Goal: Task Accomplishment & Management: Complete application form

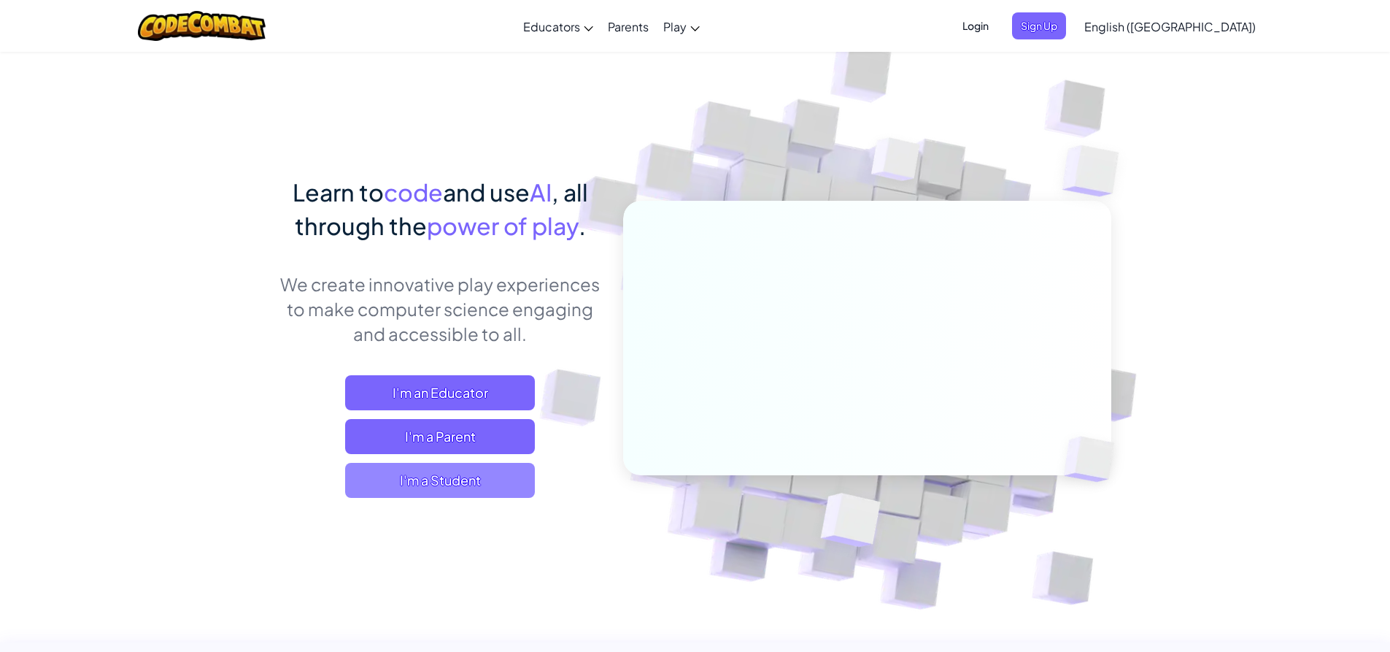
click at [436, 483] on span "I'm a Student" at bounding box center [440, 480] width 190 height 35
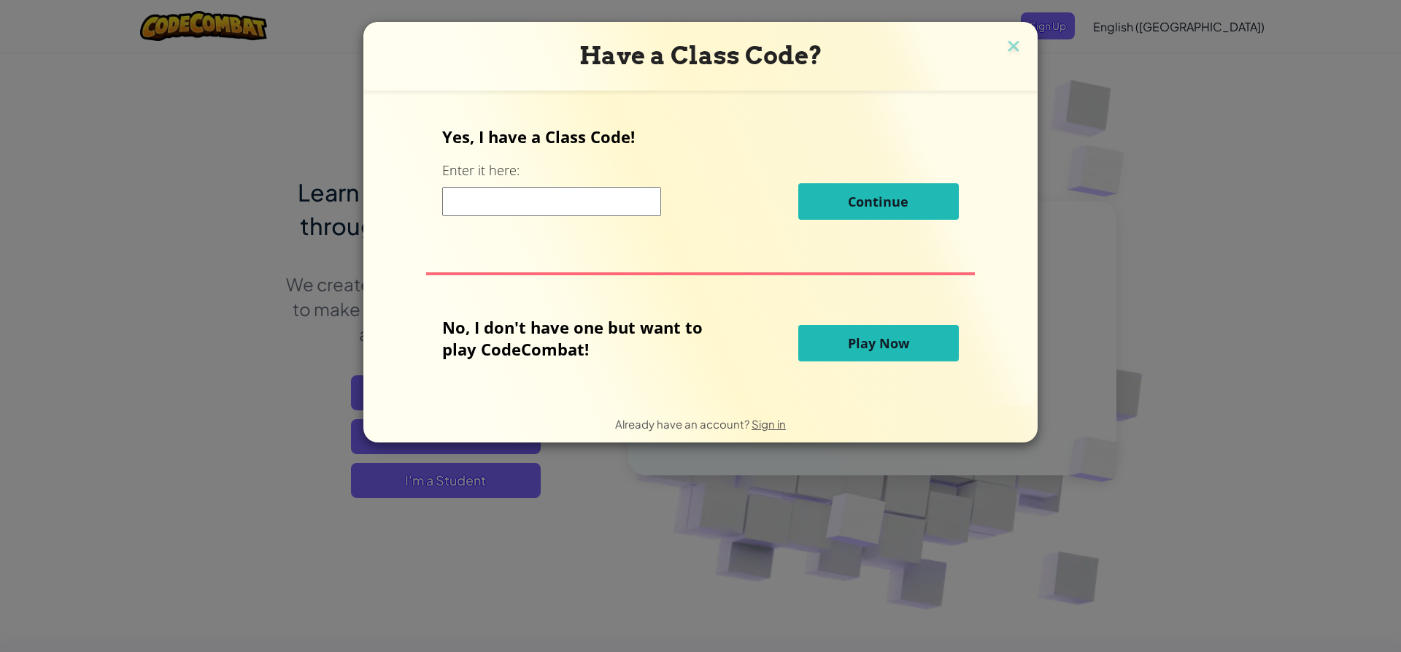
click at [490, 202] on input at bounding box center [551, 201] width 219 height 29
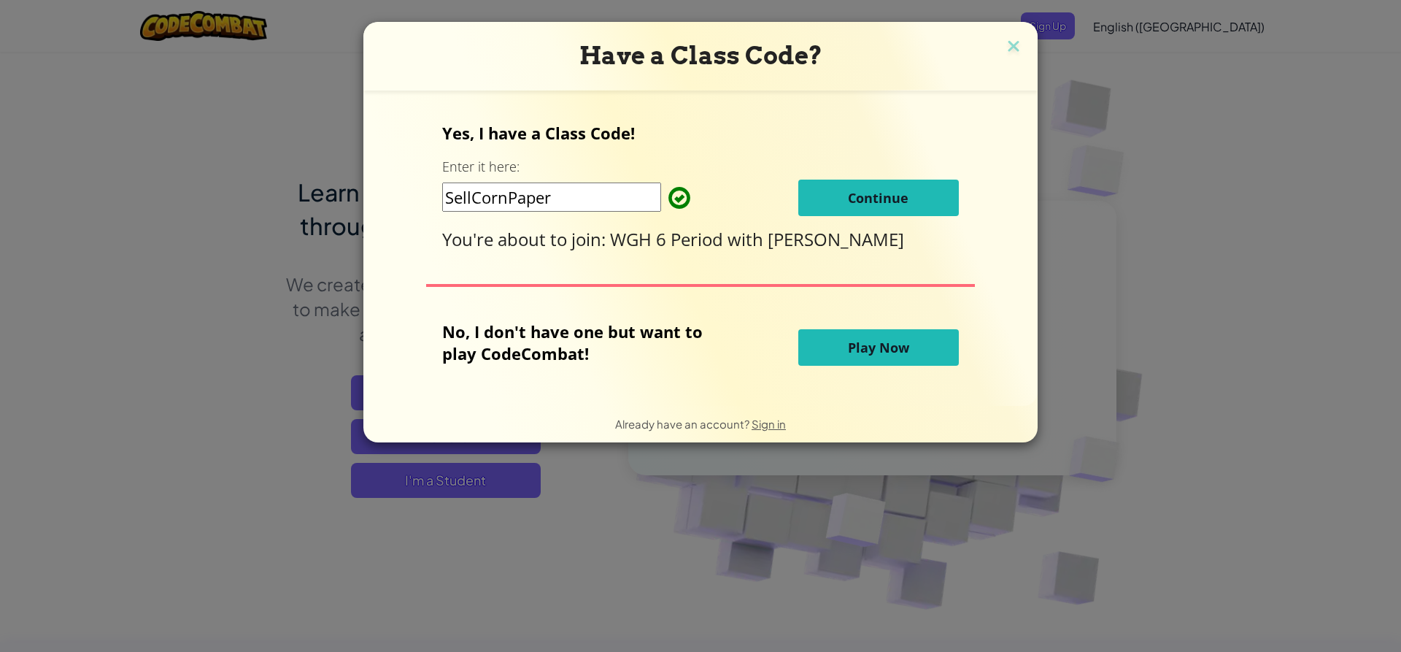
type input "SellCornPaper"
click at [851, 186] on button "Continue" at bounding box center [878, 198] width 161 height 36
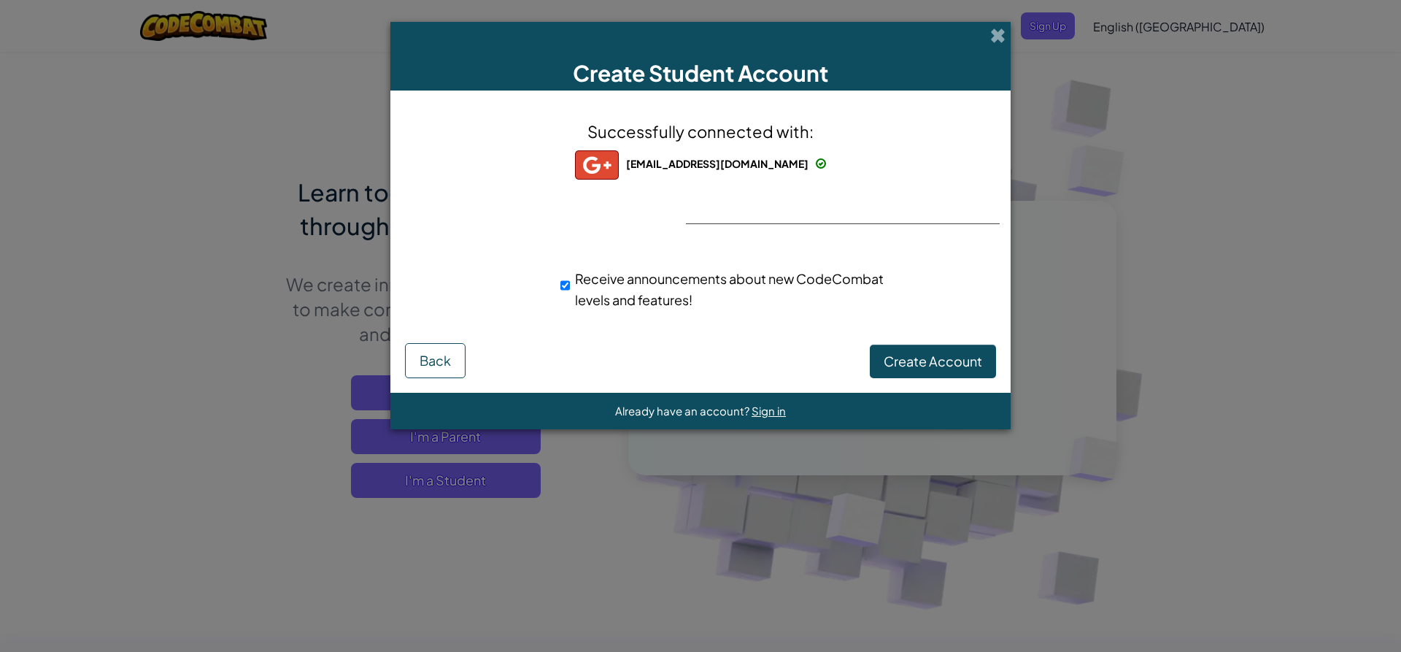
click at [773, 206] on div "Successfully connected with: jaidonodmoore@gmail.com jaidonodmoore@gmail.com ja…" at bounding box center [701, 224] width 584 height 238
click at [709, 209] on div at bounding box center [700, 224] width 29 height 30
click at [947, 369] on button "Create Account" at bounding box center [933, 361] width 126 height 34
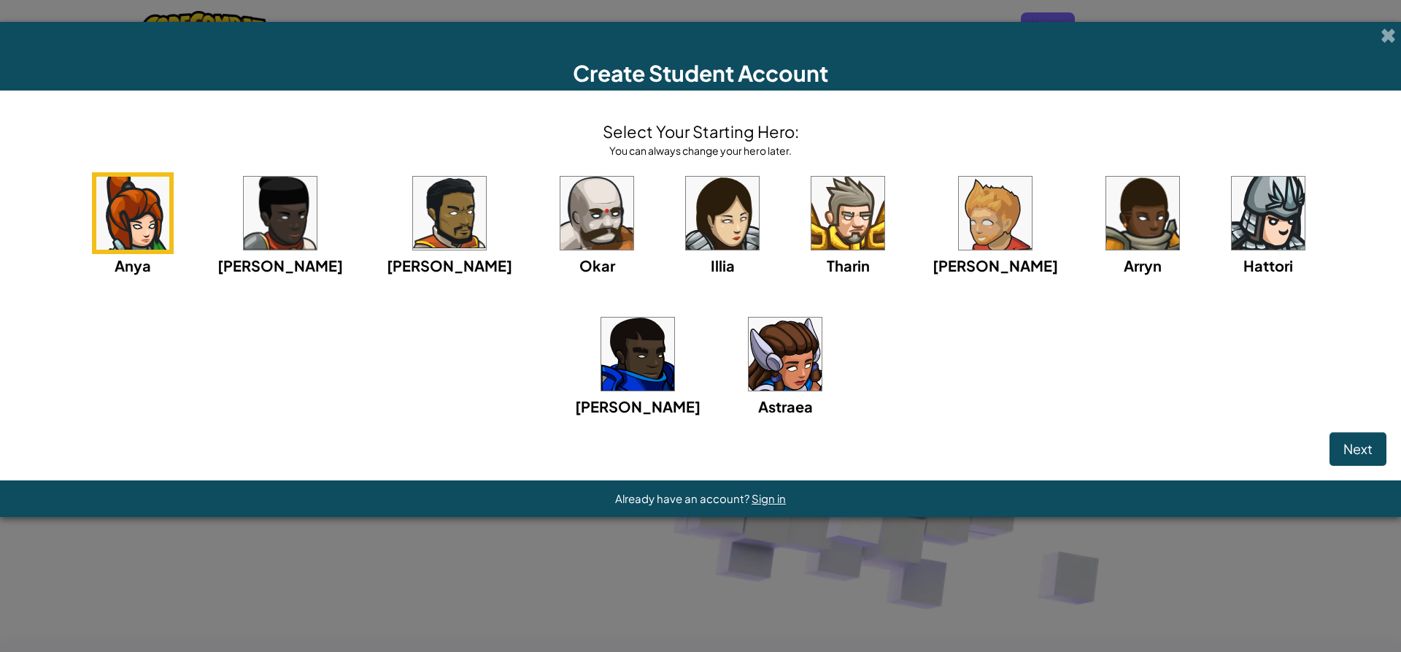
click at [560, 218] on img at bounding box center [596, 213] width 73 height 73
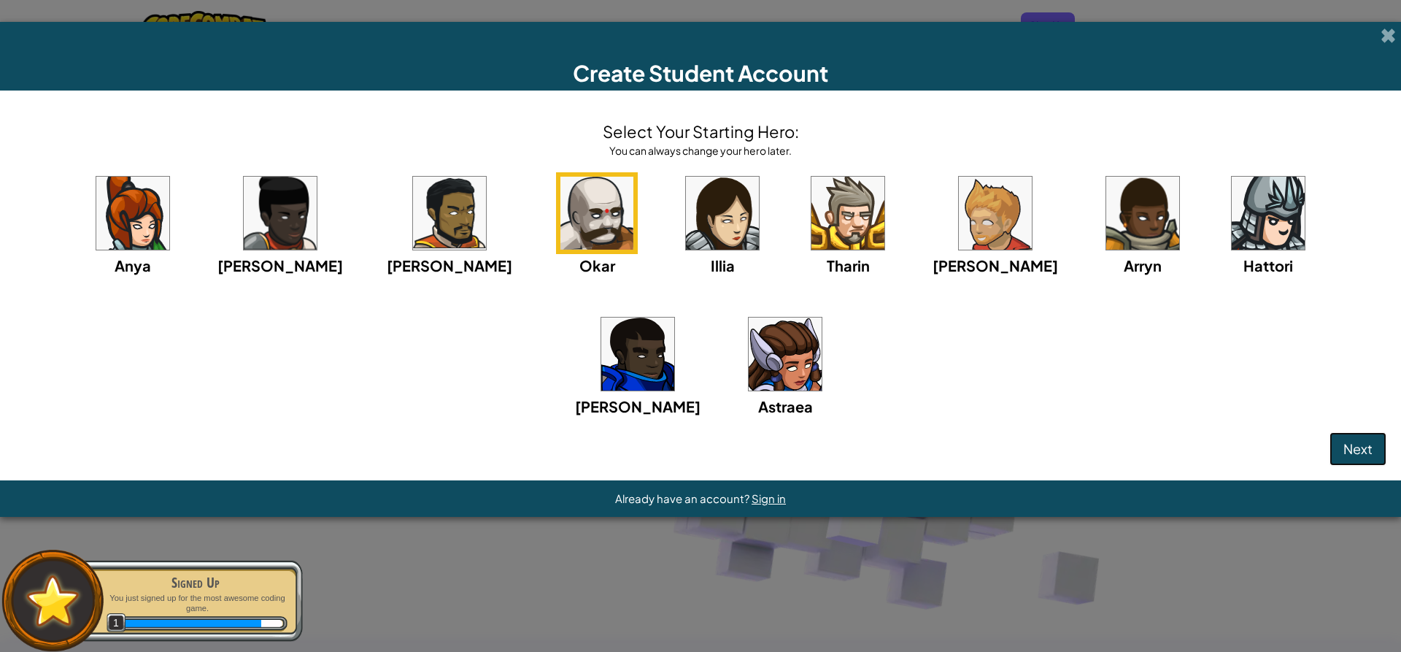
click at [1373, 439] on button "Next" at bounding box center [1358, 449] width 57 height 34
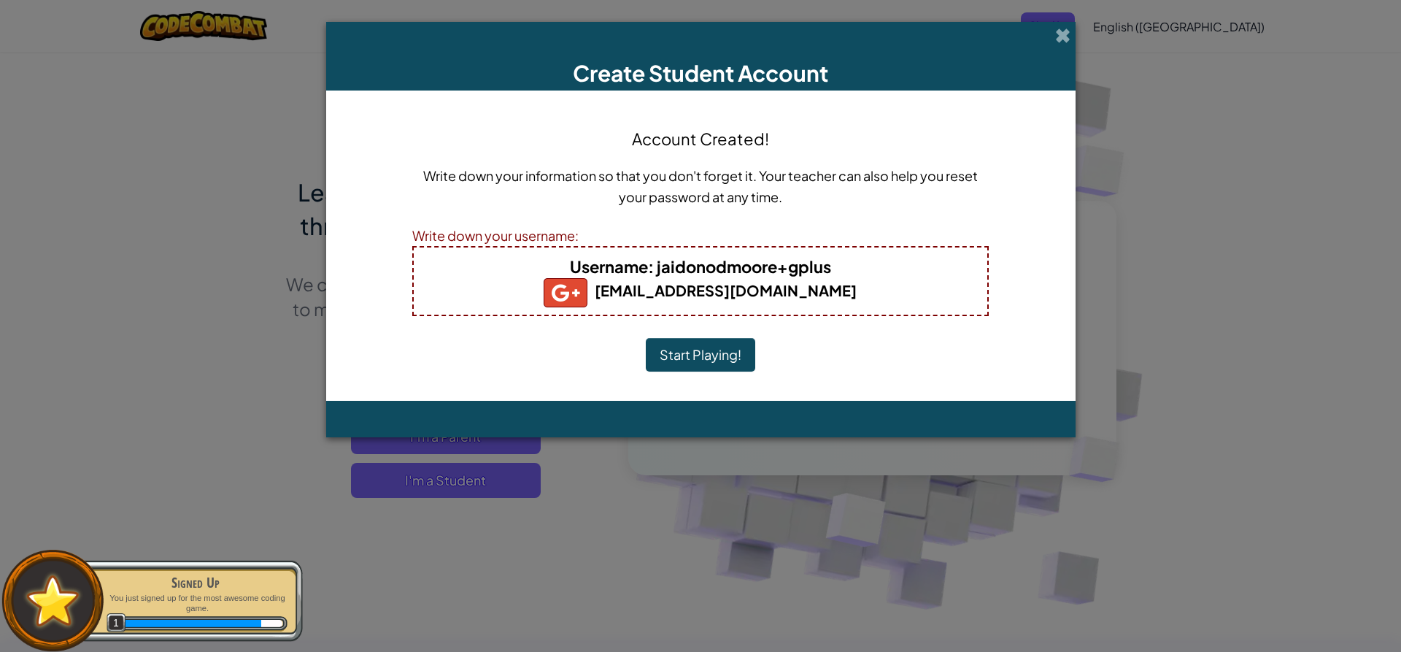
click at [674, 271] on b "Username : jaidonodmoore+gplus" at bounding box center [700, 266] width 261 height 20
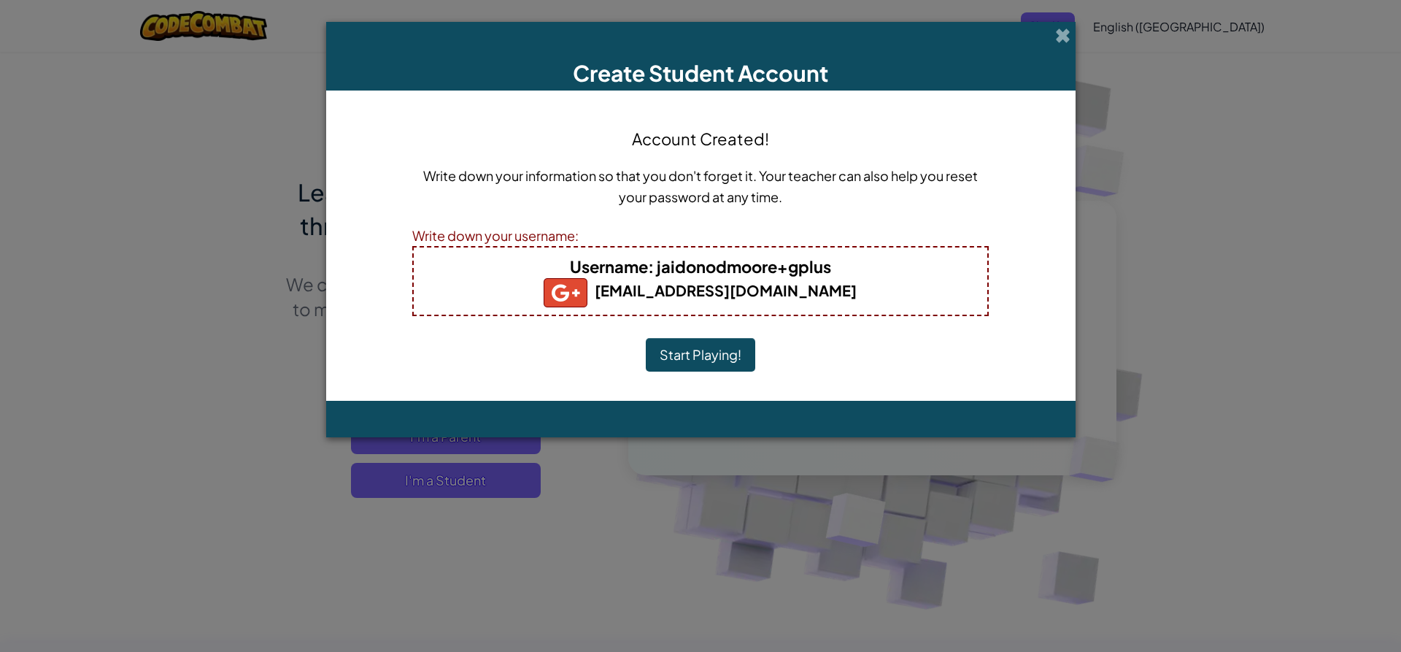
click at [463, 232] on div "Write down your username:" at bounding box center [700, 235] width 576 height 21
click at [587, 284] on img at bounding box center [566, 292] width 44 height 29
drag, startPoint x: 642, startPoint y: 265, endPoint x: 540, endPoint y: 249, distance: 103.4
click at [625, 261] on span "Username" at bounding box center [609, 266] width 78 height 20
click at [515, 248] on div "Username : jaidonodmoore+gplus jaidonodmoore@gmail.com" at bounding box center [700, 281] width 576 height 70
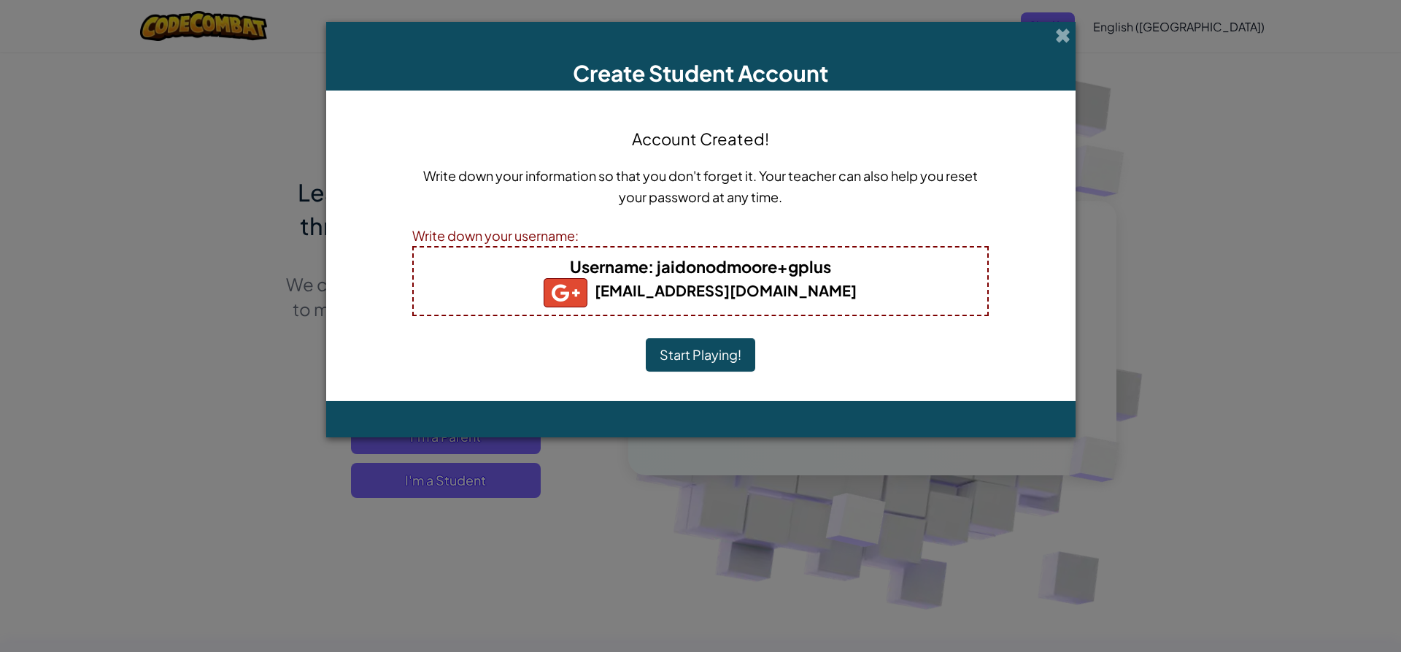
click at [510, 244] on div "Write down your username:" at bounding box center [700, 235] width 576 height 21
click at [510, 239] on div "Write down your username:" at bounding box center [700, 235] width 576 height 21
click at [486, 207] on div "Write down your information so that you don't forget it. Your teacher can also …" at bounding box center [700, 191] width 576 height 53
click at [498, 239] on div "Write down your username:" at bounding box center [700, 235] width 576 height 21
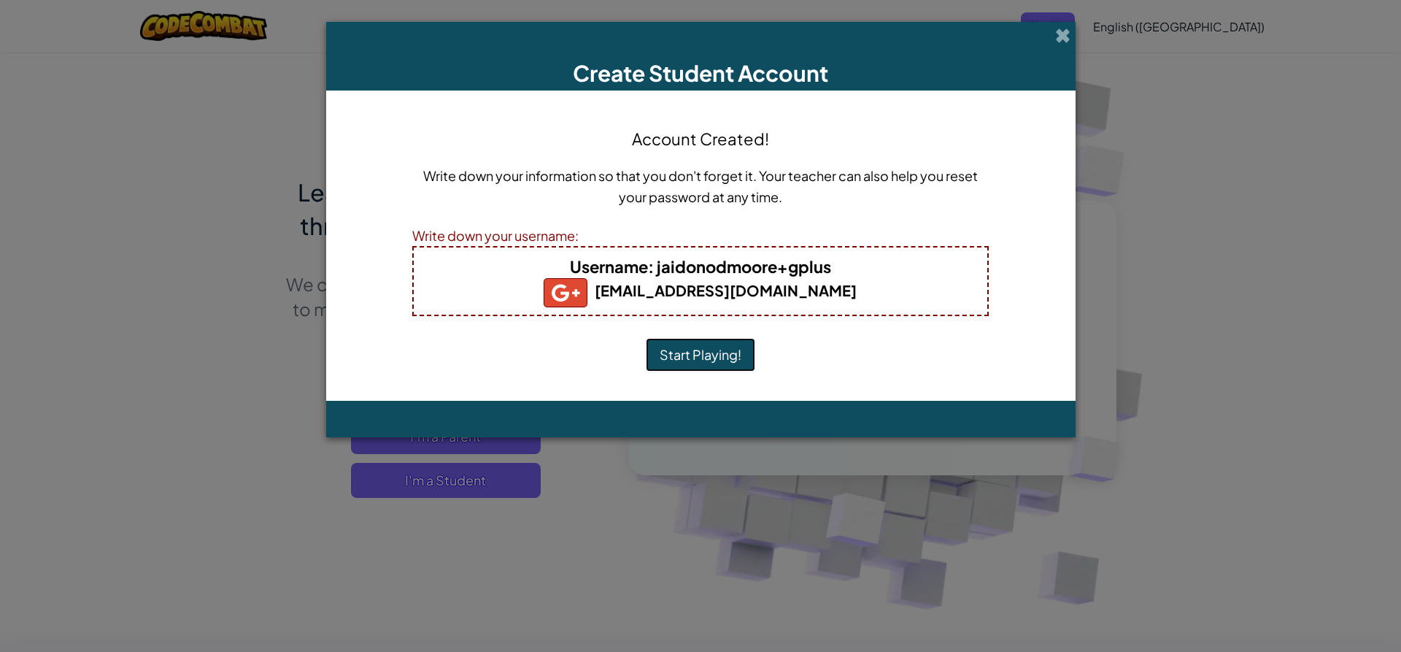
click at [682, 347] on button "Start Playing!" at bounding box center [700, 355] width 109 height 34
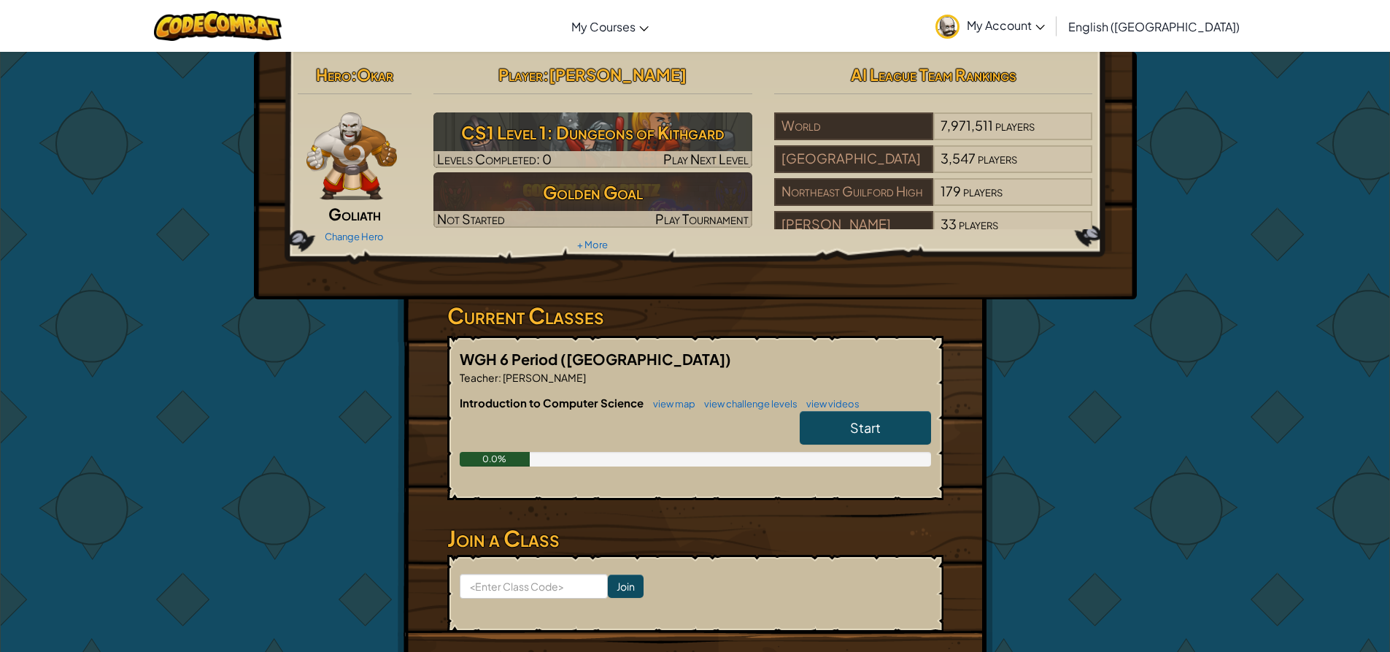
click at [611, 78] on span "Jaidon Moore" at bounding box center [618, 74] width 138 height 20
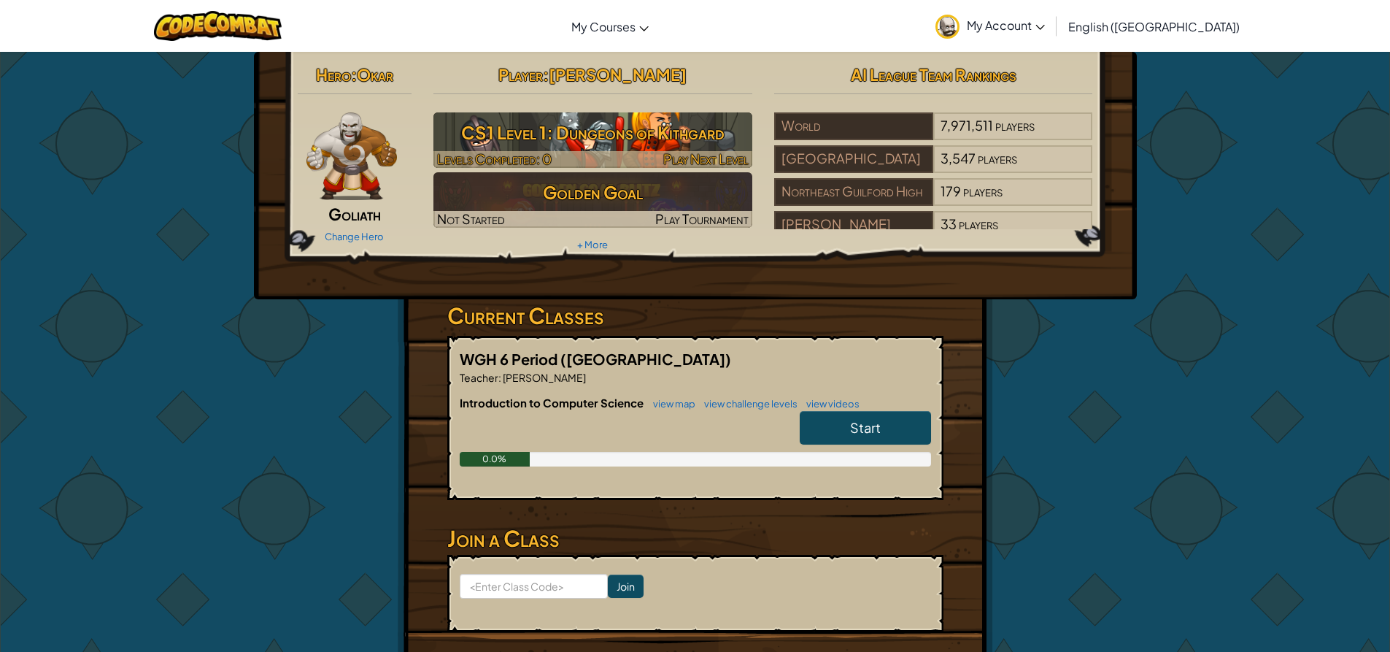
click at [531, 143] on h3 "CS1 Level 1: Dungeons of Kithgard" at bounding box center [592, 132] width 319 height 33
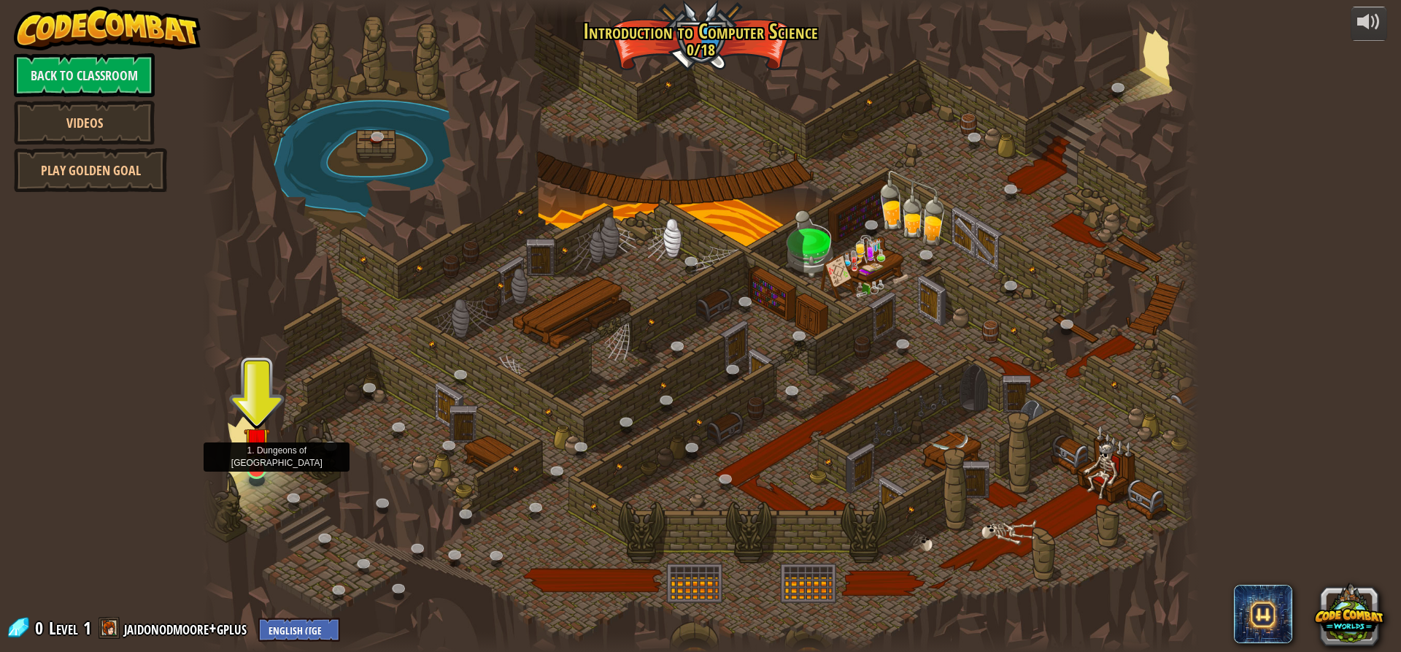
click at [257, 455] on img at bounding box center [257, 440] width 26 height 61
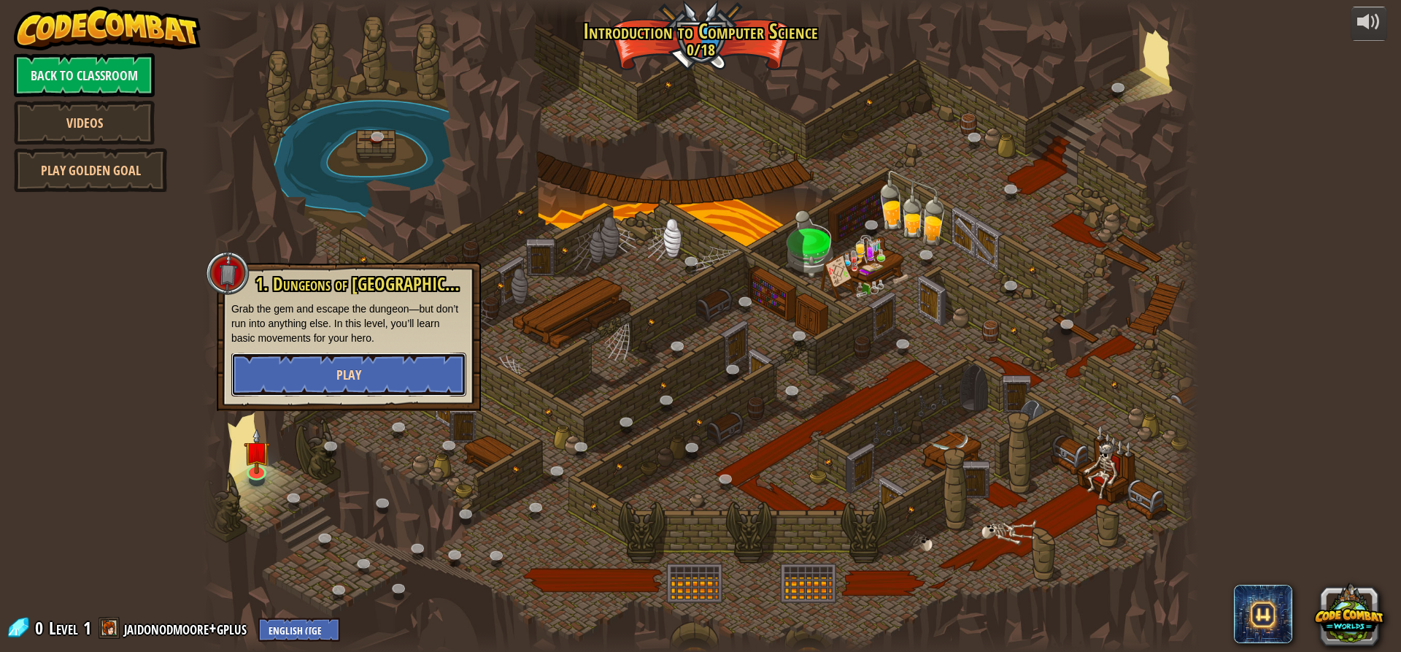
click at [311, 368] on button "Play" at bounding box center [348, 374] width 235 height 44
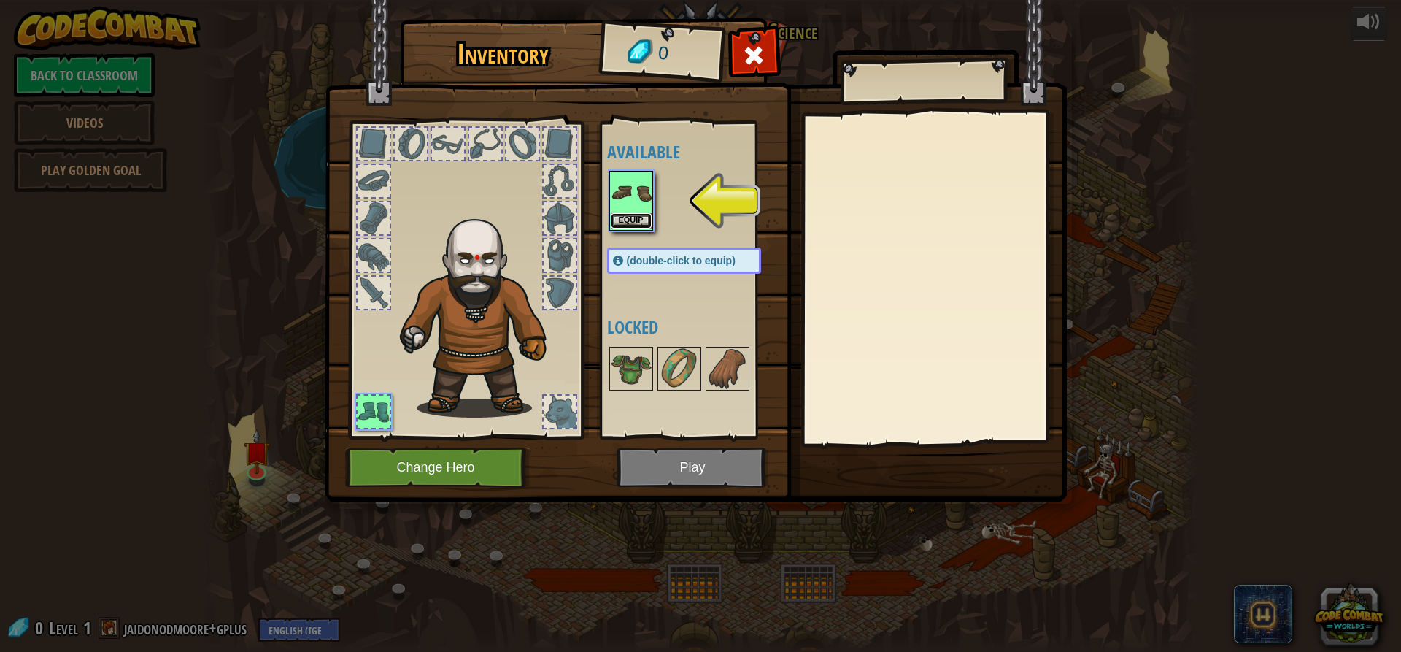
click at [617, 221] on button "Equip" at bounding box center [631, 220] width 41 height 15
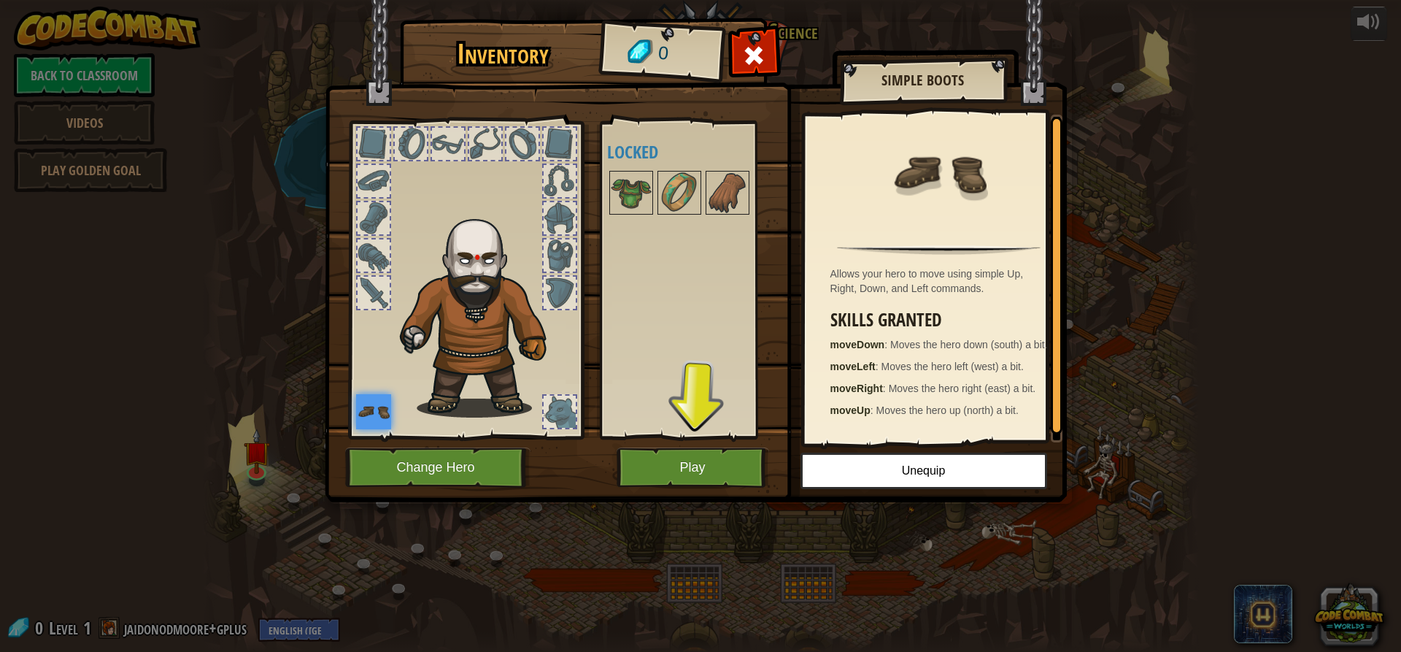
click at [377, 419] on img at bounding box center [373, 411] width 35 height 35
click at [639, 470] on button "Play" at bounding box center [693, 467] width 153 height 40
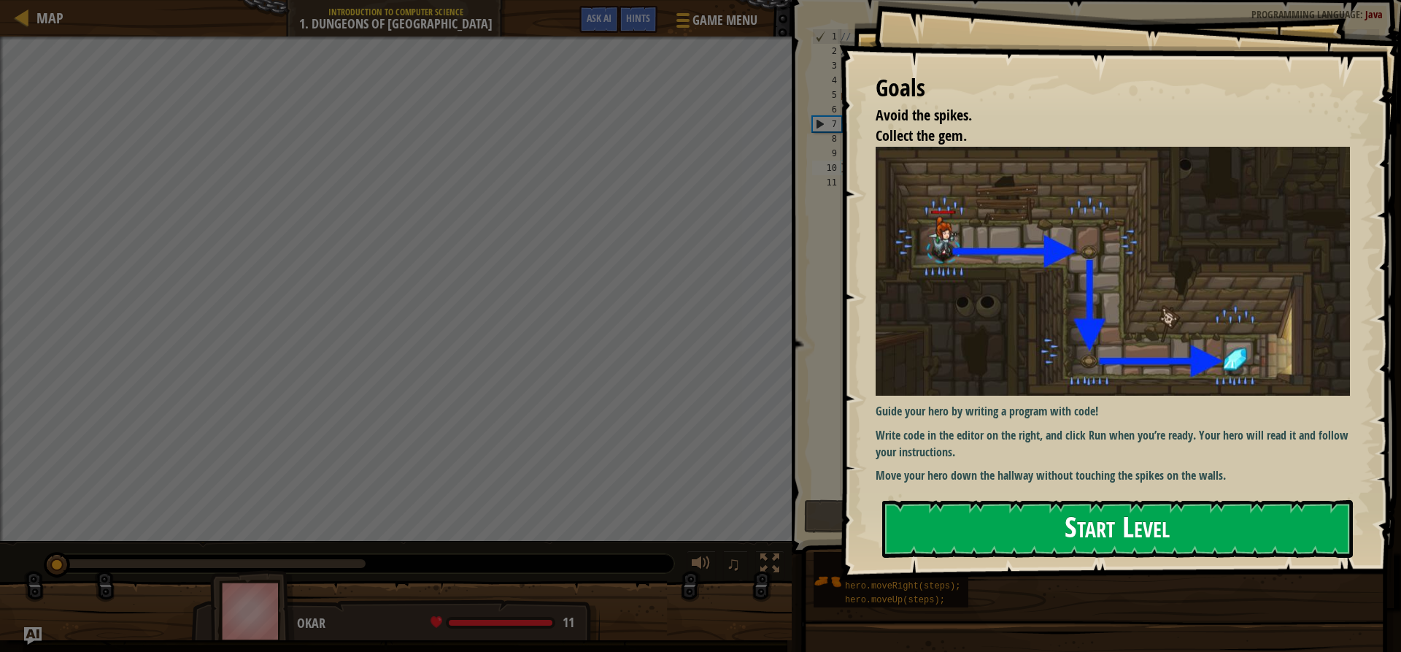
click at [954, 523] on button "Start Level" at bounding box center [1117, 529] width 471 height 58
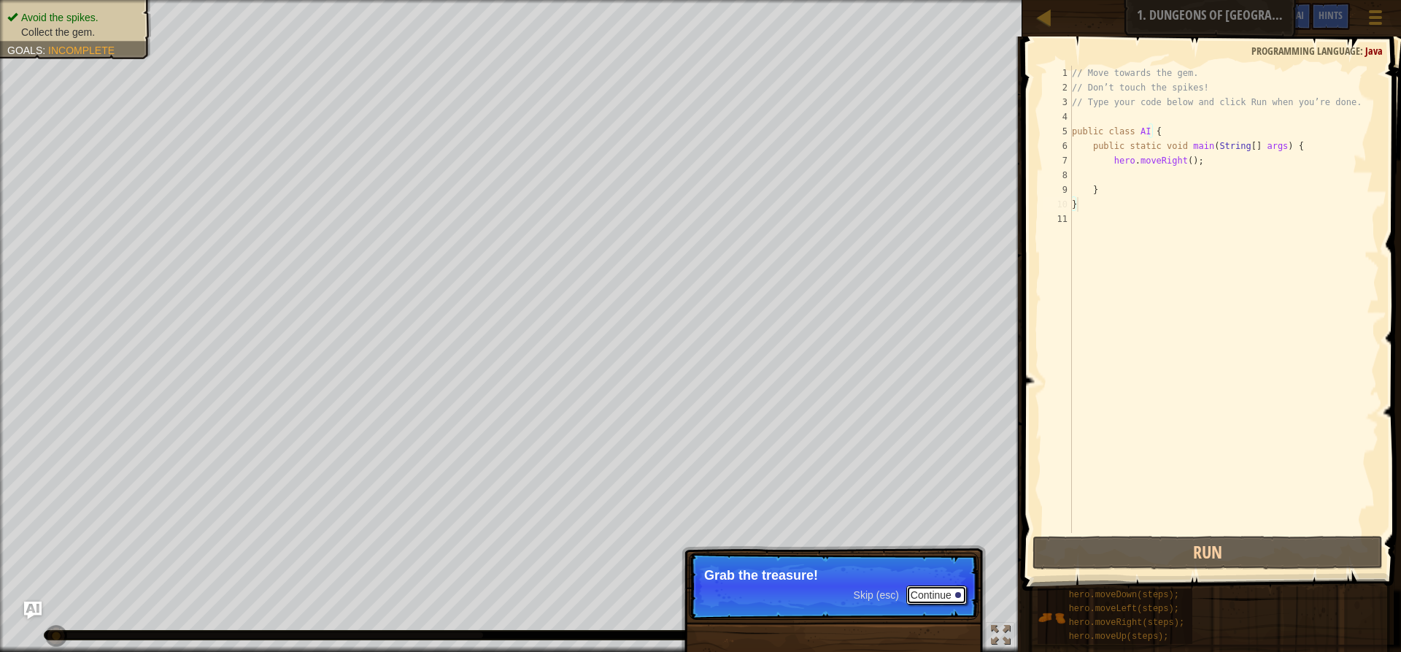
click at [939, 596] on button "Continue" at bounding box center [936, 594] width 61 height 19
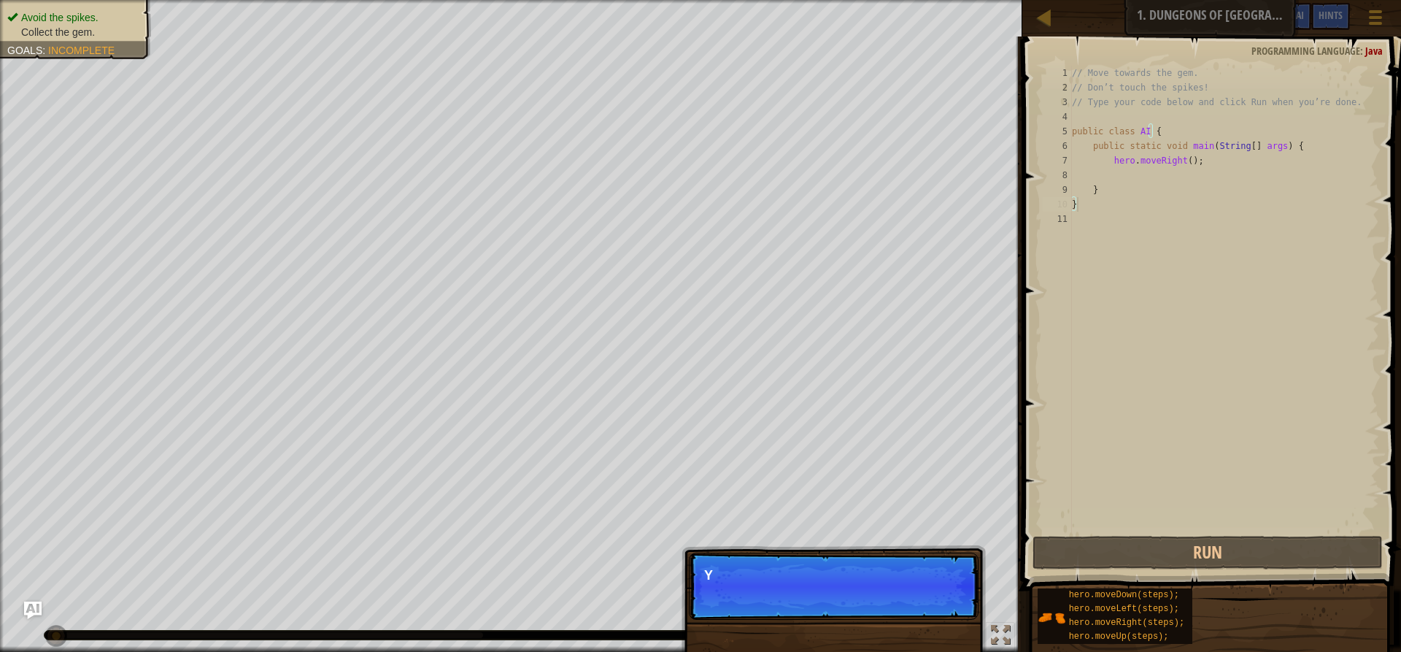
scroll to position [7, 0]
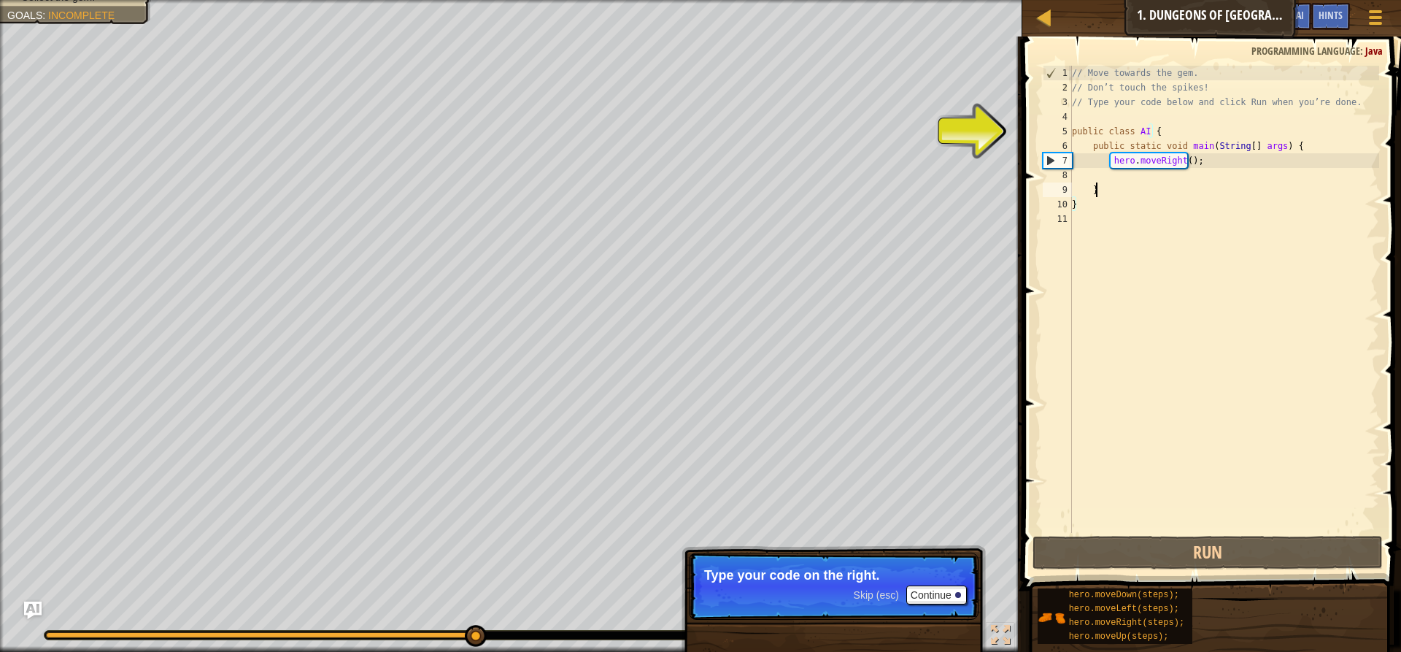
click at [1124, 182] on div "// Move towards the gem. // Don’t touch the spikes! // Type your code below and…" at bounding box center [1224, 314] width 310 height 496
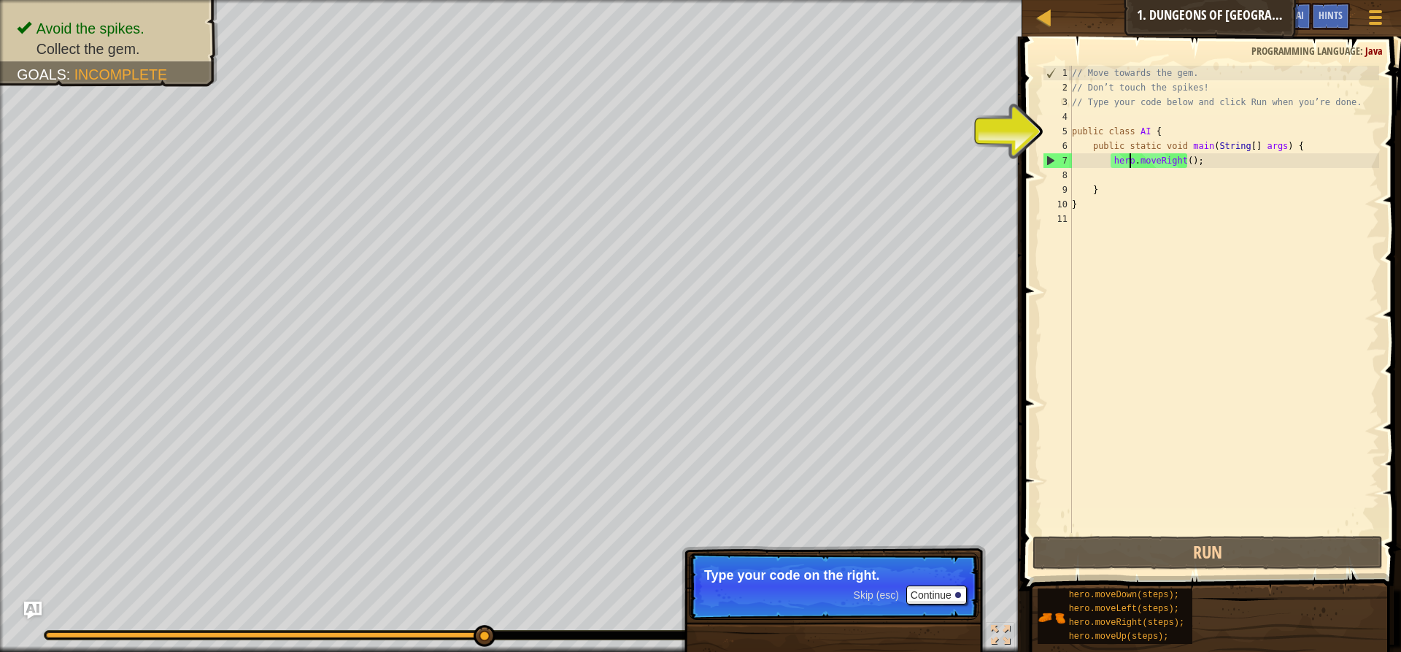
click at [1127, 166] on div "// Move towards the gem. // Don’t touch the spikes! // Type your code below and…" at bounding box center [1224, 314] width 310 height 496
type textarea "hero.moveRight();"
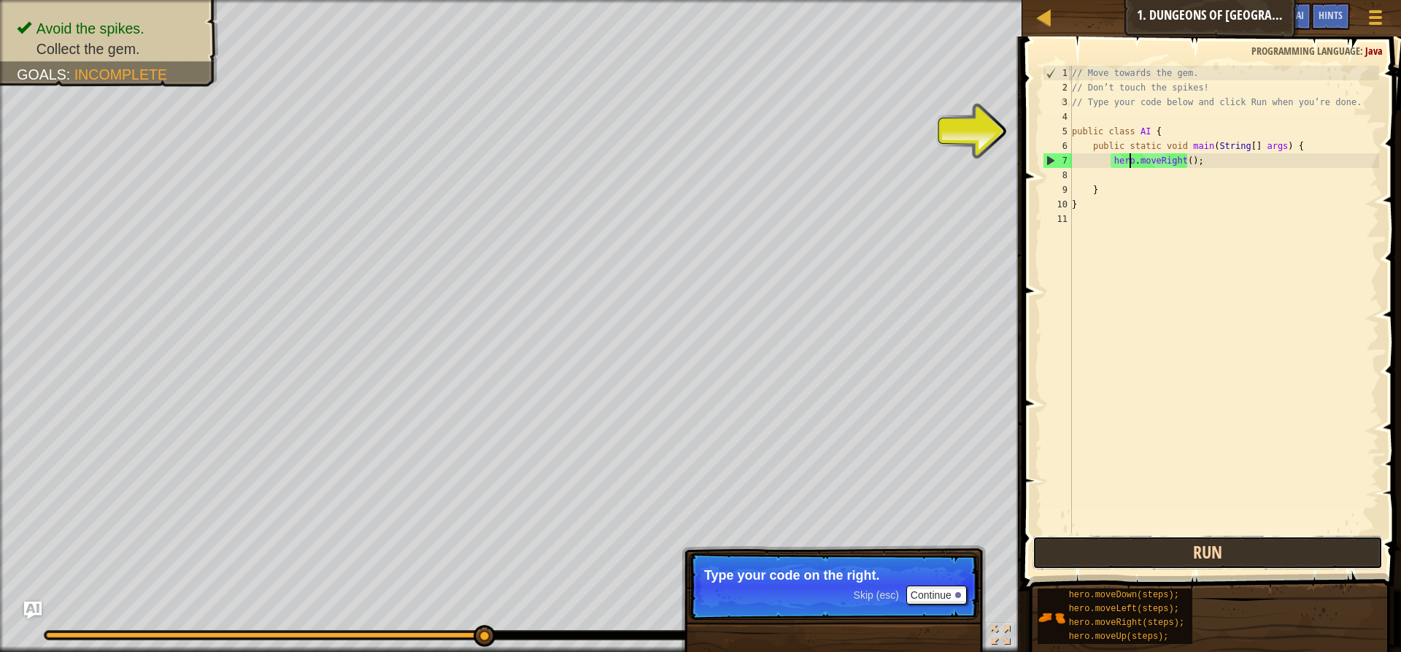
click at [1087, 544] on button "Run" at bounding box center [1208, 553] width 350 height 34
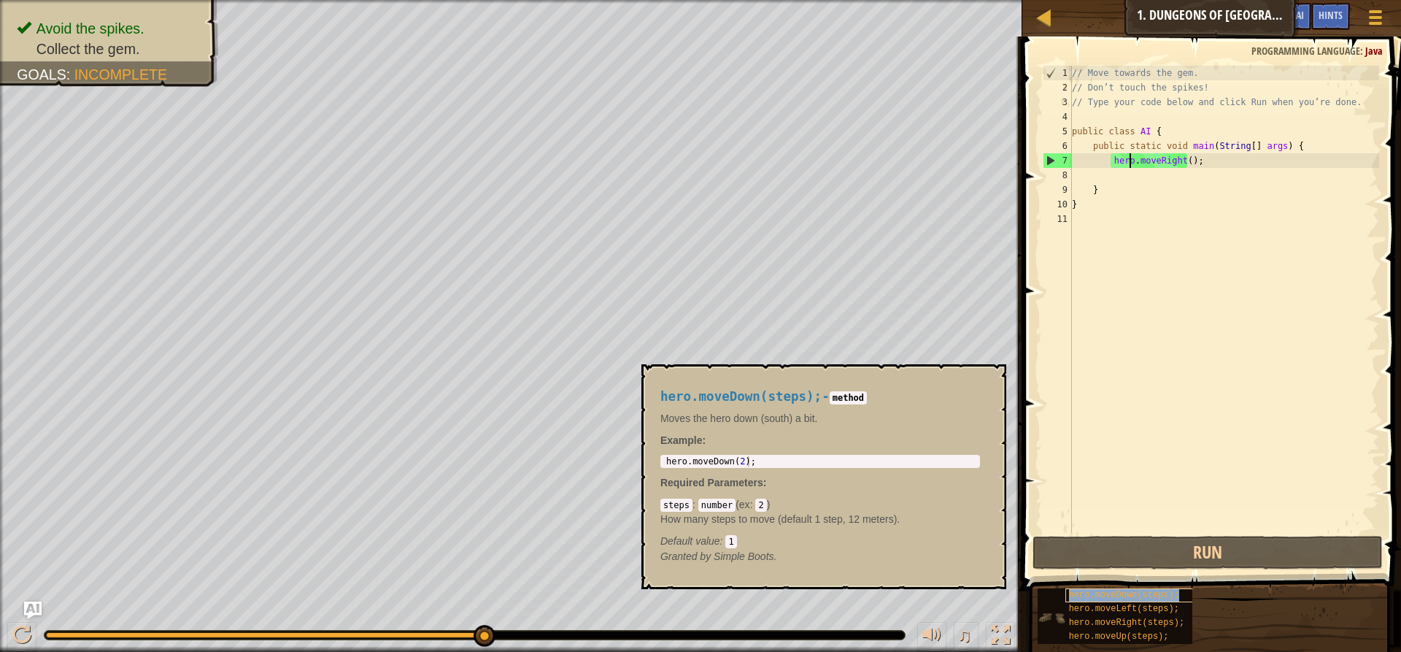
click at [1111, 599] on span "hero.moveDown(steps);" at bounding box center [1124, 595] width 110 height 10
click at [1100, 177] on div "// Move towards the gem. // Don’t touch the spikes! // Type your code below and…" at bounding box center [1224, 314] width 310 height 496
type textarea "hero.moveDown(2);"
drag, startPoint x: 757, startPoint y: 458, endPoint x: 666, endPoint y: 461, distance: 92.0
click at [666, 461] on div "hero . moveDown ( 2 ) ;" at bounding box center [820, 471] width 314 height 31
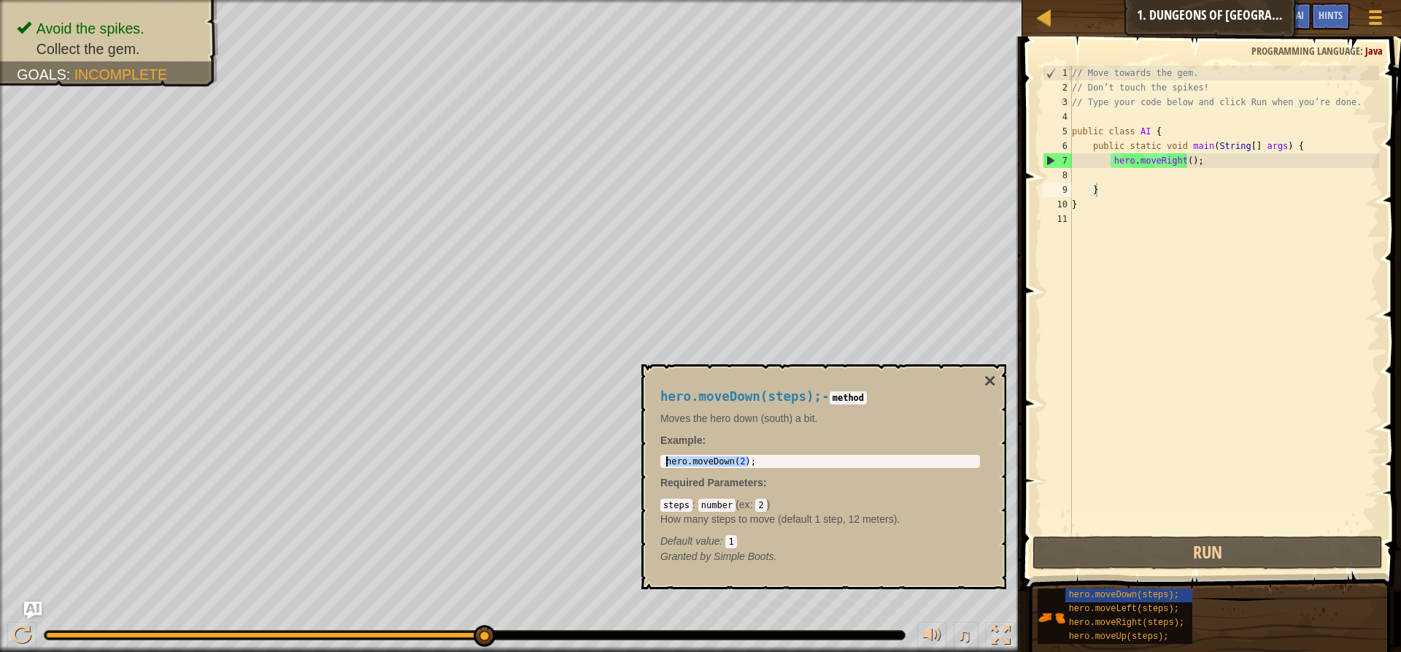
type textarea "}hero.moveDown(2);"
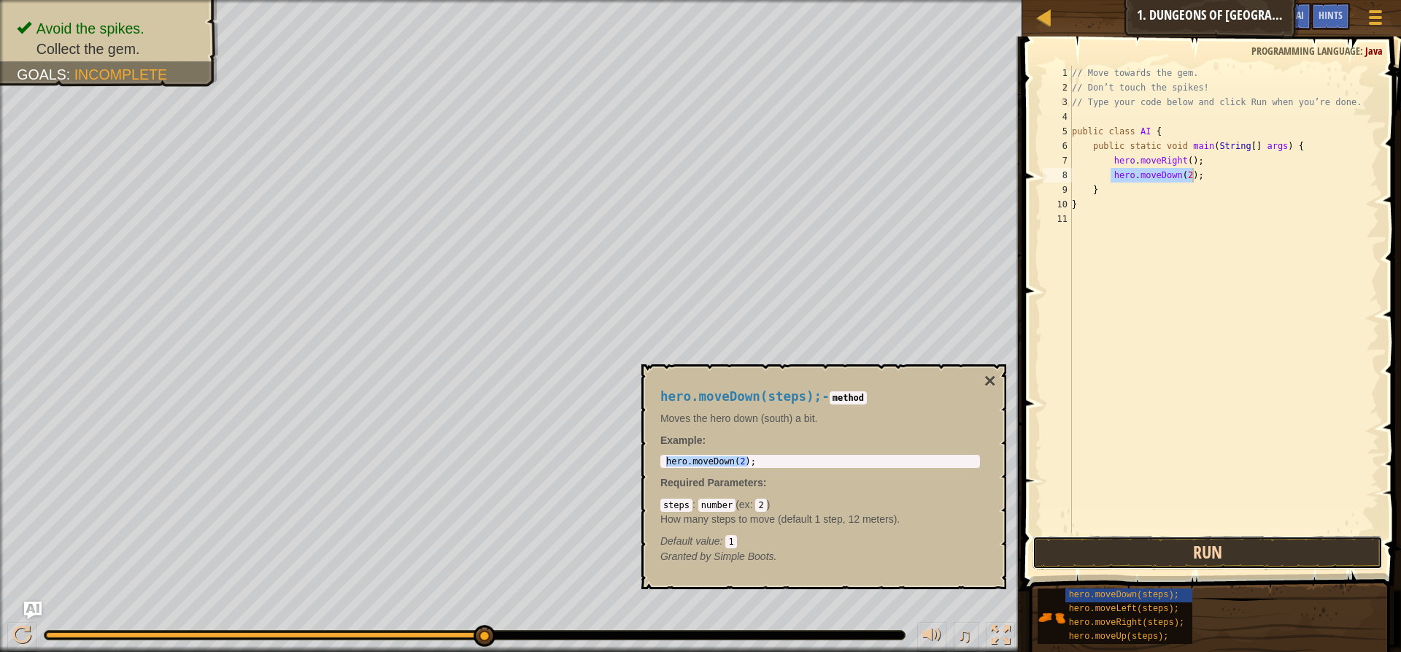
click at [1119, 556] on button "Run" at bounding box center [1208, 553] width 350 height 34
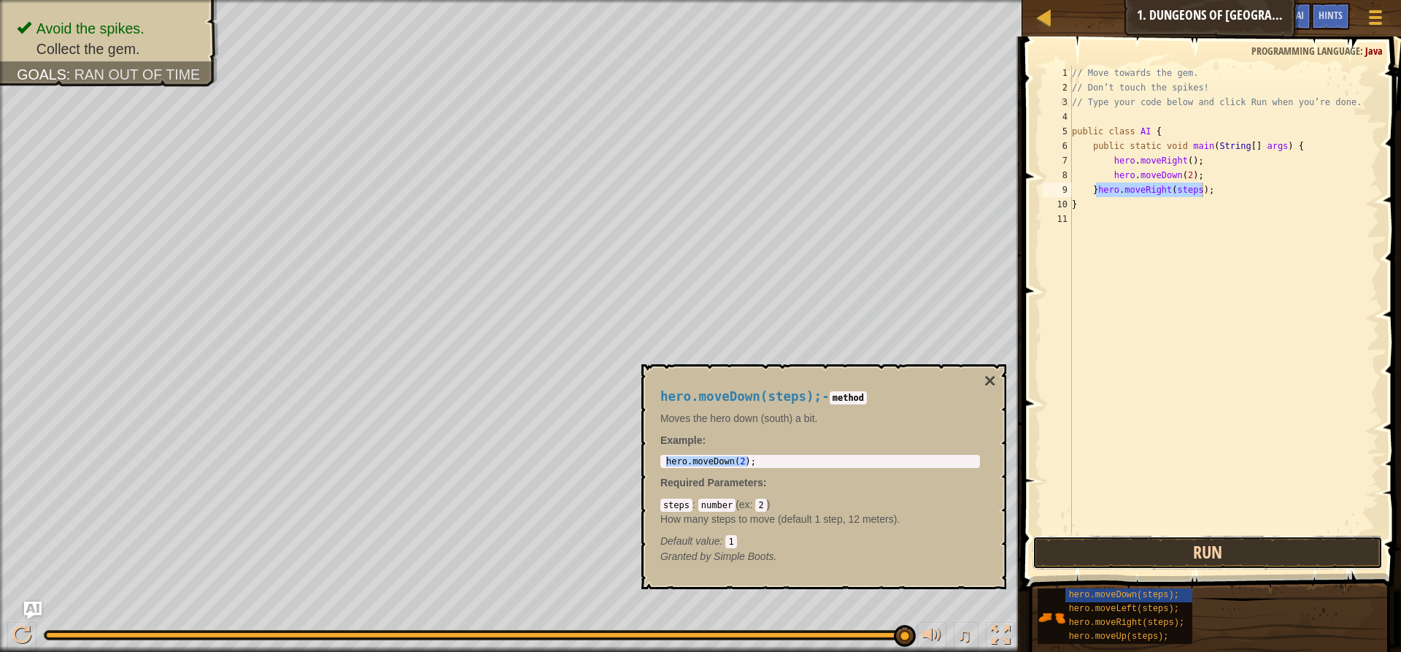
click at [1118, 557] on button "Run" at bounding box center [1208, 553] width 350 height 34
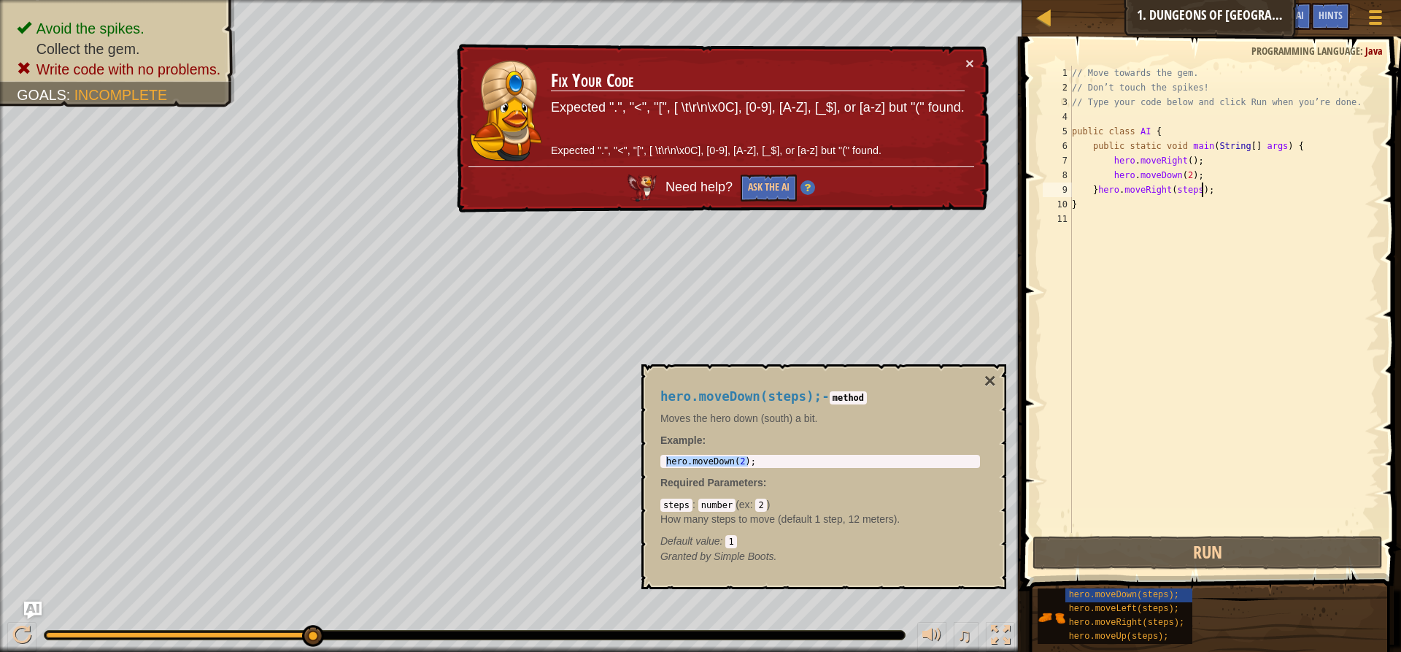
click at [1140, 150] on div "// Move towards the gem. // Don’t touch the spikes! // Type your code below and…" at bounding box center [1224, 314] width 310 height 496
click at [763, 191] on button "Ask the AI" at bounding box center [769, 187] width 56 height 27
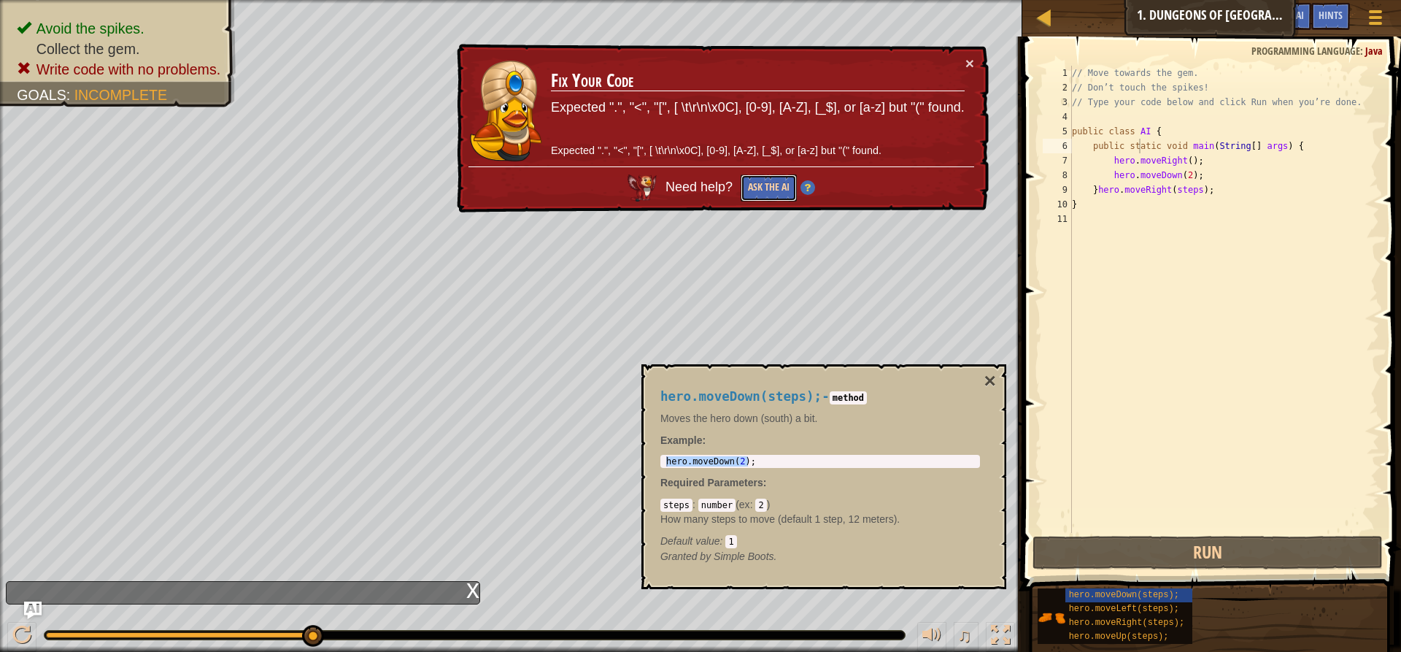
click at [775, 190] on button "Ask the AI" at bounding box center [769, 187] width 56 height 27
type textarea "}"
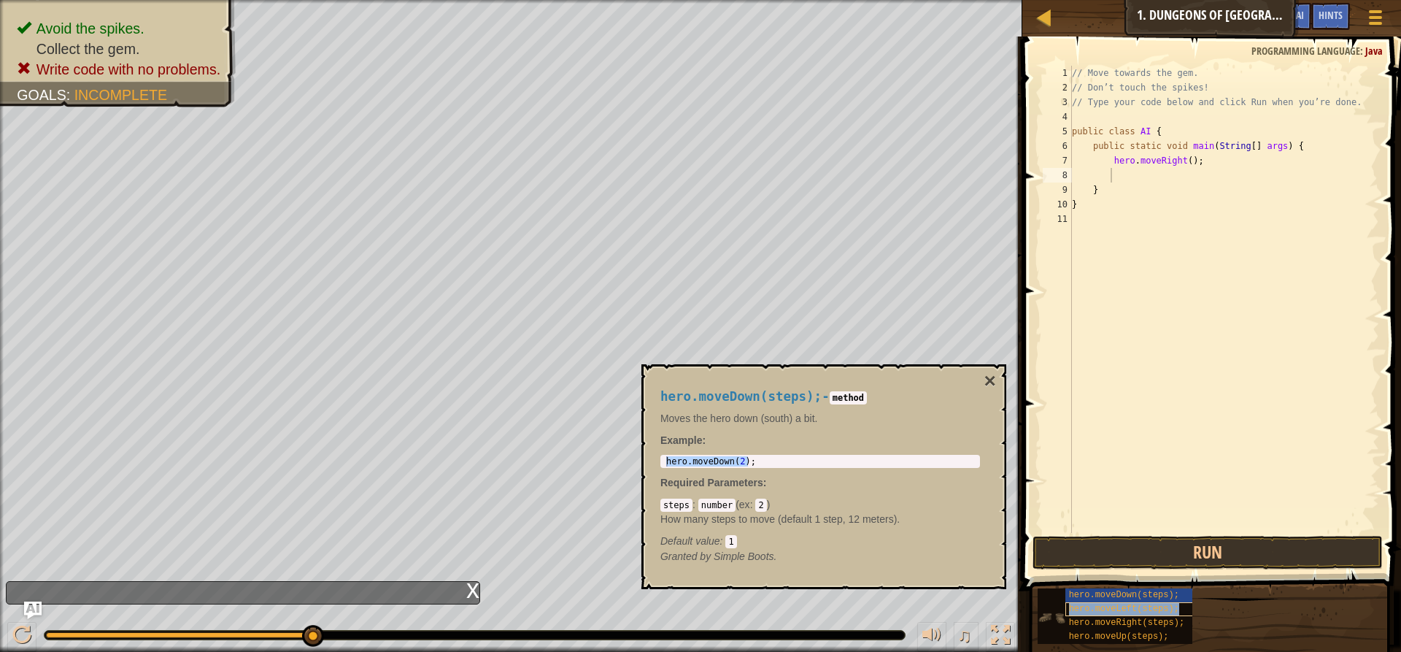
type textarea "hero.moveLeft(steps);"
click at [1123, 552] on button "Run" at bounding box center [1208, 553] width 350 height 34
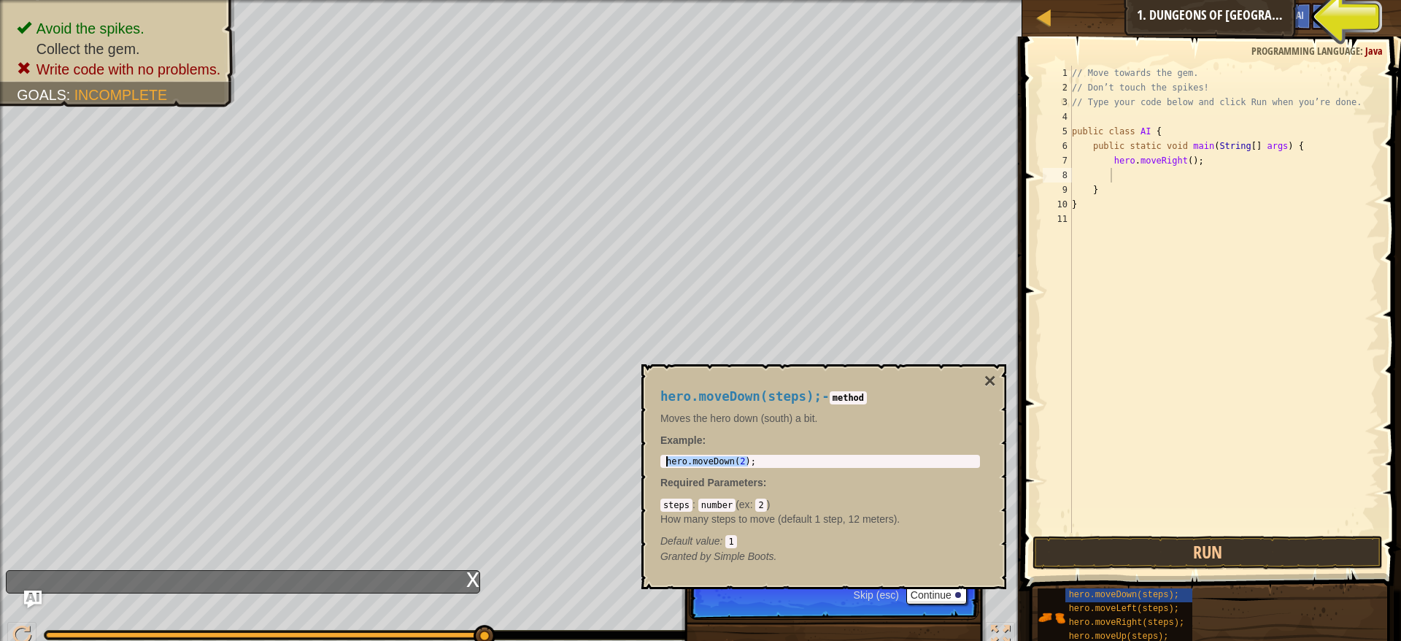
type textarea "hero.moveDown(2);"
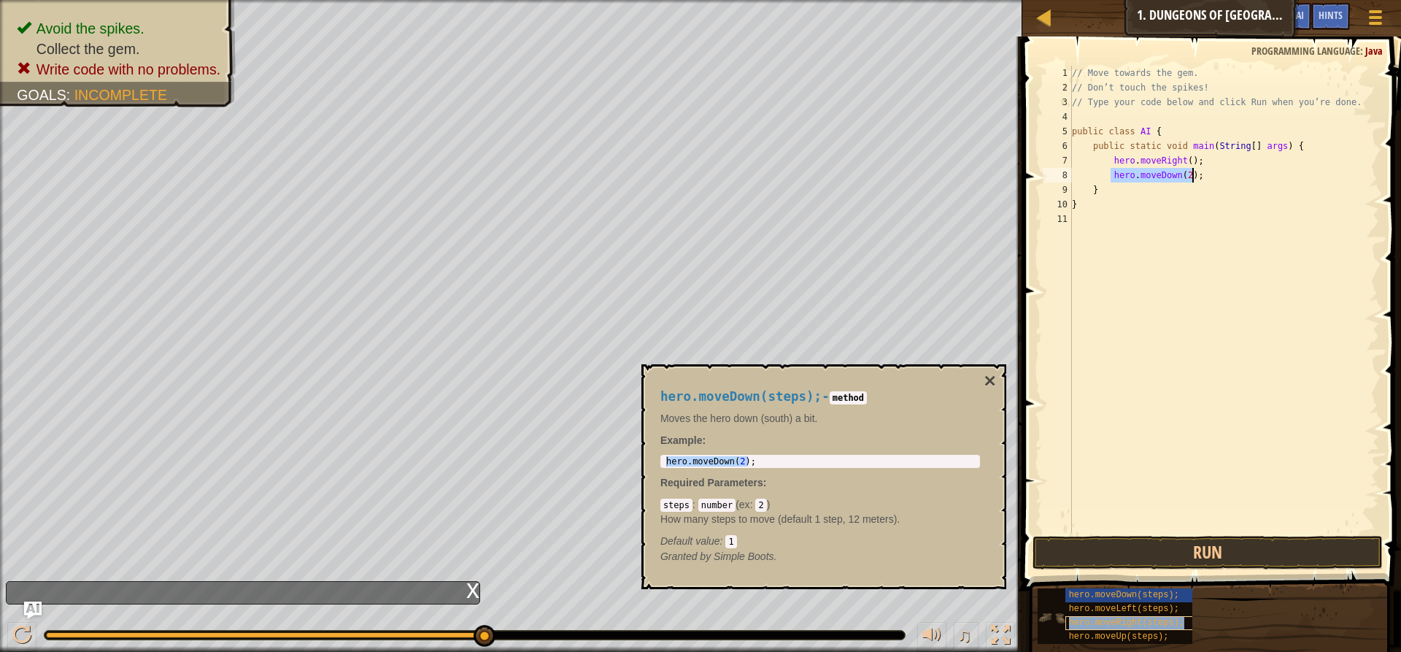
click at [1090, 624] on span "hero.moveRight(steps);" at bounding box center [1126, 622] width 115 height 10
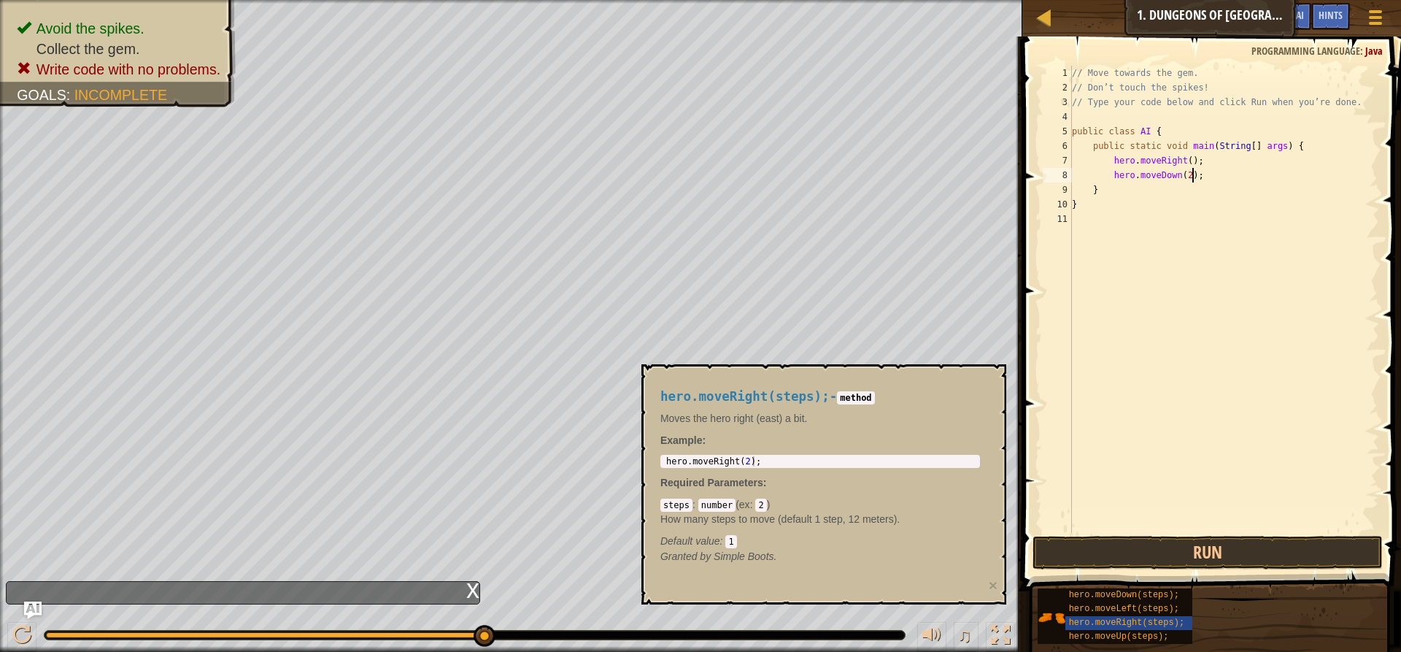
type textarea "hero.moveRight(2);"
click at [719, 463] on div "hero . moveRight ( 2 ) ;" at bounding box center [820, 471] width 314 height 31
click at [1089, 563] on button "Run" at bounding box center [1208, 553] width 350 height 34
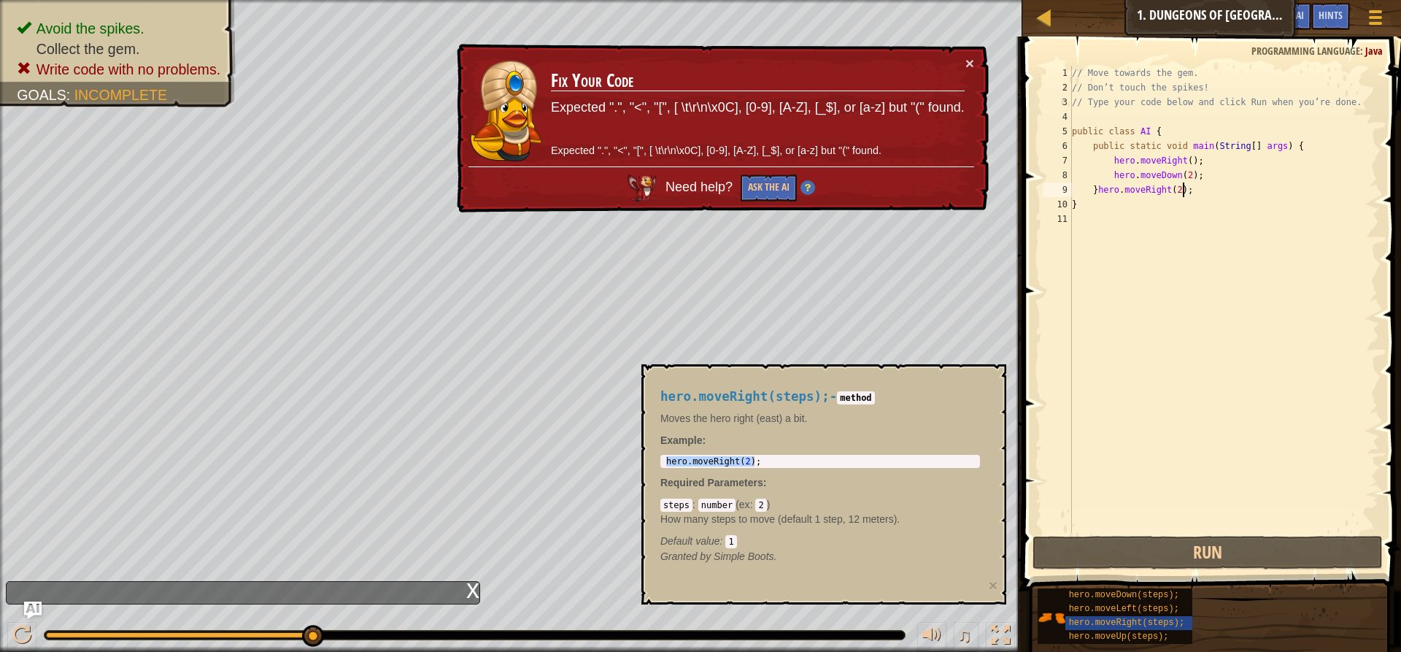
click at [1308, 137] on div "// Move towards the gem. // Don’t touch the spikes! // Type your code below and…" at bounding box center [1224, 314] width 310 height 496
click at [1304, 140] on div "// Move towards the gem. // Don’t touch the spikes! // Type your code below and…" at bounding box center [1224, 314] width 310 height 496
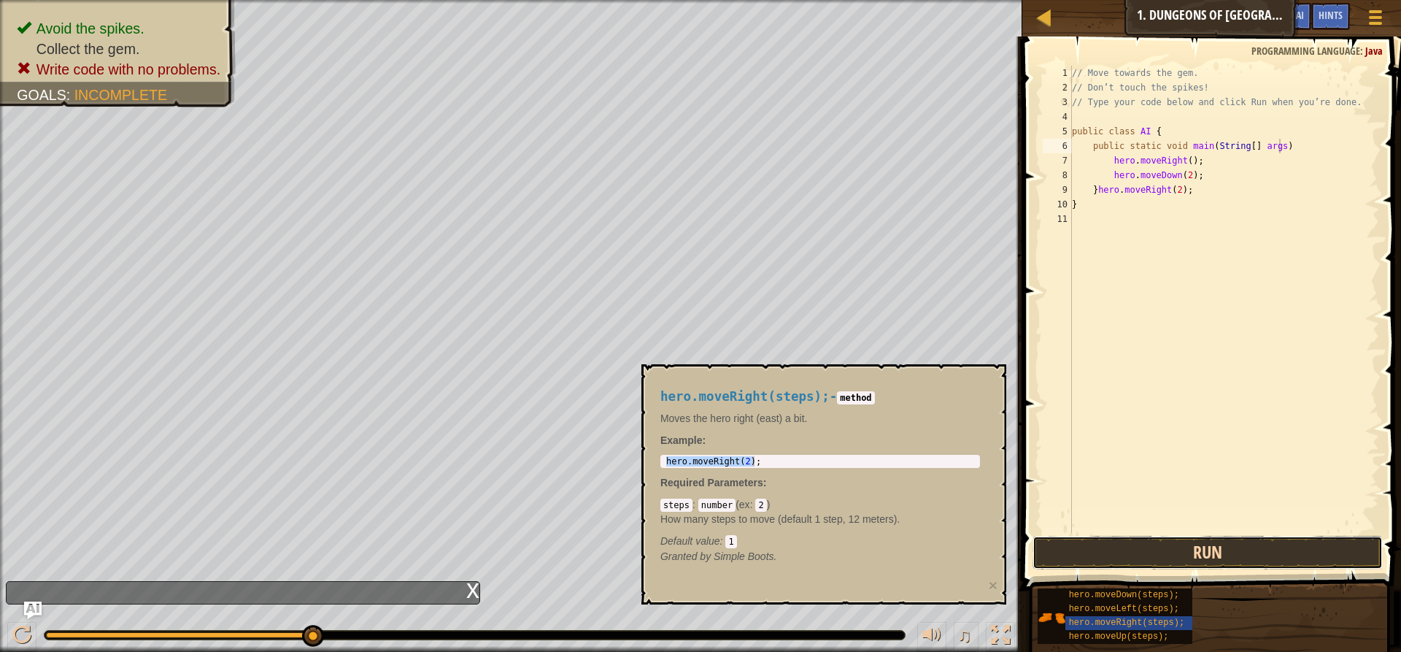
click at [1152, 563] on button "Run" at bounding box center [1208, 553] width 350 height 34
click at [1162, 557] on button "Run" at bounding box center [1208, 553] width 350 height 34
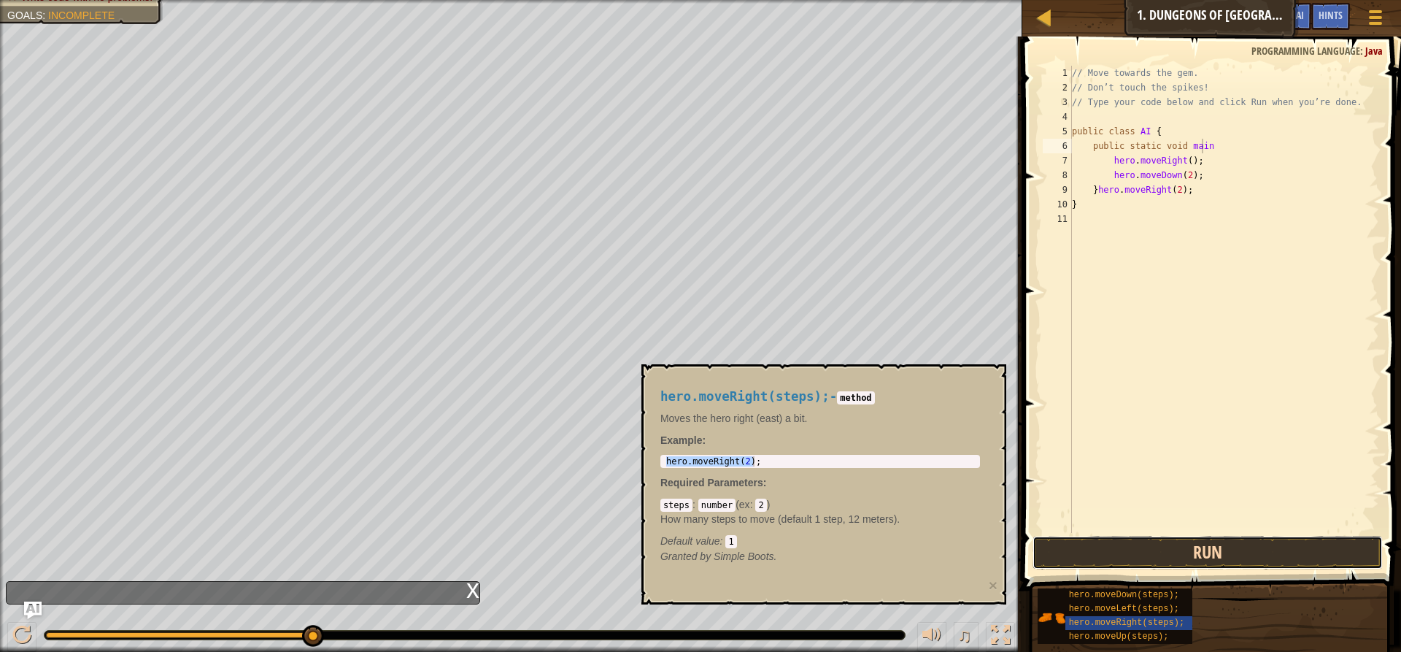
click at [1063, 547] on button "Run" at bounding box center [1208, 553] width 350 height 34
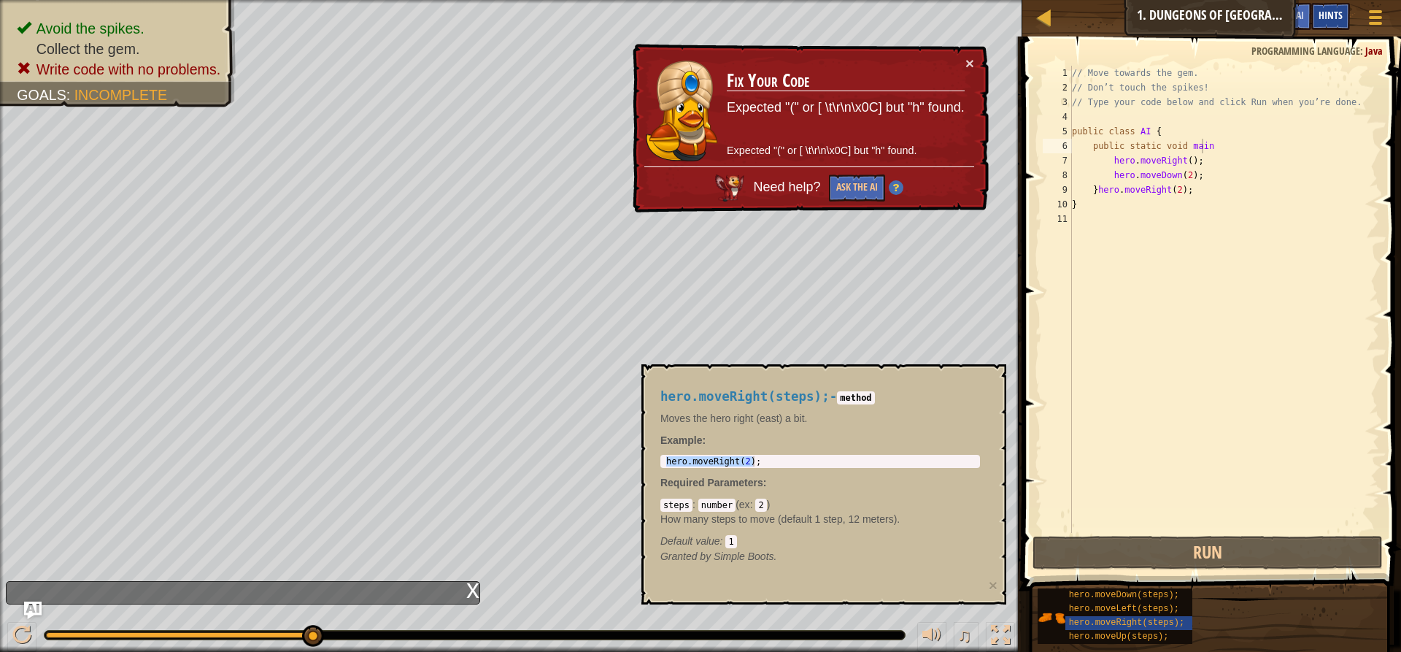
drag, startPoint x: 1338, startPoint y: 16, endPoint x: 1327, endPoint y: 10, distance: 12.4
click at [1337, 16] on span "Hints" at bounding box center [1331, 15] width 24 height 14
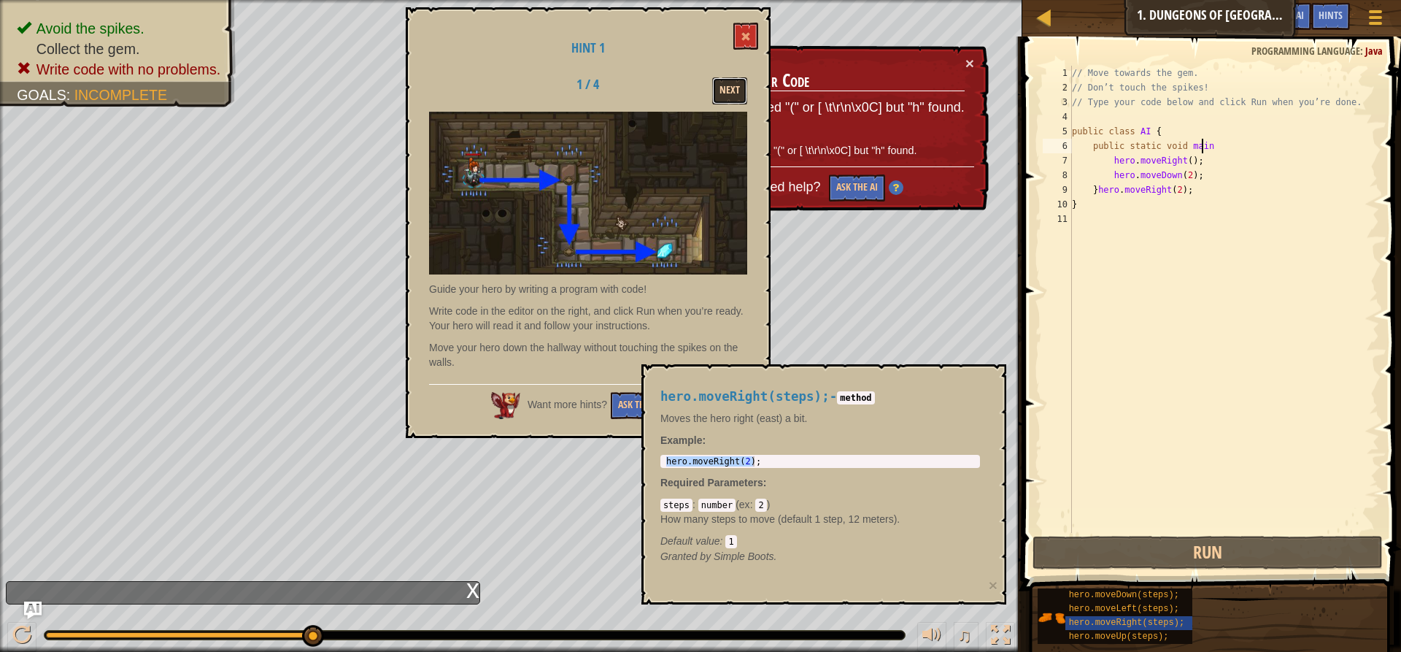
click at [741, 87] on button "Next" at bounding box center [729, 90] width 35 height 27
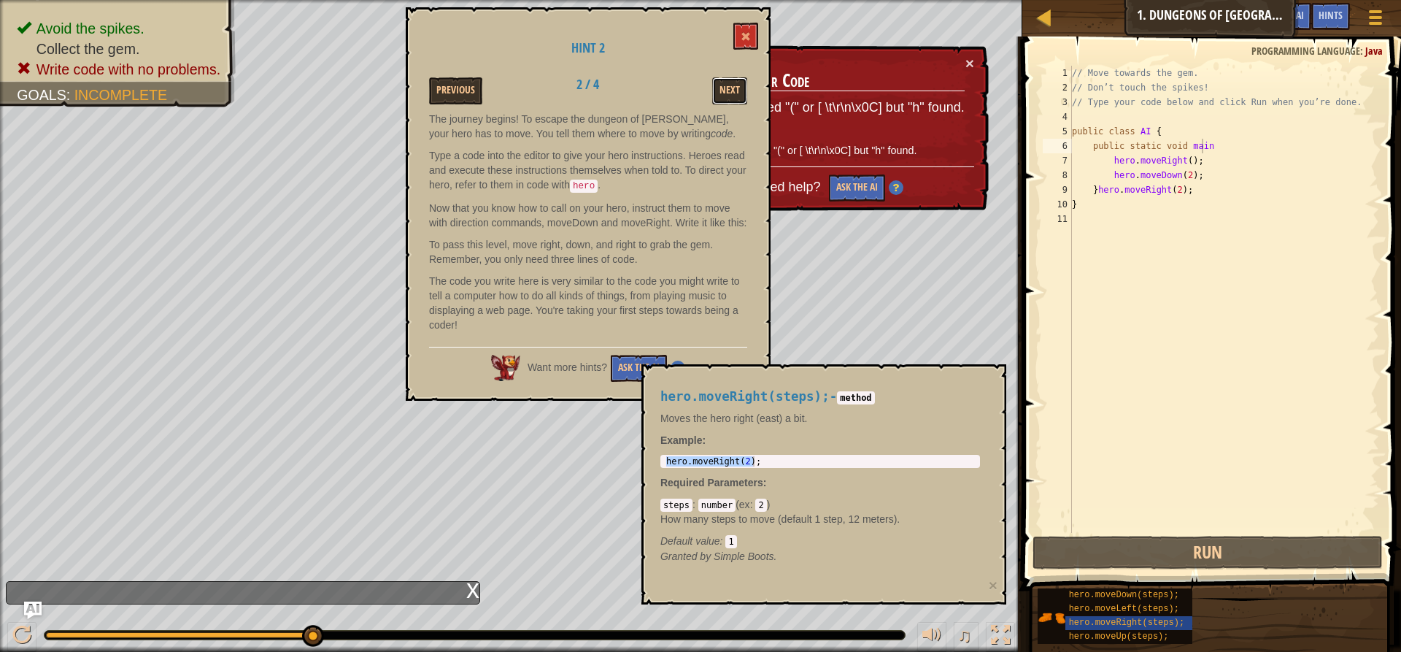
click at [741, 87] on button "Next" at bounding box center [729, 90] width 35 height 27
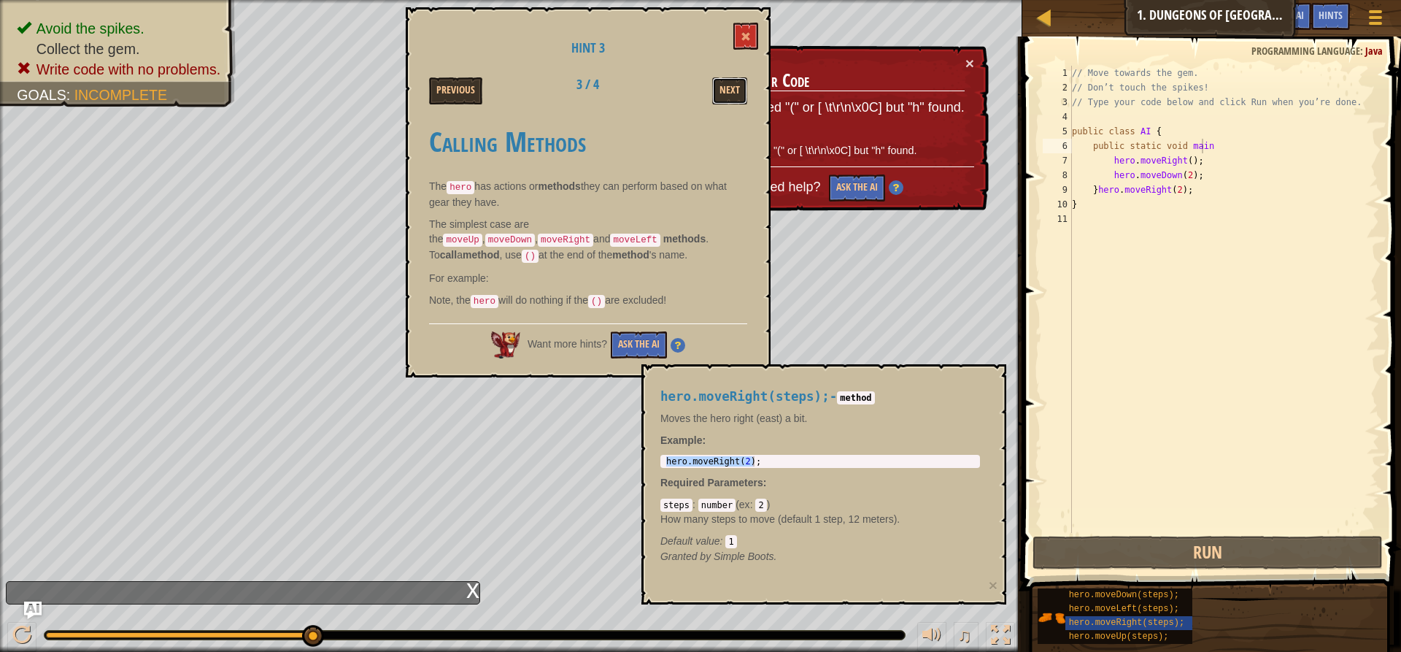
click at [741, 87] on button "Next" at bounding box center [729, 90] width 35 height 27
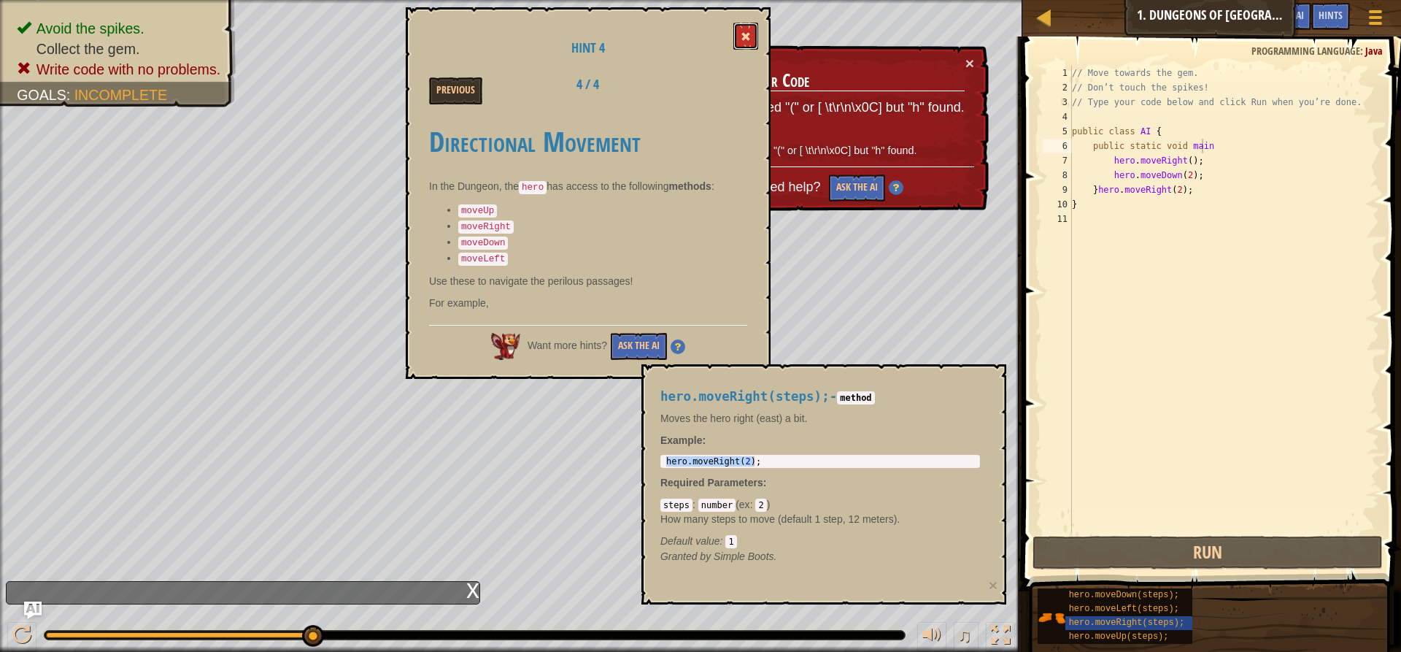
click at [744, 31] on button at bounding box center [745, 36] width 25 height 27
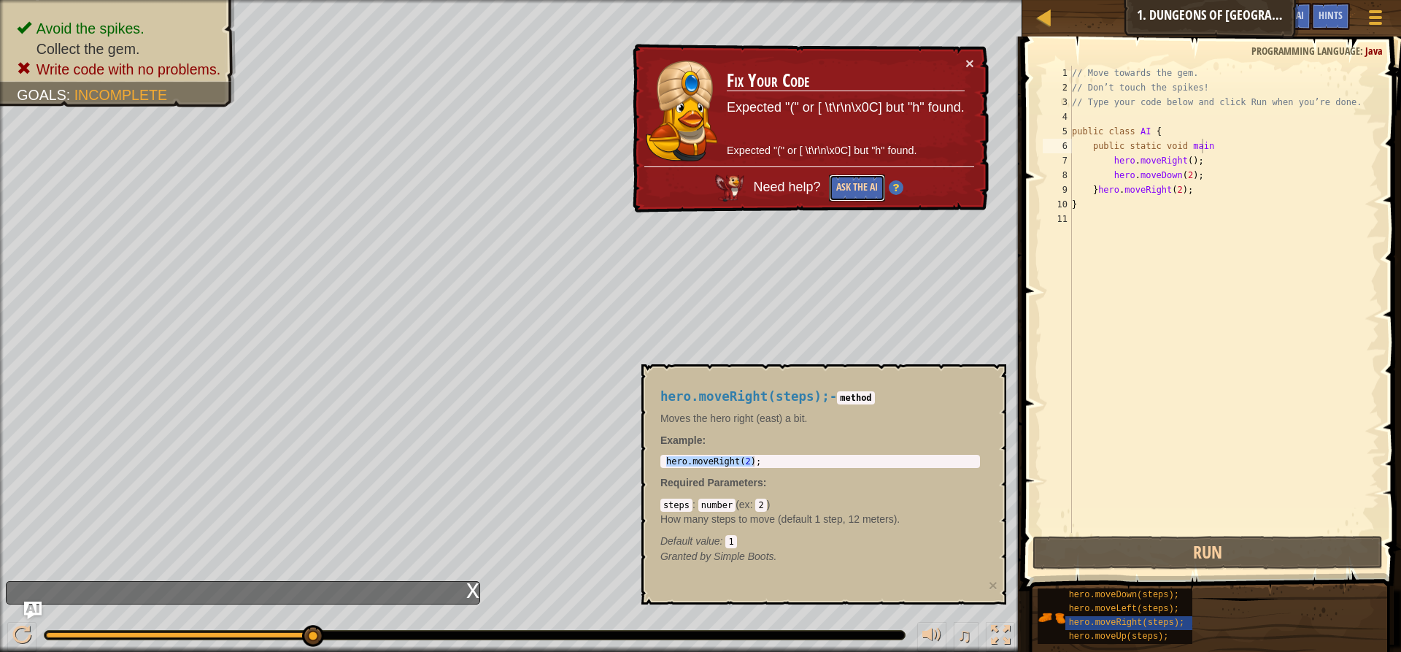
click at [843, 187] on button "Ask the AI" at bounding box center [857, 187] width 56 height 27
click at [866, 180] on button "Ask the AI" at bounding box center [857, 187] width 56 height 27
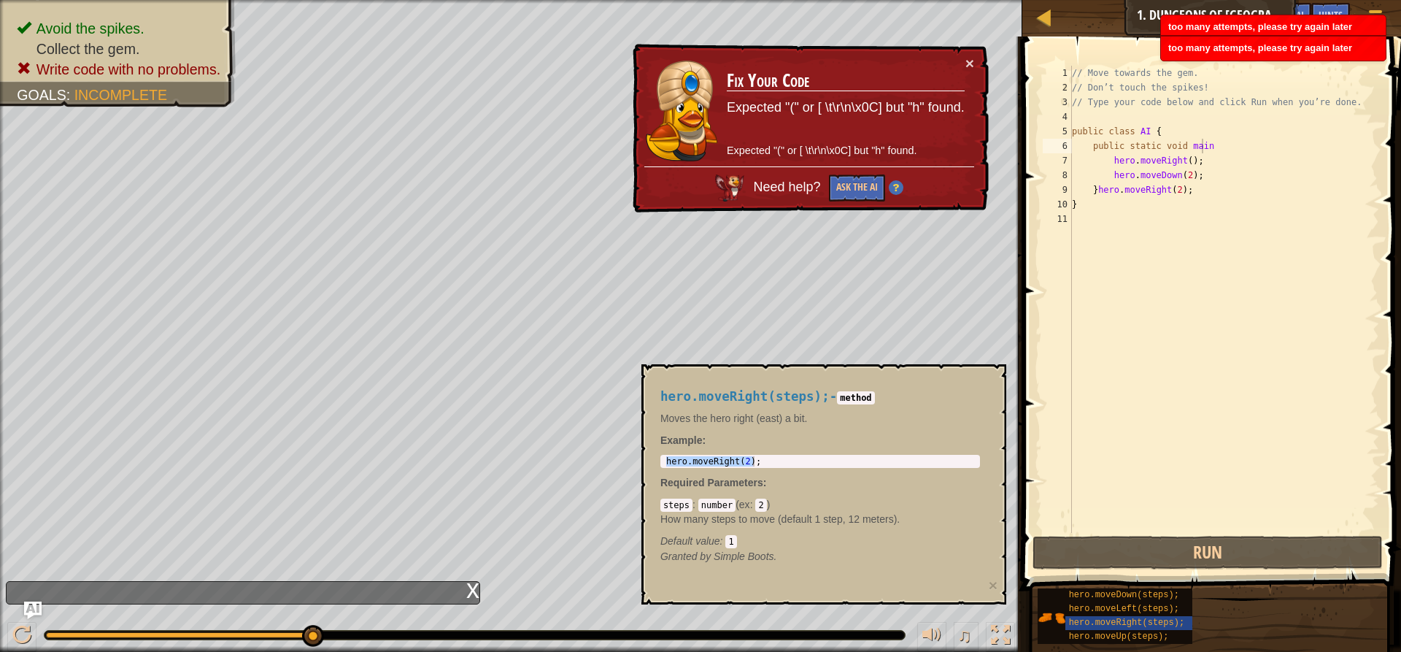
click at [895, 185] on img at bounding box center [896, 187] width 15 height 15
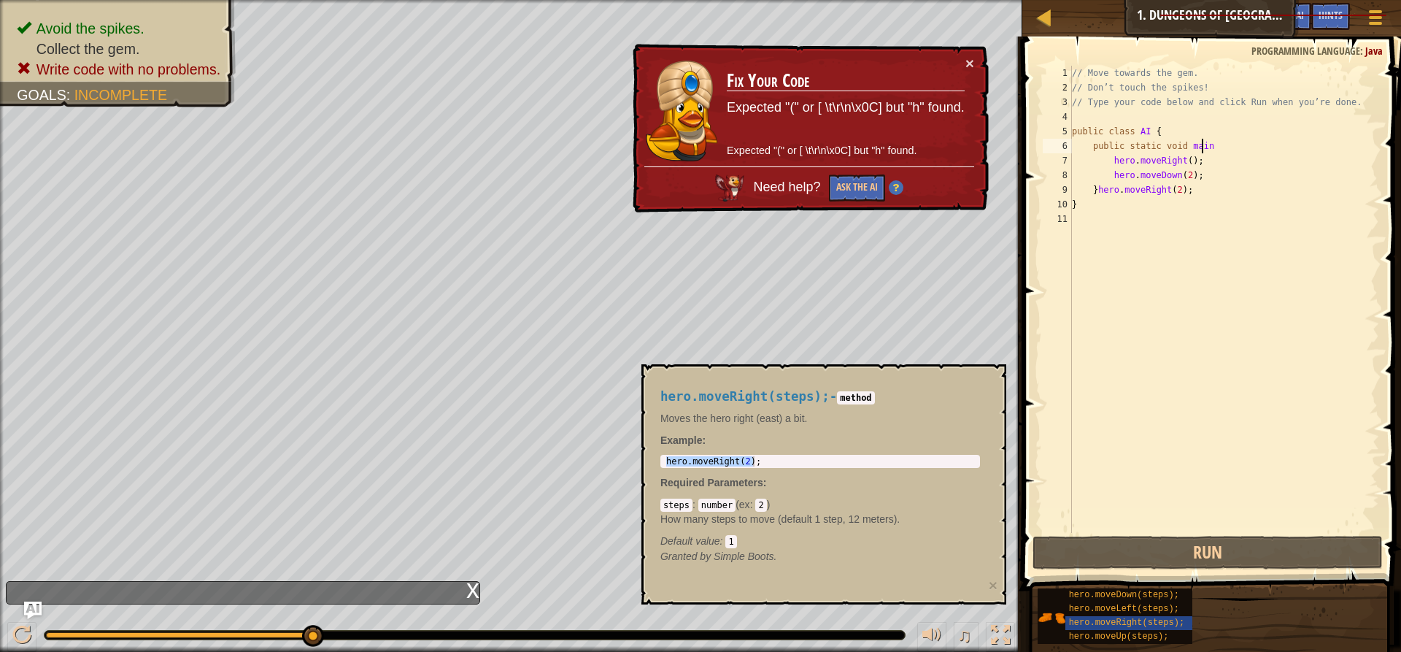
click at [895, 185] on img at bounding box center [896, 187] width 15 height 15
click at [863, 185] on button "Ask the AI" at bounding box center [857, 187] width 56 height 27
click at [1224, 146] on div "// Move towards the gem. // Don’t touch the spikes! // Type your code below and…" at bounding box center [1224, 314] width 310 height 496
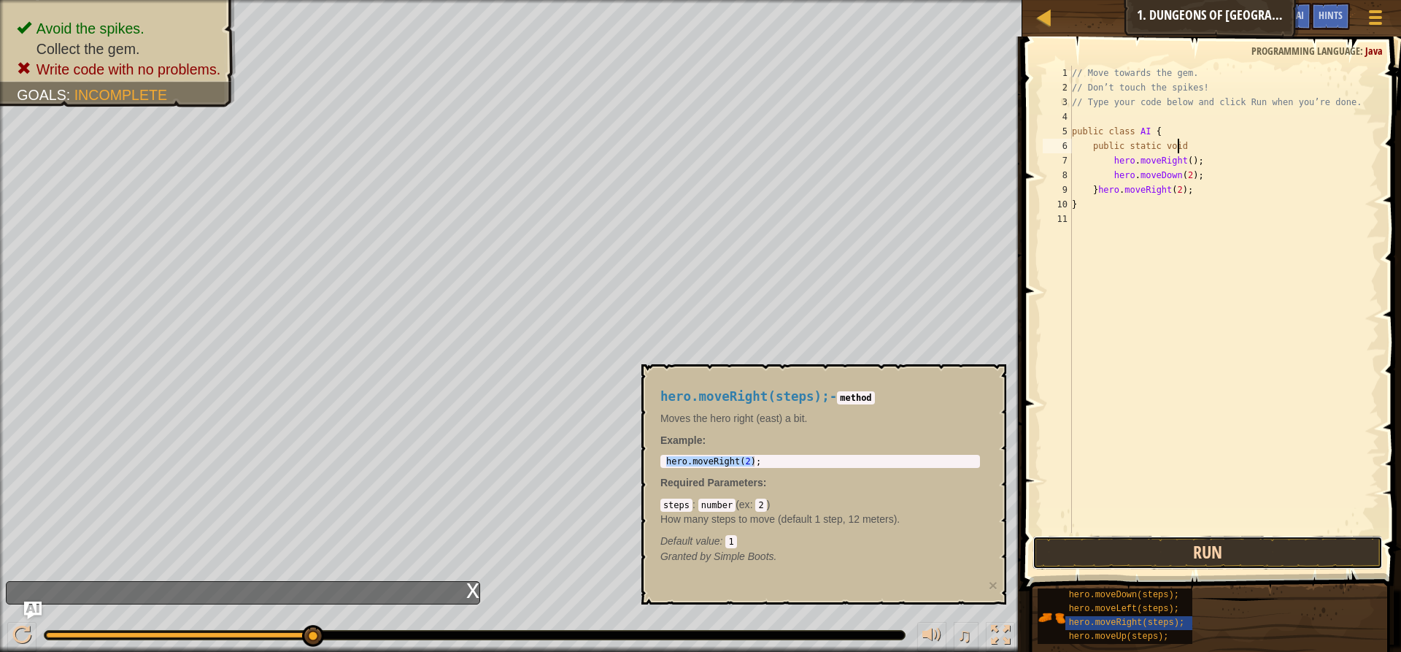
click at [1099, 547] on button "Run" at bounding box center [1208, 553] width 350 height 34
click at [1113, 557] on button "Run" at bounding box center [1208, 553] width 350 height 34
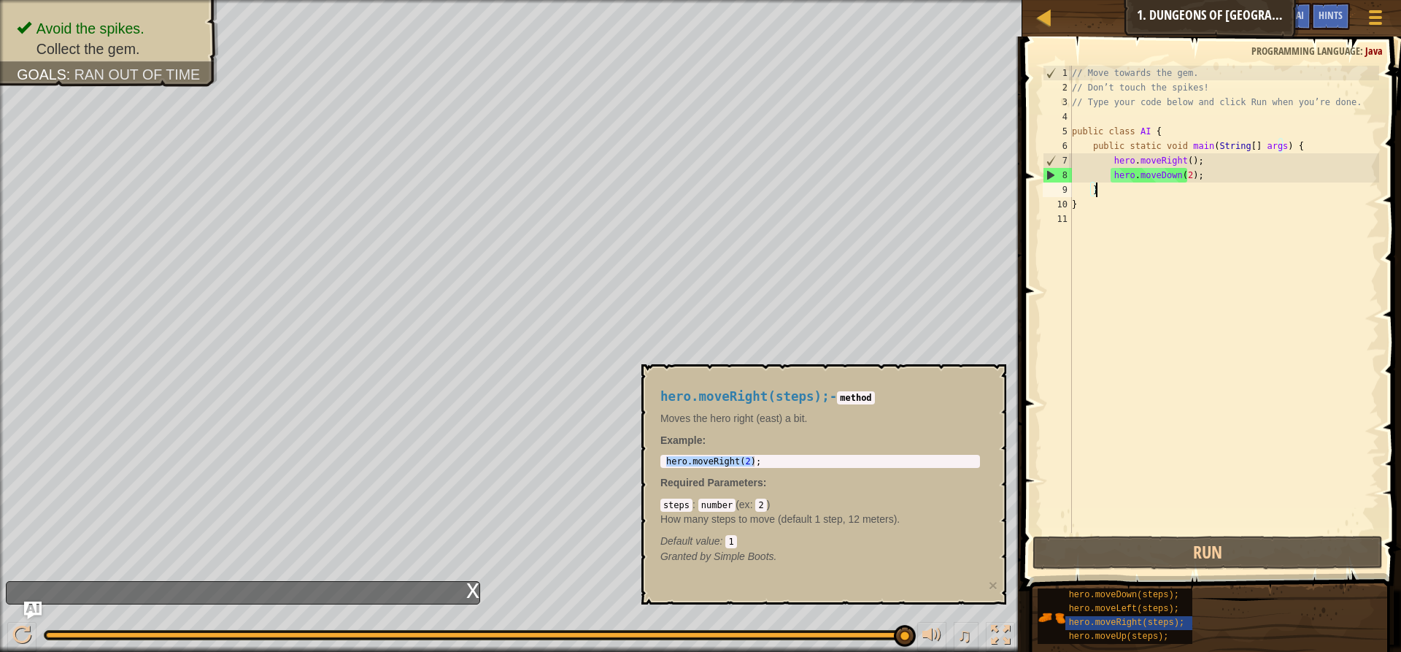
click at [803, 462] on div "hero . moveRight ( 2 ) ;" at bounding box center [820, 461] width 314 height 10
drag, startPoint x: 766, startPoint y: 461, endPoint x: 665, endPoint y: 462, distance: 101.4
click at [665, 462] on div "hero . moveRight ( 2 ) ;" at bounding box center [820, 471] width 314 height 31
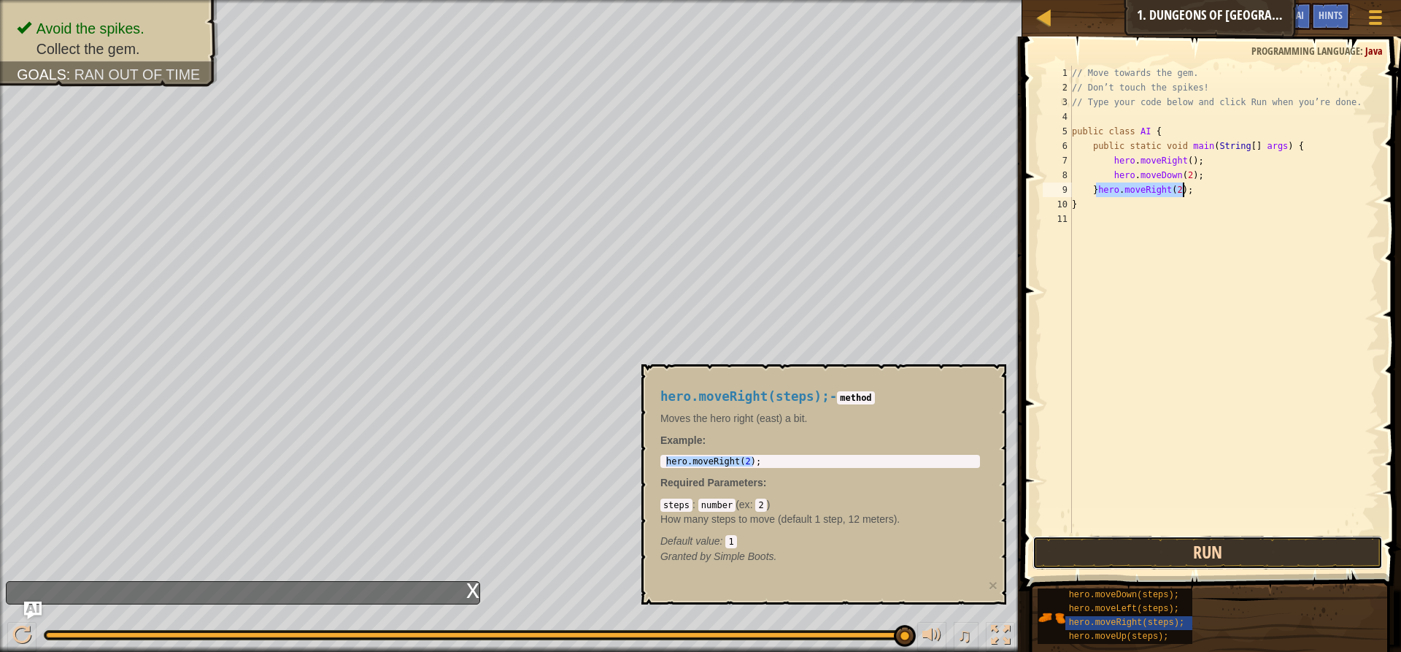
click at [1212, 552] on button "Run" at bounding box center [1208, 553] width 350 height 34
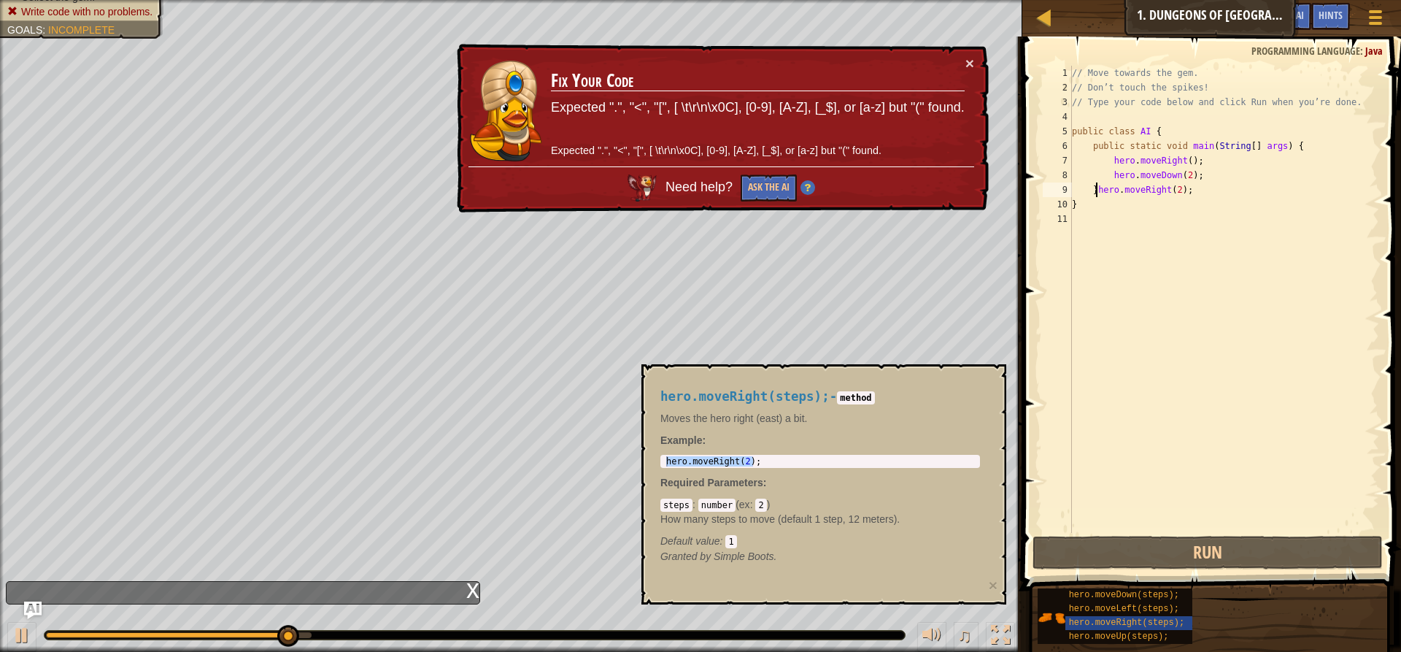
click at [1095, 193] on div "// Move towards the gem. // Don’t touch the spikes! // Type your code below and…" at bounding box center [1224, 314] width 310 height 496
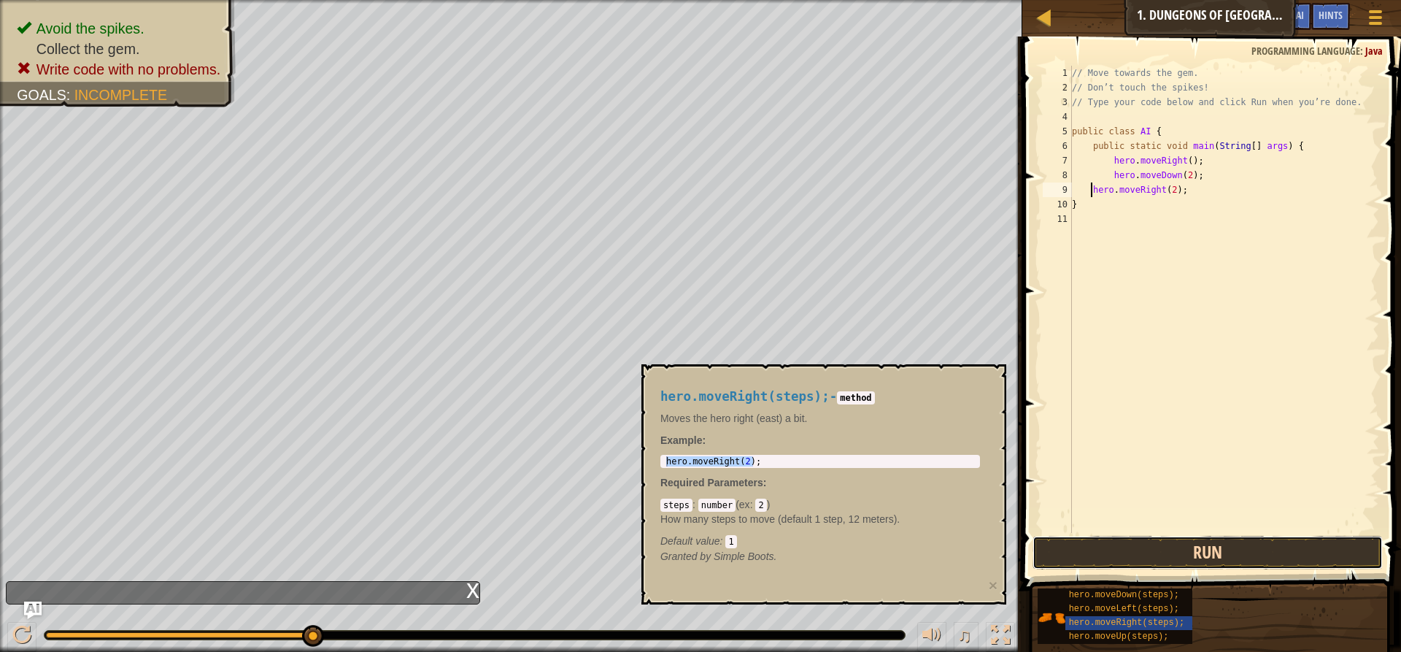
click at [1127, 558] on button "Run" at bounding box center [1208, 553] width 350 height 34
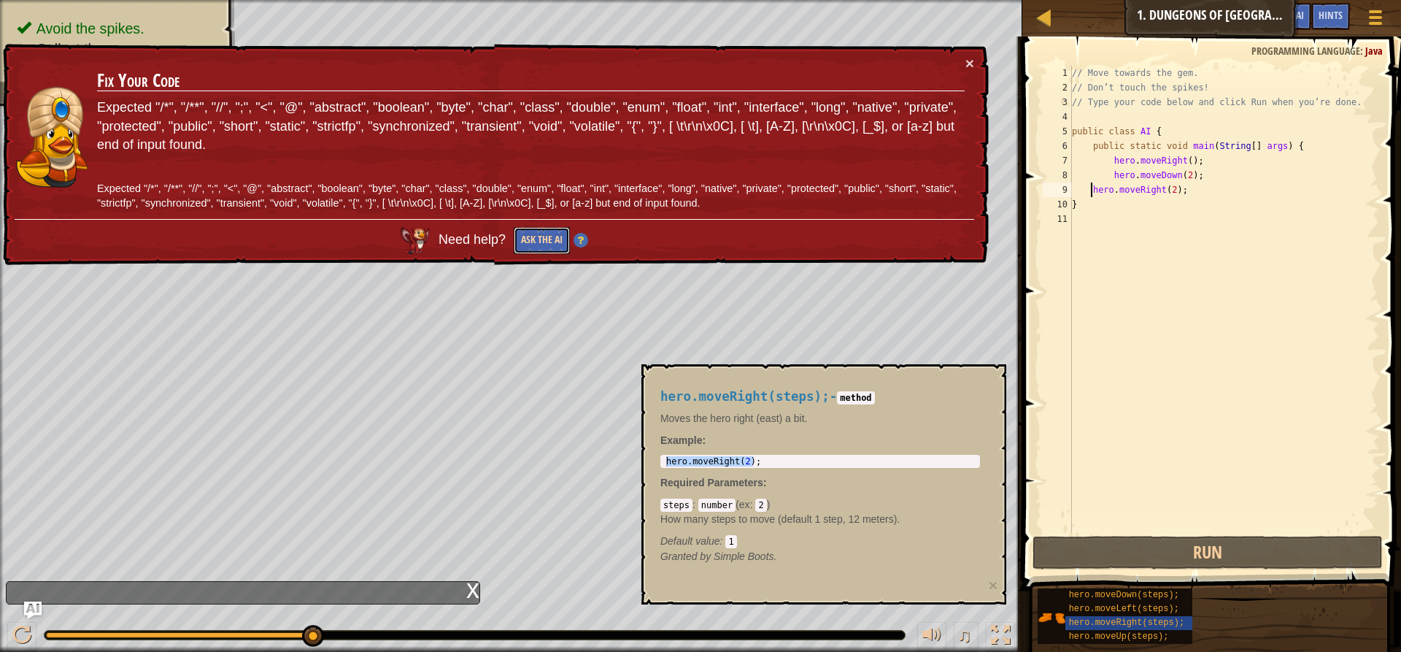
click at [524, 237] on button "Ask the AI" at bounding box center [542, 240] width 56 height 27
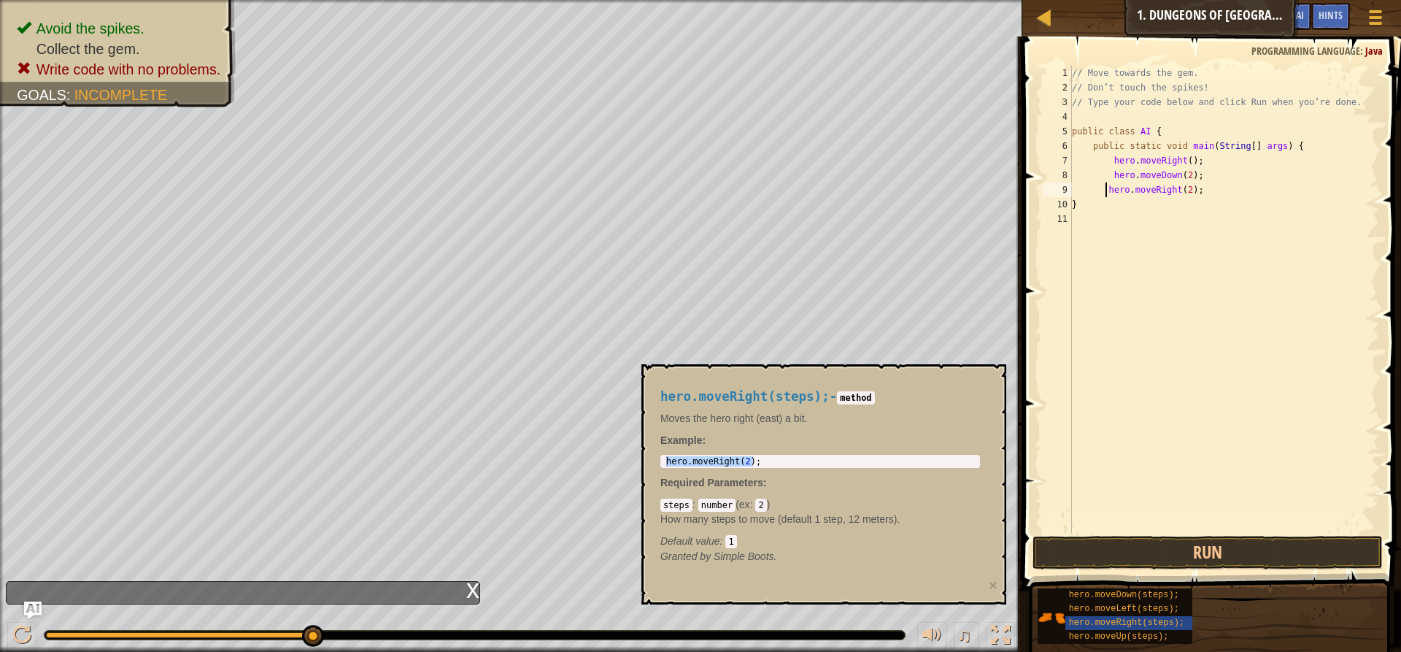
type textarea "hero.moveRight(2);"
click at [1119, 544] on button "Run" at bounding box center [1208, 553] width 350 height 34
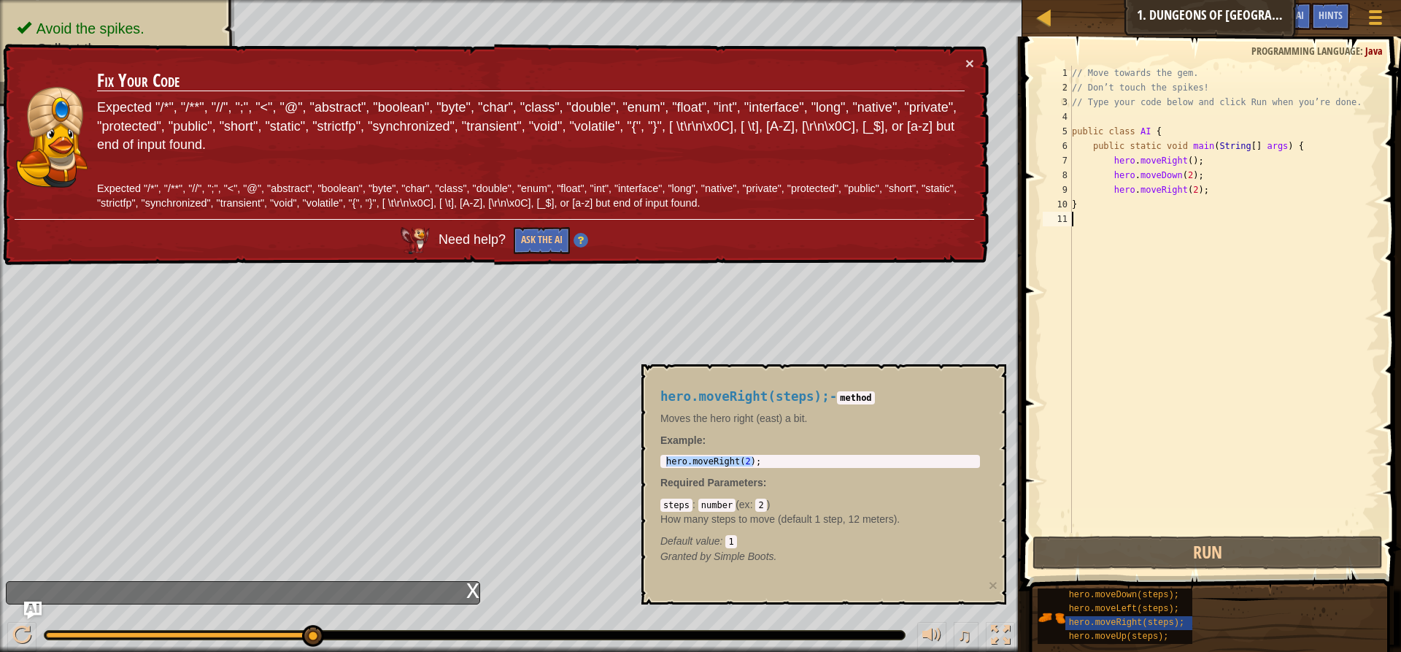
click at [1088, 361] on div "// Move towards the gem. // Don’t touch the spikes! // Type your code below and…" at bounding box center [1224, 314] width 310 height 496
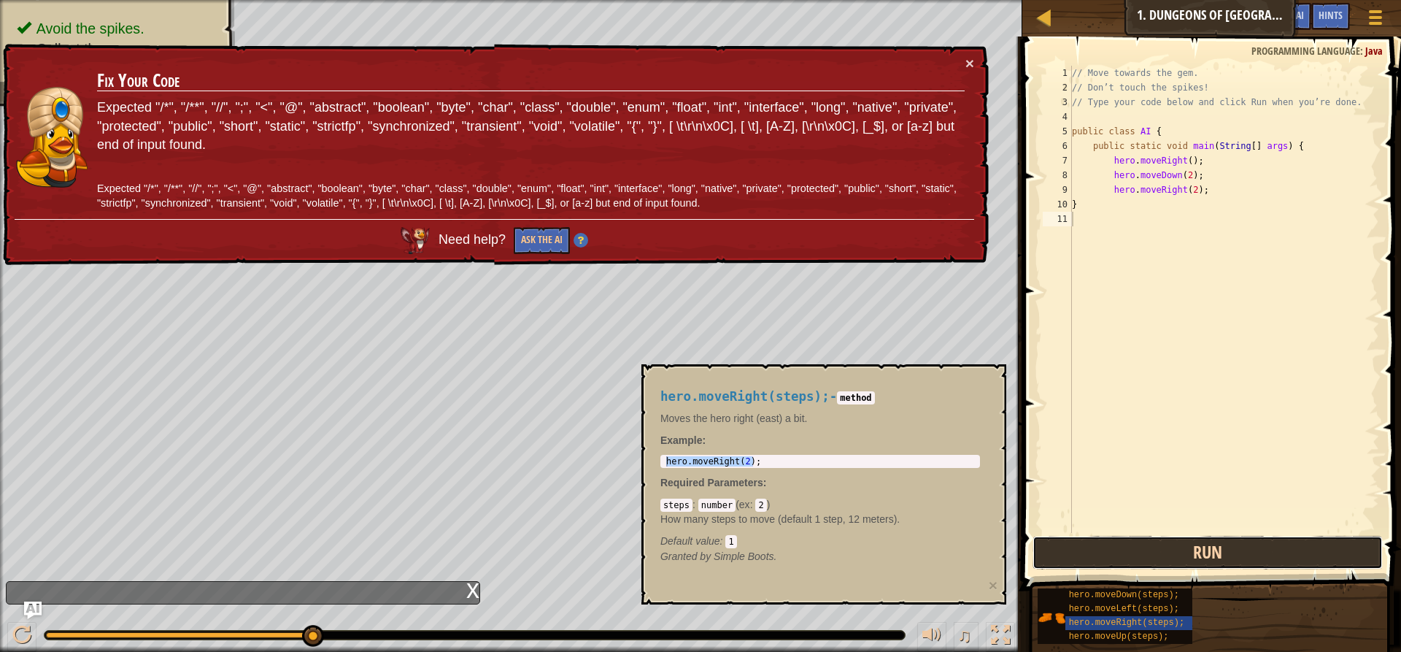
click at [1118, 549] on button "Run" at bounding box center [1208, 553] width 350 height 34
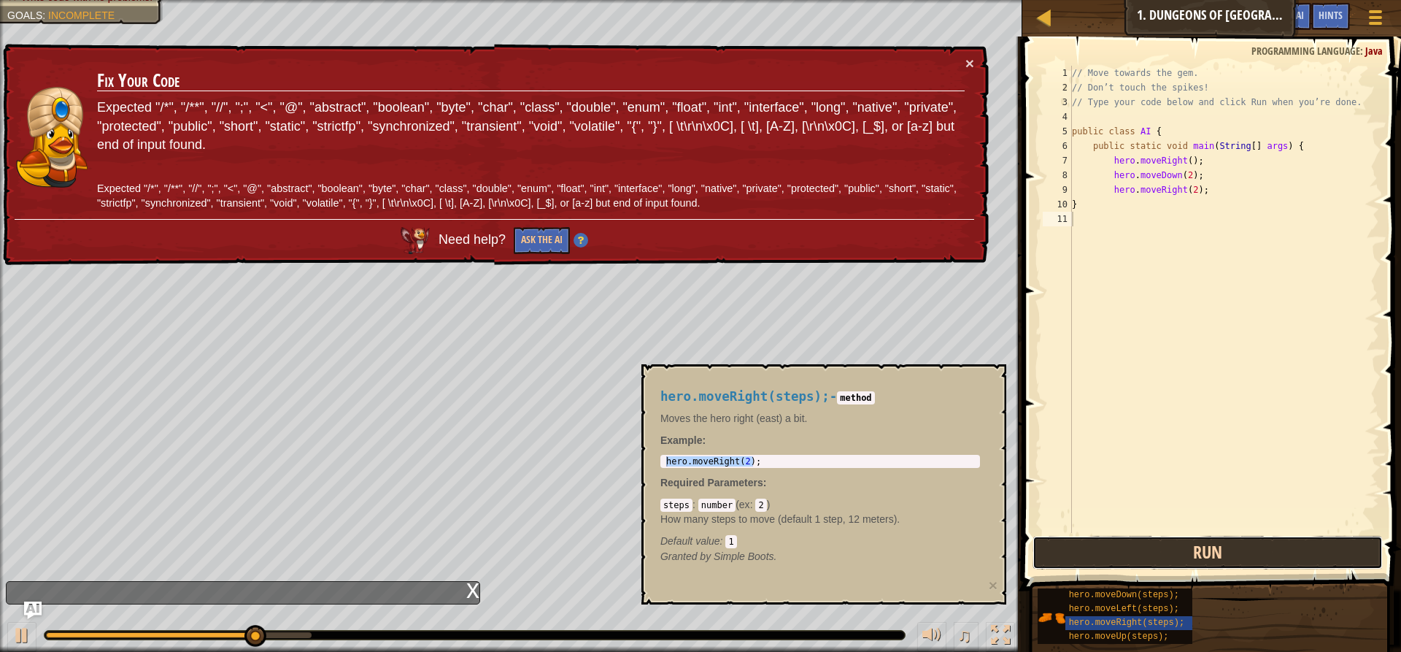
click at [1118, 549] on button "Run" at bounding box center [1208, 553] width 350 height 34
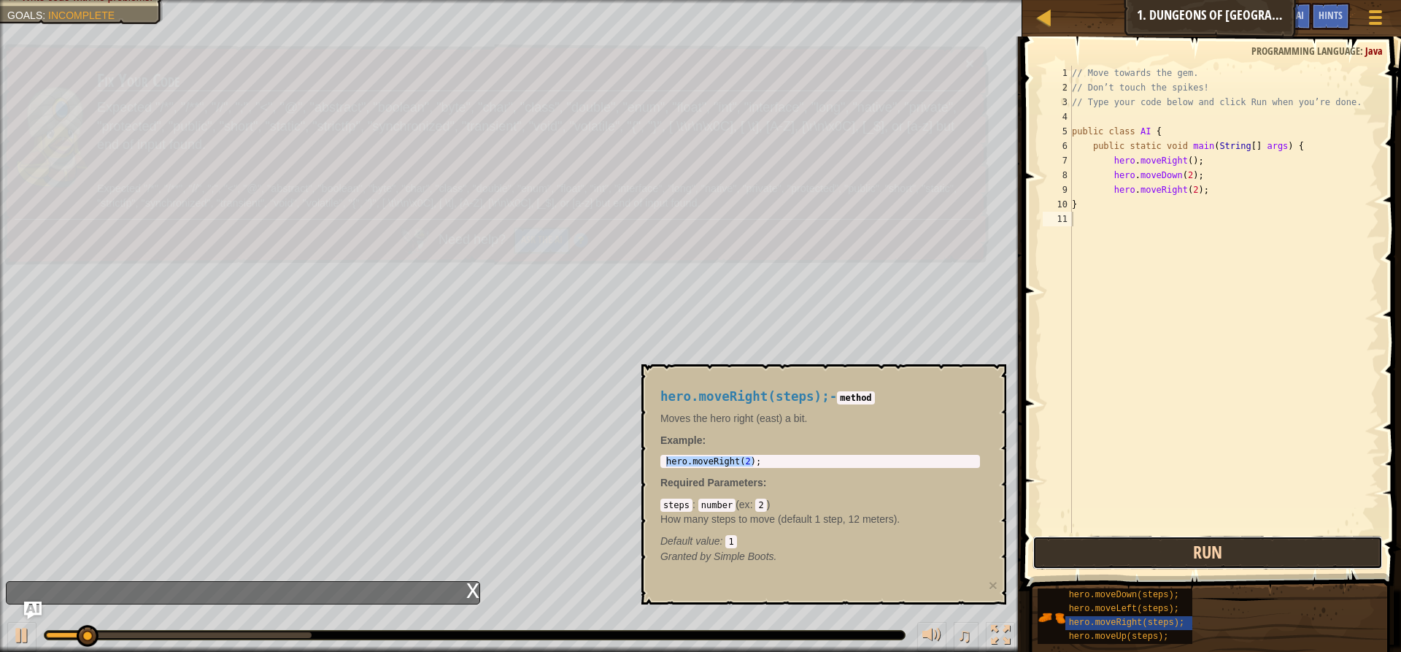
click at [1118, 549] on button "Run" at bounding box center [1208, 553] width 350 height 34
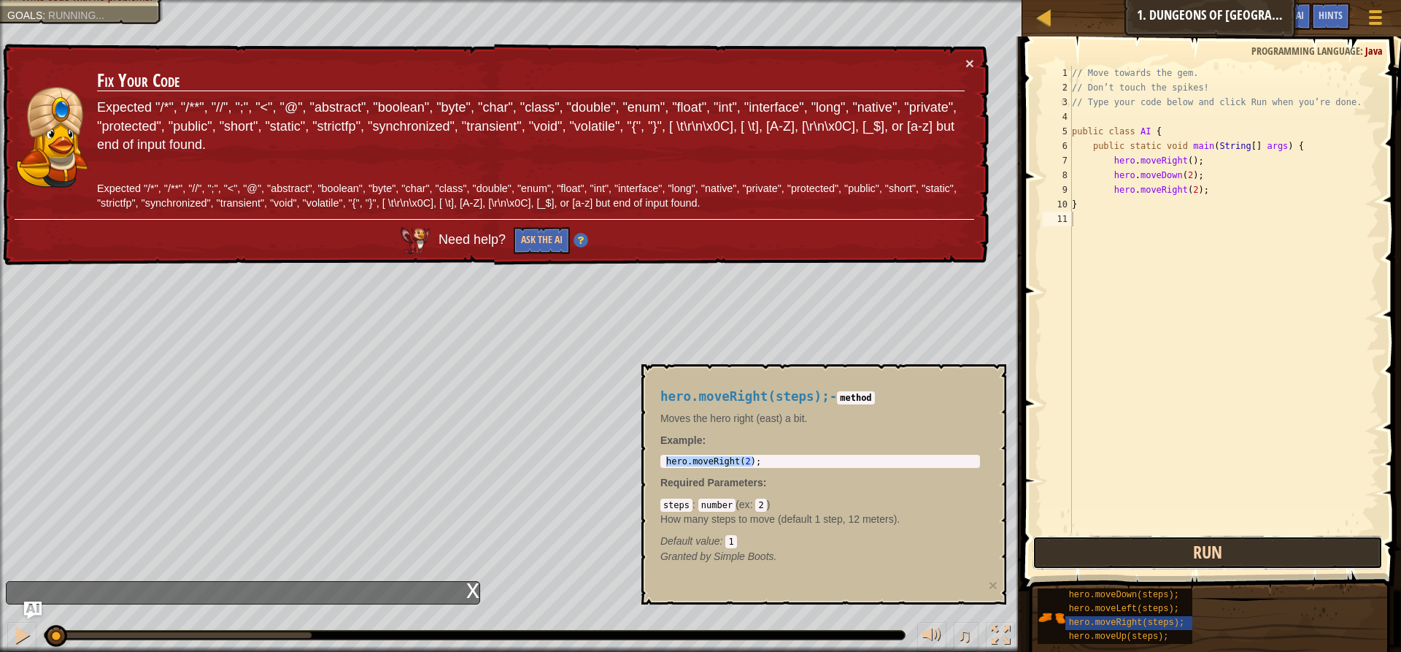
click at [1118, 549] on button "Run" at bounding box center [1208, 553] width 350 height 34
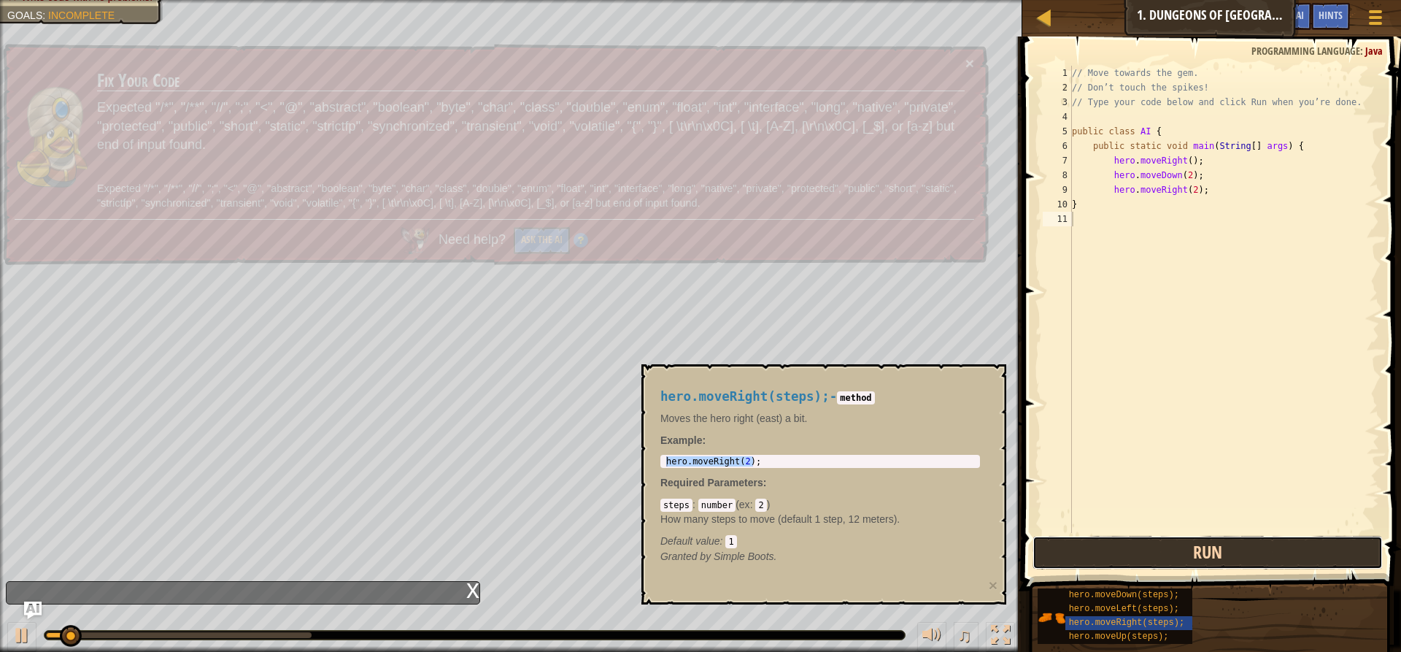
click at [1118, 549] on button "Run" at bounding box center [1208, 553] width 350 height 34
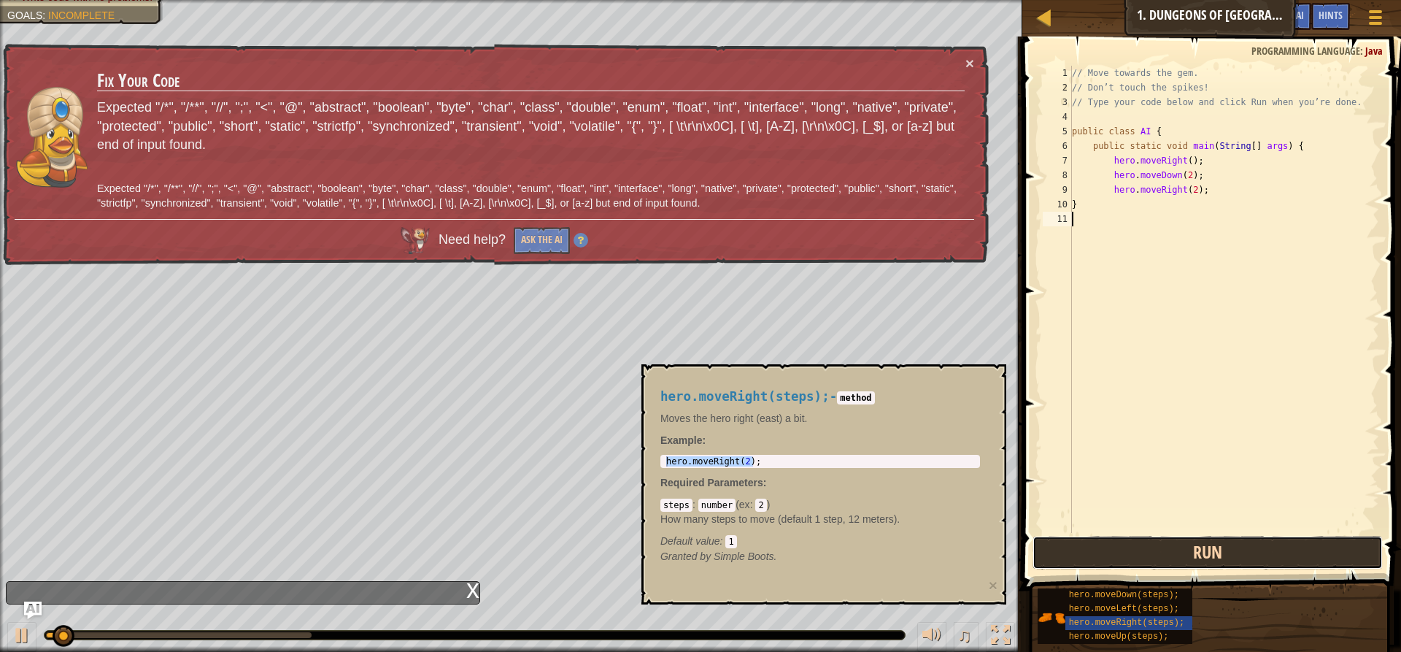
click at [1118, 549] on button "Run" at bounding box center [1208, 553] width 350 height 34
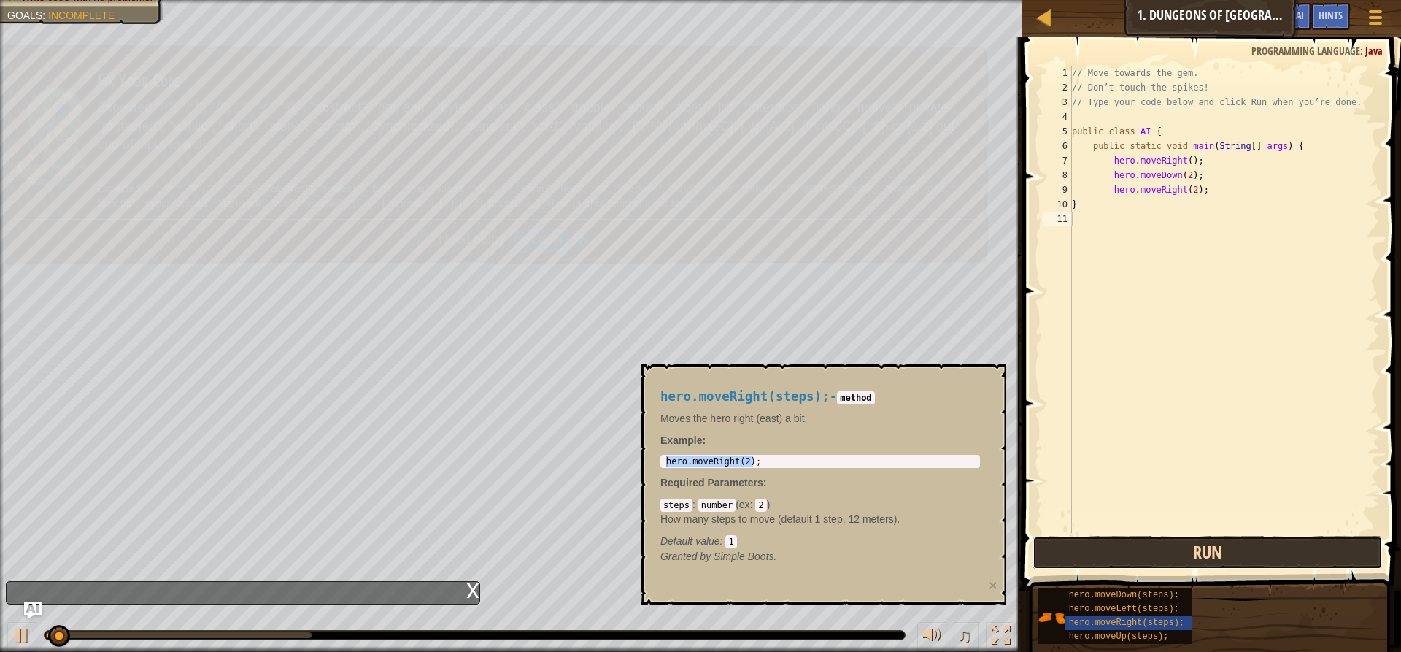
click at [1118, 549] on button "Run" at bounding box center [1208, 553] width 350 height 34
click at [1118, 548] on button "Run" at bounding box center [1208, 553] width 350 height 34
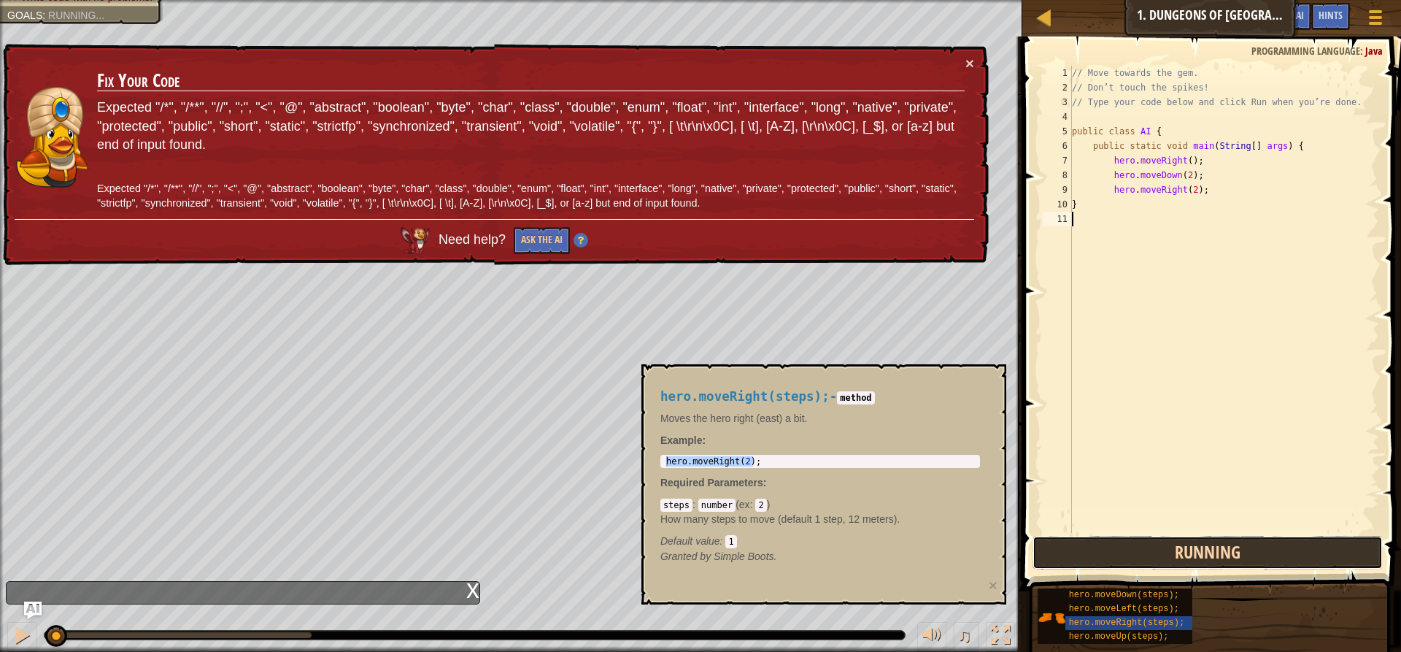
click at [1117, 548] on button "Running" at bounding box center [1208, 553] width 350 height 34
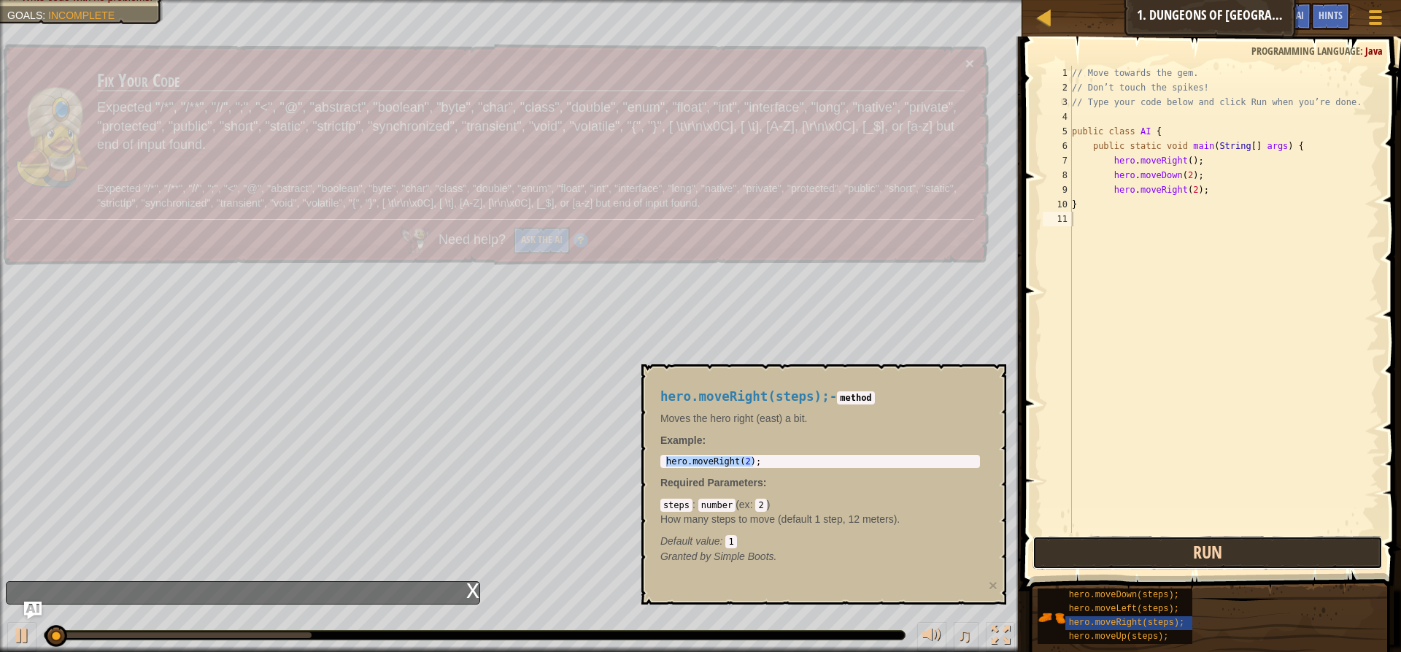
click at [1117, 549] on button "Run" at bounding box center [1208, 553] width 350 height 34
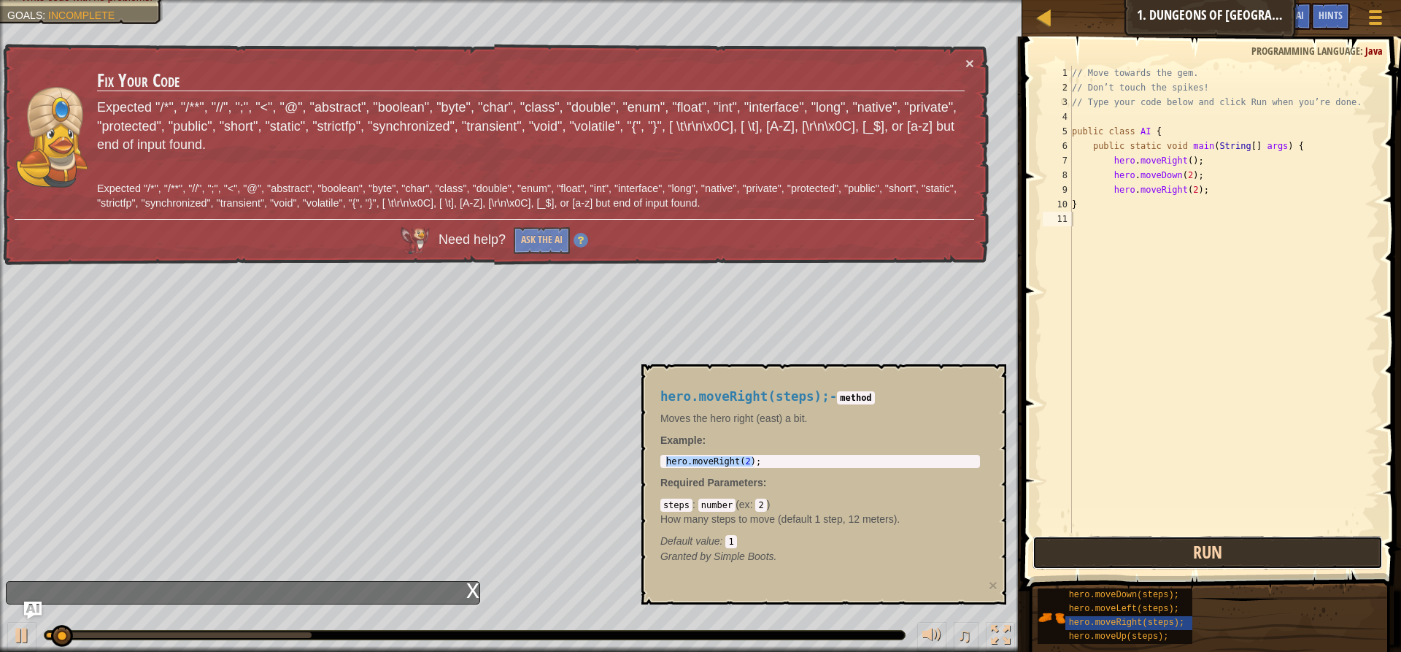
click at [1114, 549] on button "Run" at bounding box center [1208, 553] width 350 height 34
click at [1111, 551] on button "Run" at bounding box center [1208, 553] width 350 height 34
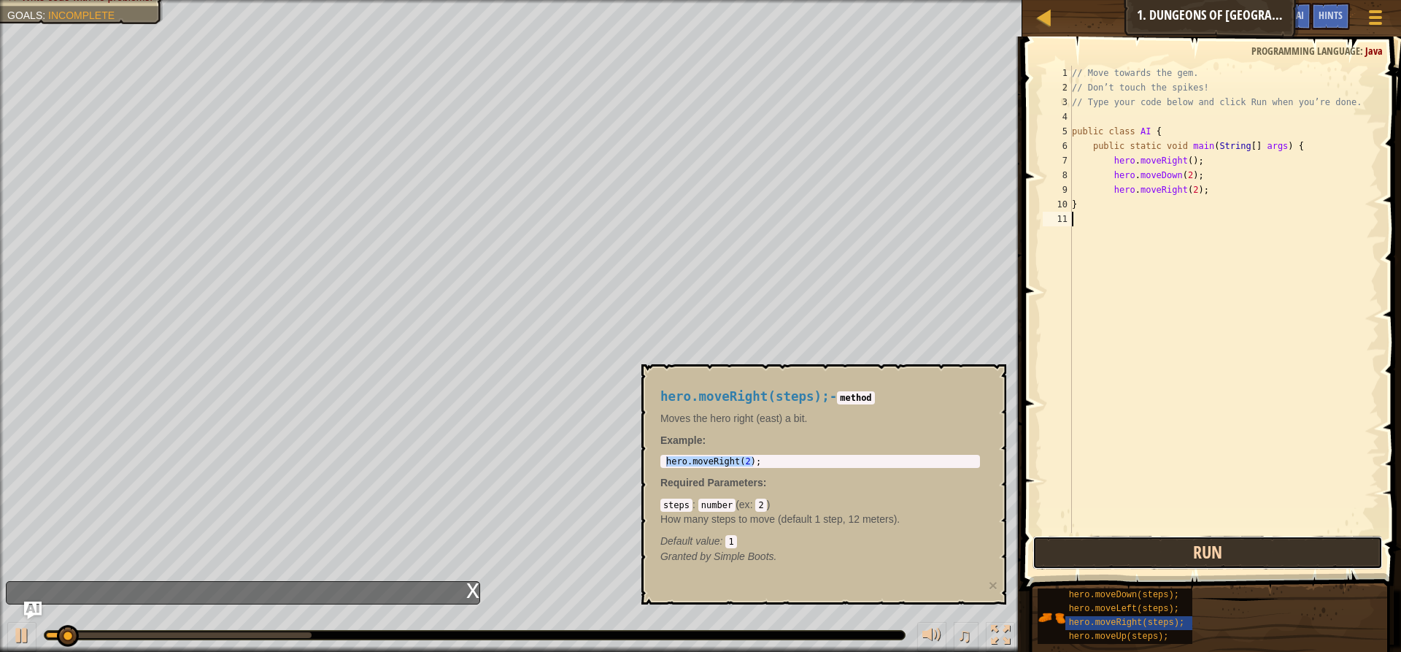
click at [1111, 551] on button "Run" at bounding box center [1208, 553] width 350 height 34
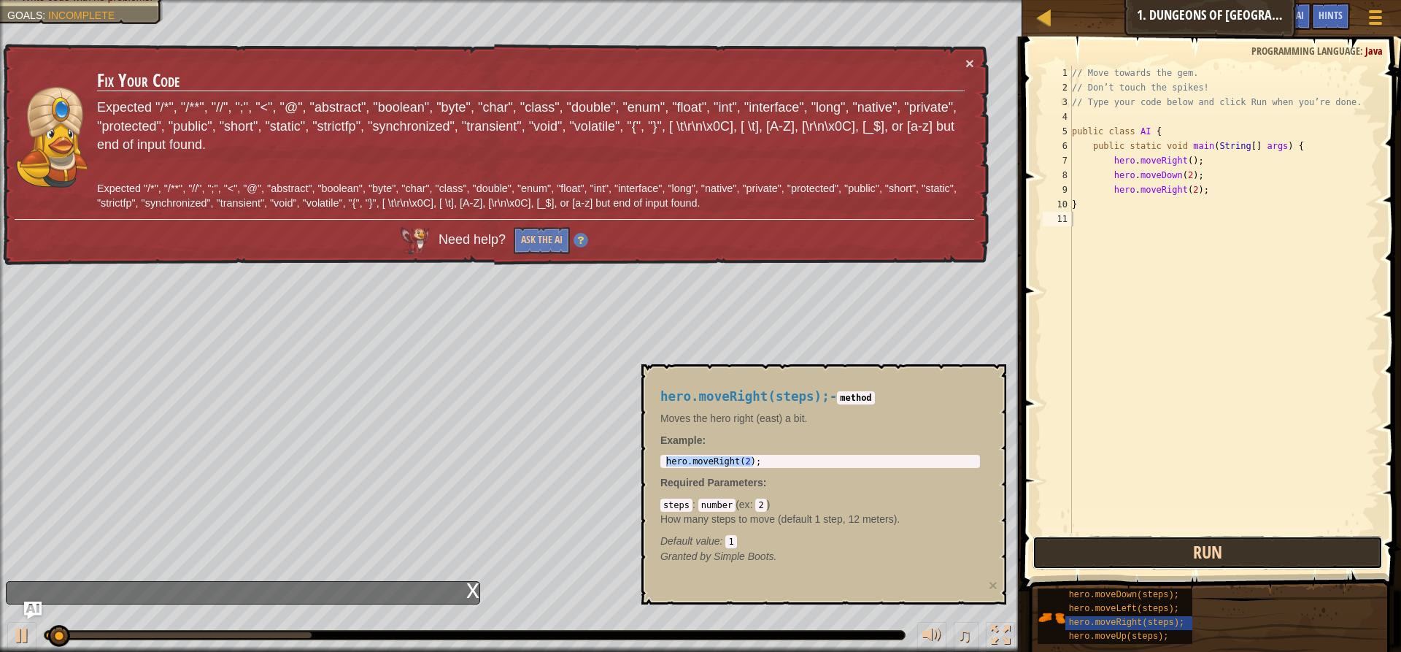
click at [1111, 551] on button "Run" at bounding box center [1208, 553] width 350 height 34
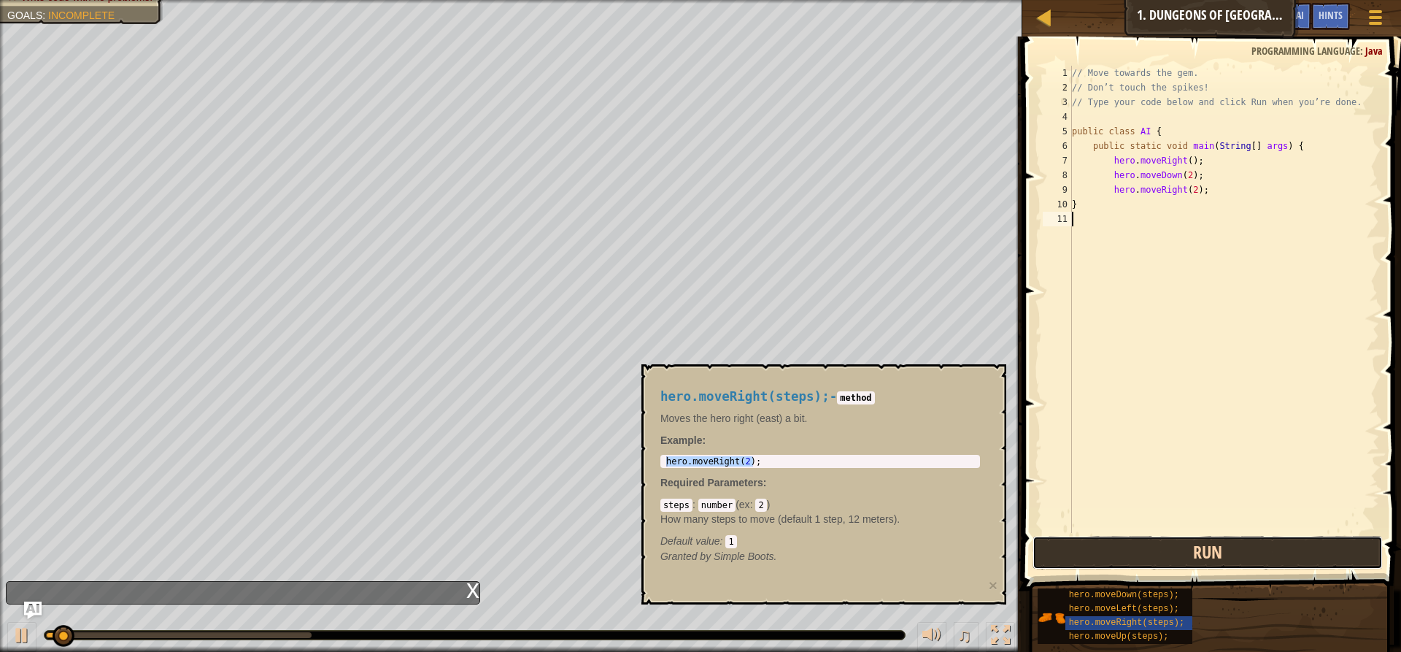
click at [1111, 551] on button "Run" at bounding box center [1208, 553] width 350 height 34
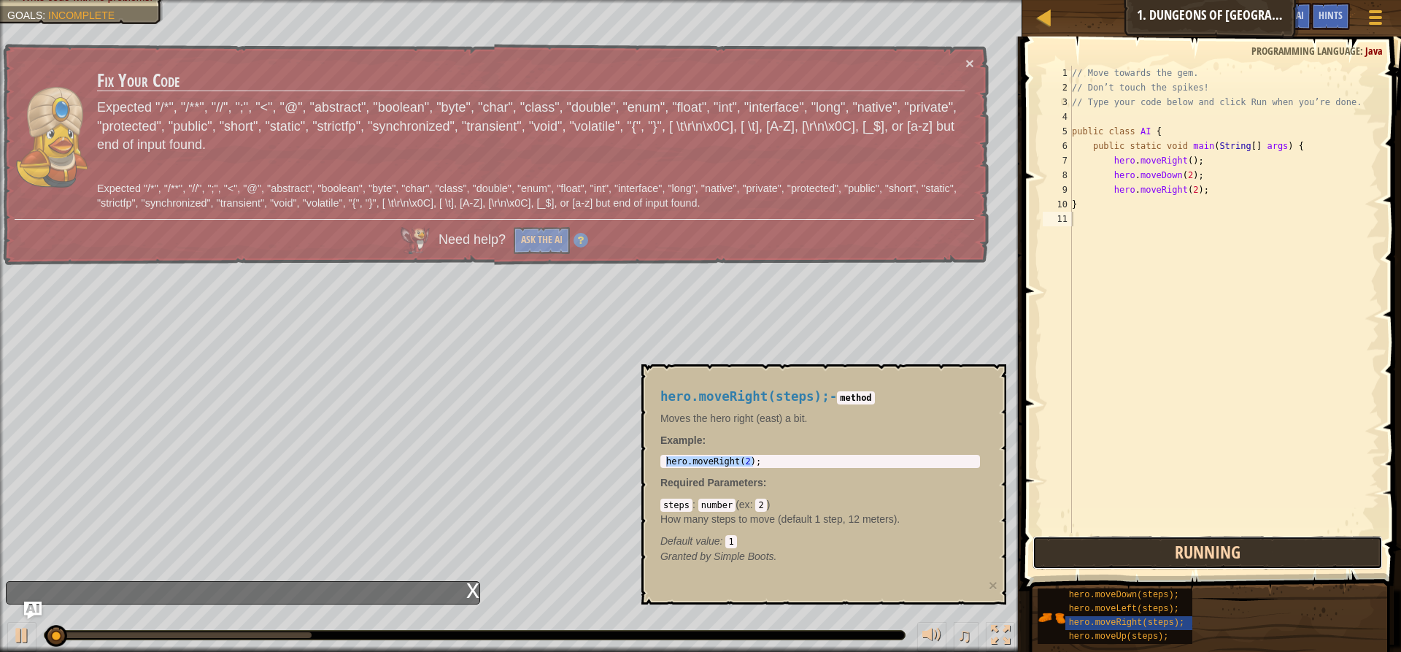
click at [1111, 551] on button "Running" at bounding box center [1208, 553] width 350 height 34
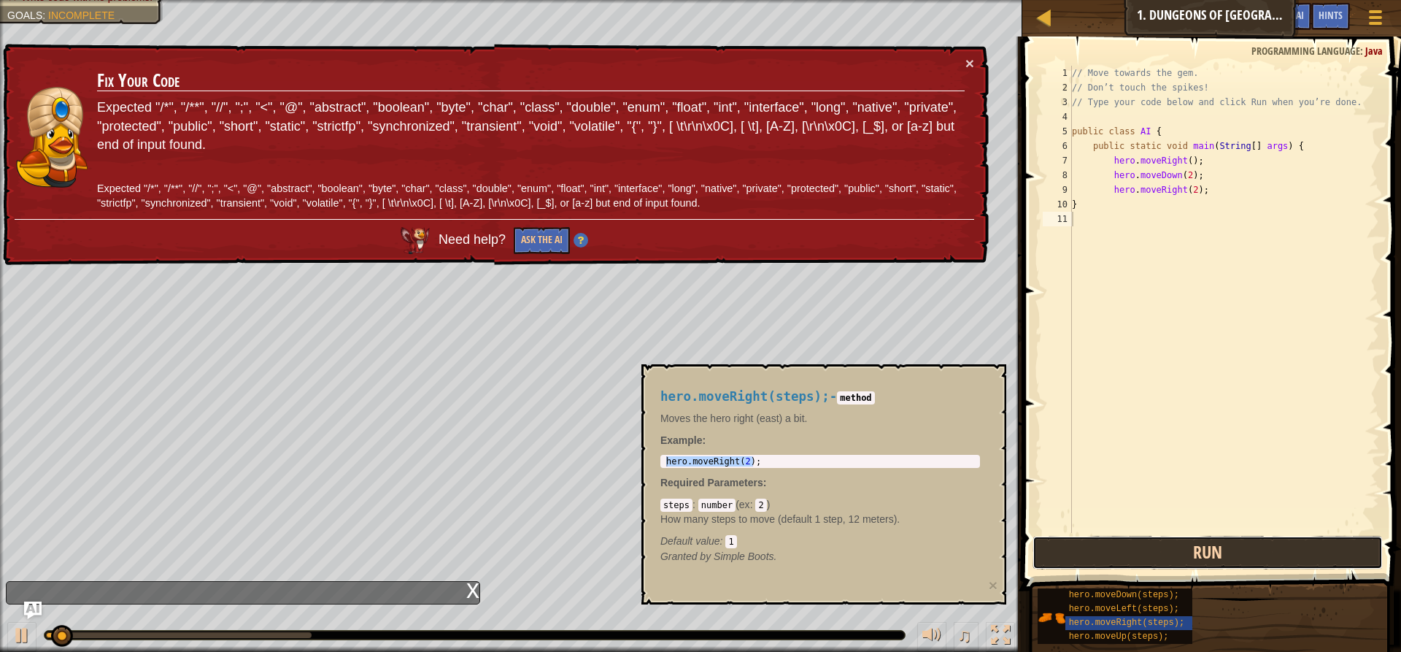
click at [1111, 551] on button "Run" at bounding box center [1208, 553] width 350 height 34
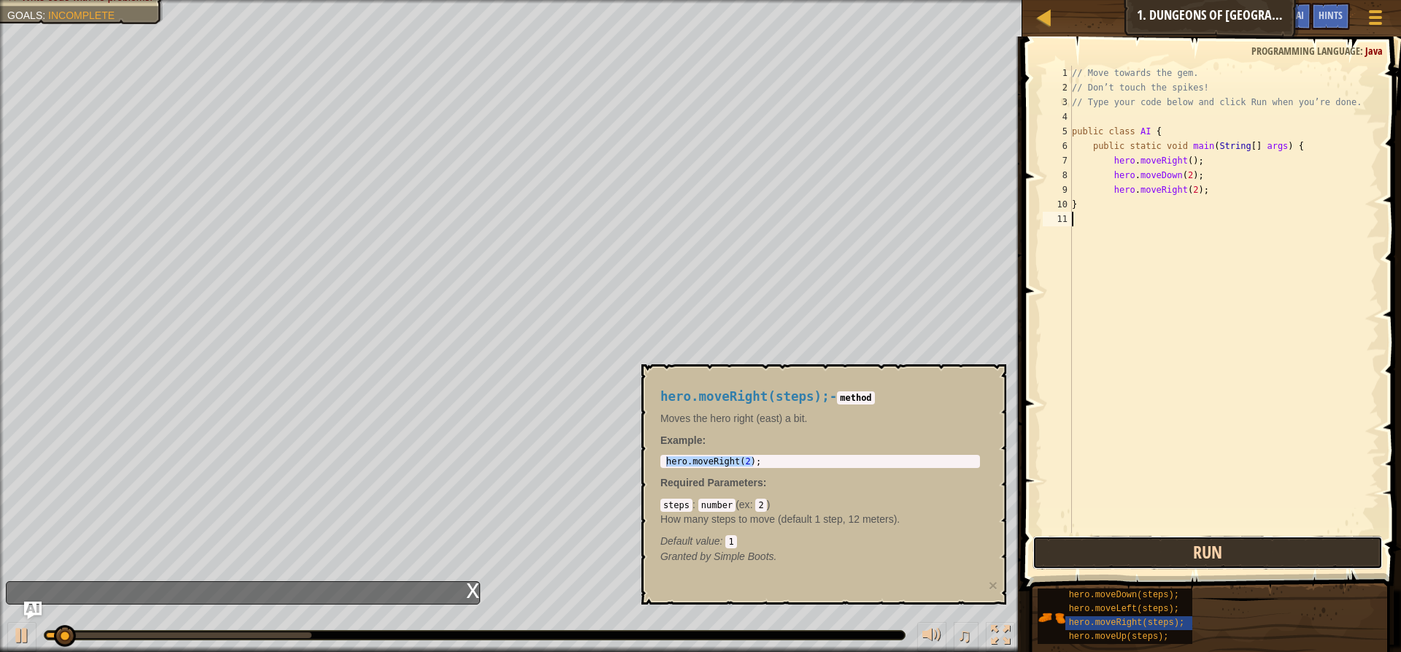
click at [1111, 551] on button "Run" at bounding box center [1208, 553] width 350 height 34
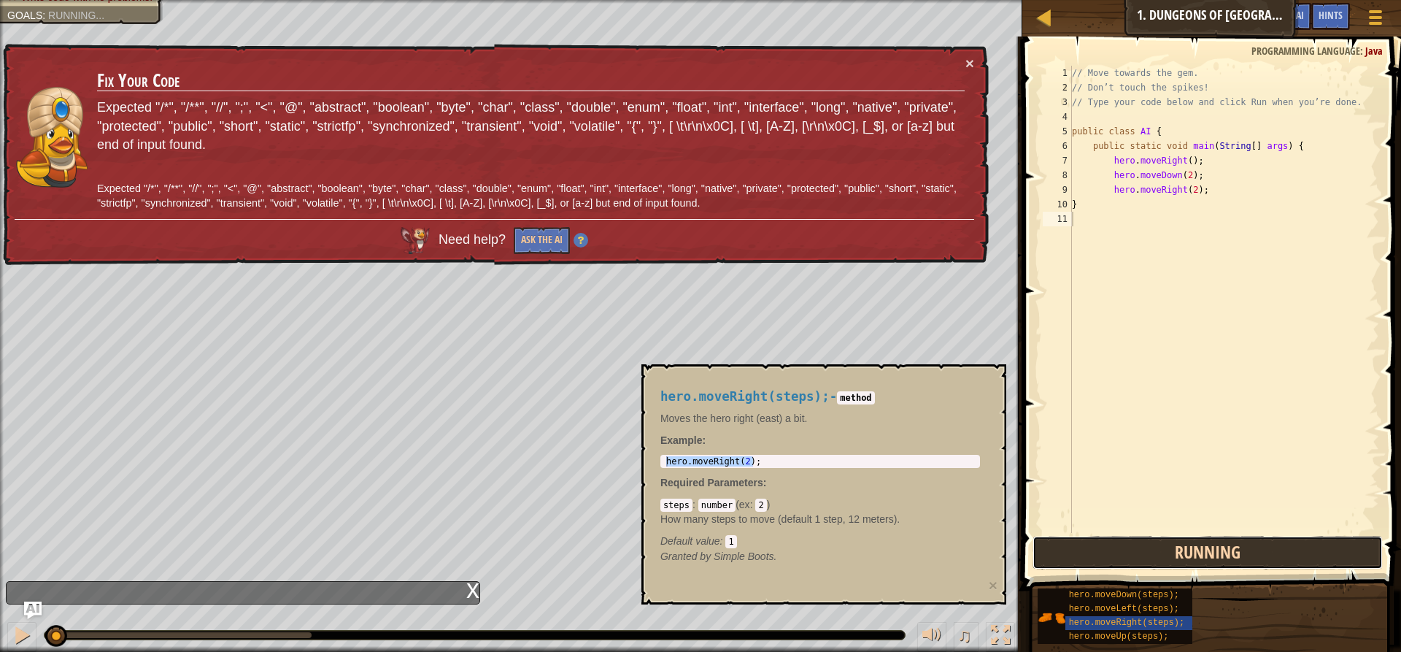
click at [1111, 552] on button "Running" at bounding box center [1208, 553] width 350 height 34
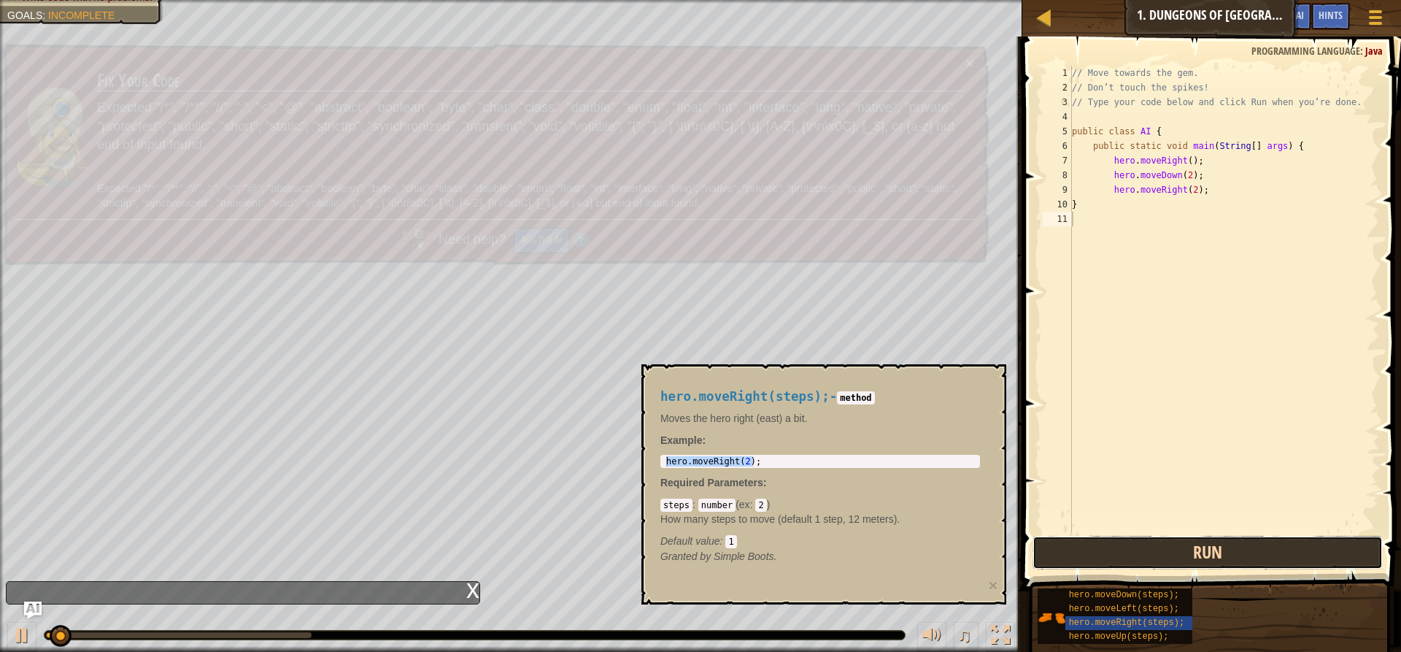
click at [1111, 552] on button "Run" at bounding box center [1208, 553] width 350 height 34
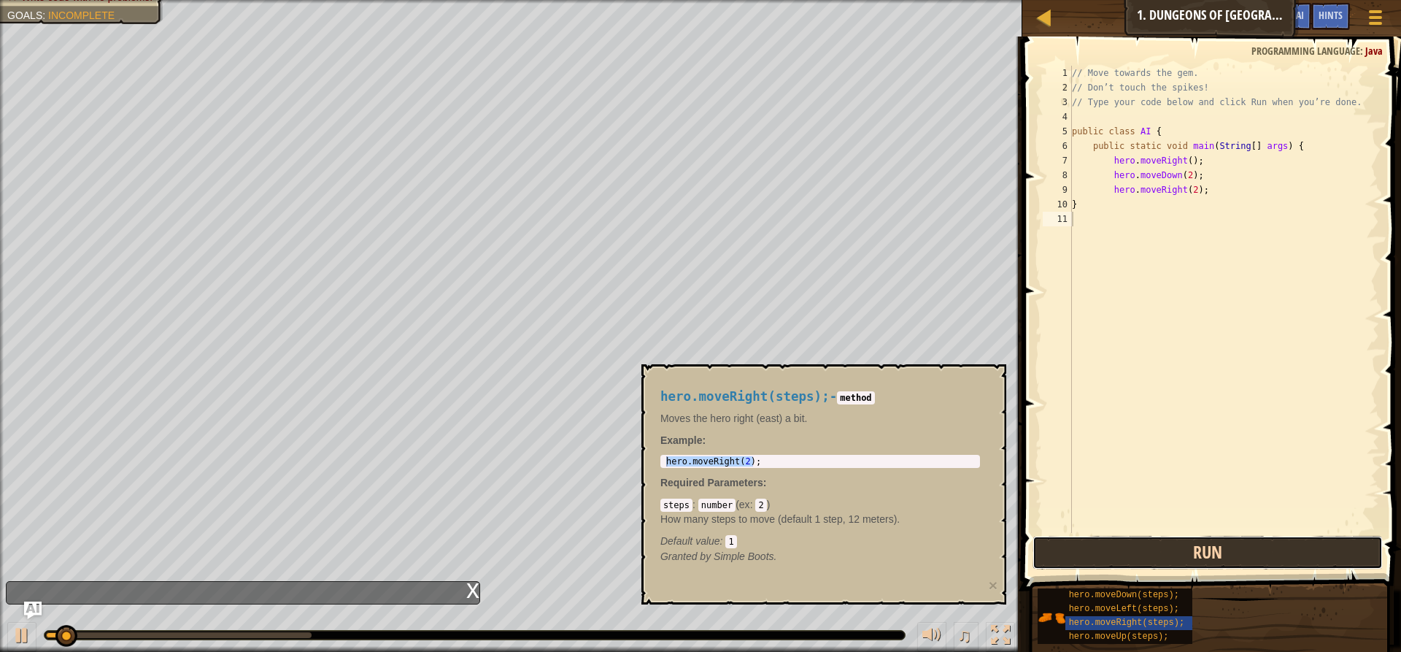
click at [1111, 552] on button "Run" at bounding box center [1208, 553] width 350 height 34
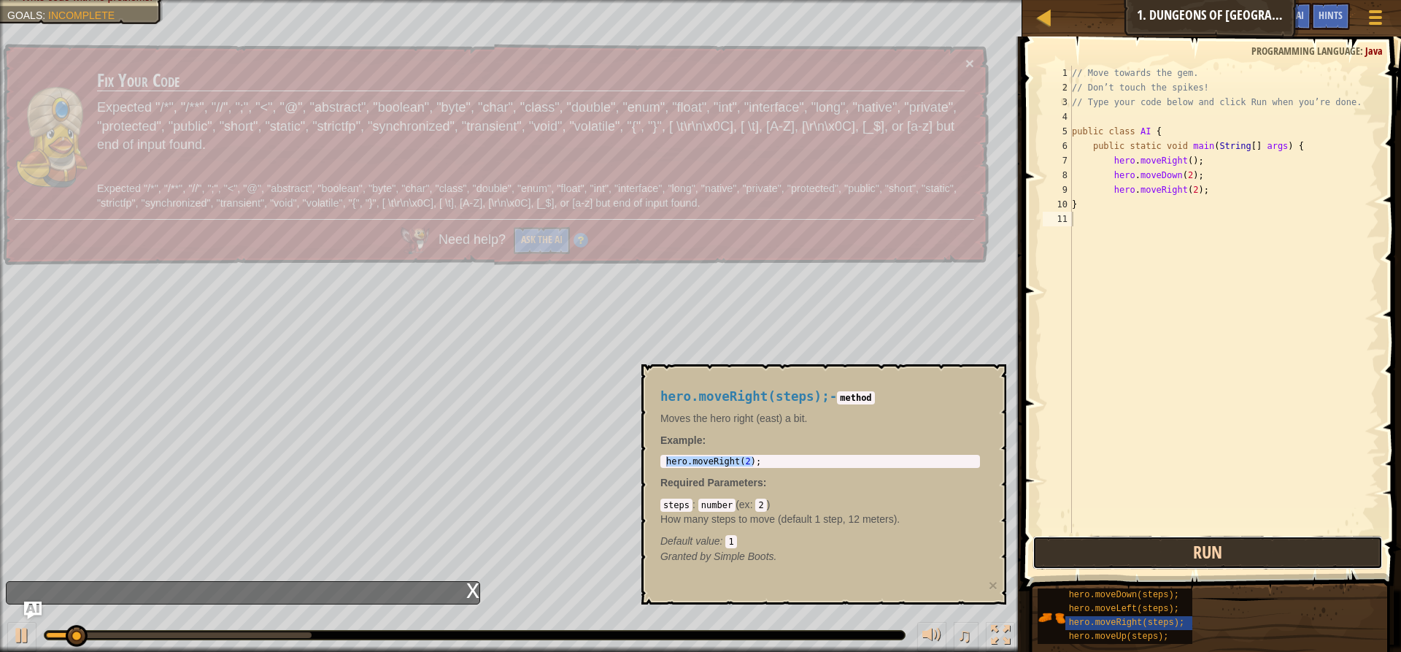
click at [1110, 552] on button "Run" at bounding box center [1208, 553] width 350 height 34
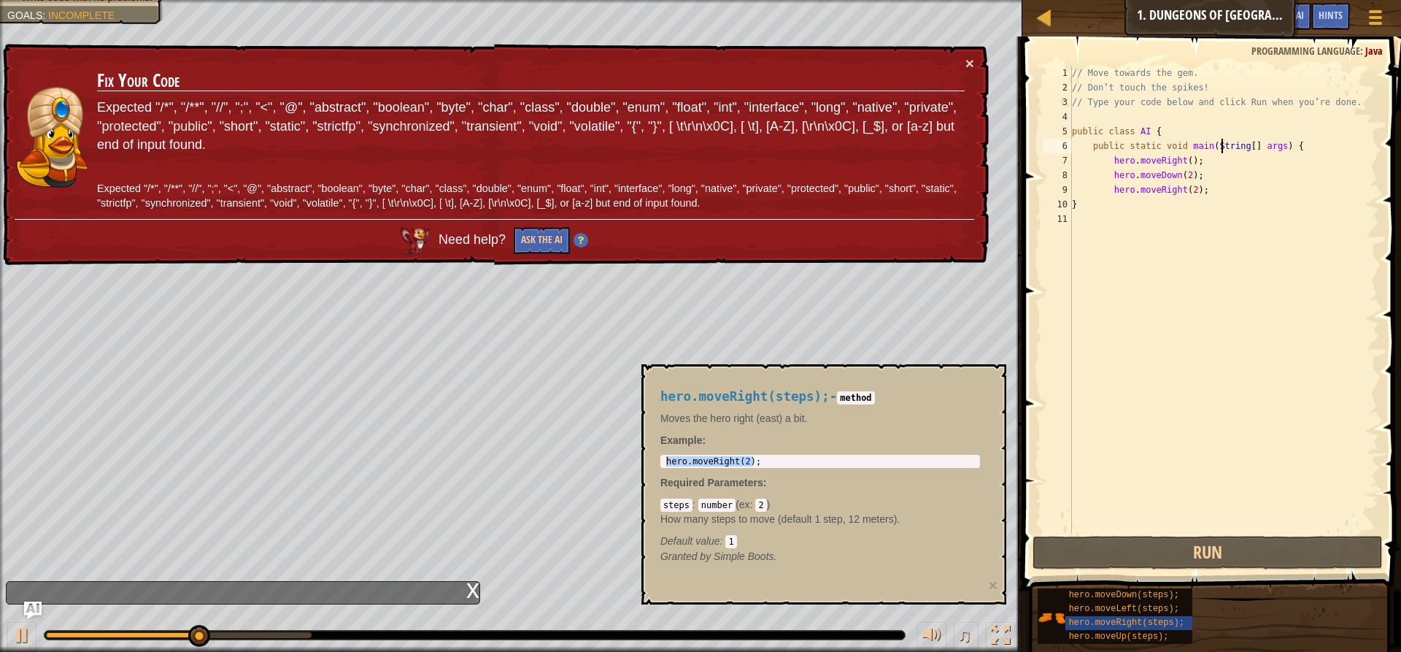
click at [1219, 146] on div "// Move towards the gem. // Don’t touch the spikes! // Type your code below and…" at bounding box center [1224, 314] width 310 height 496
type textarea "public static void main(String[] args) {"
click at [1149, 145] on div "// Move towards the gem. // Don’t touch the spikes! // Type your code below and…" at bounding box center [1224, 314] width 310 height 496
click at [1111, 145] on div "// Move towards the gem. // Don’t touch the spikes! // Type your code below and…" at bounding box center [1224, 314] width 310 height 496
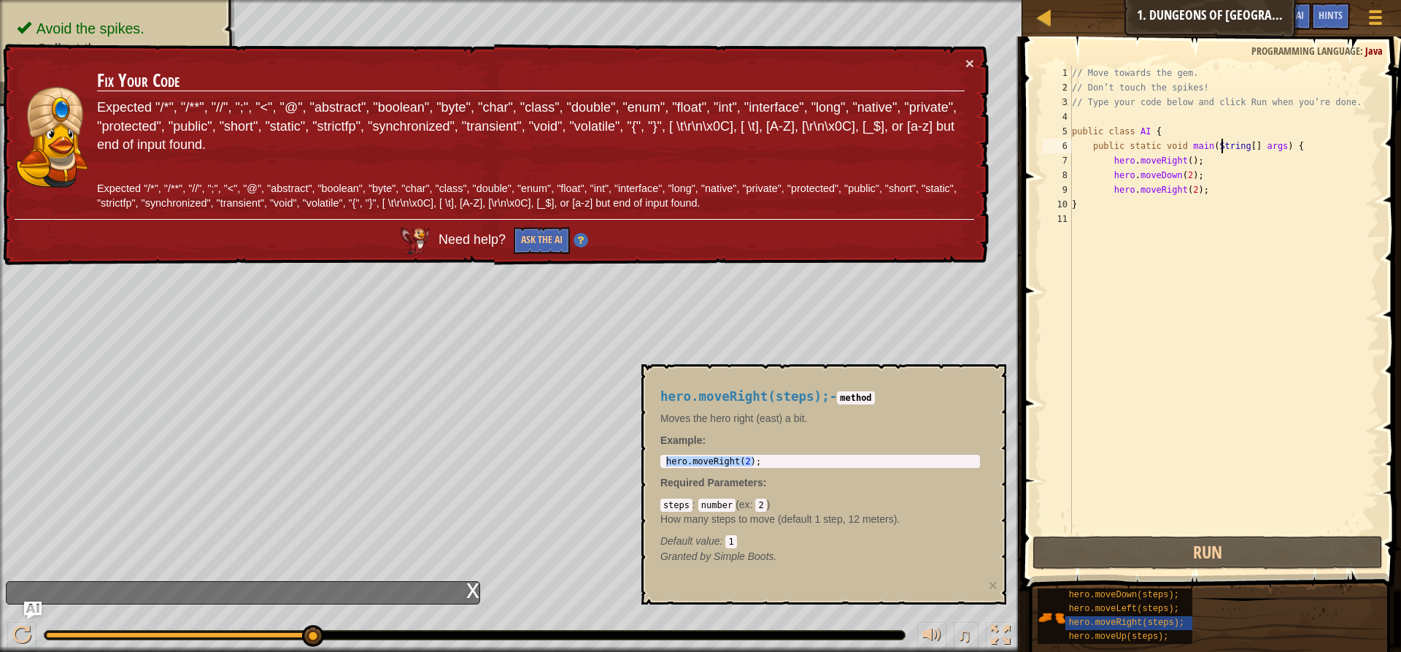
click at [1220, 147] on div "// Move towards the gem. // Don’t touch the spikes! // Type your code below and…" at bounding box center [1224, 314] width 310 height 496
click at [1289, 146] on div "// Move towards the gem. // Don’t touch the spikes! // Type your code below and…" at bounding box center [1224, 314] width 310 height 496
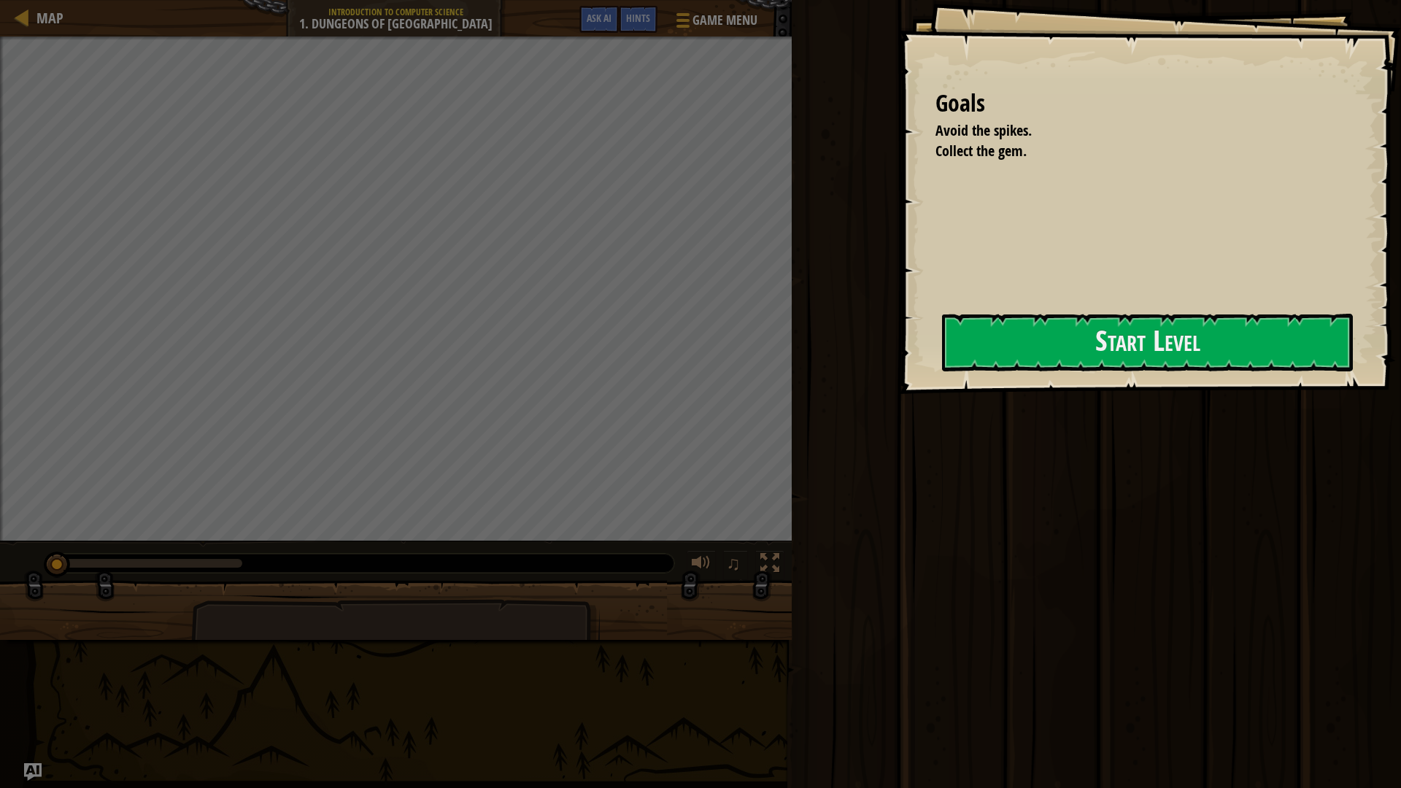
drag, startPoint x: 914, startPoint y: 344, endPoint x: 922, endPoint y: 336, distance: 11.4
click at [916, 344] on div "Goals Avoid the spikes. Collect the gem. Start Level Error loading from server.…" at bounding box center [1150, 197] width 502 height 394
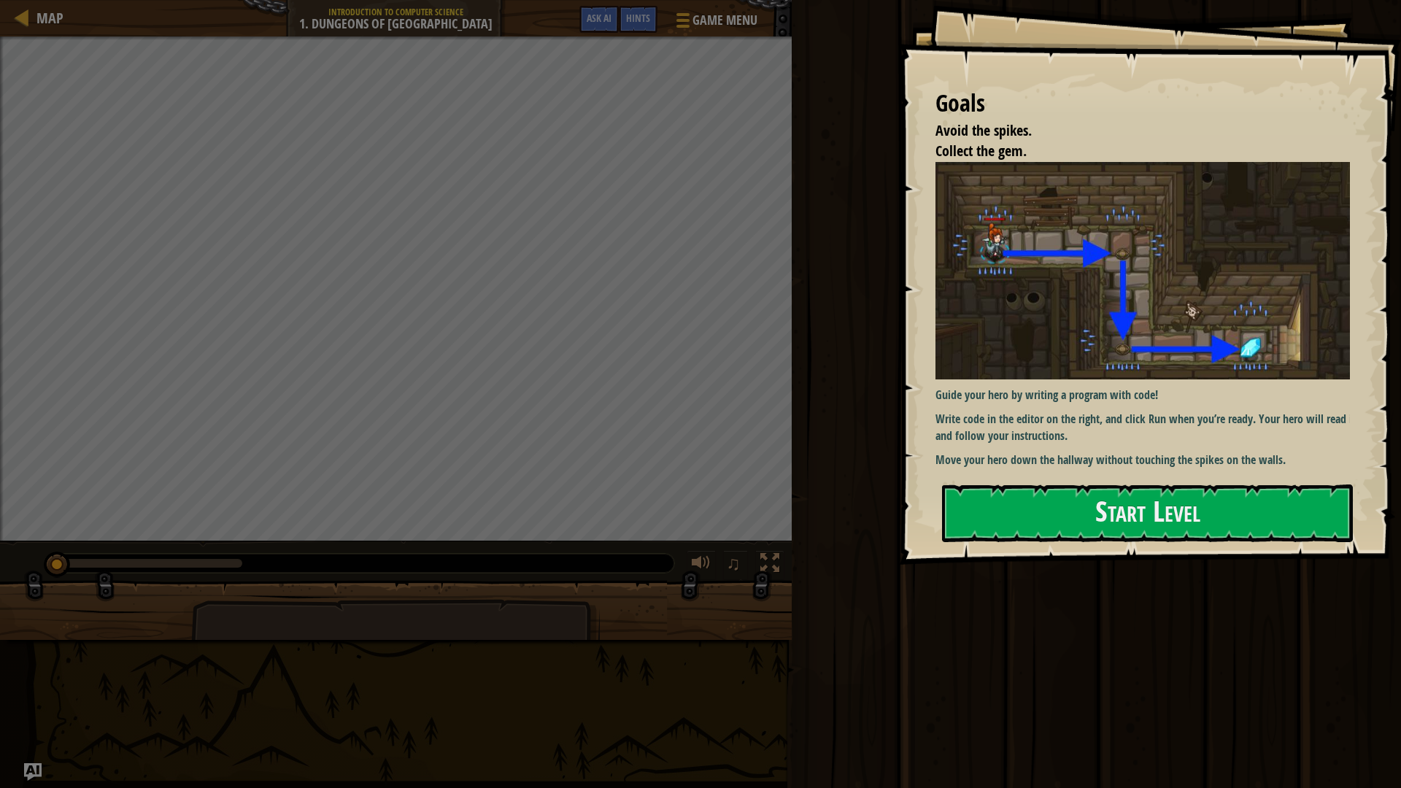
click at [1066, 369] on img at bounding box center [1148, 271] width 425 height 218
click at [1073, 486] on button "Start Level" at bounding box center [1147, 514] width 411 height 58
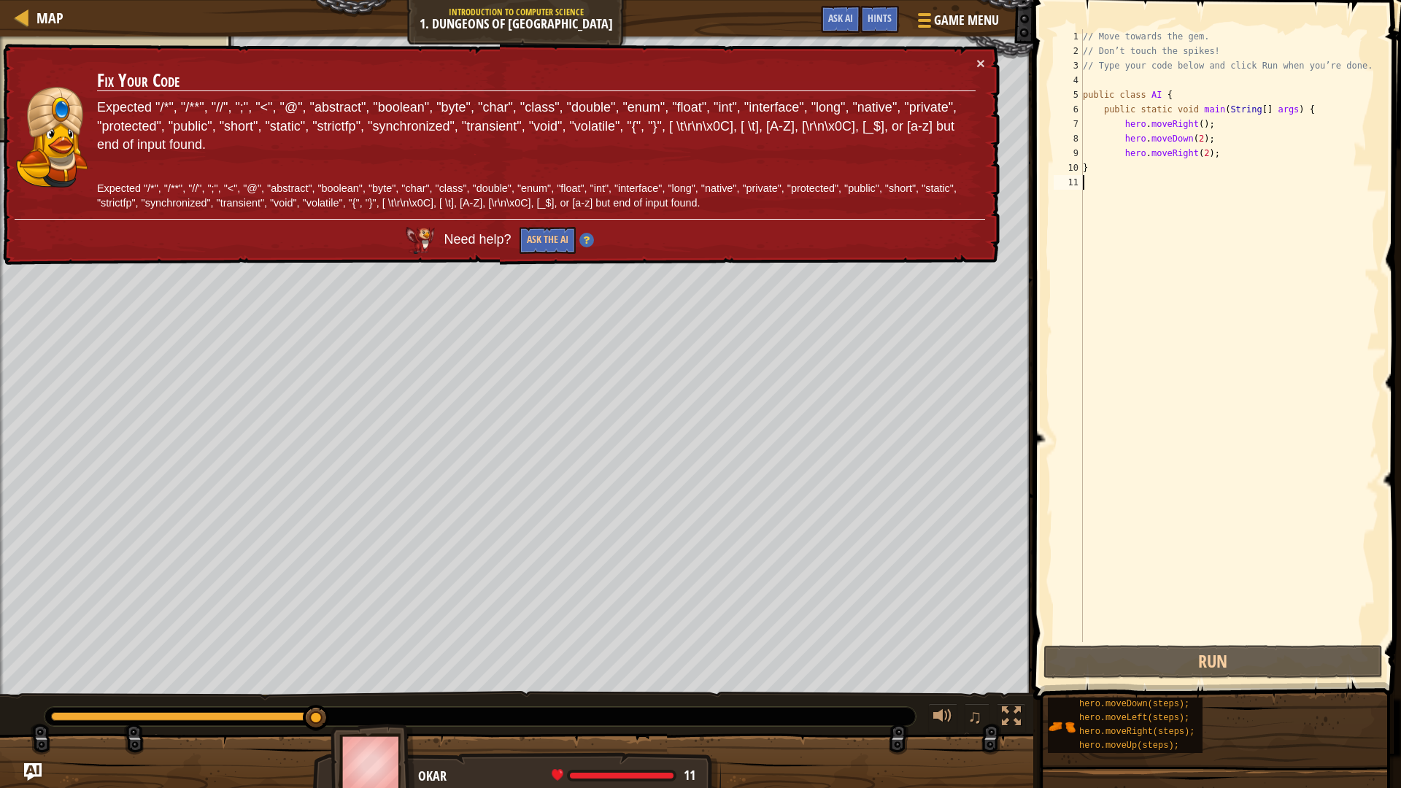
click at [1317, 116] on div "// Move towards the gem. // Don’t touch the spikes! // Type your code below and…" at bounding box center [1229, 350] width 299 height 642
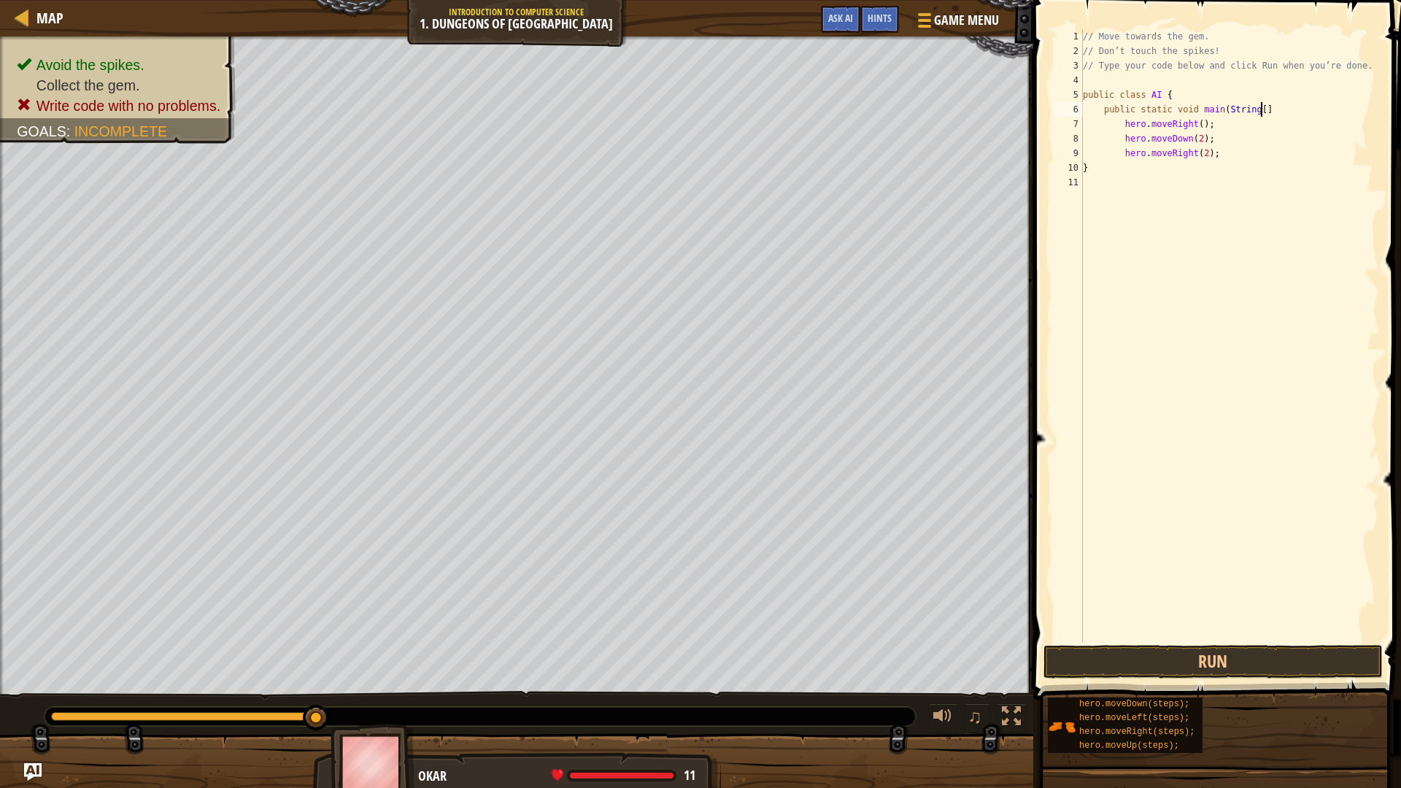
scroll to position [7, 14]
click at [1156, 651] on button "Run" at bounding box center [1214, 662] width 340 height 34
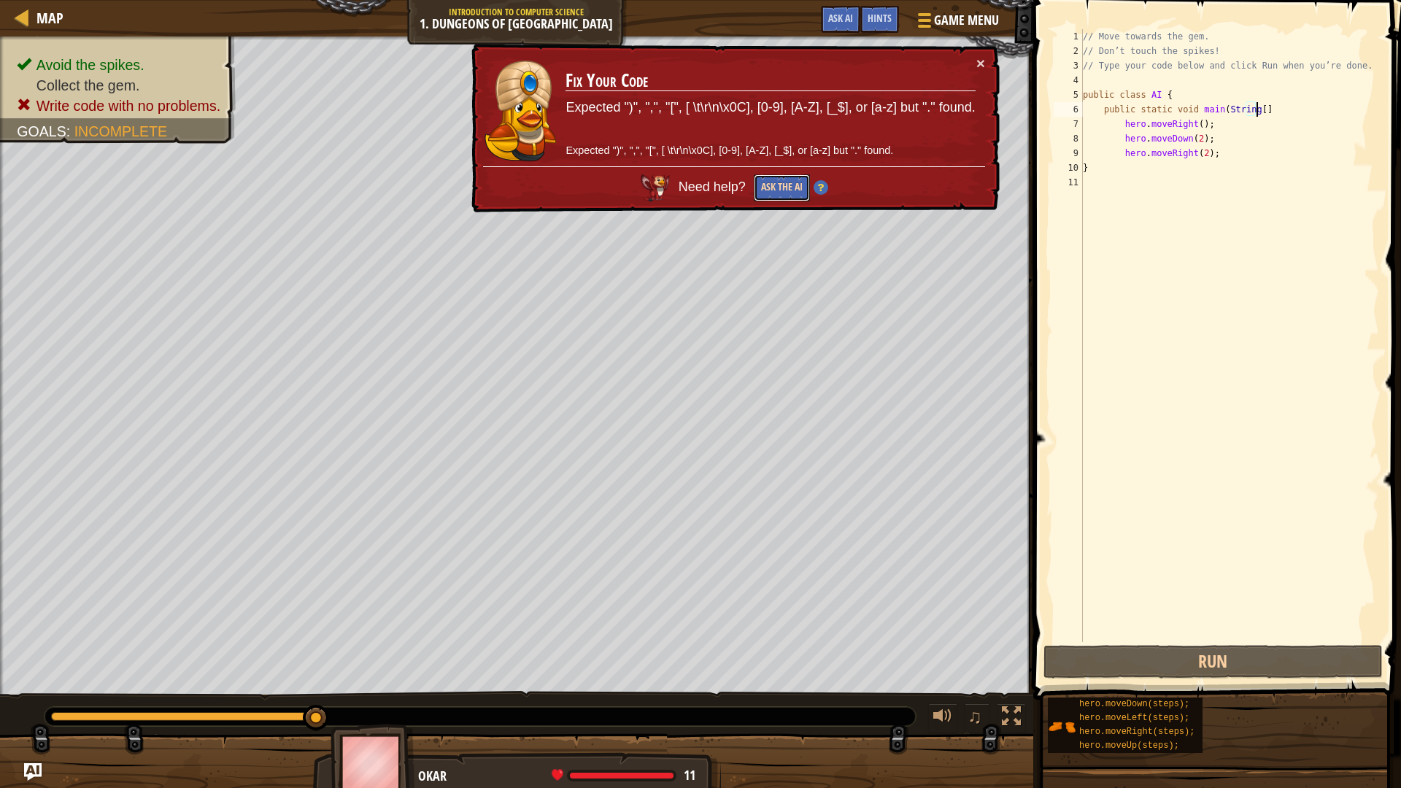
click at [763, 186] on button "Ask the AI" at bounding box center [782, 187] width 56 height 27
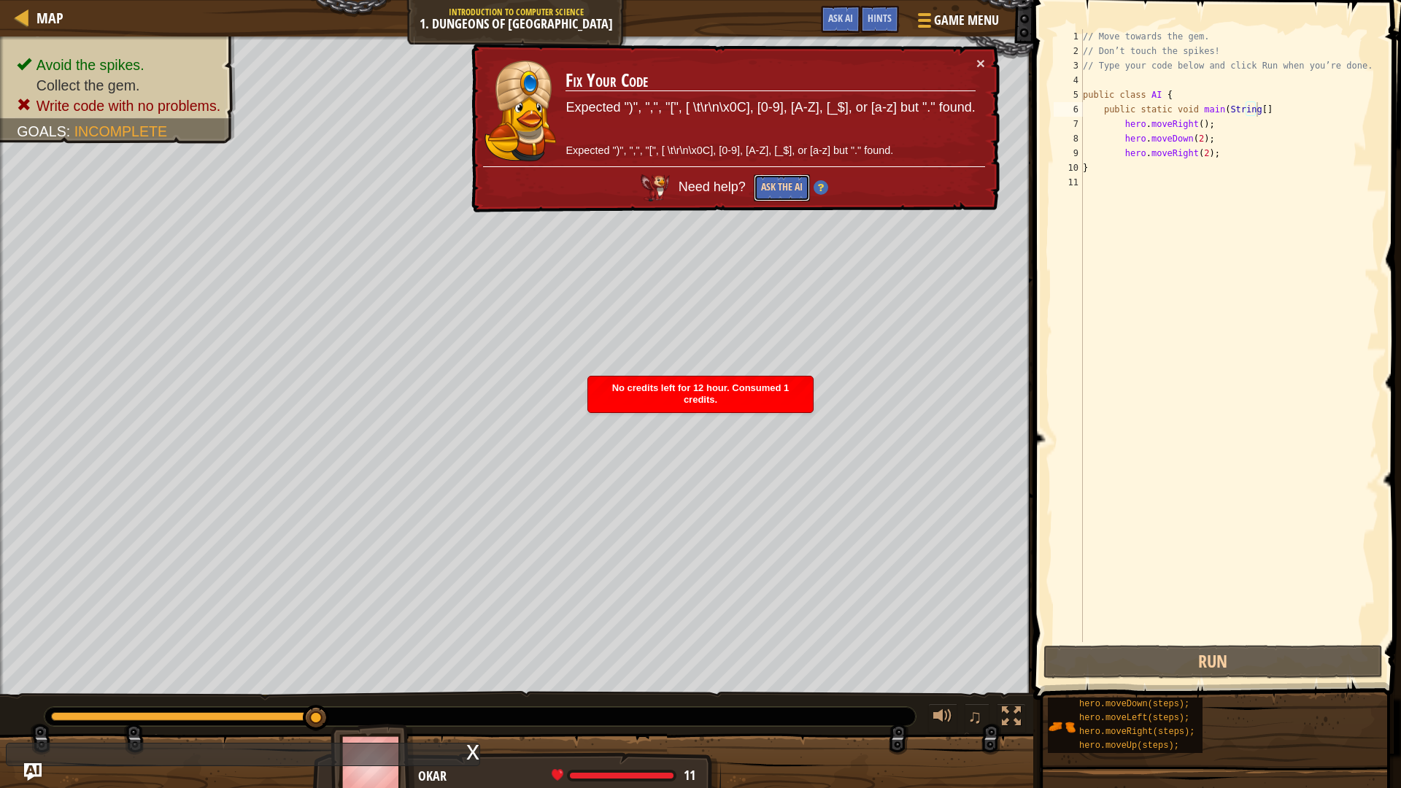
click at [763, 186] on button "Ask the AI" at bounding box center [782, 187] width 56 height 27
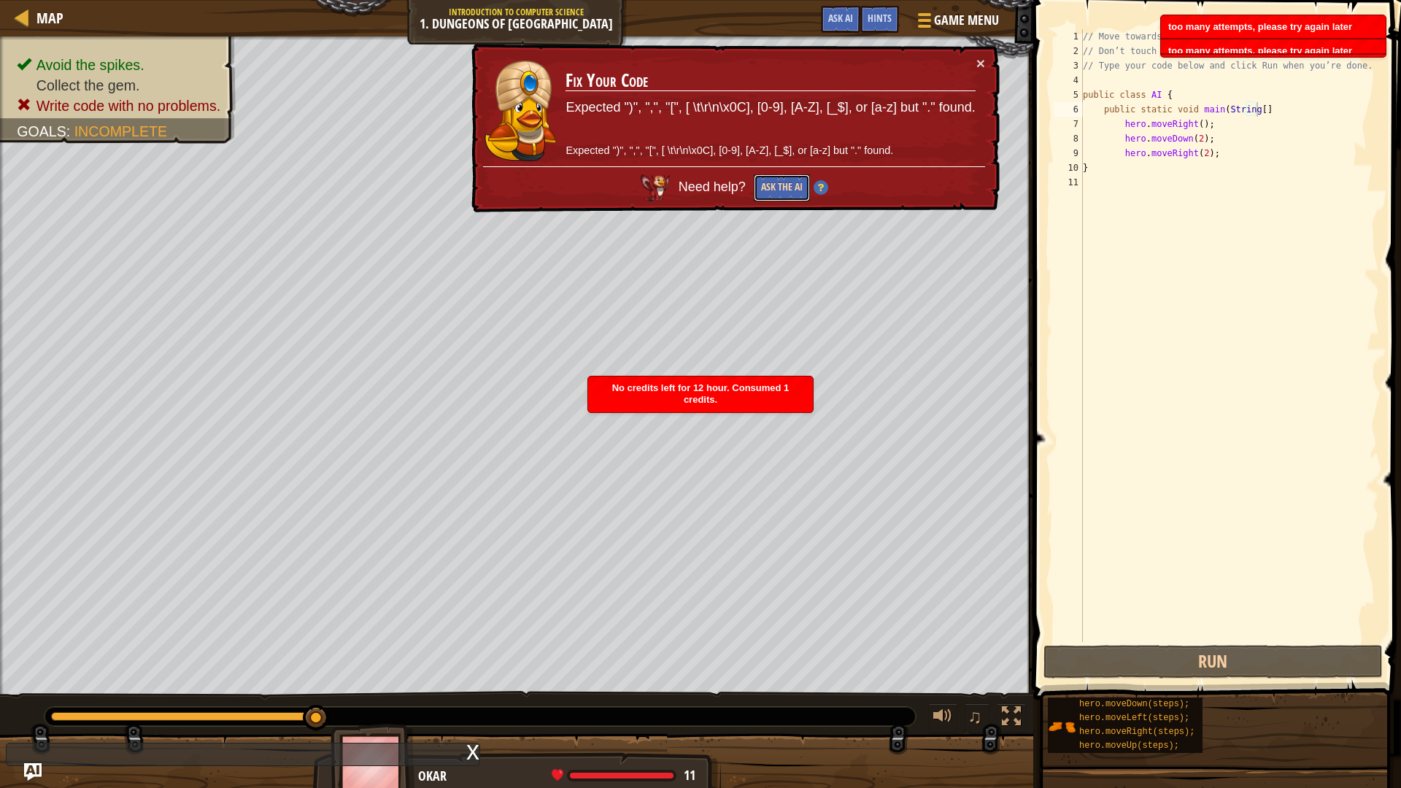
click at [763, 186] on button "Ask the AI" at bounding box center [782, 187] width 56 height 27
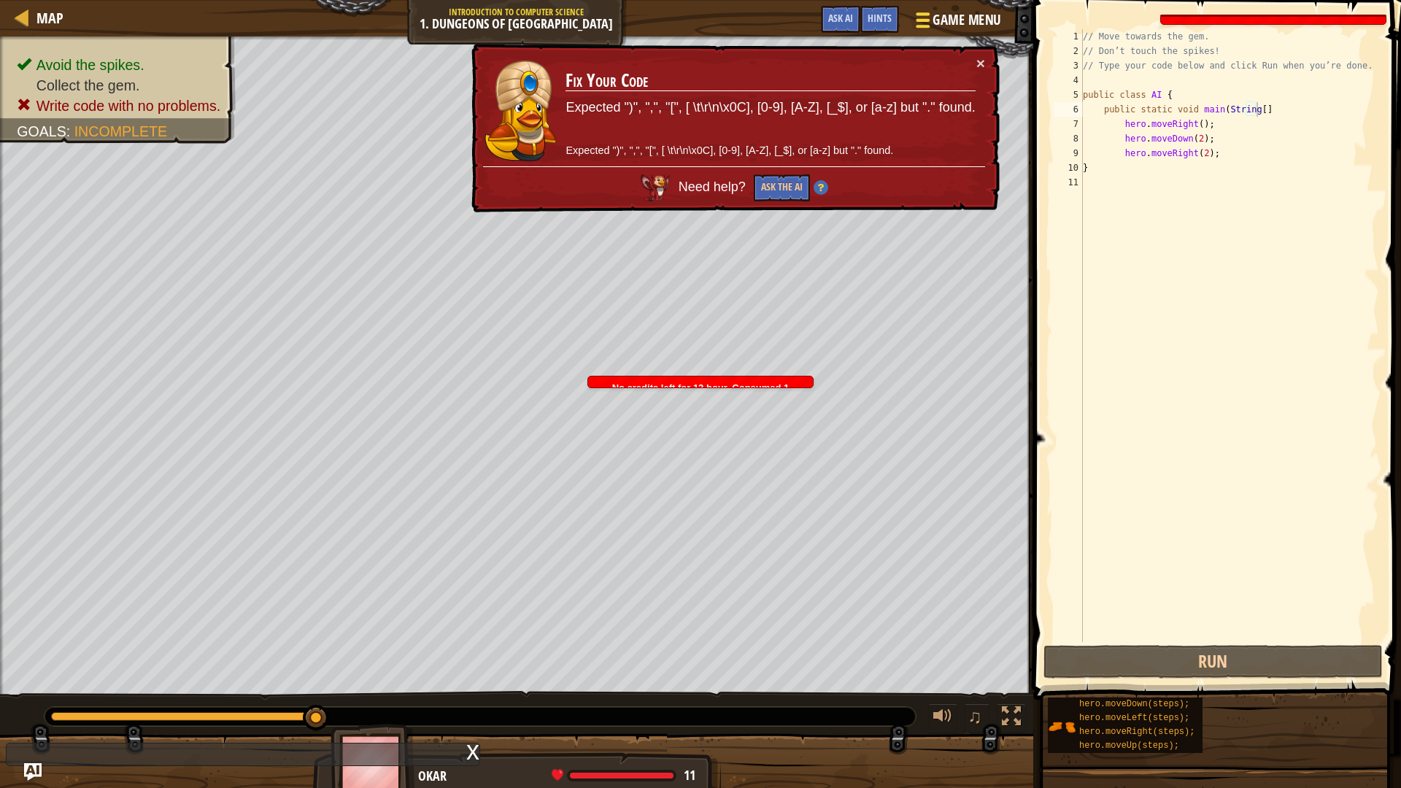
click at [922, 28] on div at bounding box center [923, 19] width 20 height 21
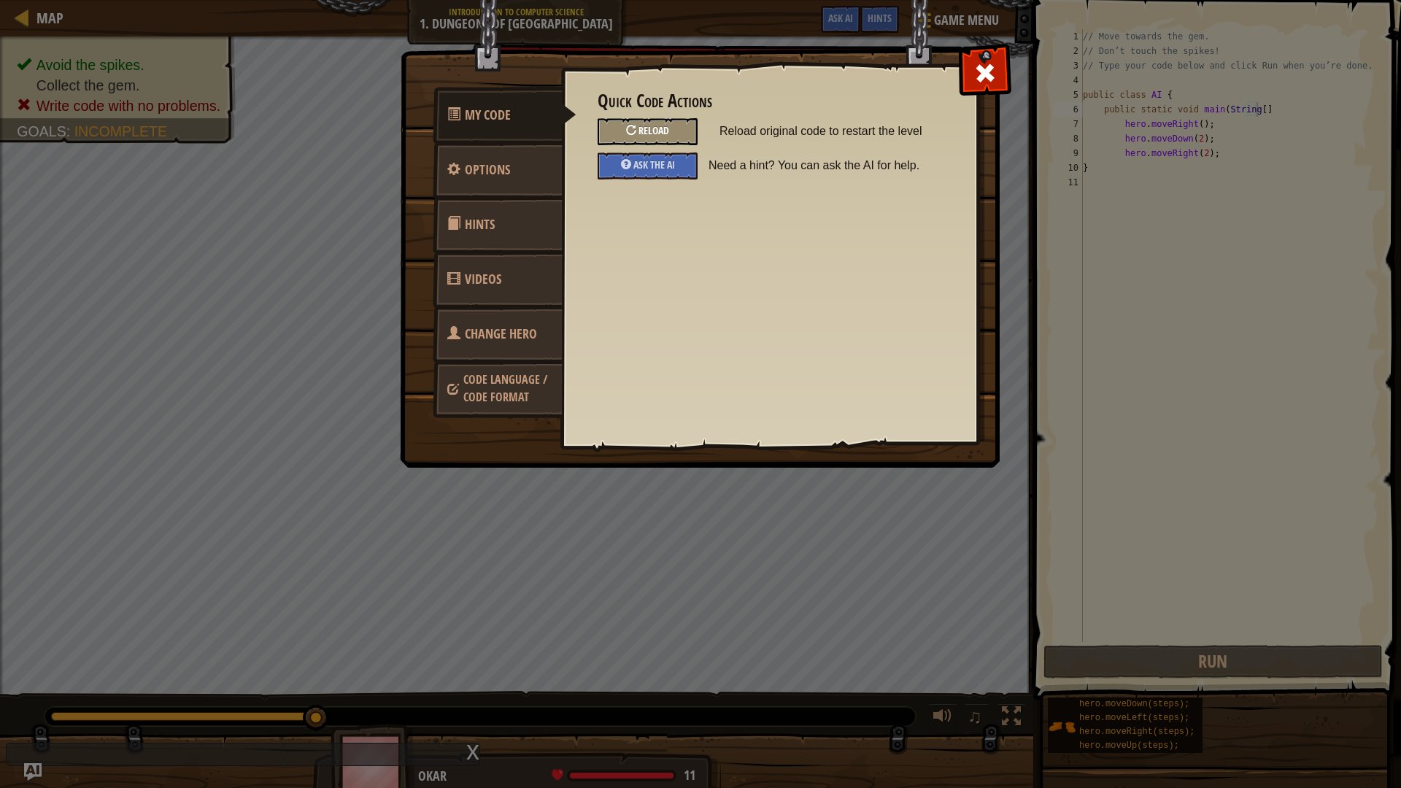
click at [645, 126] on span "Reload" at bounding box center [654, 130] width 31 height 14
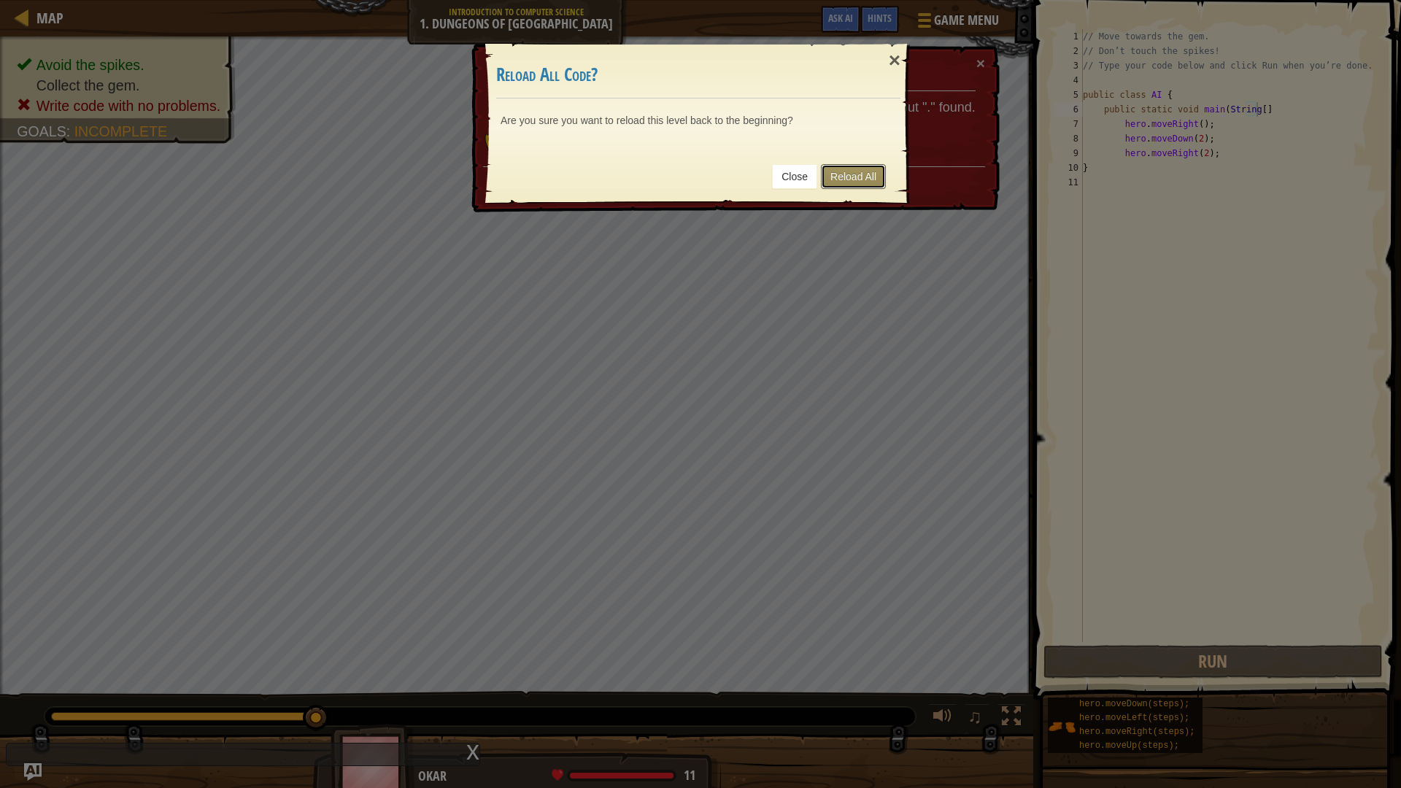
drag, startPoint x: 838, startPoint y: 176, endPoint x: 792, endPoint y: 175, distance: 46.7
click at [838, 176] on link "Reload All" at bounding box center [853, 176] width 65 height 25
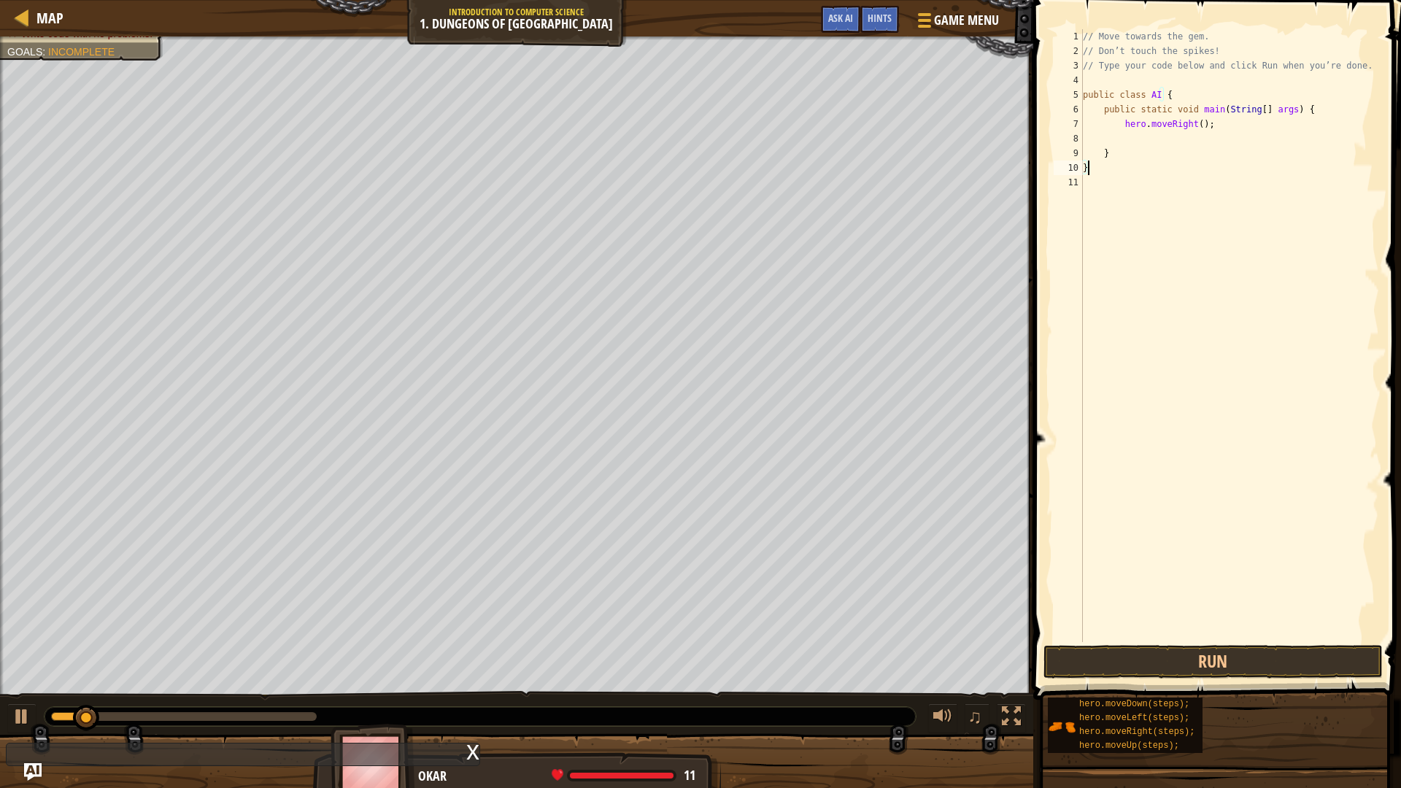
scroll to position [7, 0]
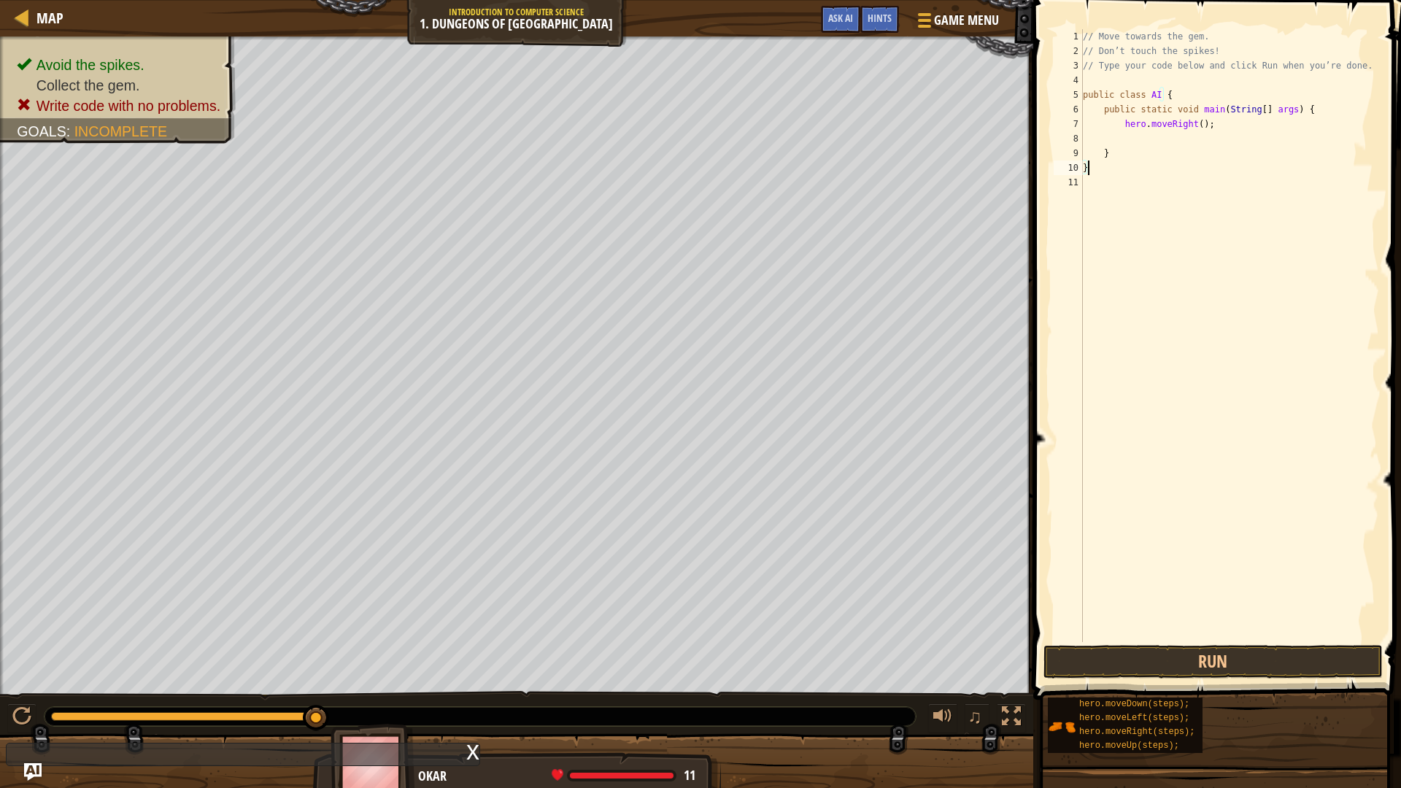
click at [1132, 158] on div "// Move towards the gem. // Don’t touch the spikes! // Type your code below and…" at bounding box center [1229, 350] width 299 height 642
type textarea "}"
click at [1122, 166] on div "// Move towards the gem. // Don’t touch the spikes! // Type your code below and…" at bounding box center [1229, 350] width 299 height 642
type textarea "}"
click at [1201, 139] on div "// Move towards the gem. // Don’t touch the spikes! // Type your code below and…" at bounding box center [1229, 350] width 299 height 642
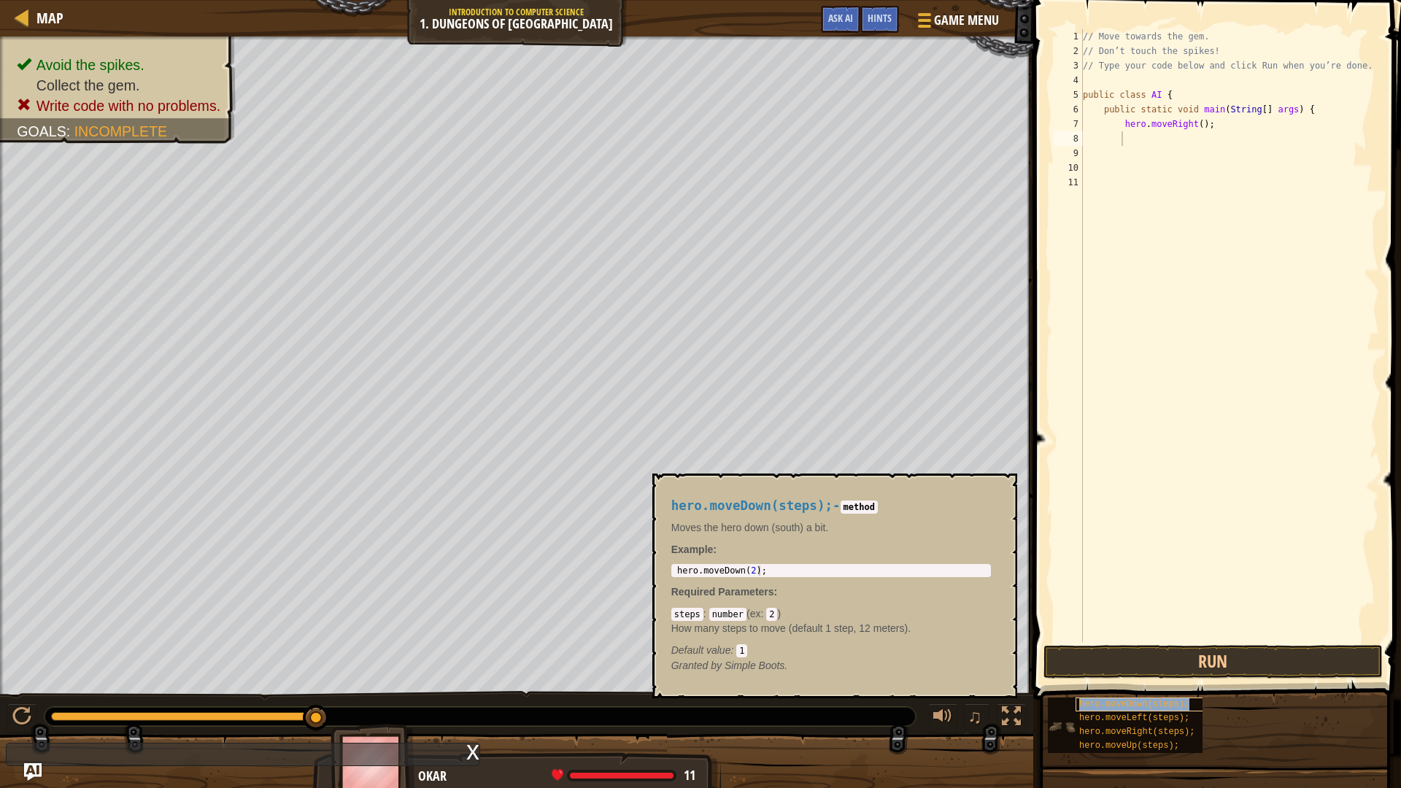
click at [1121, 651] on span "hero.moveDown(steps);" at bounding box center [1134, 704] width 110 height 10
type textarea "hero.moveDown(2);"
drag, startPoint x: 768, startPoint y: 572, endPoint x: 674, endPoint y: 565, distance: 94.4
click at [674, 565] on div "hero.moveDown(2); 1 hero . moveDown ( 2 ) ; ההההההההההההההההההההההההההההההההההה…" at bounding box center [831, 570] width 320 height 13
click at [827, 622] on p "How many steps to move (default 1 step, 12 meters)." at bounding box center [831, 628] width 320 height 15
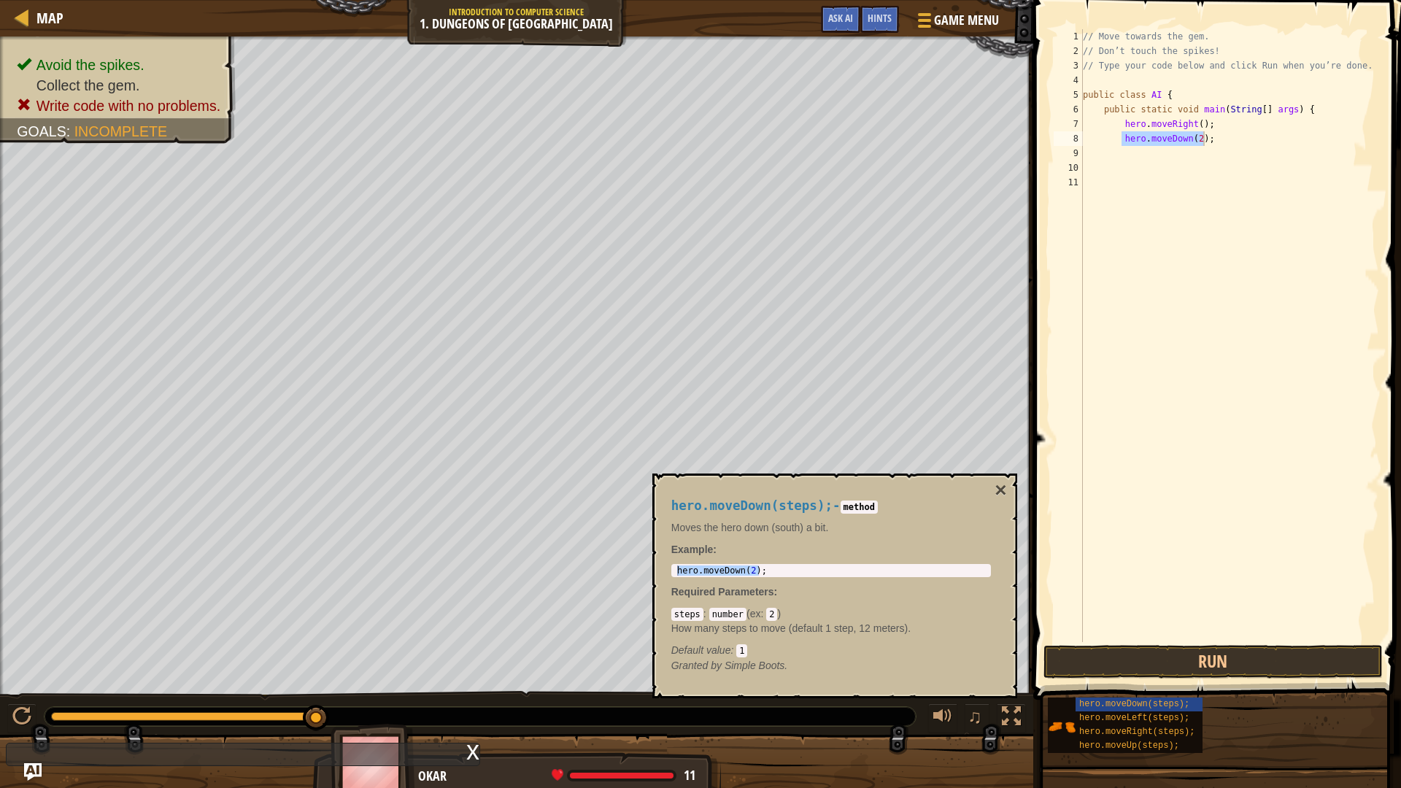
click at [1192, 141] on div "// Move towards the gem. // Don’t touch the spikes! // Type your code below and…" at bounding box center [1229, 335] width 299 height 613
type textarea "hero.moveDown();"
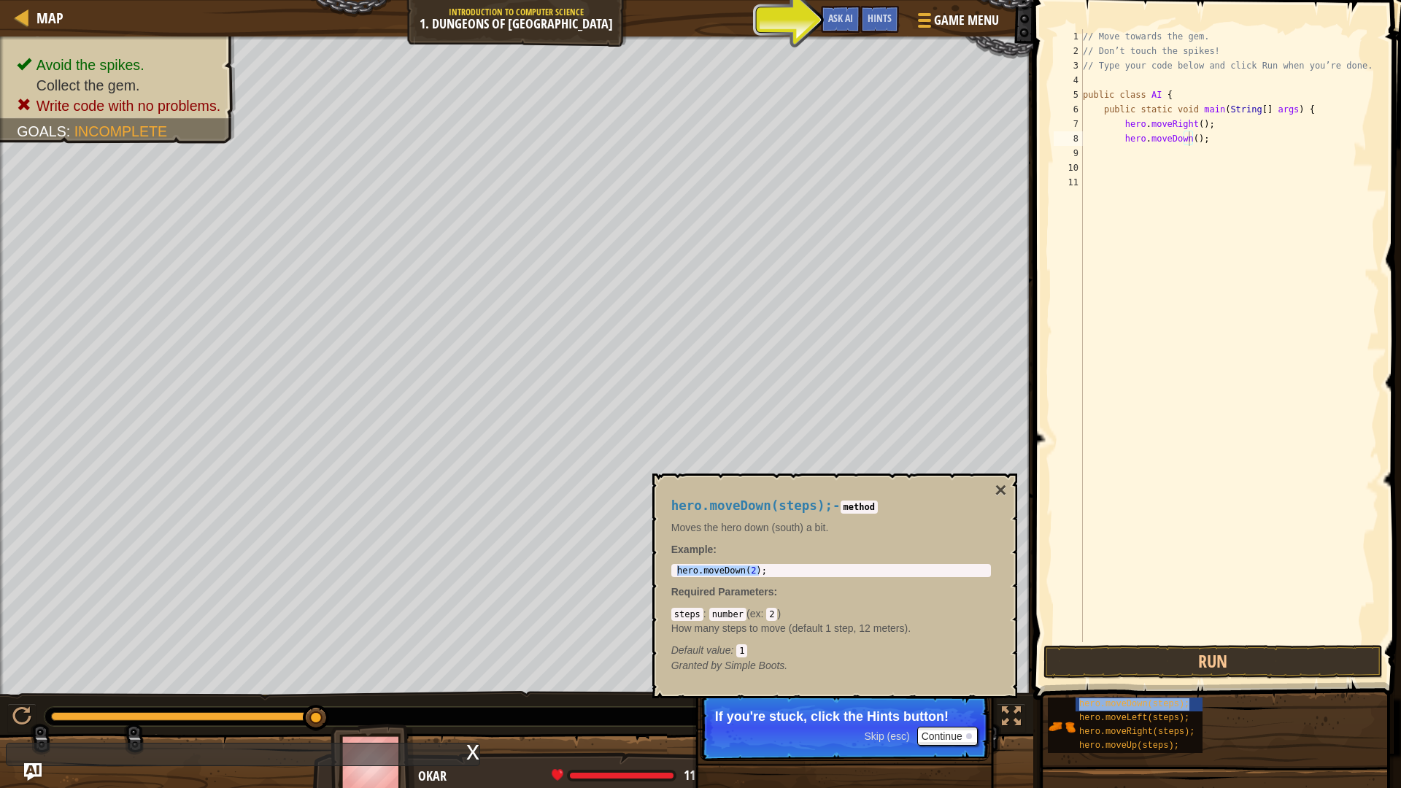
drag, startPoint x: 1167, startPoint y: 690, endPoint x: 1276, endPoint y: 721, distance: 113.2
click at [1276, 651] on div "hero.moveDown(steps); hero.moveLeft(steps); hero.moveRight(steps); hero.moveUp(…" at bounding box center [1219, 725] width 344 height 57
click at [1131, 651] on span "hero.moveRight(steps);" at bounding box center [1136, 732] width 115 height 10
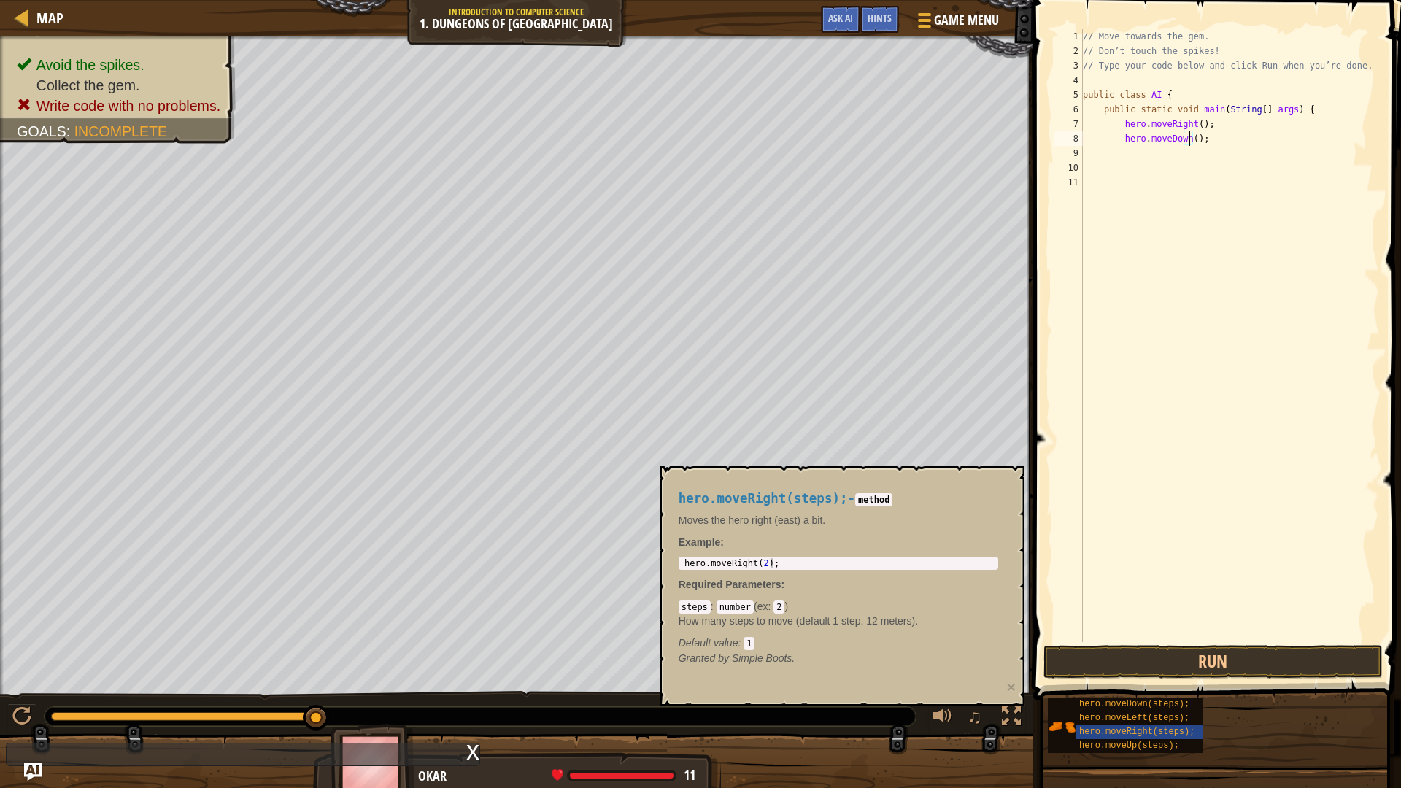
type textarea "hero.moveRight(2);"
click at [711, 563] on div "hero . moveRight ( 2 ) ;" at bounding box center [839, 573] width 314 height 31
type textarea "hero.moveRight(2);"
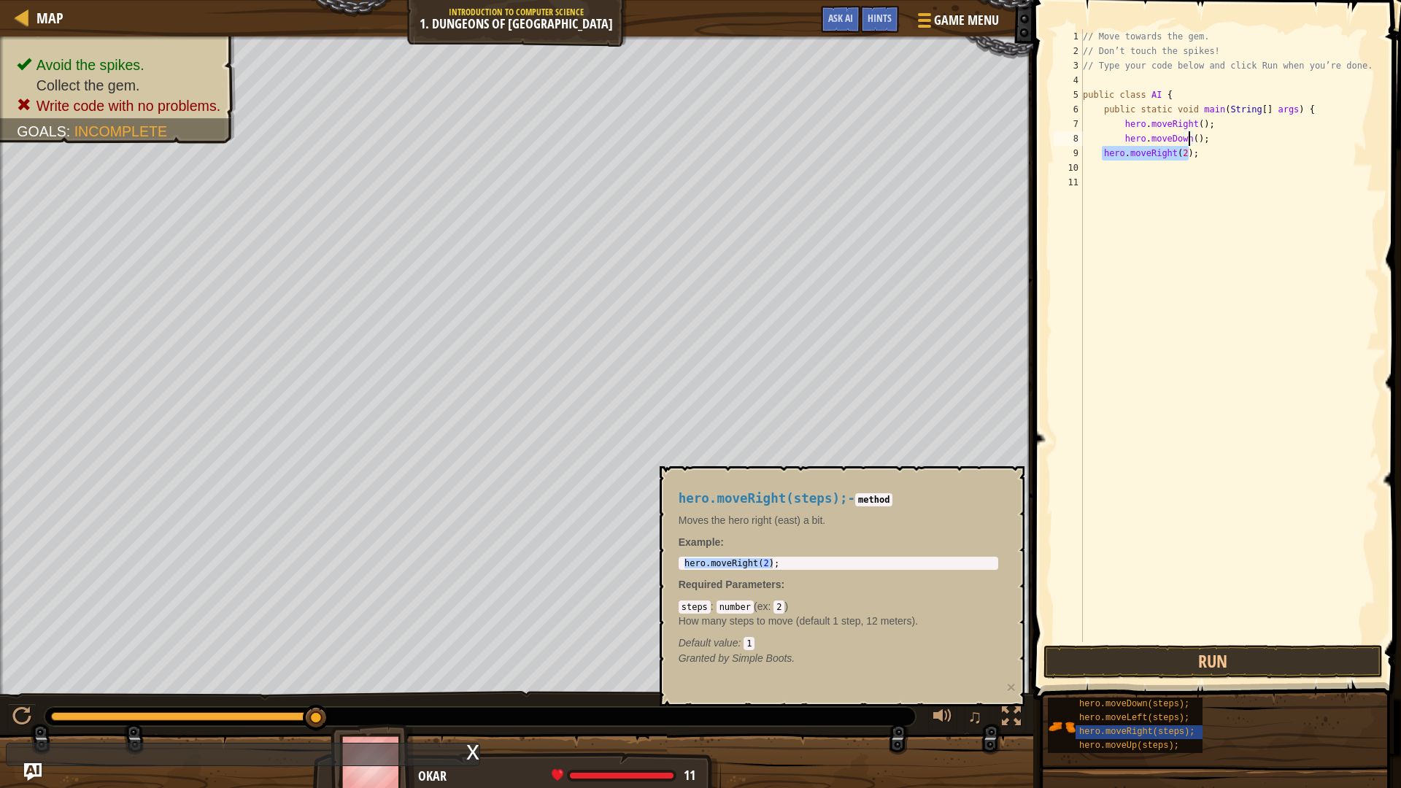
type textarea "hero.moveRight(2);"
click at [1168, 651] on button "Run" at bounding box center [1214, 662] width 340 height 34
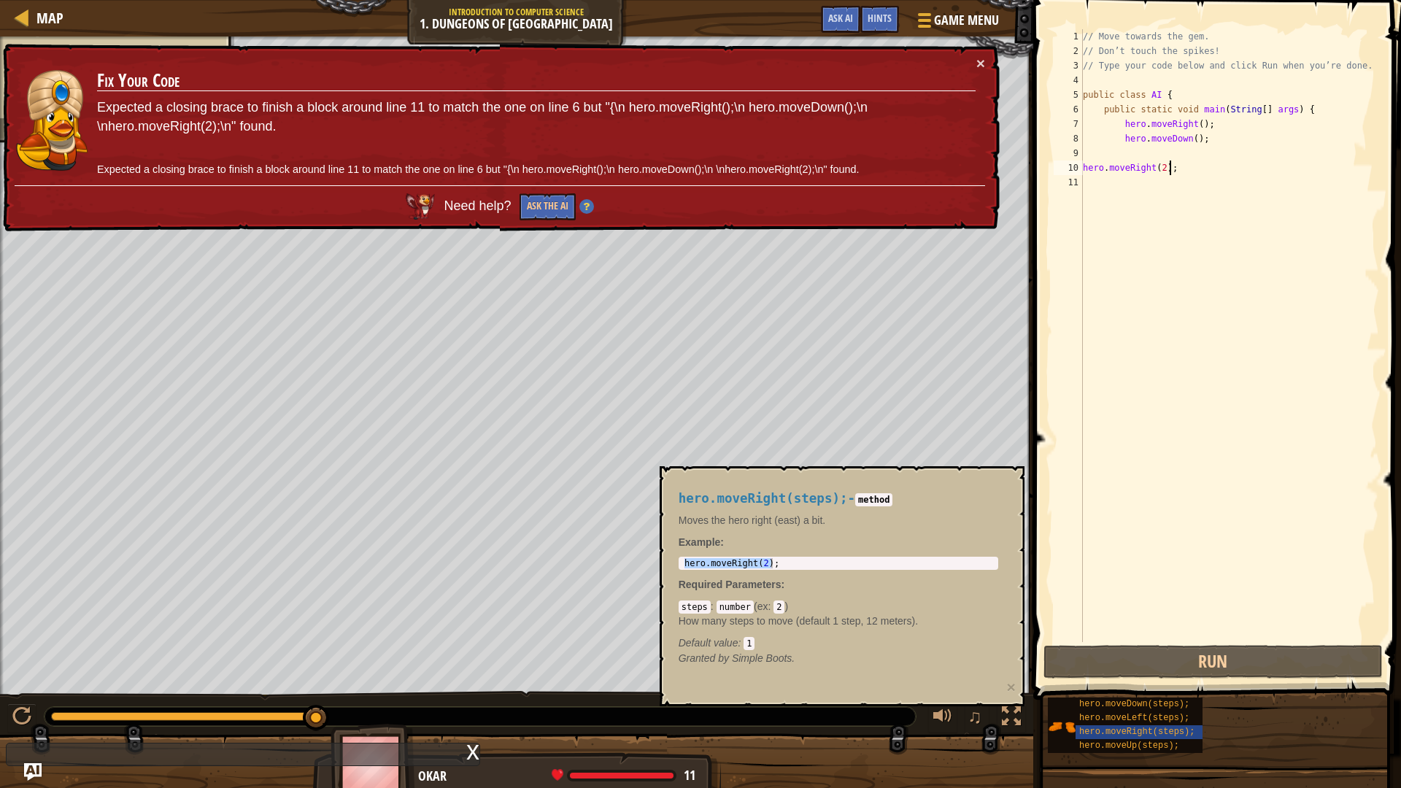
click at [1103, 173] on div "// Move towards the gem. // Don’t touch the spikes! // Type your code below and…" at bounding box center [1229, 350] width 299 height 642
click at [1103, 173] on div "// Move towards the gem. // Don’t touch the spikes! // Type your code below and…" at bounding box center [1229, 335] width 299 height 613
click at [1086, 168] on div "// Move towards the gem. // Don’t touch the spikes! // Type your code below and…" at bounding box center [1229, 350] width 299 height 642
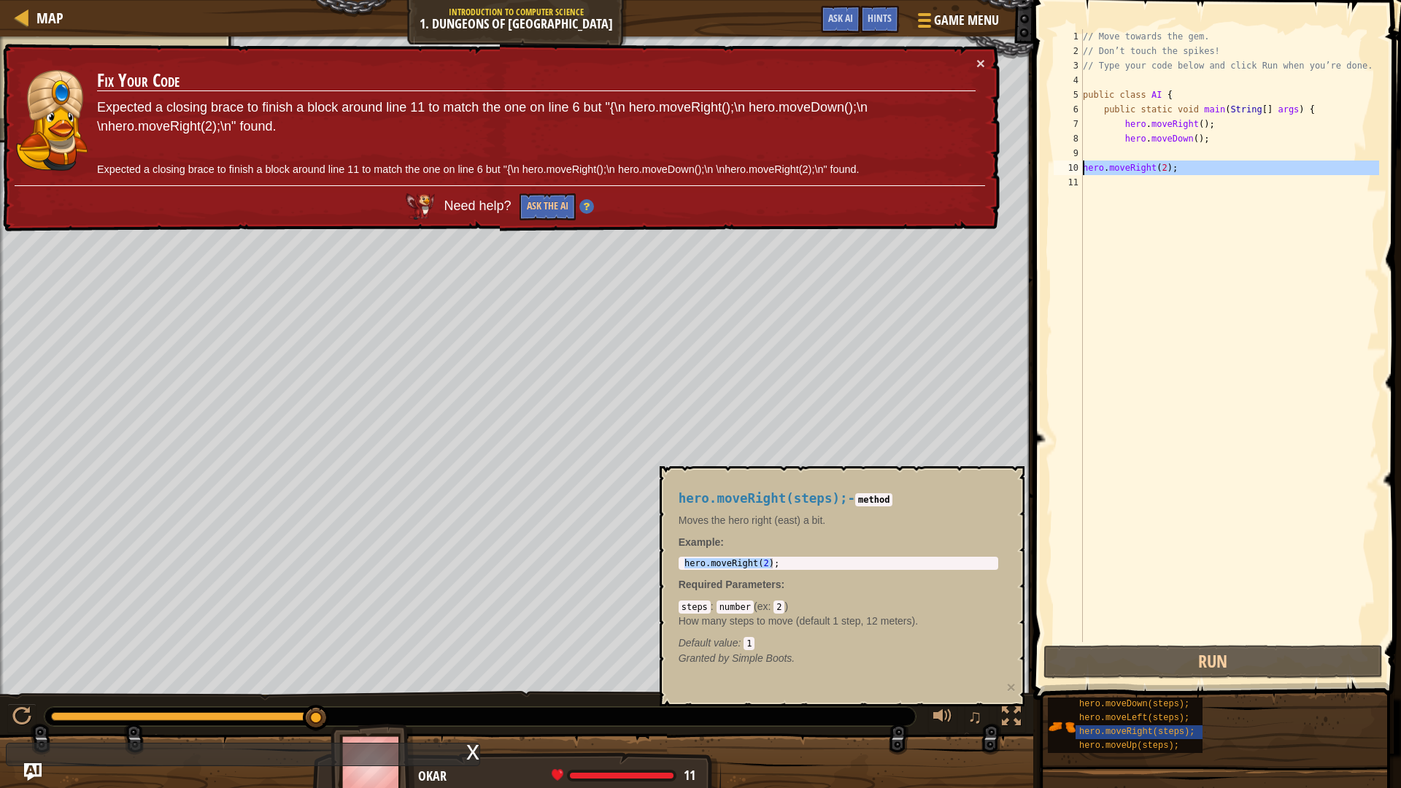
click at [1086, 168] on div "// Move towards the gem. // Don’t touch the spikes! // Type your code below and…" at bounding box center [1229, 350] width 299 height 642
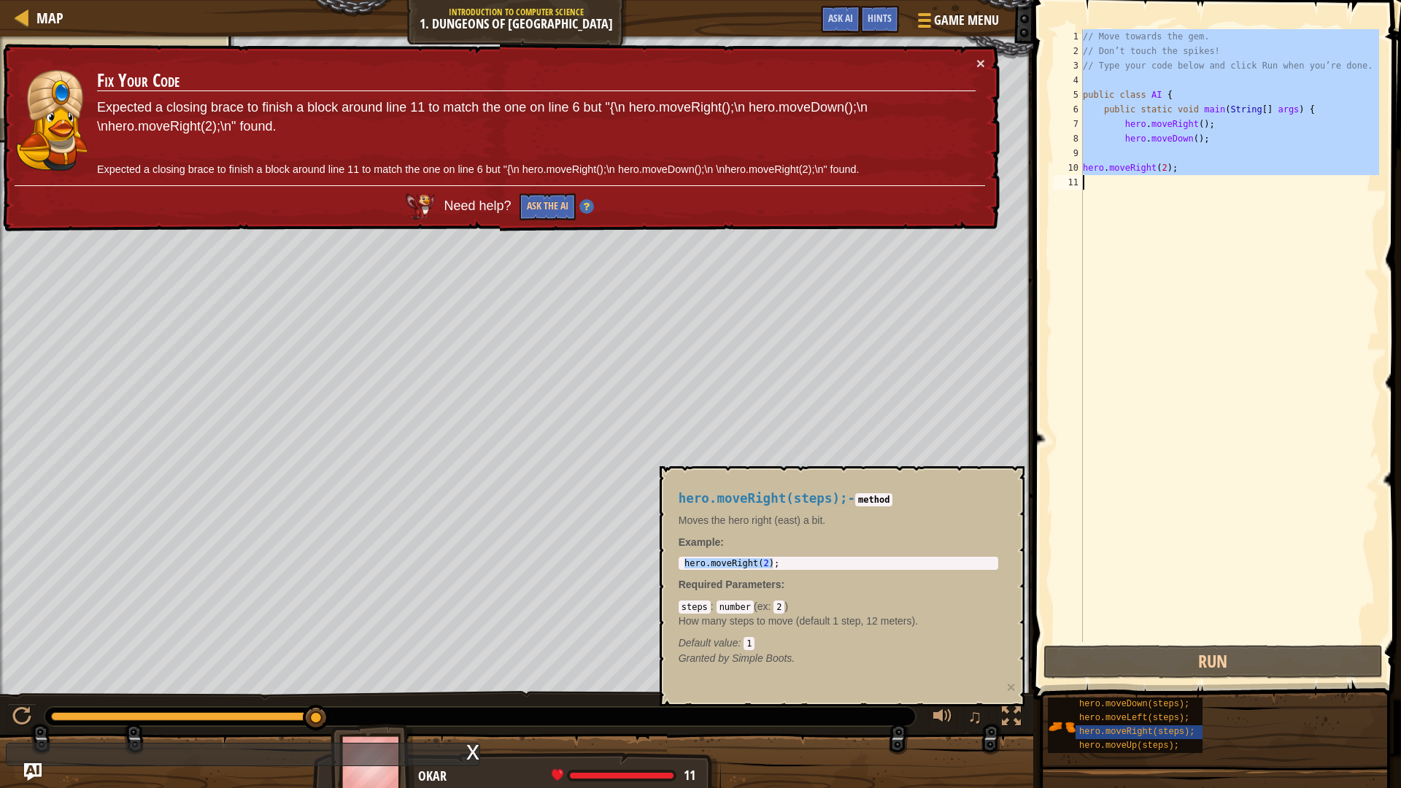
click at [1086, 170] on div "// Move towards the gem. // Don’t touch the spikes! // Type your code below and…" at bounding box center [1229, 335] width 299 height 613
type textarea "hero.moveRight(2);"
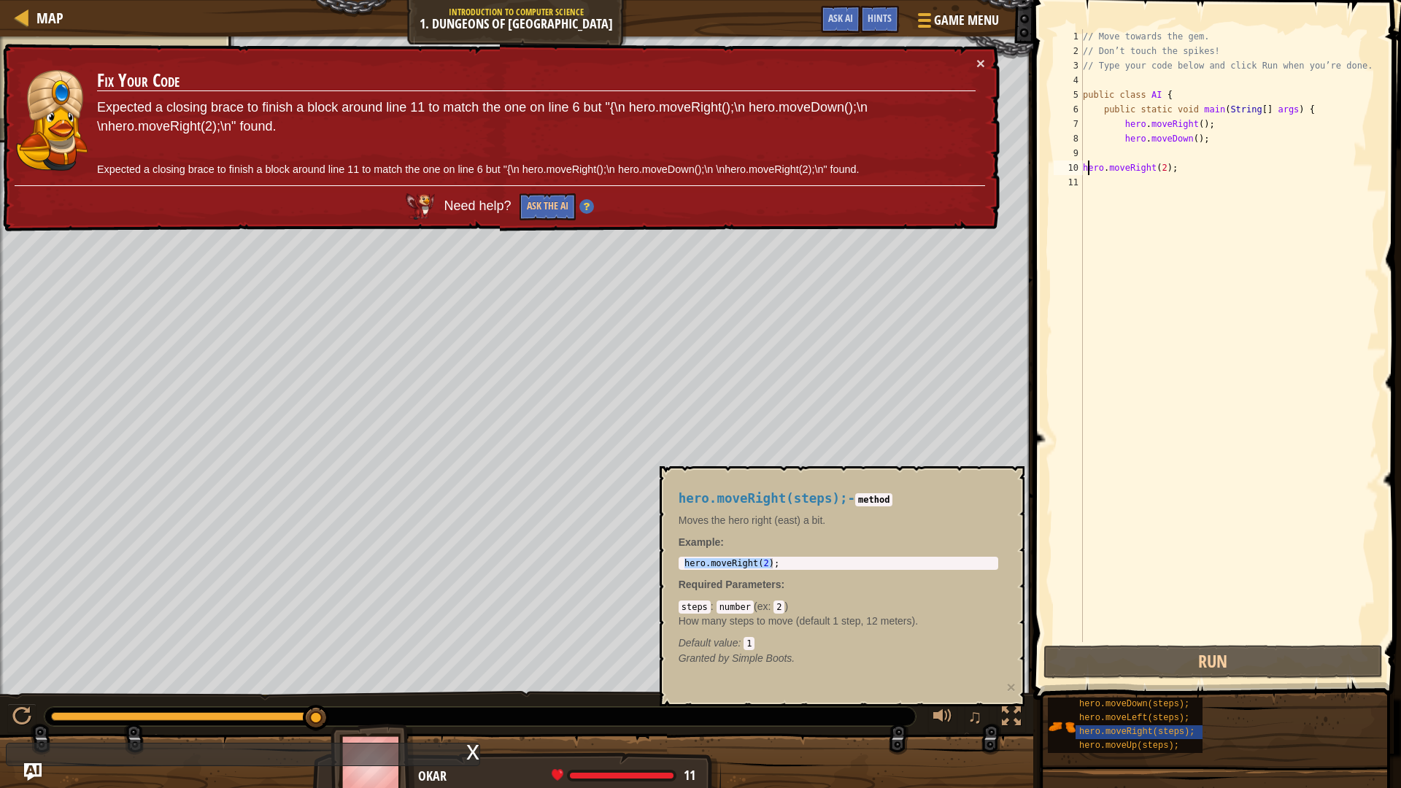
click at [1085, 167] on div "// Move towards the gem. // Don’t touch the spikes! // Type your code below and…" at bounding box center [1229, 350] width 299 height 642
drag, startPoint x: 1085, startPoint y: 167, endPoint x: 1165, endPoint y: 163, distance: 79.7
click at [1165, 163] on div "// Move towards the gem. // Don’t touch the spikes! // Type your code below and…" at bounding box center [1229, 350] width 299 height 642
type textarea "hero.moveRight(2);"
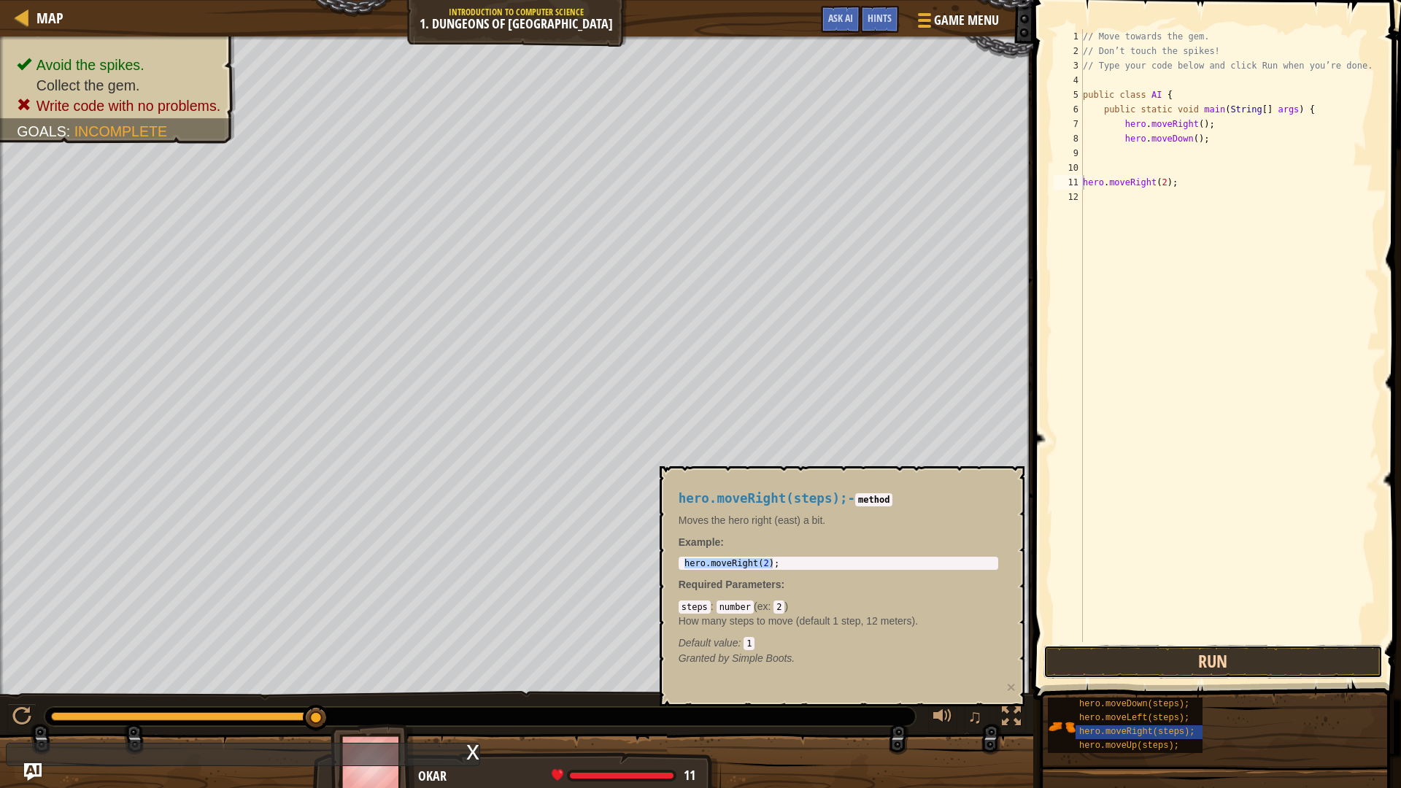
click at [1143, 651] on button "Run" at bounding box center [1214, 662] width 340 height 34
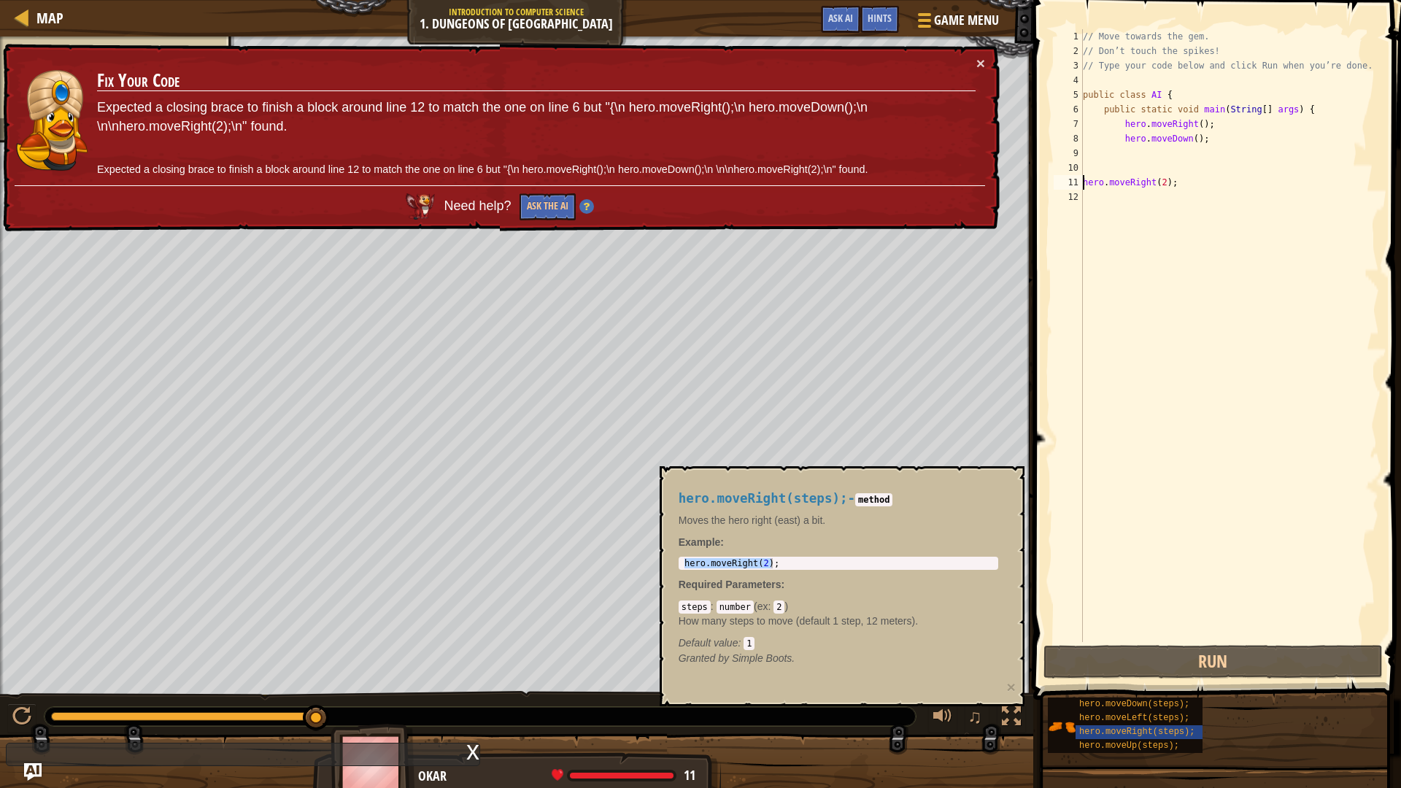
click at [1089, 194] on div "// Move towards the gem. // Don’t touch the spikes! // Type your code below and…" at bounding box center [1229, 350] width 299 height 642
type textarea "hero.moveRight(2);"
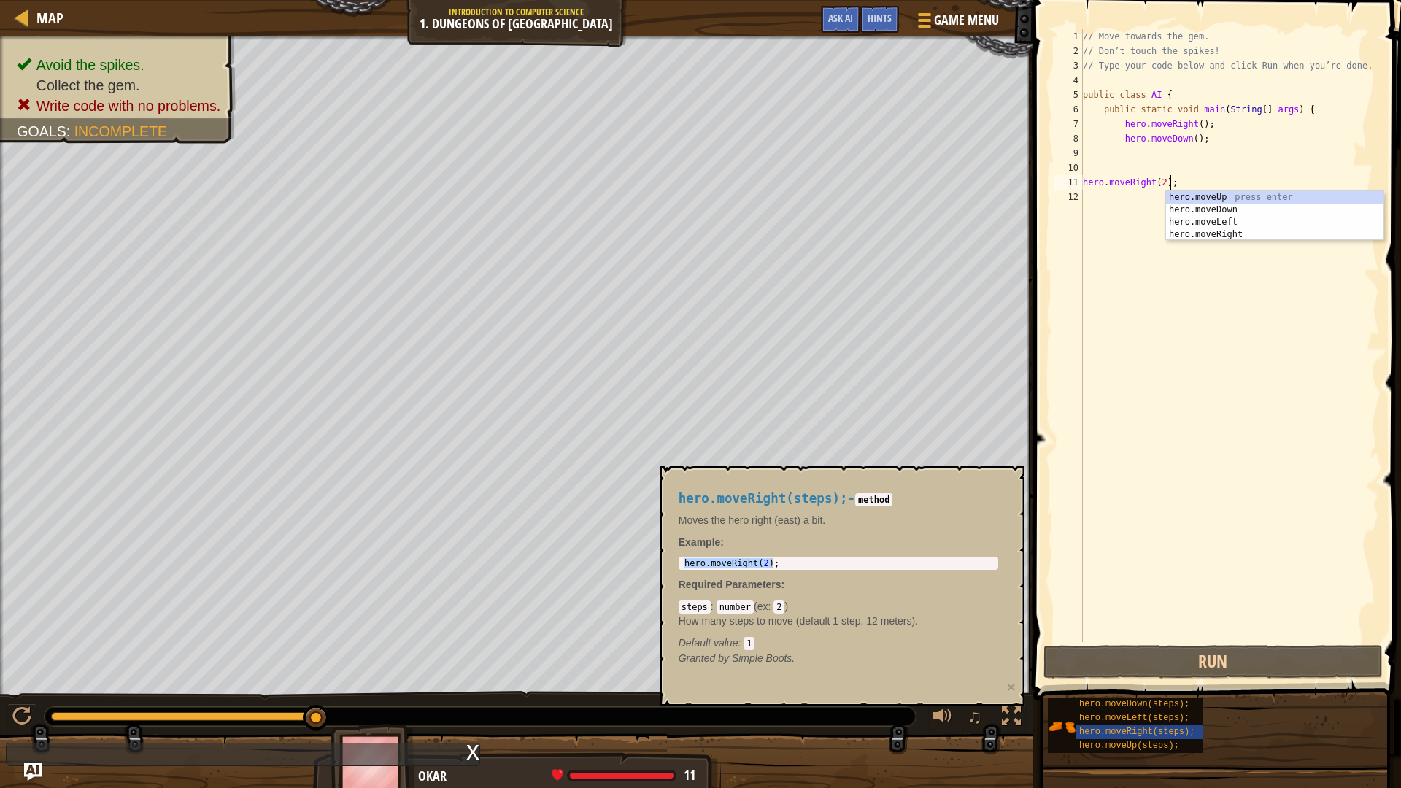
click at [1091, 182] on div "// Move towards the gem. // Don’t touch the spikes! // Type your code below and…" at bounding box center [1229, 350] width 299 height 642
drag, startPoint x: 1091, startPoint y: 182, endPoint x: 1164, endPoint y: 183, distance: 73.0
click at [1164, 183] on div "// Move towards the gem. // Don’t touch the spikes! // Type your code below and…" at bounding box center [1229, 350] width 299 height 642
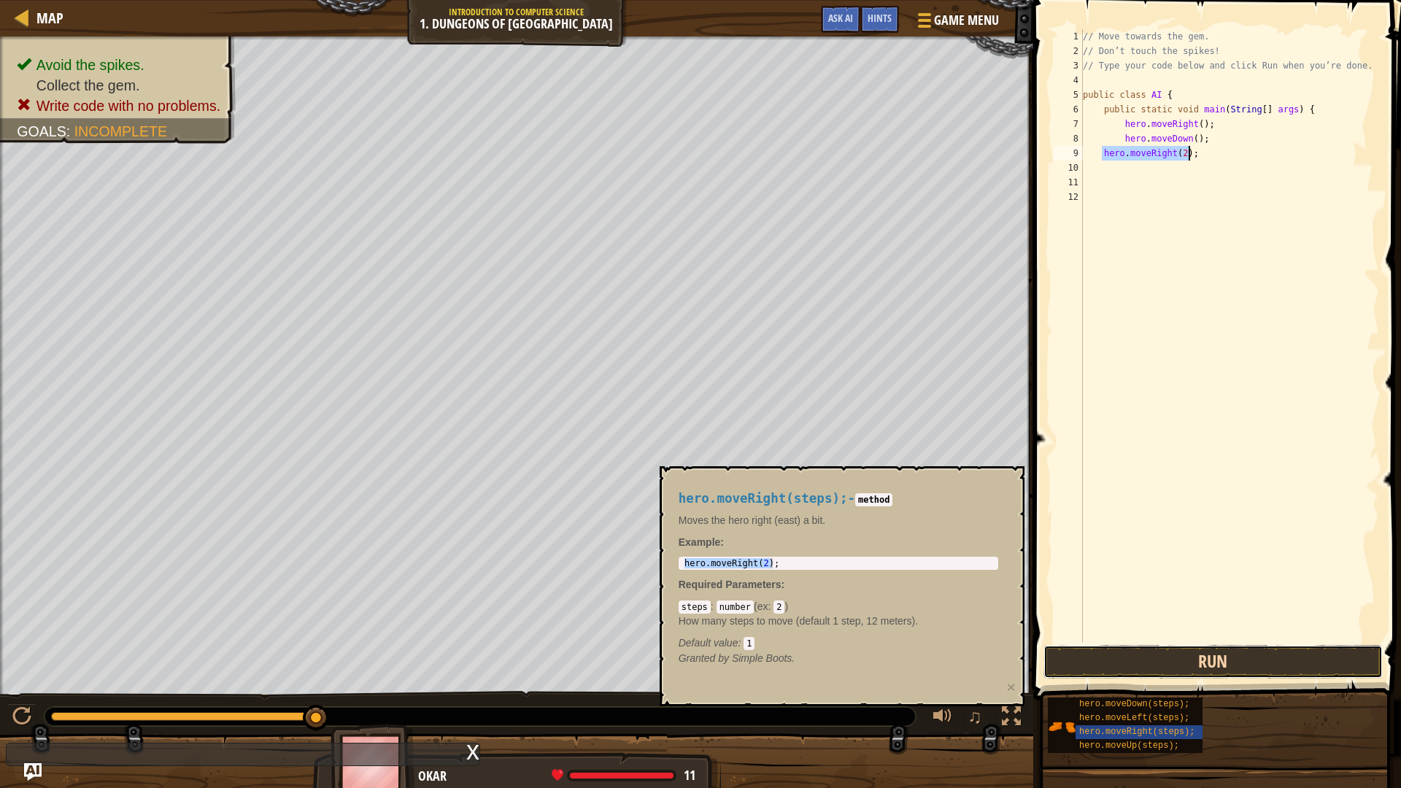
click at [1097, 651] on button "Run" at bounding box center [1214, 662] width 340 height 34
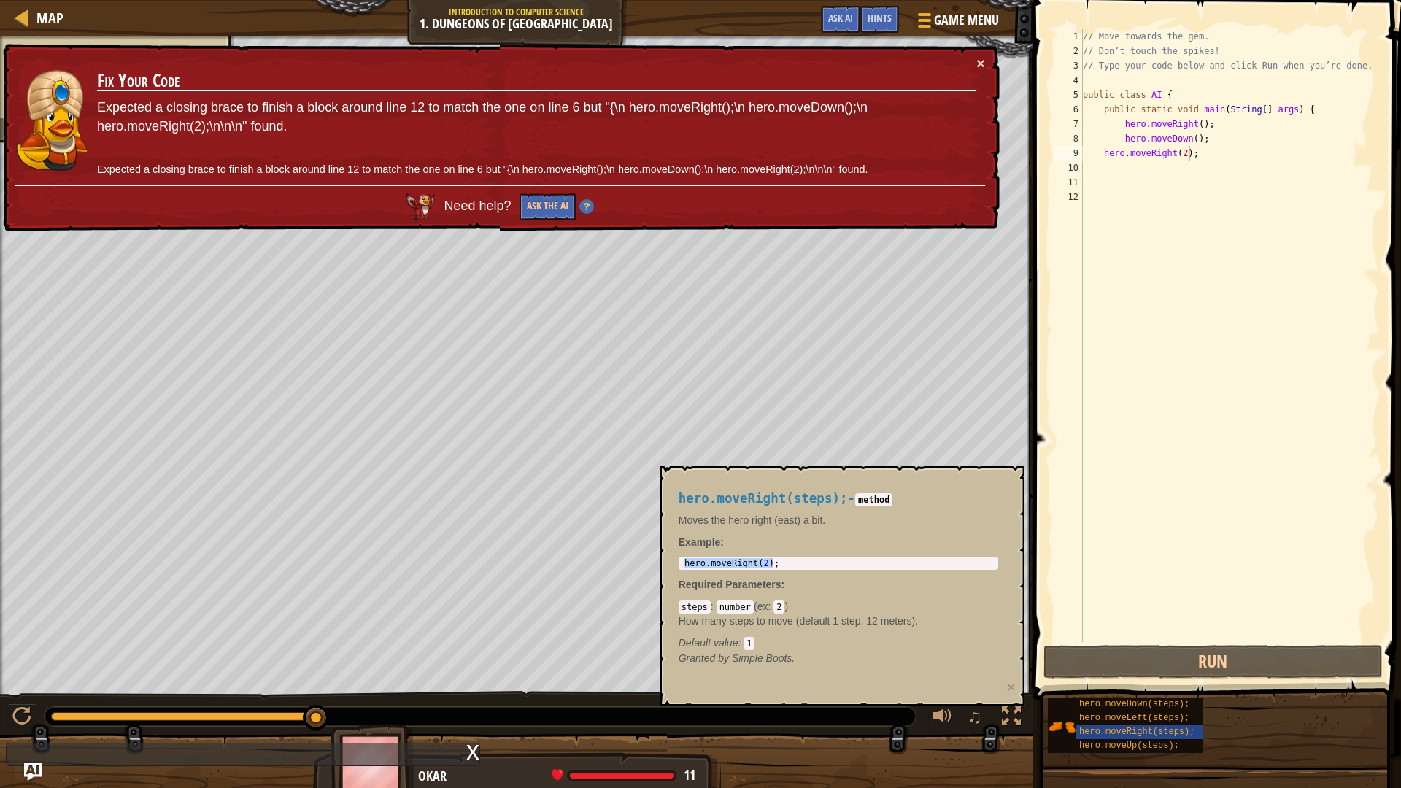
click at [776, 605] on code "2" at bounding box center [779, 607] width 11 height 13
click at [1192, 126] on div "// Move towards the gem. // Don’t touch the spikes! // Type your code below and…" at bounding box center [1229, 350] width 299 height 642
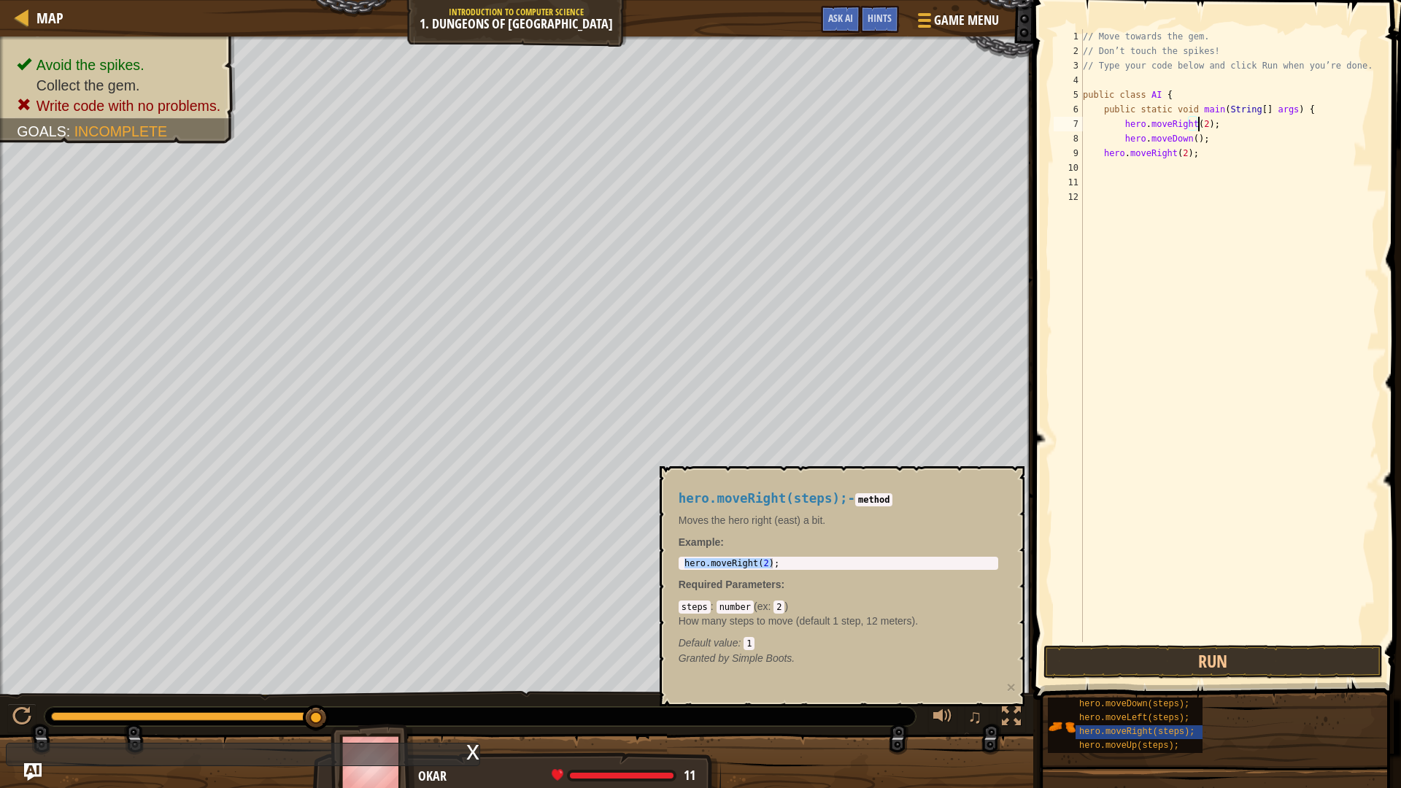
scroll to position [7, 9]
click at [1073, 651] on button "Run" at bounding box center [1214, 662] width 340 height 34
click at [1187, 137] on div "// Move towards the gem. // Don’t touch the spikes! // Type your code below and…" at bounding box center [1229, 350] width 299 height 642
click at [1193, 125] on div "// Move towards the gem. // Don’t touch the spikes! // Type your code below and…" at bounding box center [1229, 350] width 299 height 642
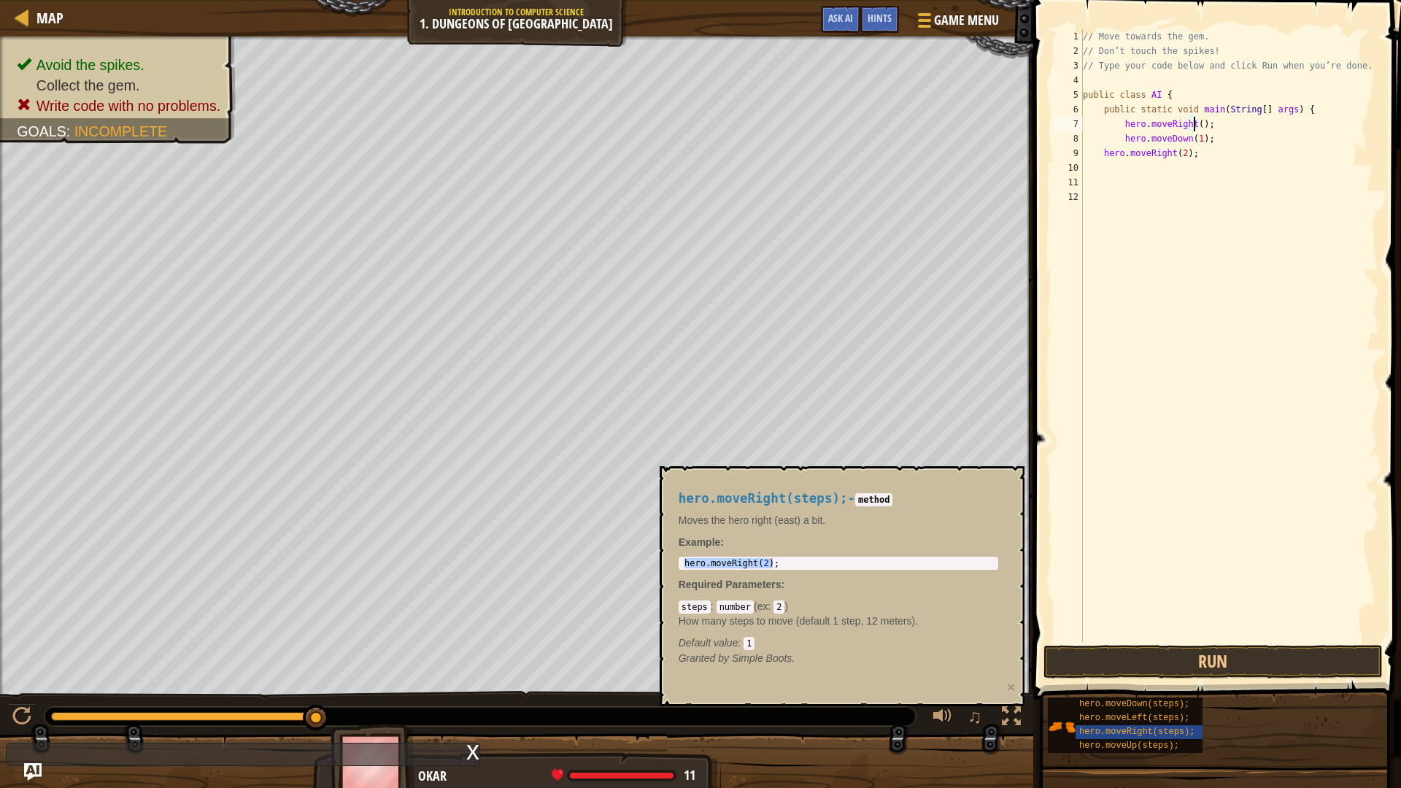
scroll to position [7, 9]
click at [1155, 651] on button "Run" at bounding box center [1214, 662] width 340 height 34
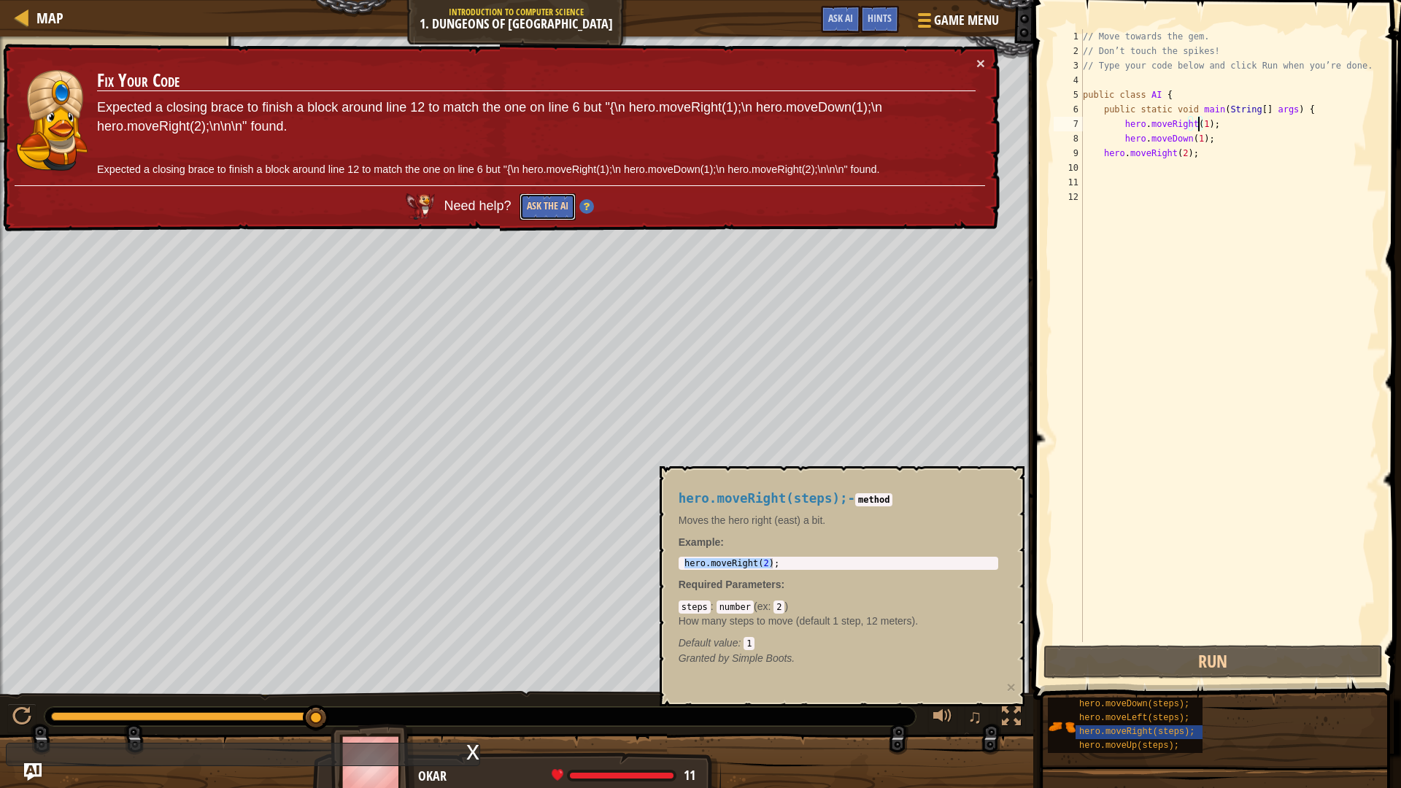
click at [534, 204] on button "Ask the AI" at bounding box center [548, 206] width 56 height 27
click at [554, 204] on button "Ask the AI" at bounding box center [548, 206] width 56 height 27
click at [557, 204] on button "Ask the AI" at bounding box center [548, 206] width 56 height 27
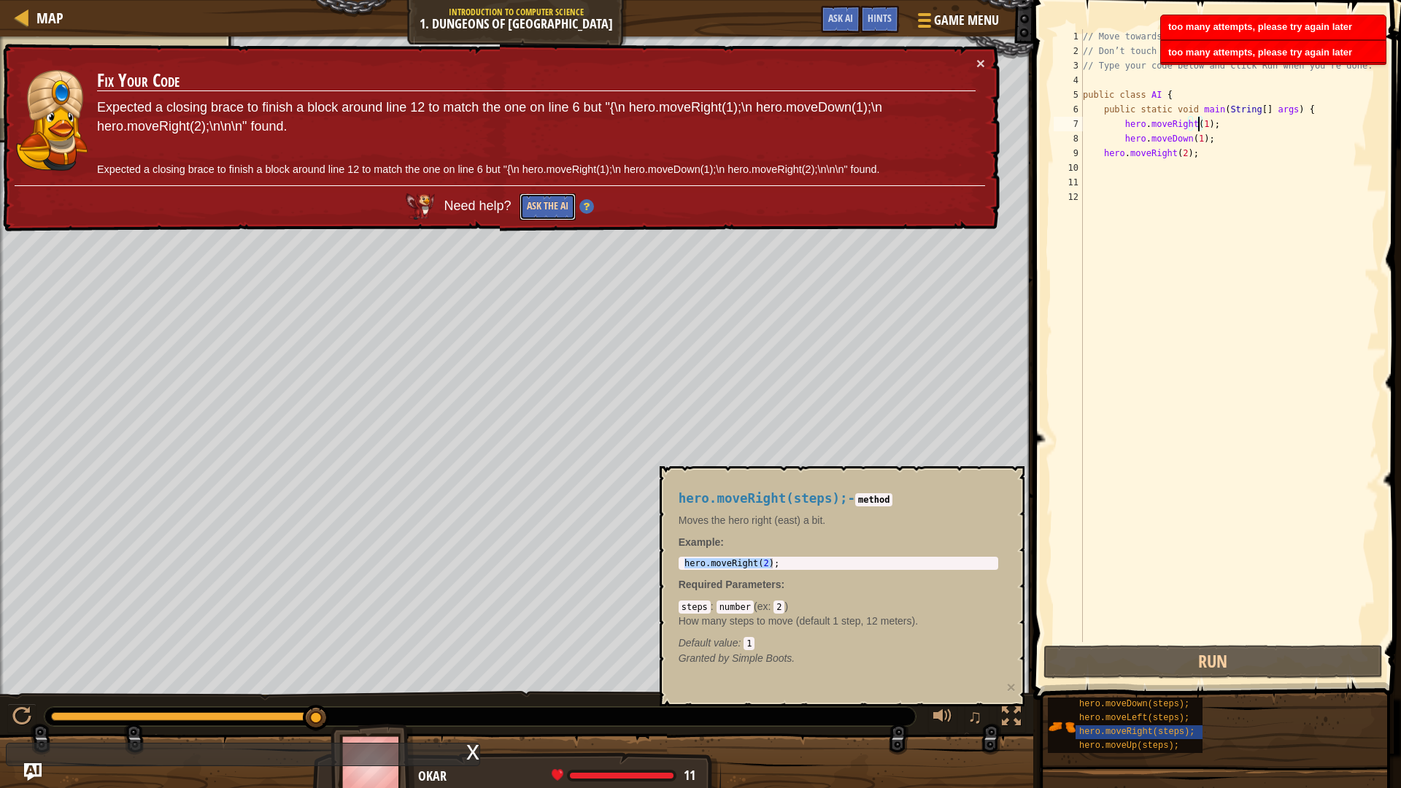
click at [560, 204] on button "Ask the AI" at bounding box center [548, 206] width 56 height 27
drag, startPoint x: 560, startPoint y: 204, endPoint x: 563, endPoint y: 217, distance: 12.9
click at [560, 209] on button "Ask the AI" at bounding box center [548, 206] width 56 height 27
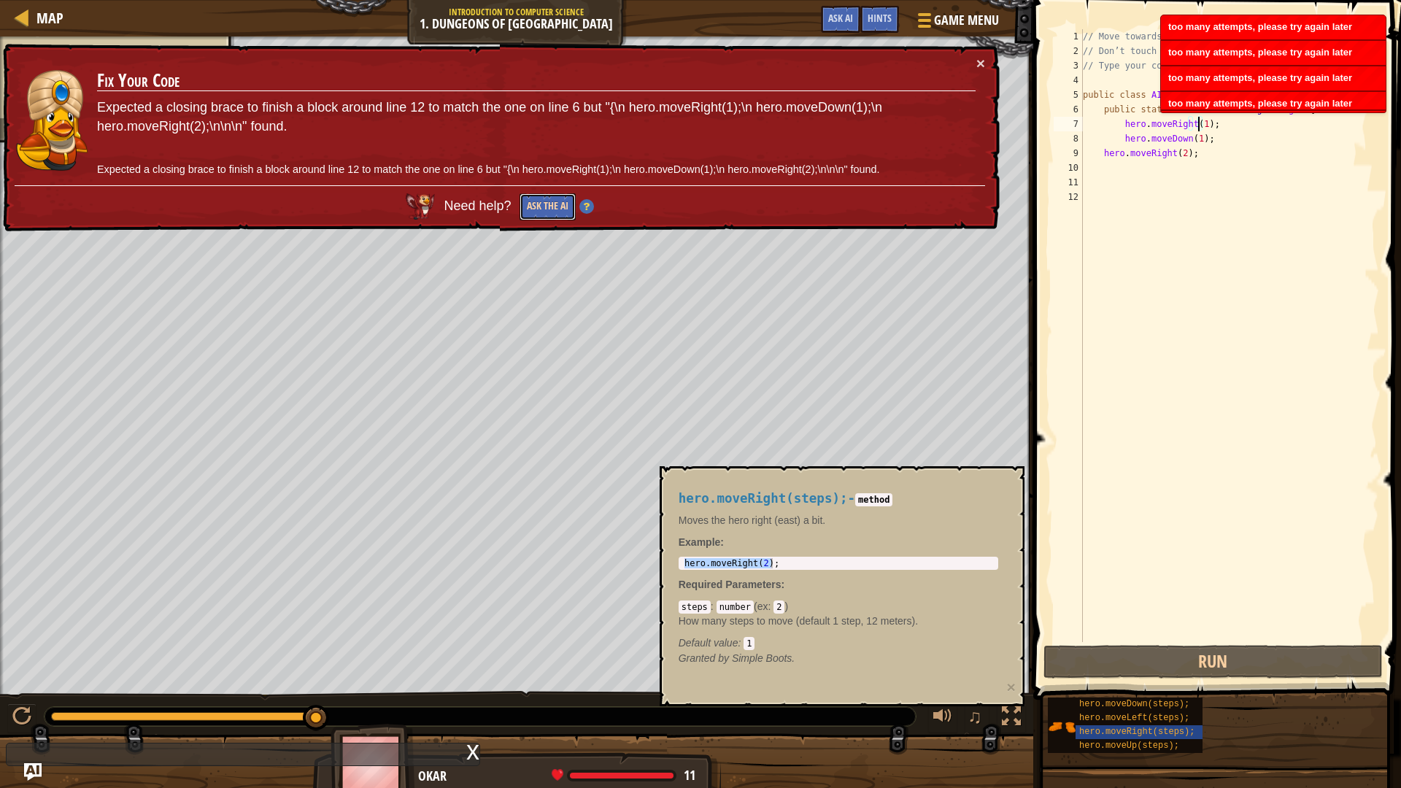
click at [563, 217] on button "Ask the AI" at bounding box center [548, 206] width 56 height 27
click at [553, 207] on button "Ask the AI" at bounding box center [548, 206] width 56 height 27
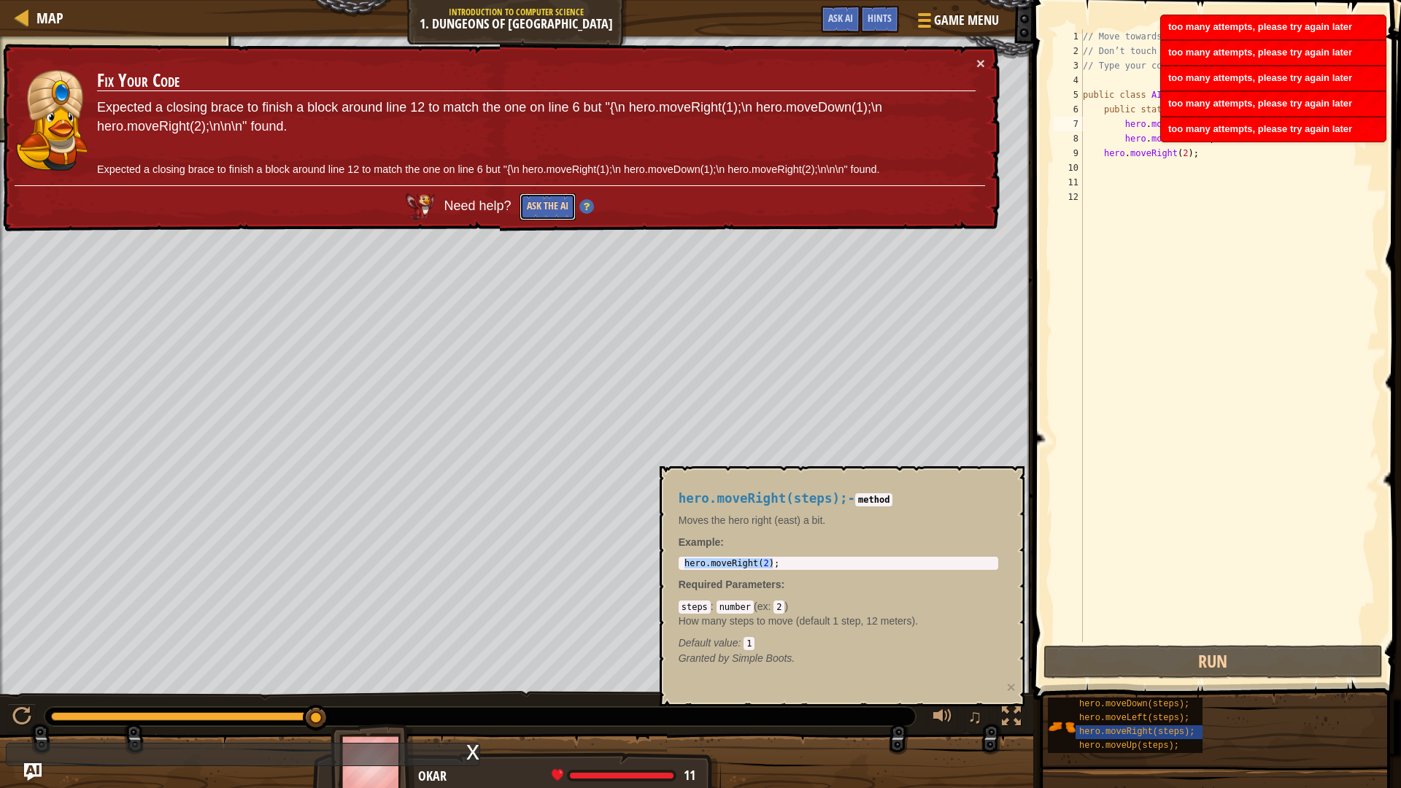
click at [553, 207] on button "Ask the AI" at bounding box center [548, 206] width 56 height 27
click at [553, 205] on button "Ask the AI" at bounding box center [548, 206] width 56 height 27
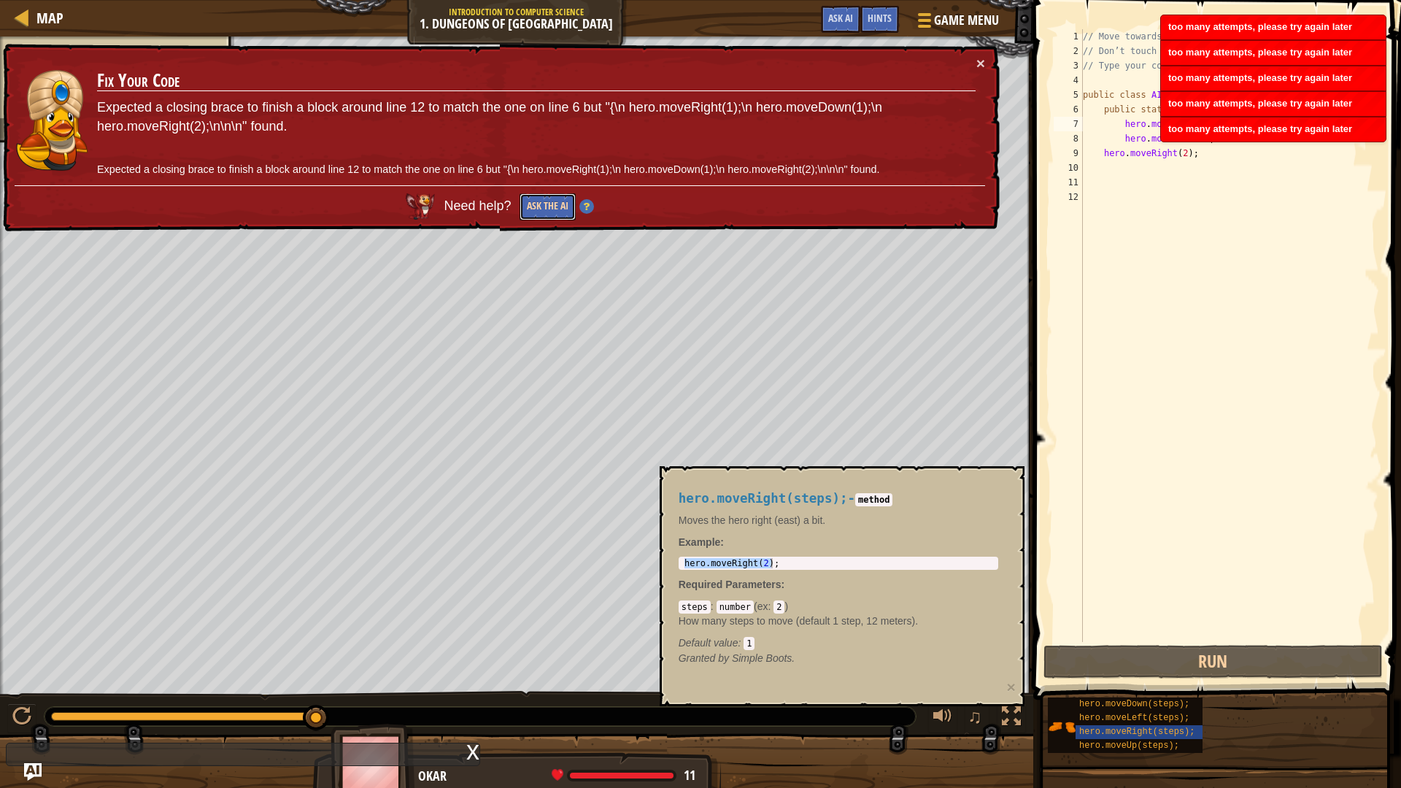
click at [553, 205] on button "Ask the AI" at bounding box center [548, 206] width 56 height 27
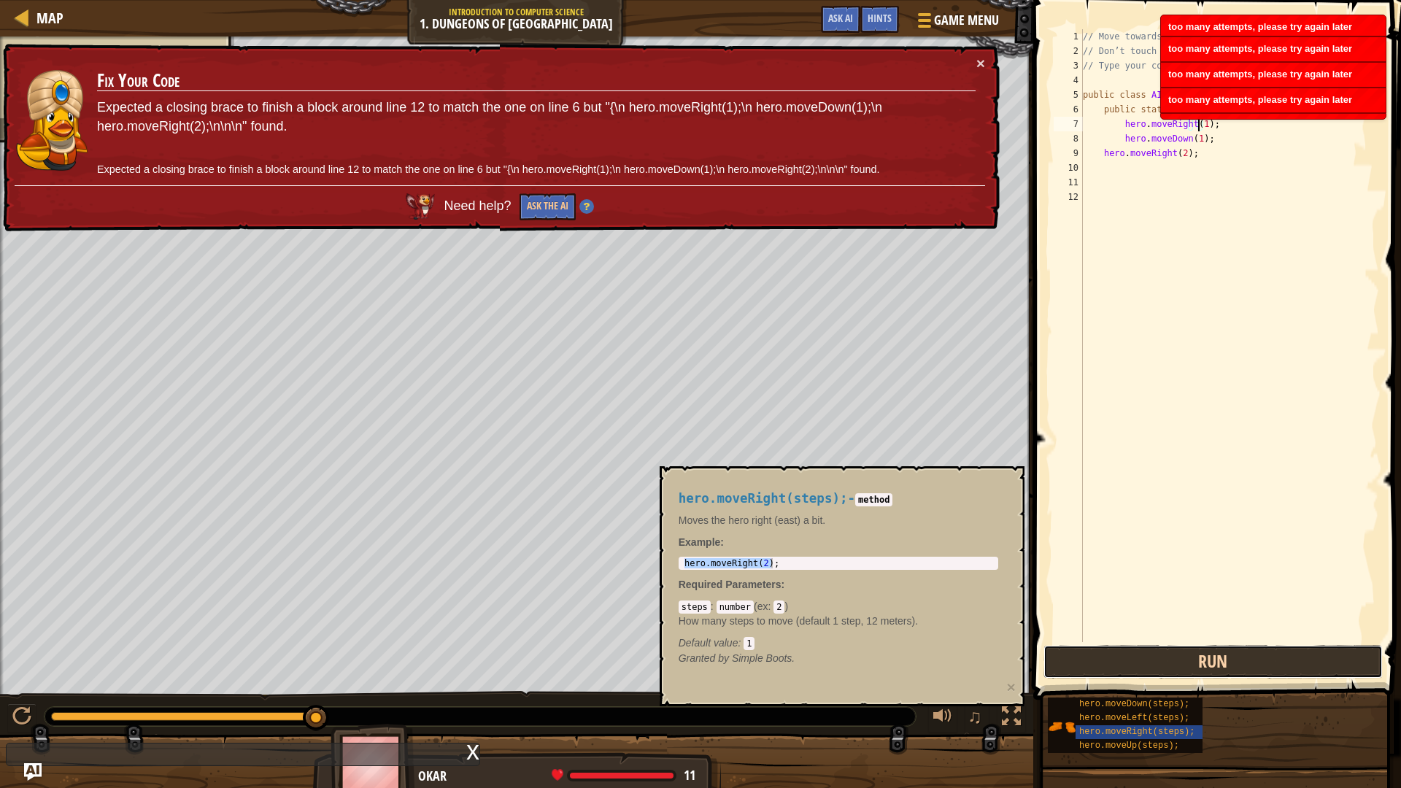
click at [1105, 651] on button "Run" at bounding box center [1214, 662] width 340 height 34
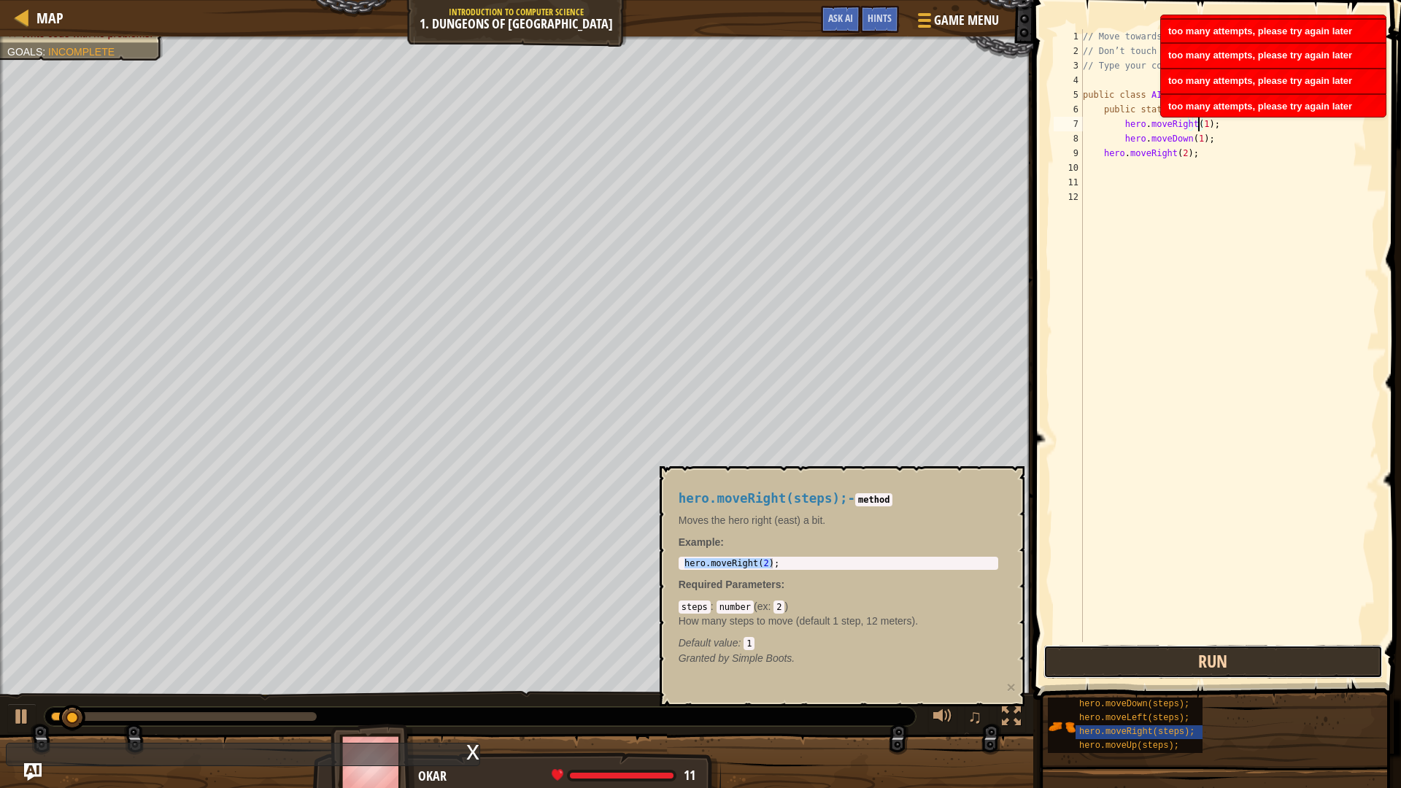
click at [1105, 651] on button "Run" at bounding box center [1214, 662] width 340 height 34
click at [1103, 651] on button "Run" at bounding box center [1214, 662] width 340 height 34
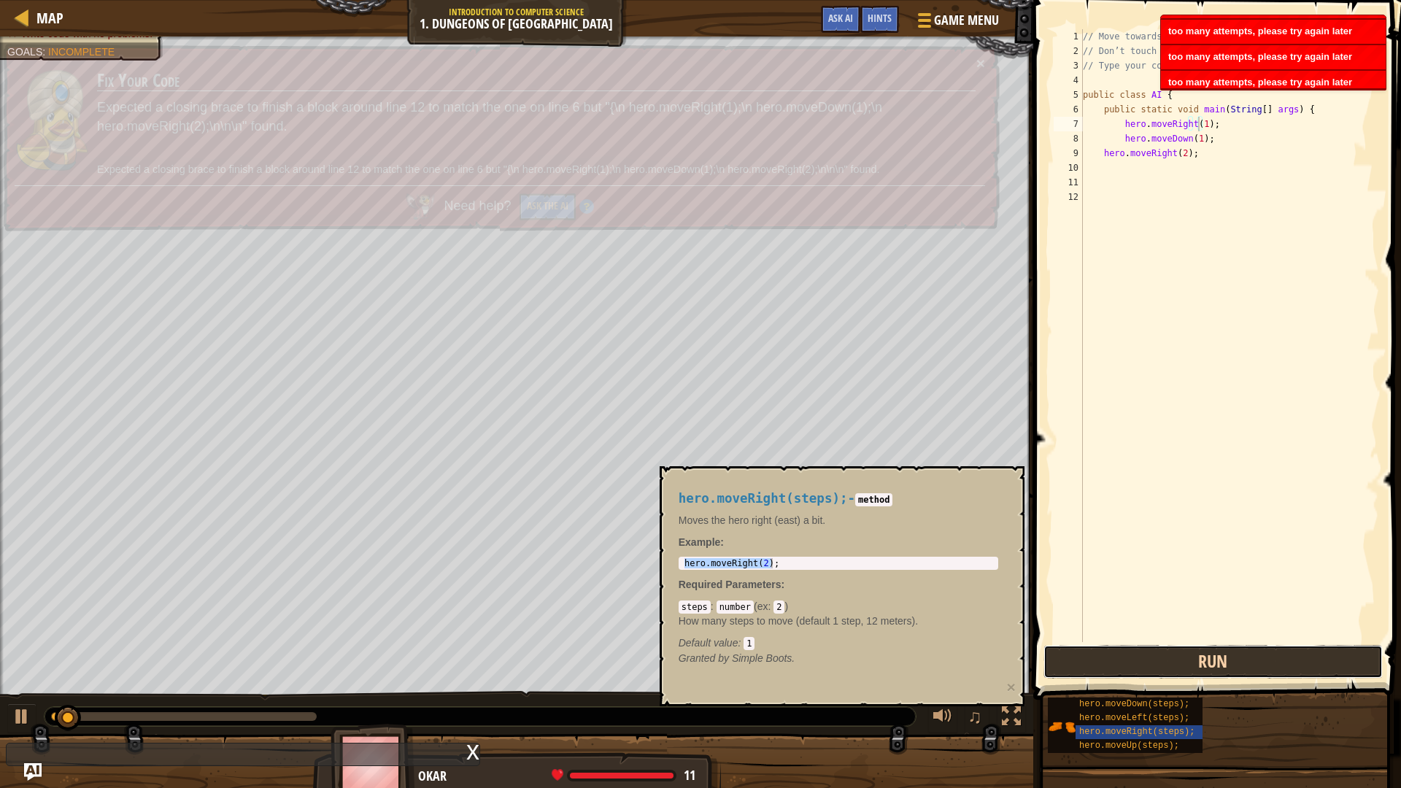
click at [1103, 651] on button "Run" at bounding box center [1214, 662] width 340 height 34
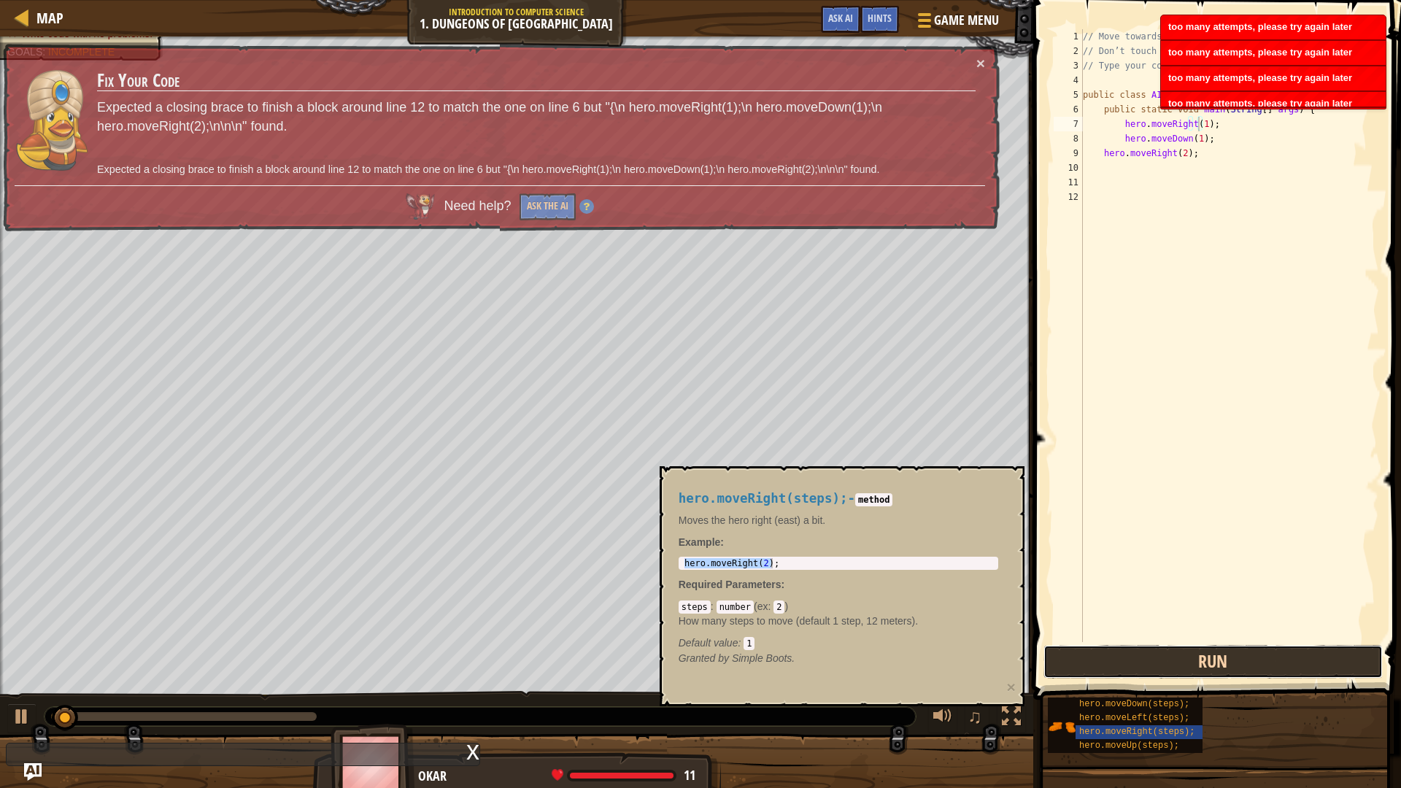
click at [1103, 651] on button "Run" at bounding box center [1214, 662] width 340 height 34
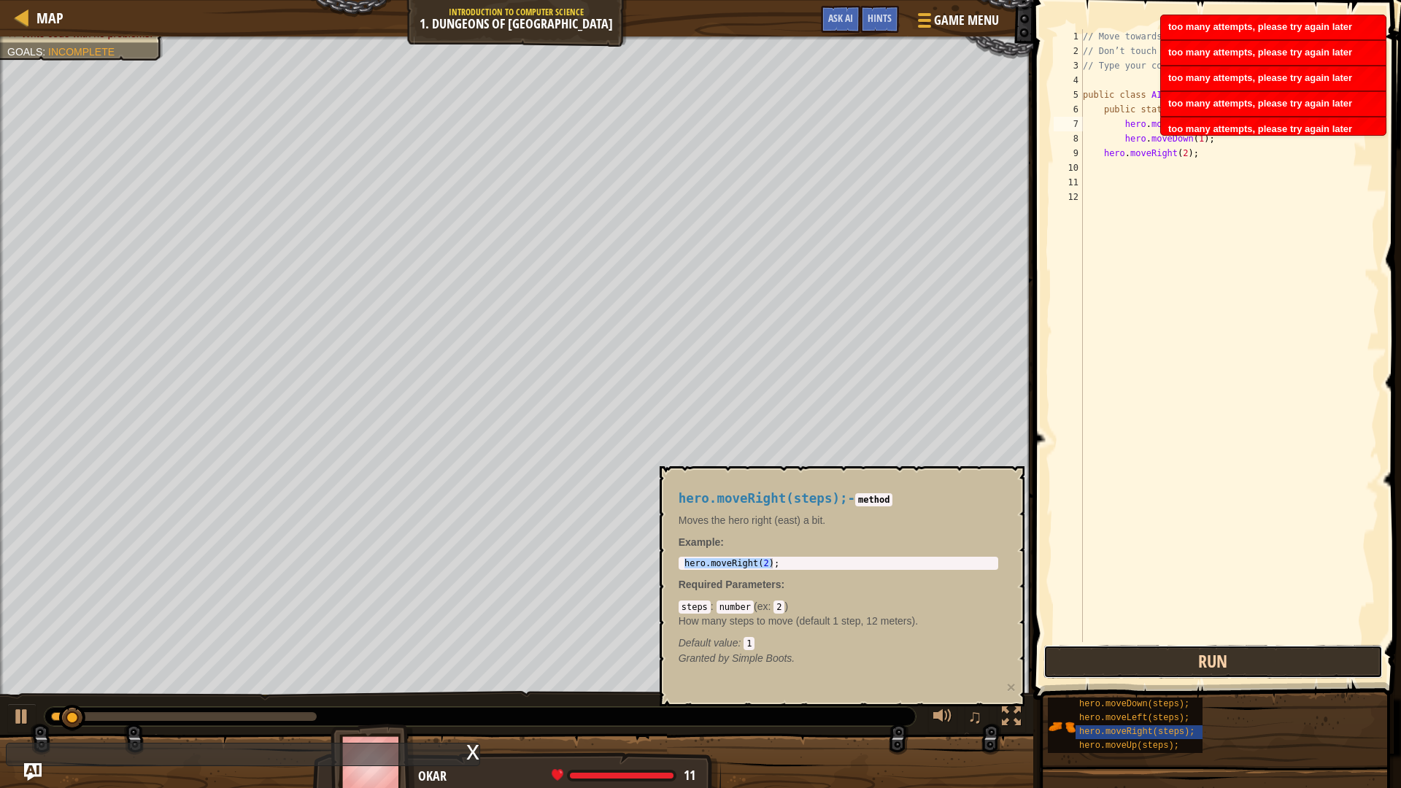
click at [1103, 651] on button "Run" at bounding box center [1214, 662] width 340 height 34
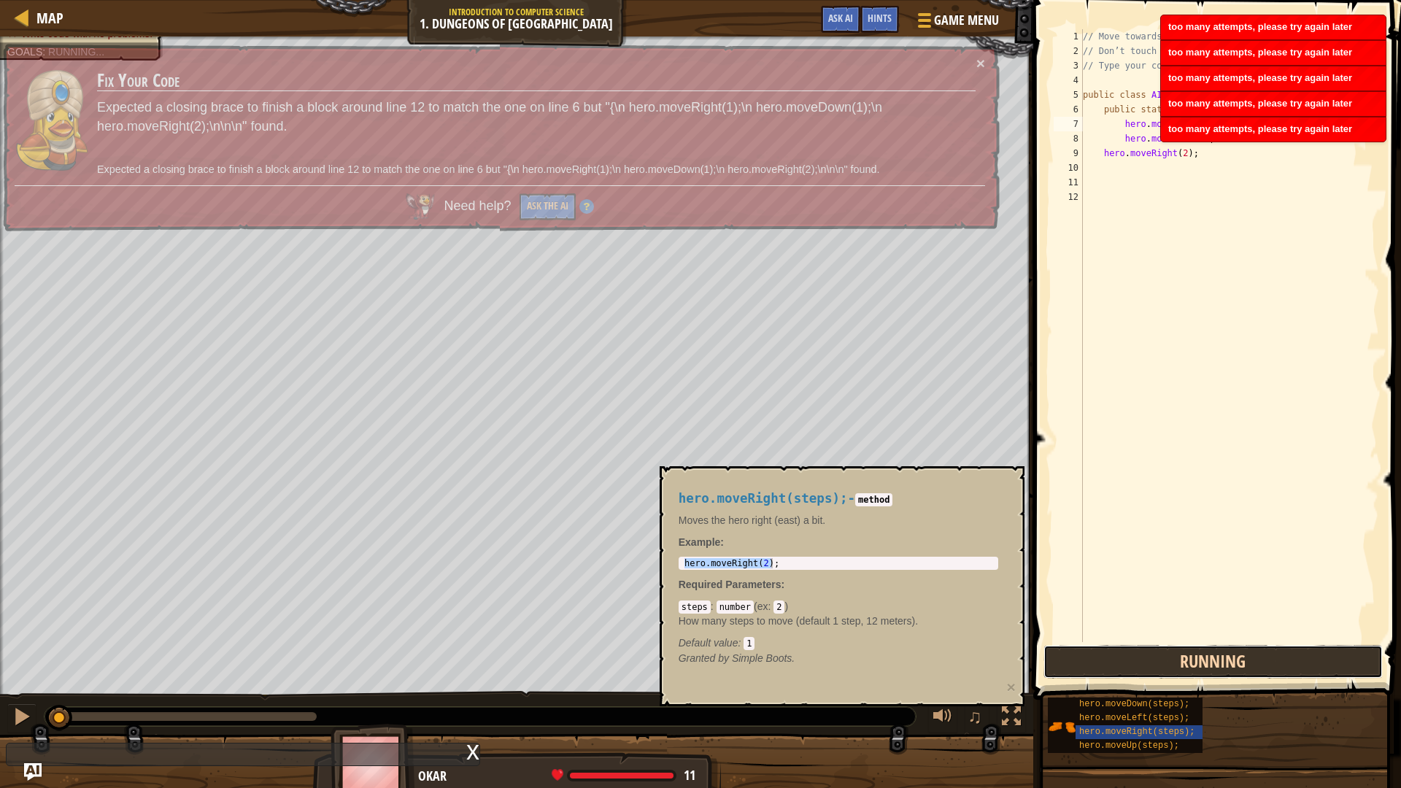
click at [1104, 651] on button "Running" at bounding box center [1214, 662] width 340 height 34
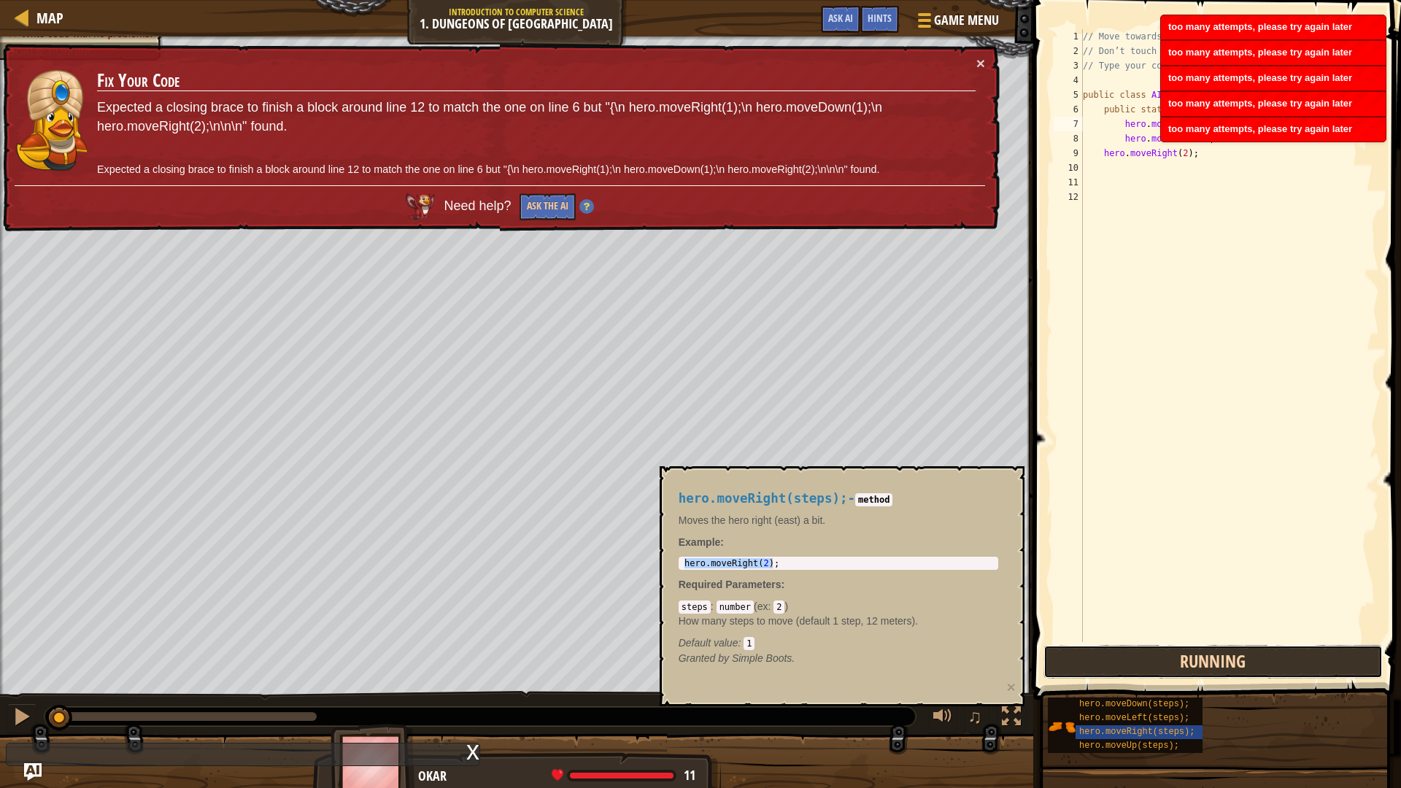
click at [1104, 651] on button "Running" at bounding box center [1214, 662] width 340 height 34
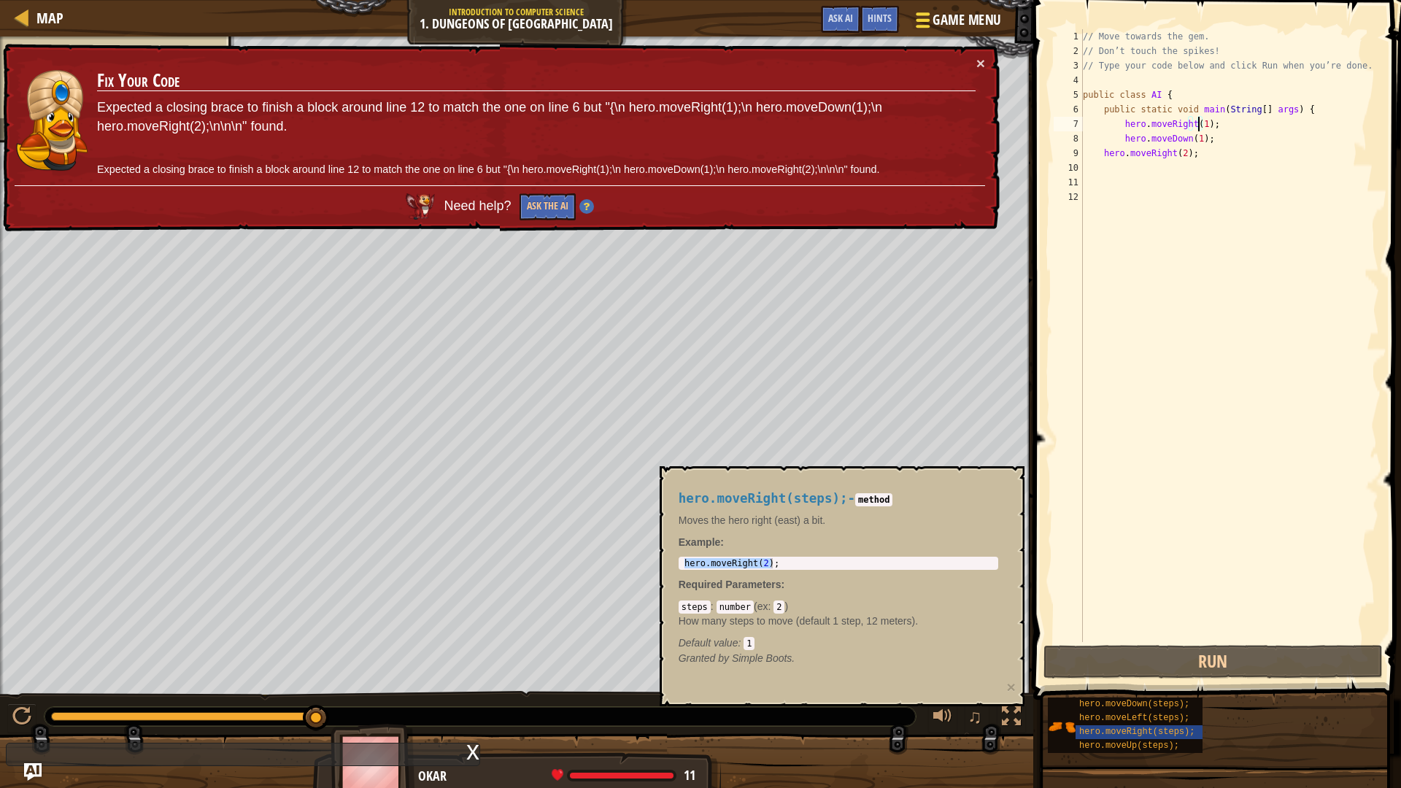
click at [952, 25] on span "Game Menu" at bounding box center [967, 20] width 68 height 20
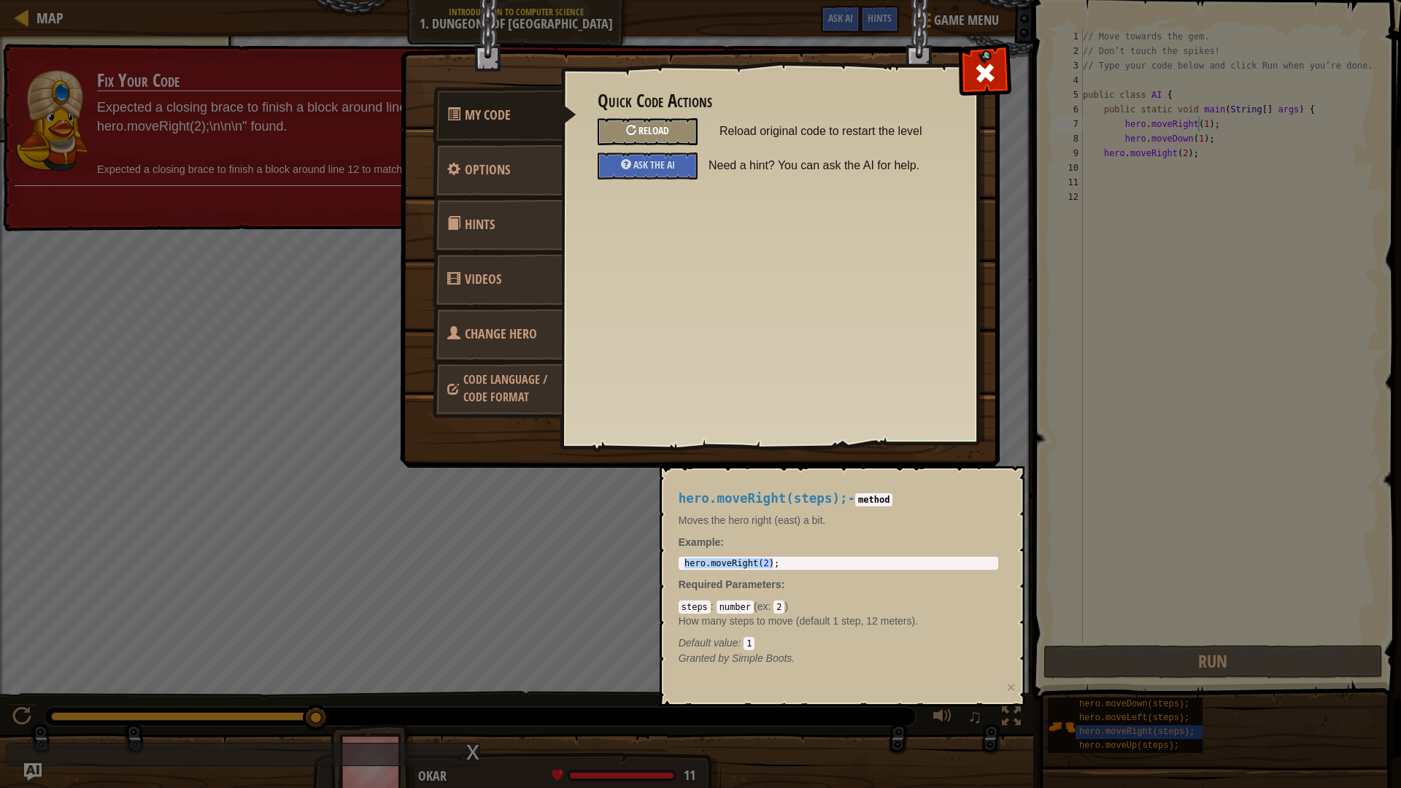
click at [637, 133] on div "Reload" at bounding box center [648, 131] width 100 height 27
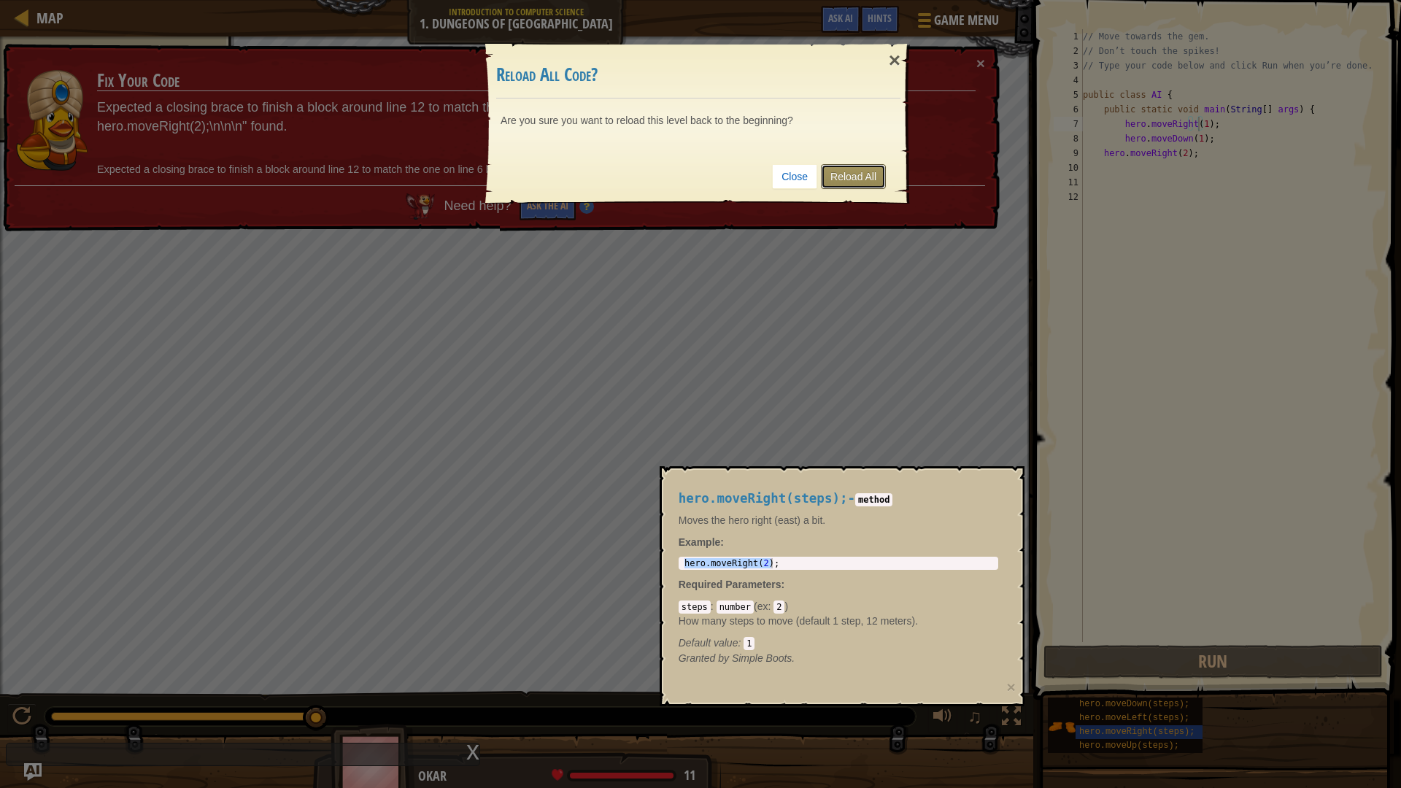
click at [859, 166] on link "Reload All" at bounding box center [853, 176] width 65 height 25
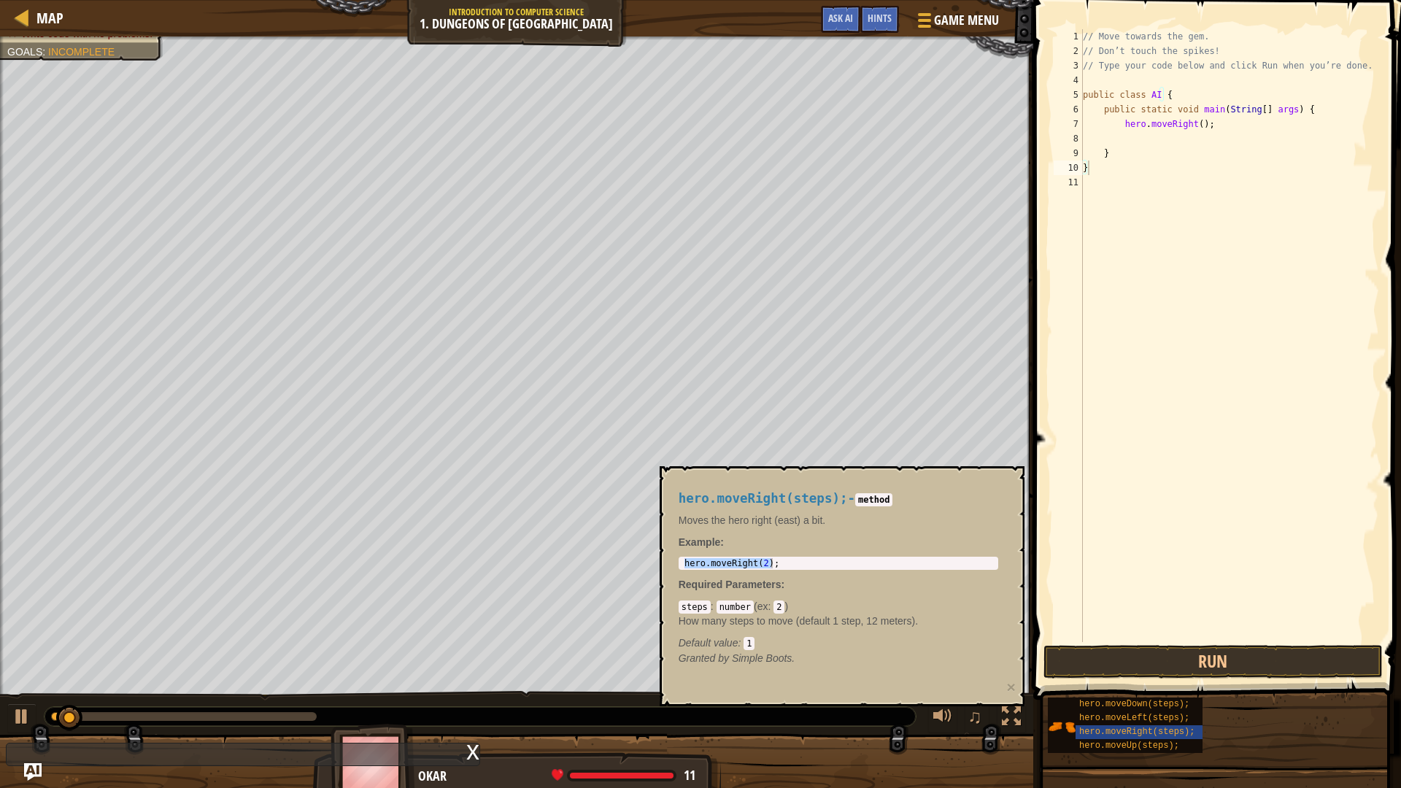
type textarea "}"
click at [1211, 651] on button "Run" at bounding box center [1214, 662] width 340 height 34
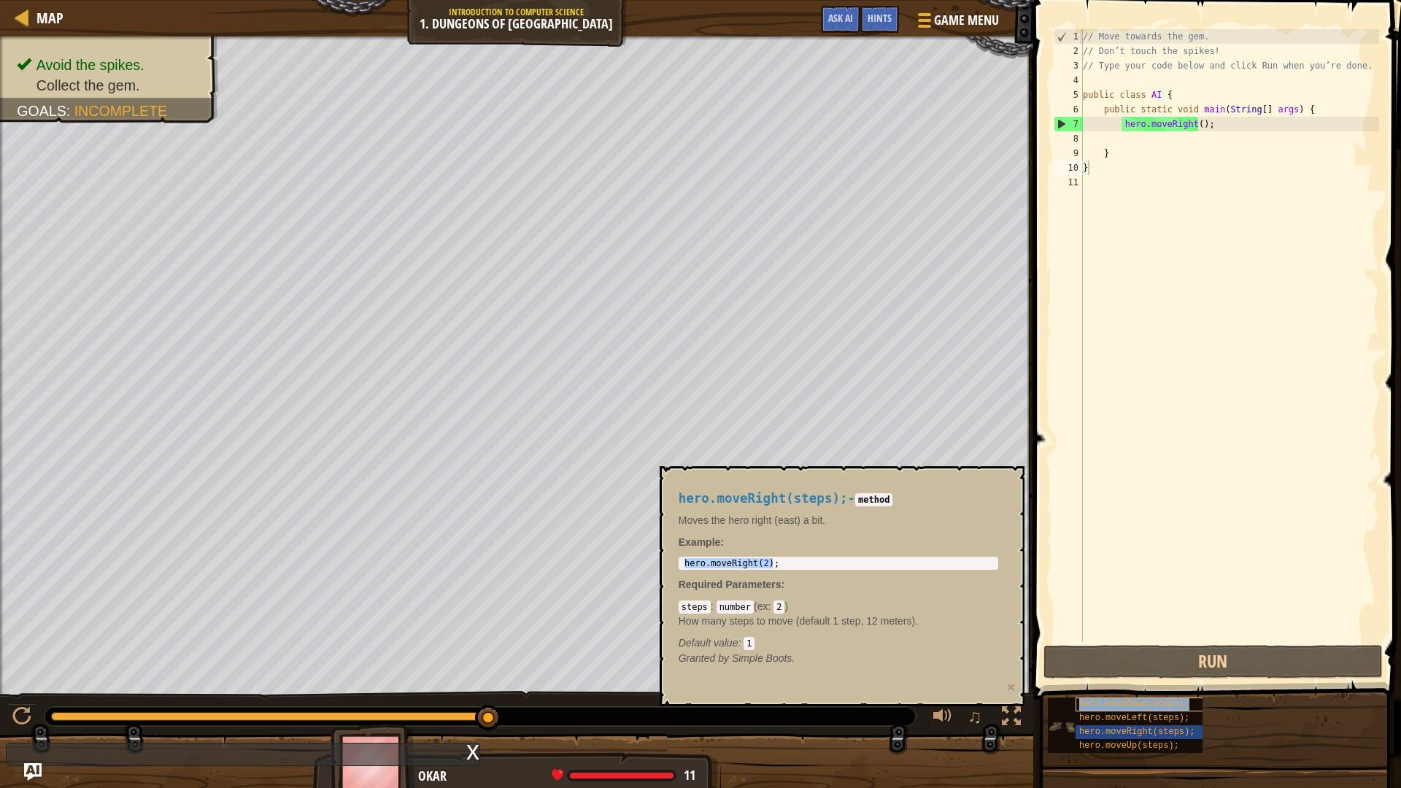
click at [1145, 651] on span "hero.moveDown(steps);" at bounding box center [1134, 704] width 110 height 10
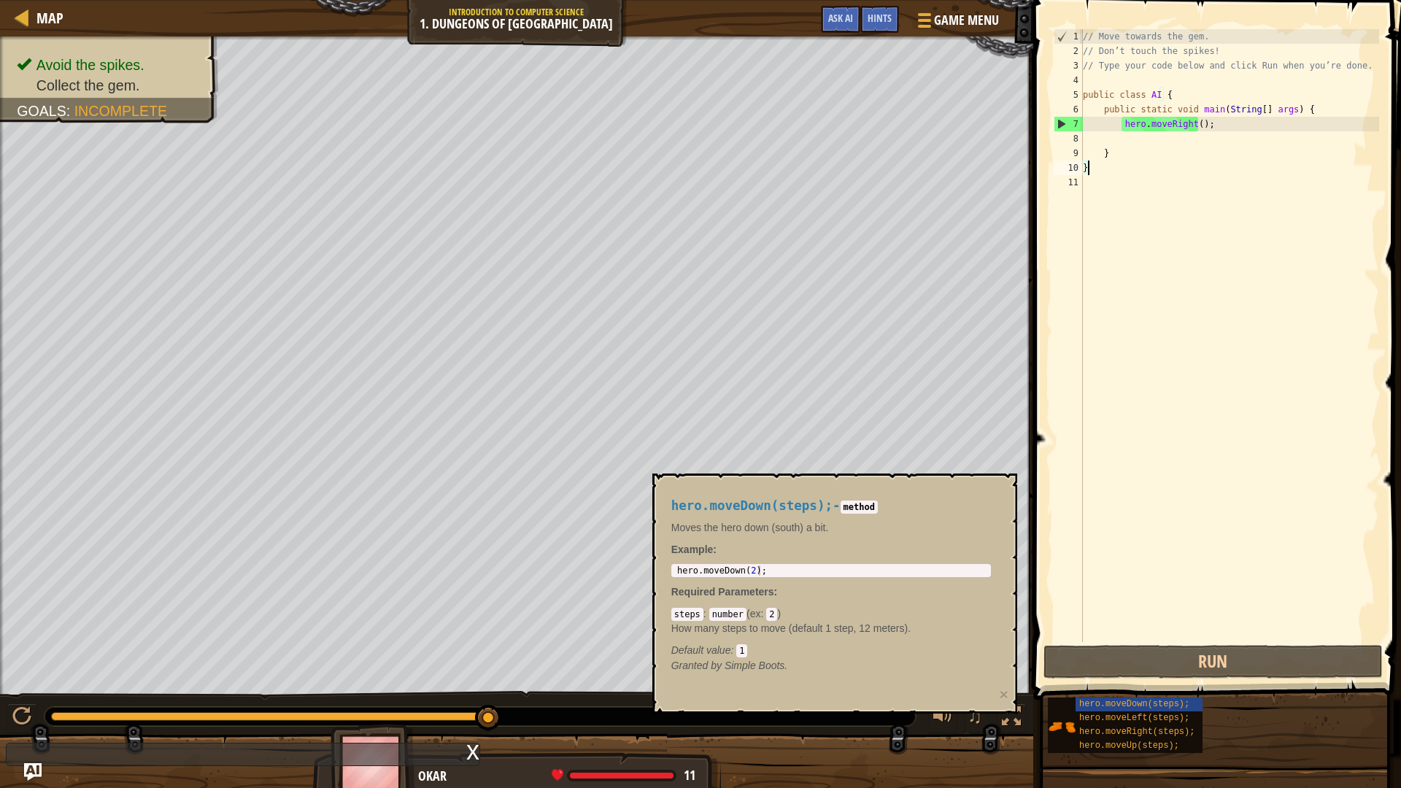
type textarea "hero.moveDown(2);"
drag, startPoint x: 766, startPoint y: 572, endPoint x: 657, endPoint y: 571, distance: 108.7
click at [657, 571] on div "hero.moveDown(steps); - method Moves the hero down (south) a bit. Example : her…" at bounding box center [834, 594] width 365 height 240
type textarea "hero.moveDown(2);"
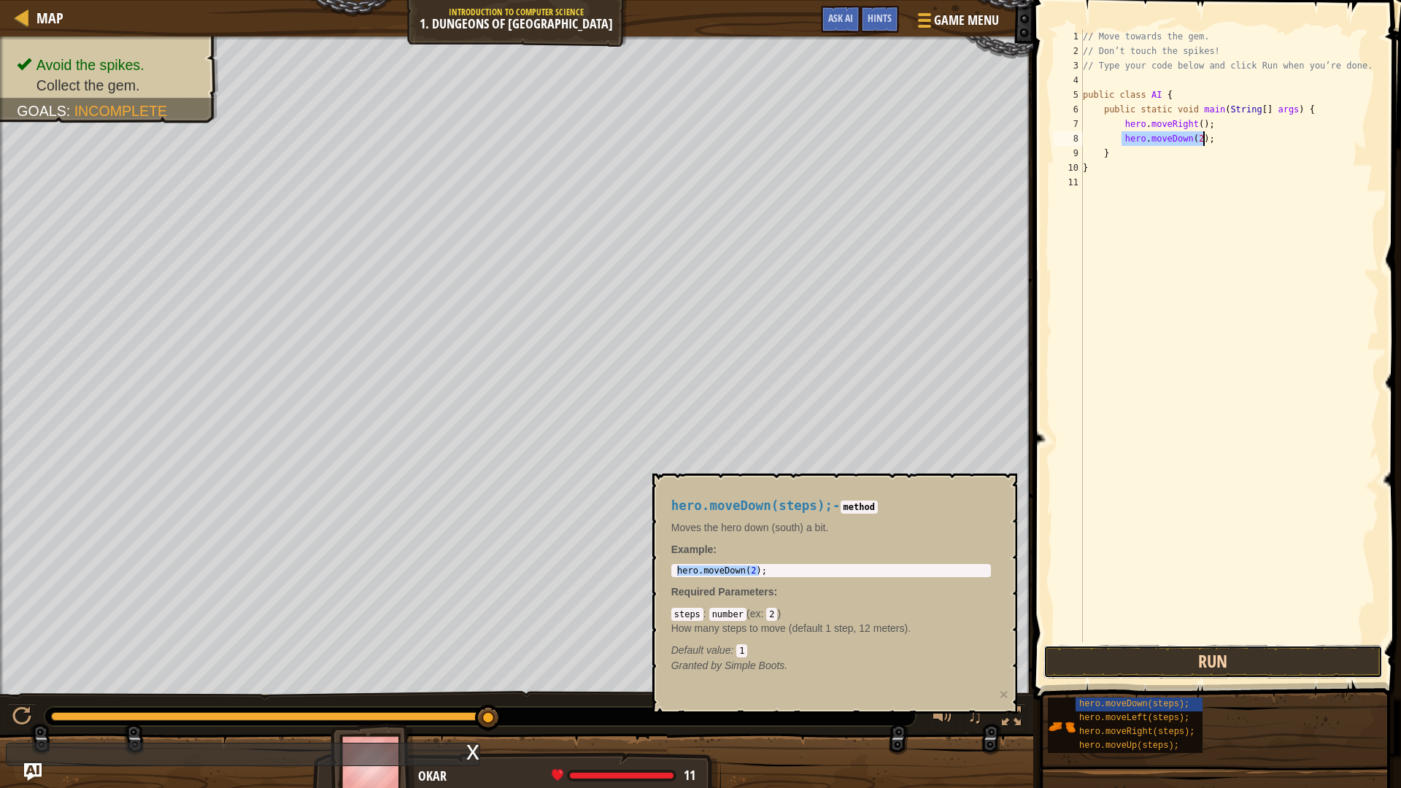
click at [1134, 651] on button "Run" at bounding box center [1214, 662] width 340 height 34
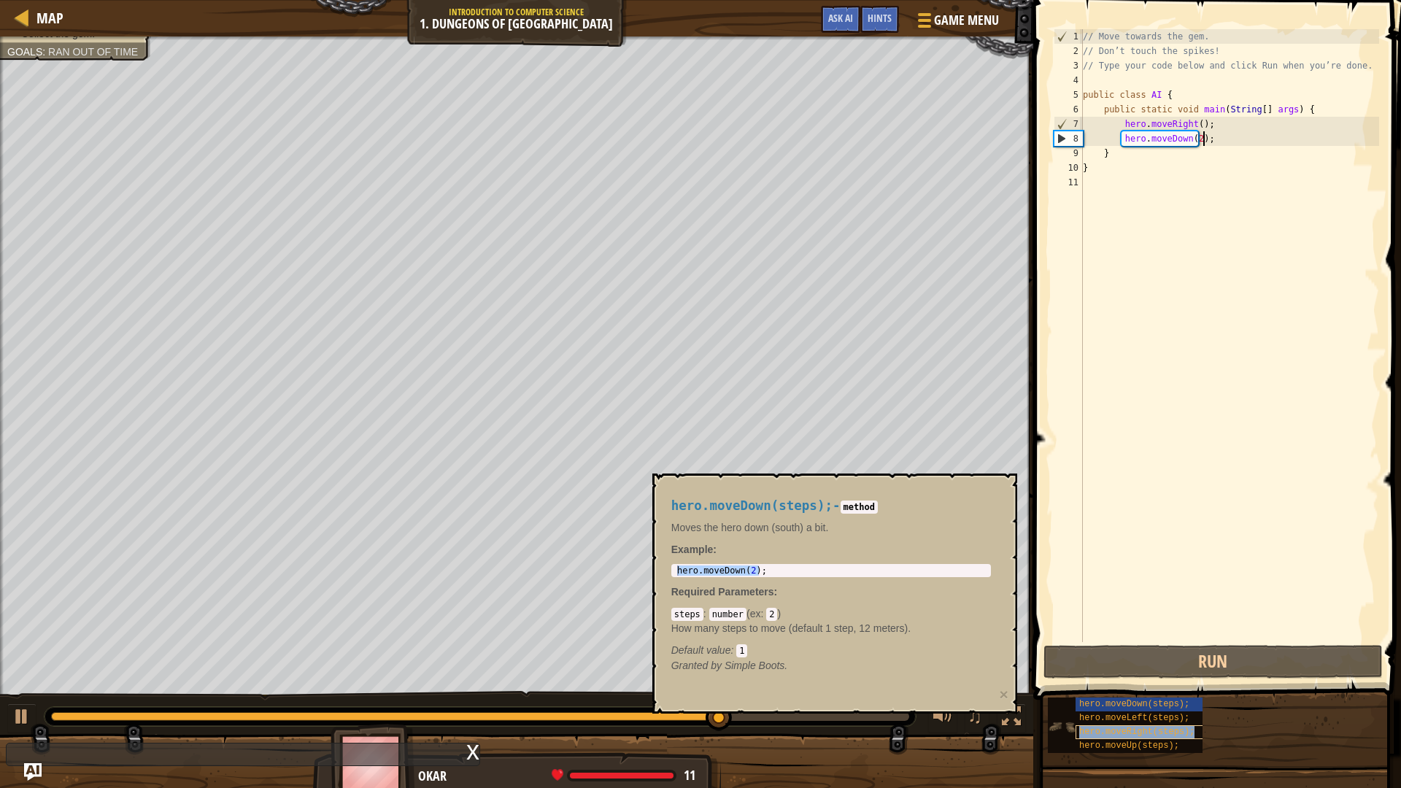
click at [1123, 651] on span "hero.moveRight(steps);" at bounding box center [1136, 732] width 115 height 10
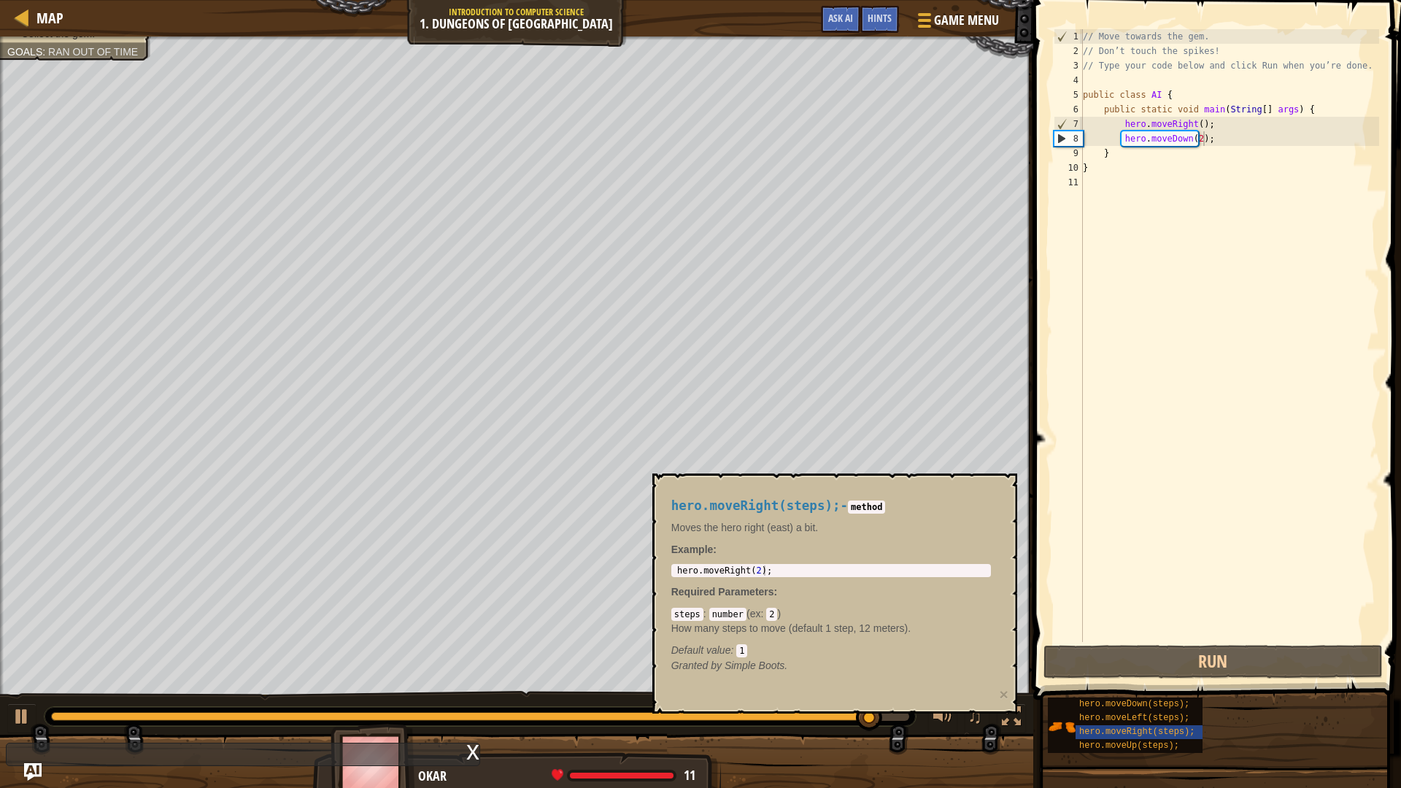
drag, startPoint x: 795, startPoint y: 563, endPoint x: 784, endPoint y: 581, distance: 20.9
click at [717, 563] on div "hero.moveRight(steps); - method Moves the hero right (east) a bit. Example : 1 …" at bounding box center [831, 585] width 340 height 201
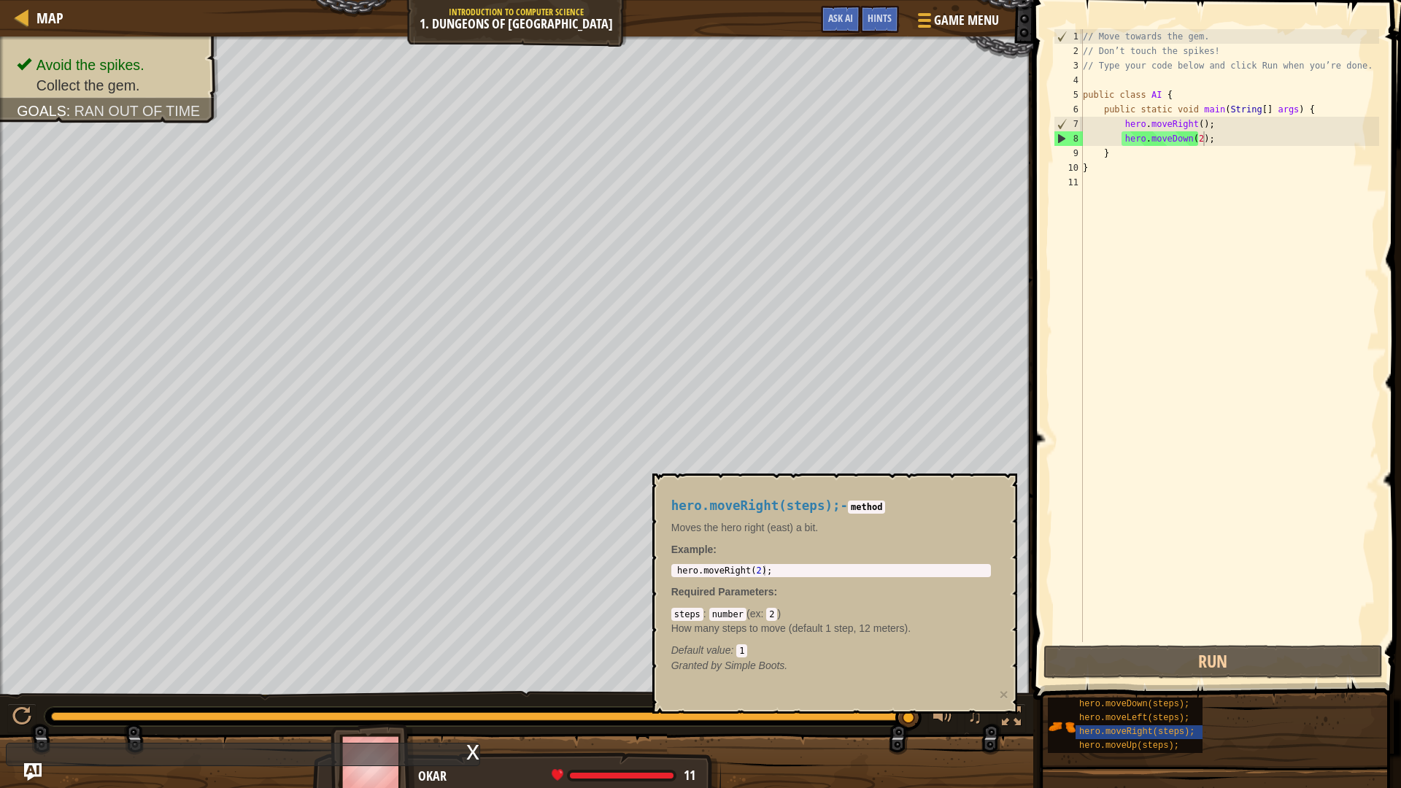
type textarea "hero.moveRight(2);"
drag, startPoint x: 790, startPoint y: 574, endPoint x: 675, endPoint y: 569, distance: 114.7
click at [675, 569] on div "hero . moveRight ( 2 ) ;" at bounding box center [831, 581] width 314 height 31
type textarea "hero.moveDown(2);hero.moveRight(2);"
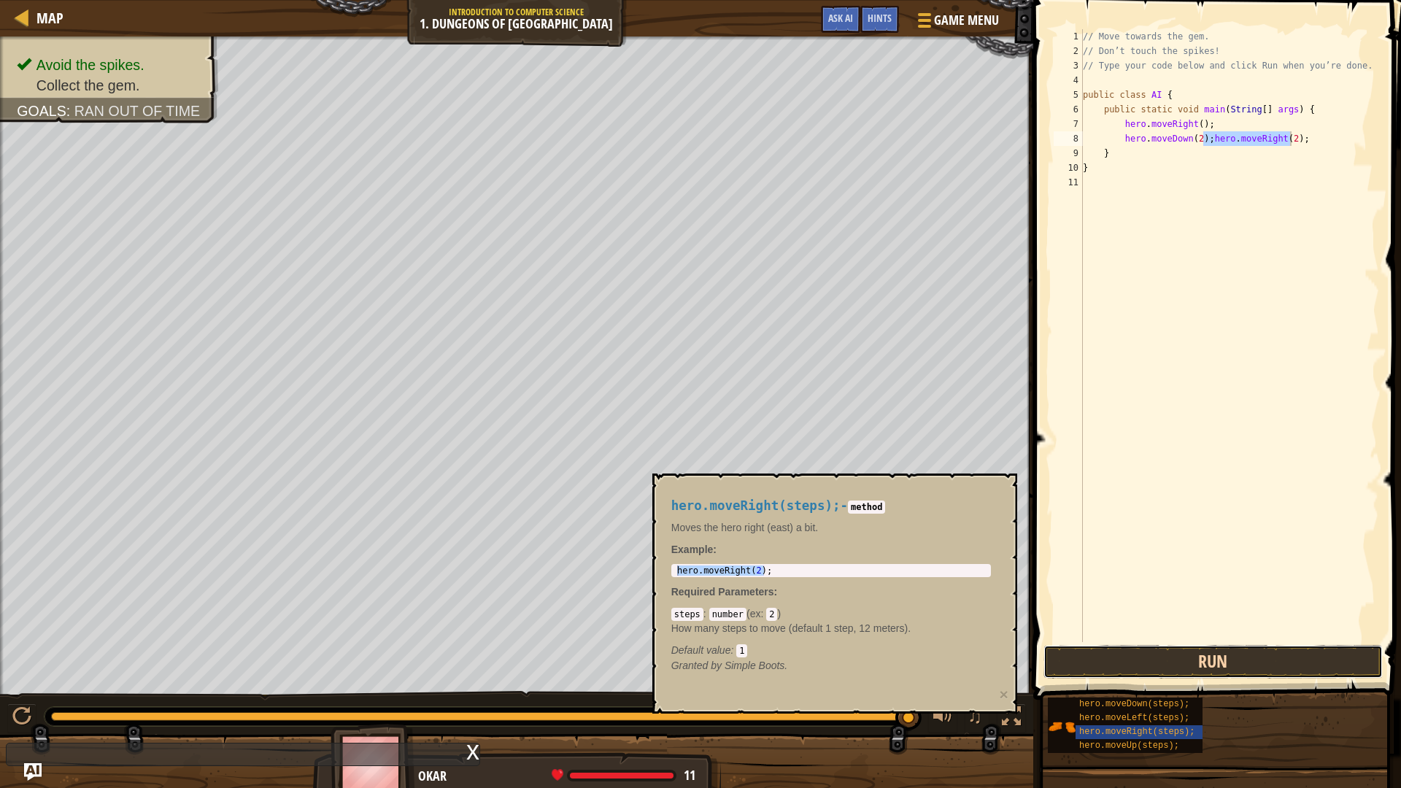
click at [1104, 651] on button "Run" at bounding box center [1214, 662] width 340 height 34
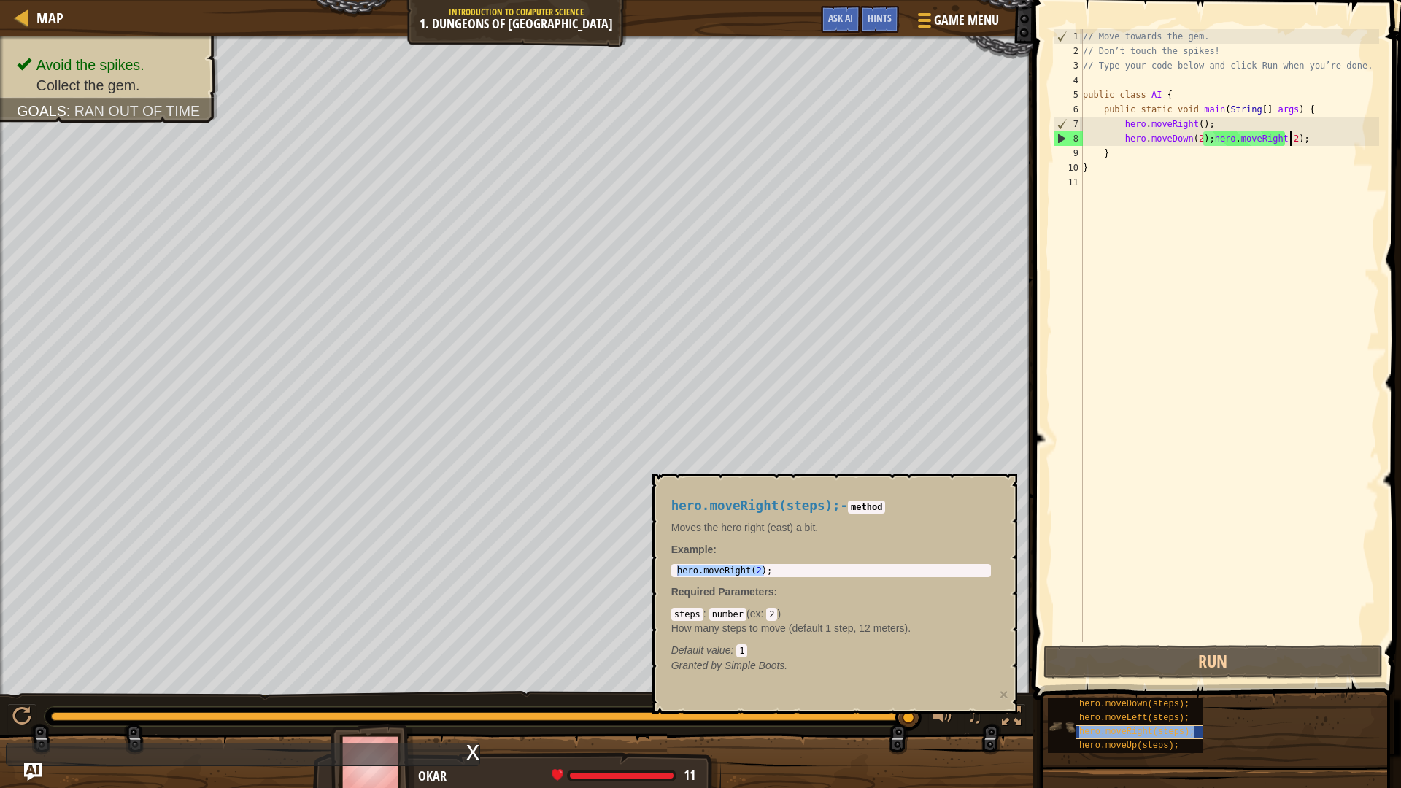
click at [1095, 651] on div "hero.moveRight(steps);" at bounding box center [1146, 732] width 140 height 14
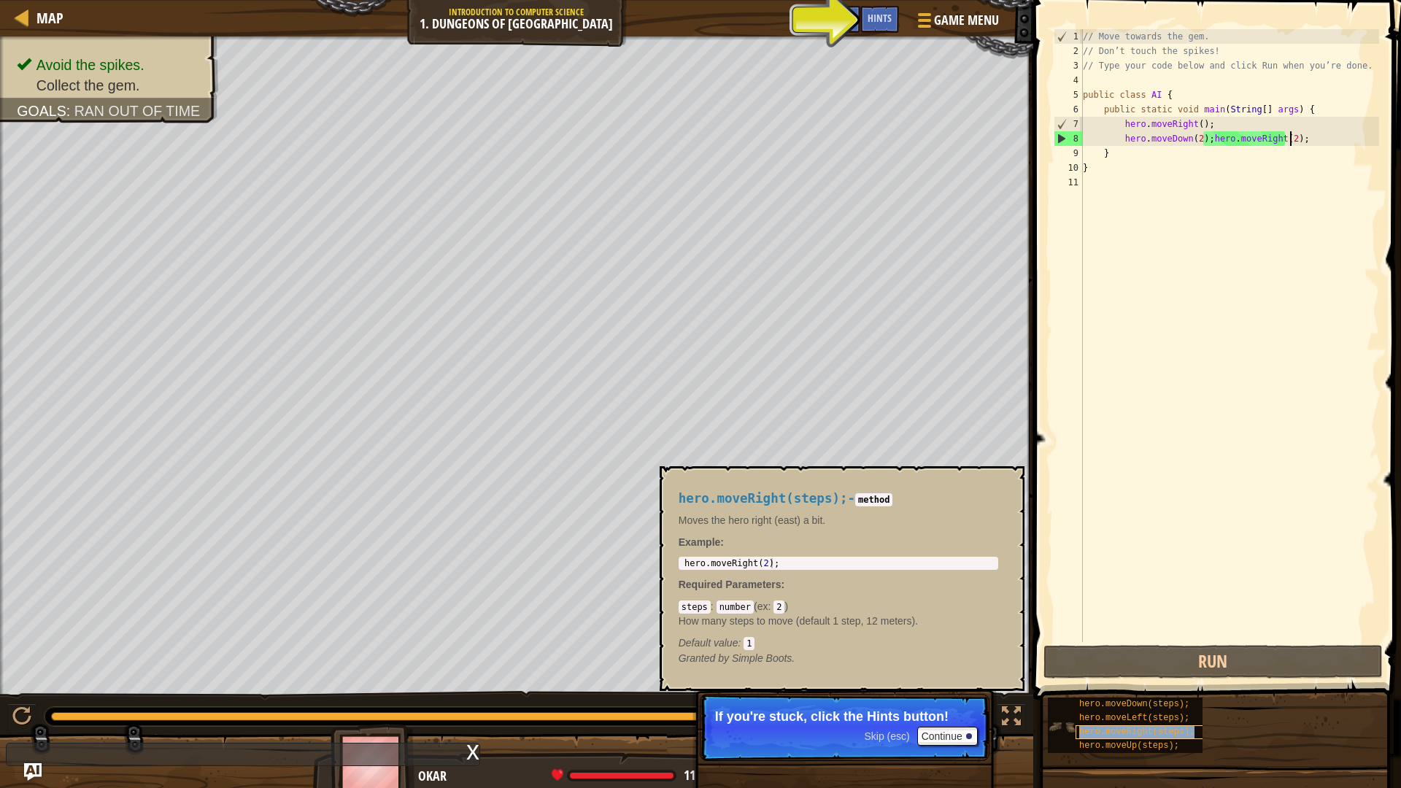
click at [1085, 651] on span "hero.moveRight(steps);" at bounding box center [1136, 732] width 115 height 10
type textarea "hero.moveRight(2);"
drag, startPoint x: 790, startPoint y: 562, endPoint x: 695, endPoint y: 555, distance: 95.9
click at [695, 555] on div "hero.moveRight(steps); - method Moves the hero right (east) a bit. Example : he…" at bounding box center [838, 578] width 340 height 201
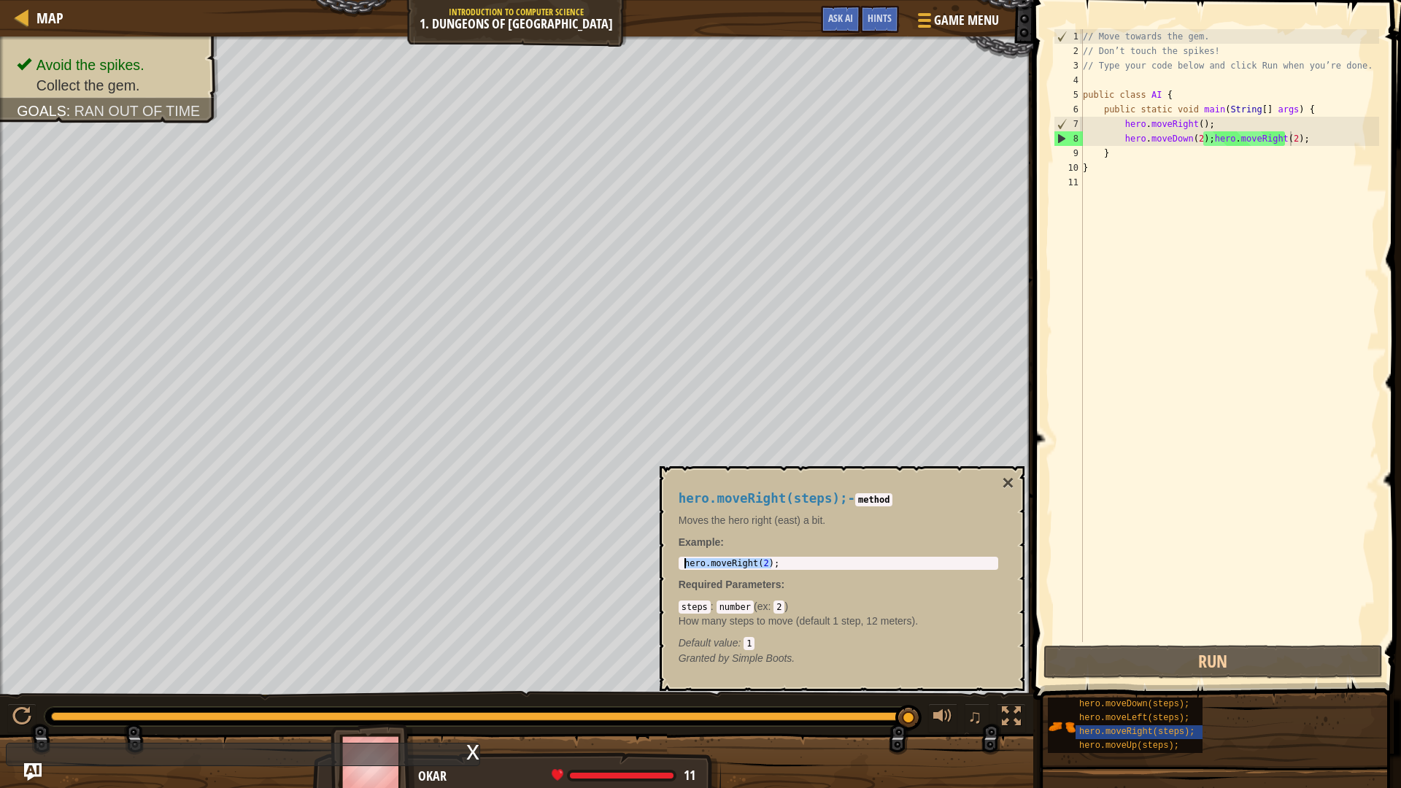
click at [1246, 139] on div "// Move towards the gem. // Don’t touch the spikes! // Type your code below and…" at bounding box center [1229, 350] width 299 height 642
click at [1238, 139] on div "// Move towards the gem. // Don’t touch the spikes! // Type your code below and…" at bounding box center [1229, 335] width 299 height 613
click at [1207, 140] on div "// Move towards the gem. // Don’t touch the spikes! // Type your code below and…" at bounding box center [1229, 350] width 299 height 642
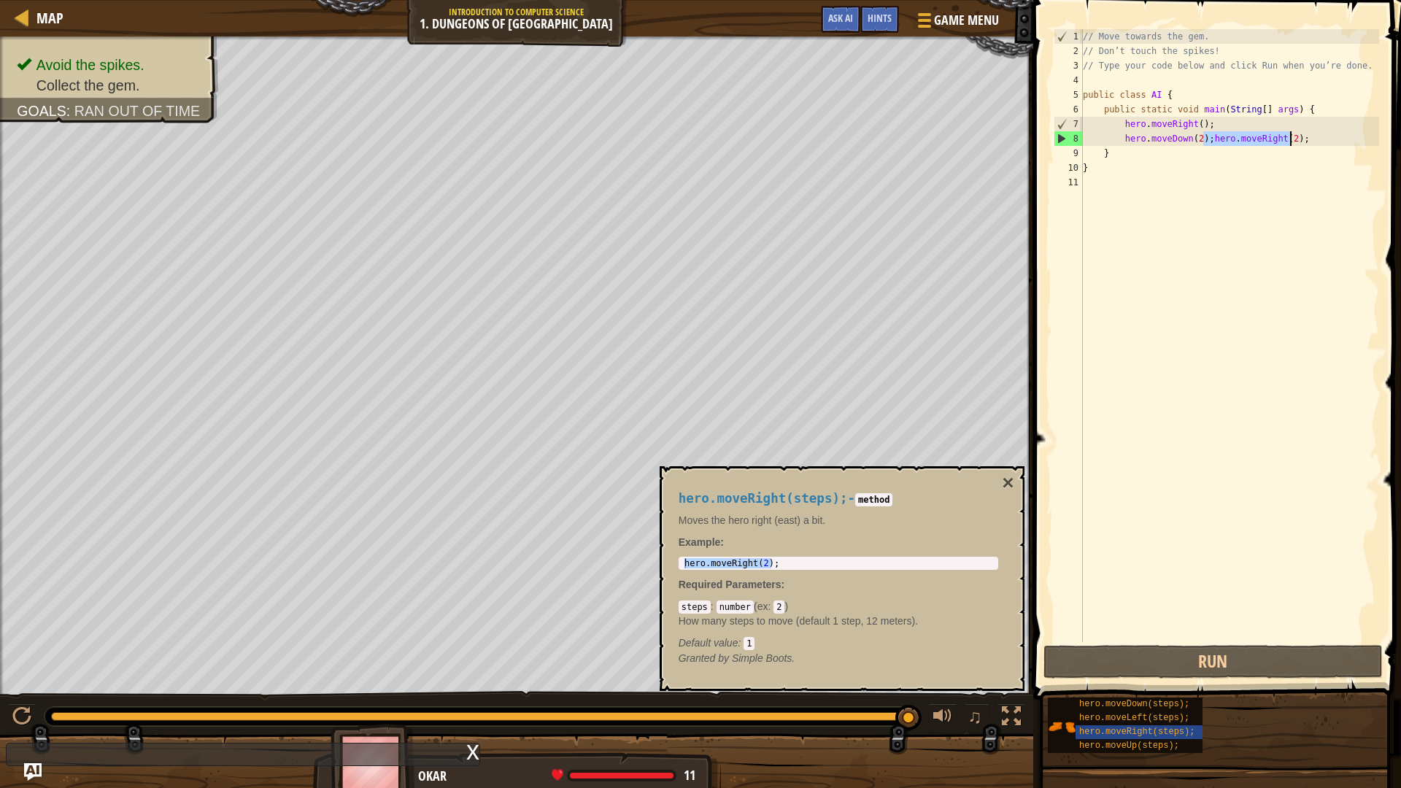
drag, startPoint x: 1207, startPoint y: 140, endPoint x: 1286, endPoint y: 140, distance: 78.8
click at [1286, 140] on div "// Move towards the gem. // Don’t touch the spikes! // Type your code below and…" at bounding box center [1229, 350] width 299 height 642
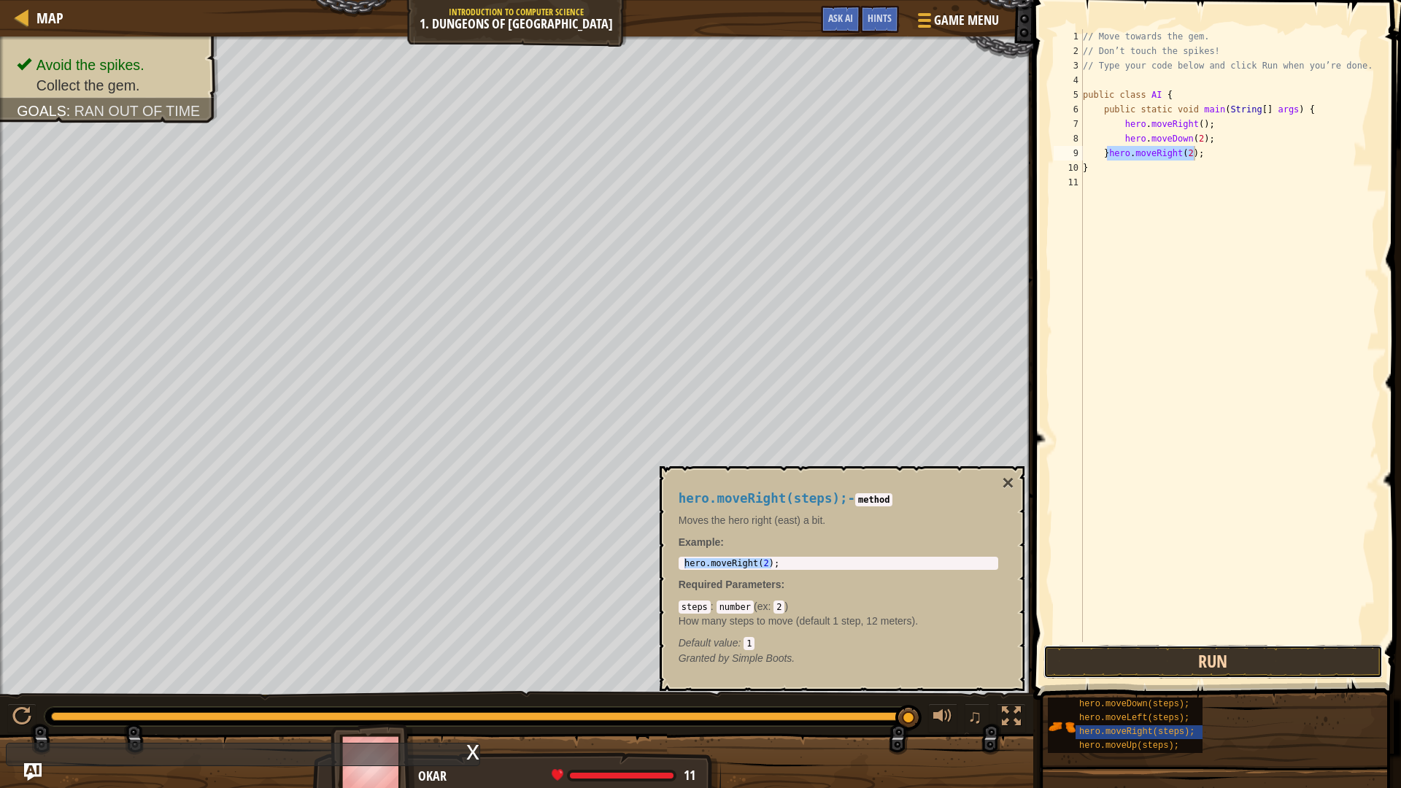
click at [1133, 651] on button "Run" at bounding box center [1214, 662] width 340 height 34
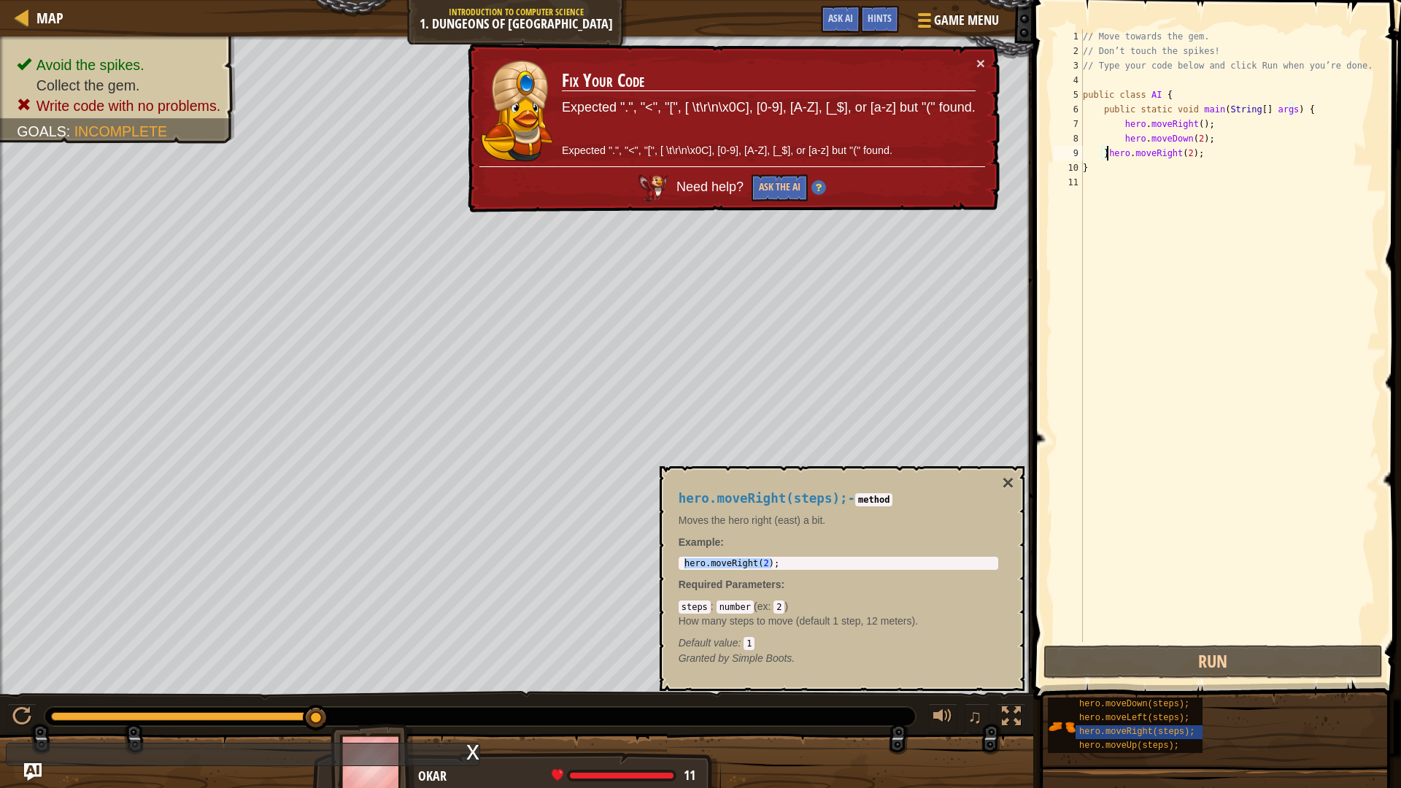
drag, startPoint x: 1107, startPoint y: 146, endPoint x: 1155, endPoint y: 166, distance: 52.3
click at [1115, 150] on div "// Move towards the gem. // Don’t touch the spikes! // Type your code below and…" at bounding box center [1229, 350] width 299 height 642
click at [1114, 151] on div "// Move towards the gem. // Don’t touch the spikes! // Type your code below and…" at bounding box center [1229, 335] width 299 height 613
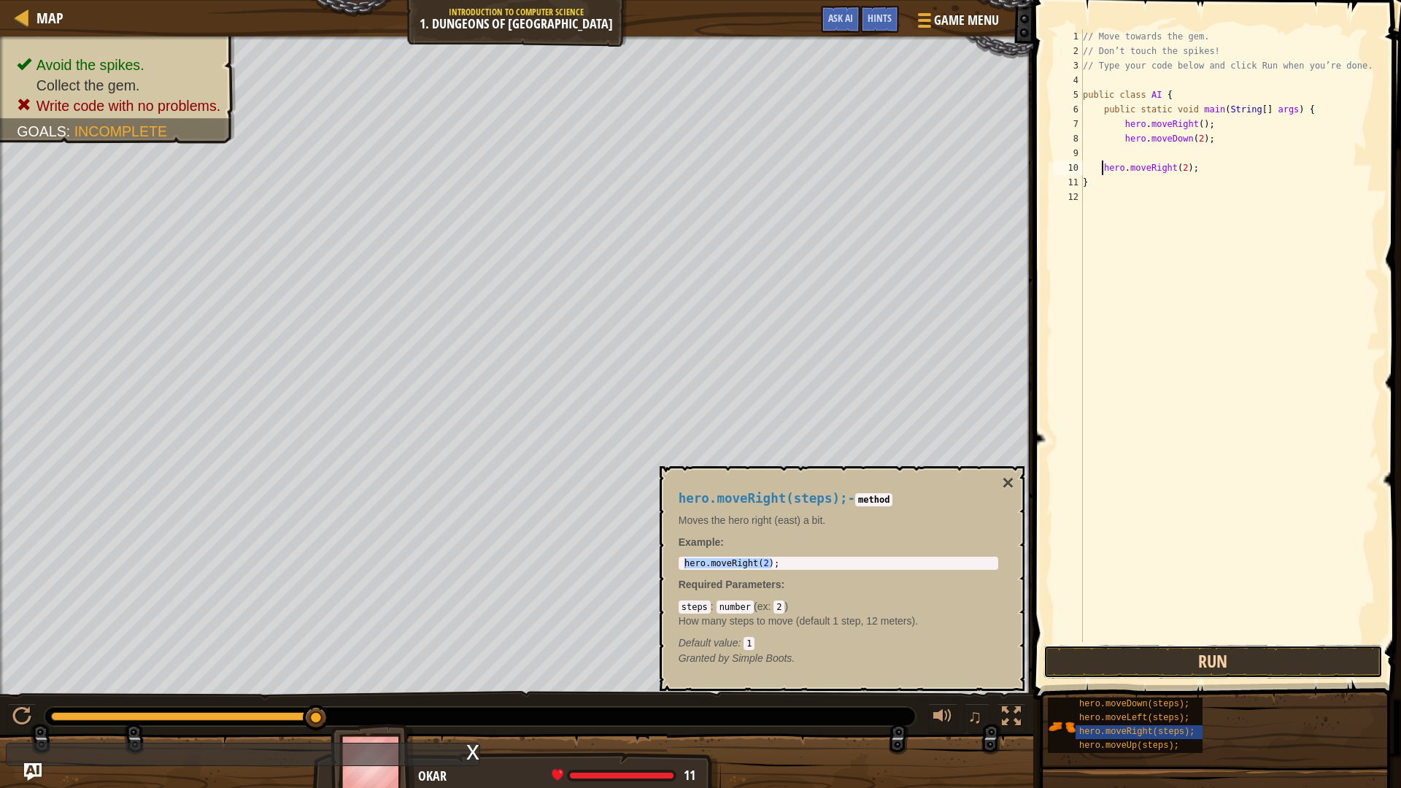
click at [1114, 651] on button "Run" at bounding box center [1214, 662] width 340 height 34
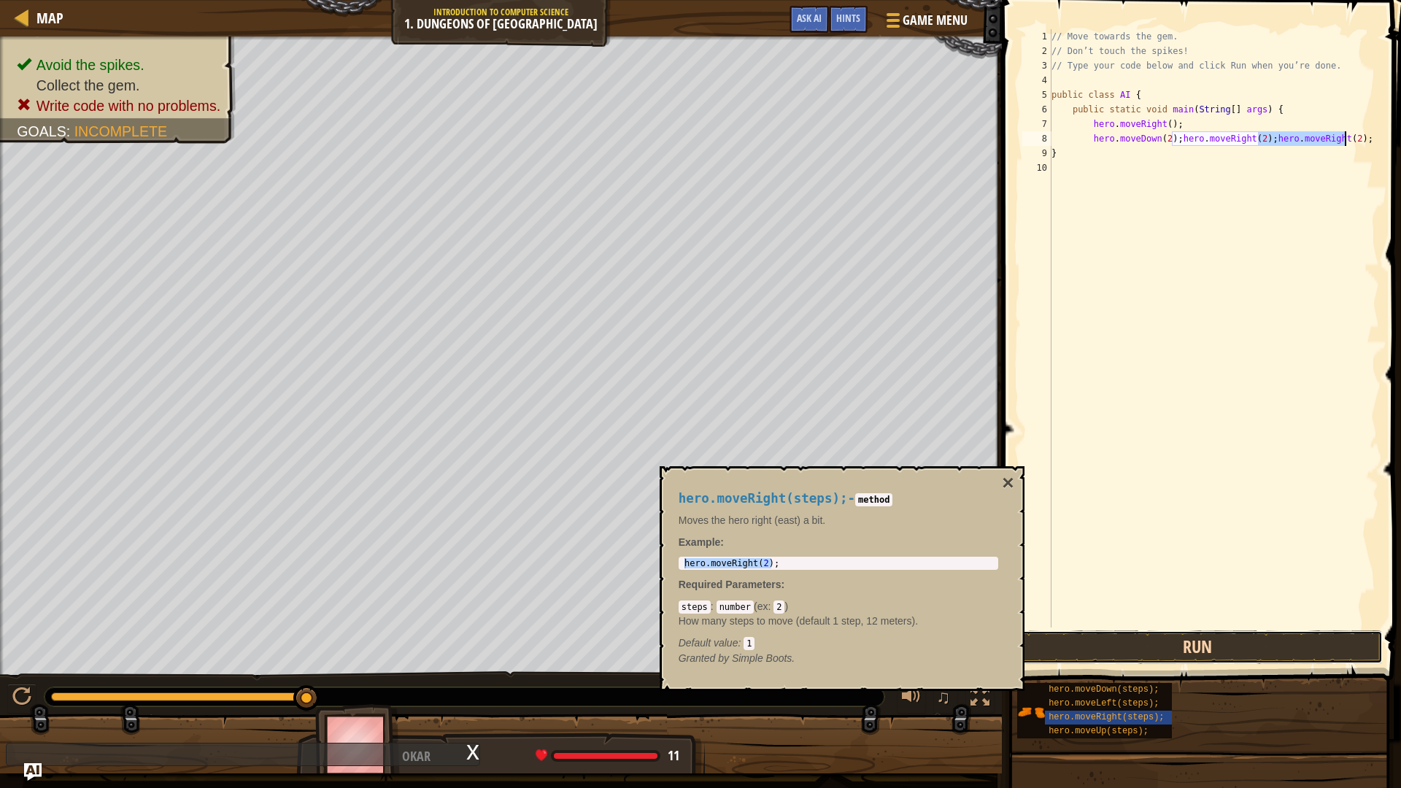
click at [1226, 649] on button "Run" at bounding box center [1197, 647] width 371 height 34
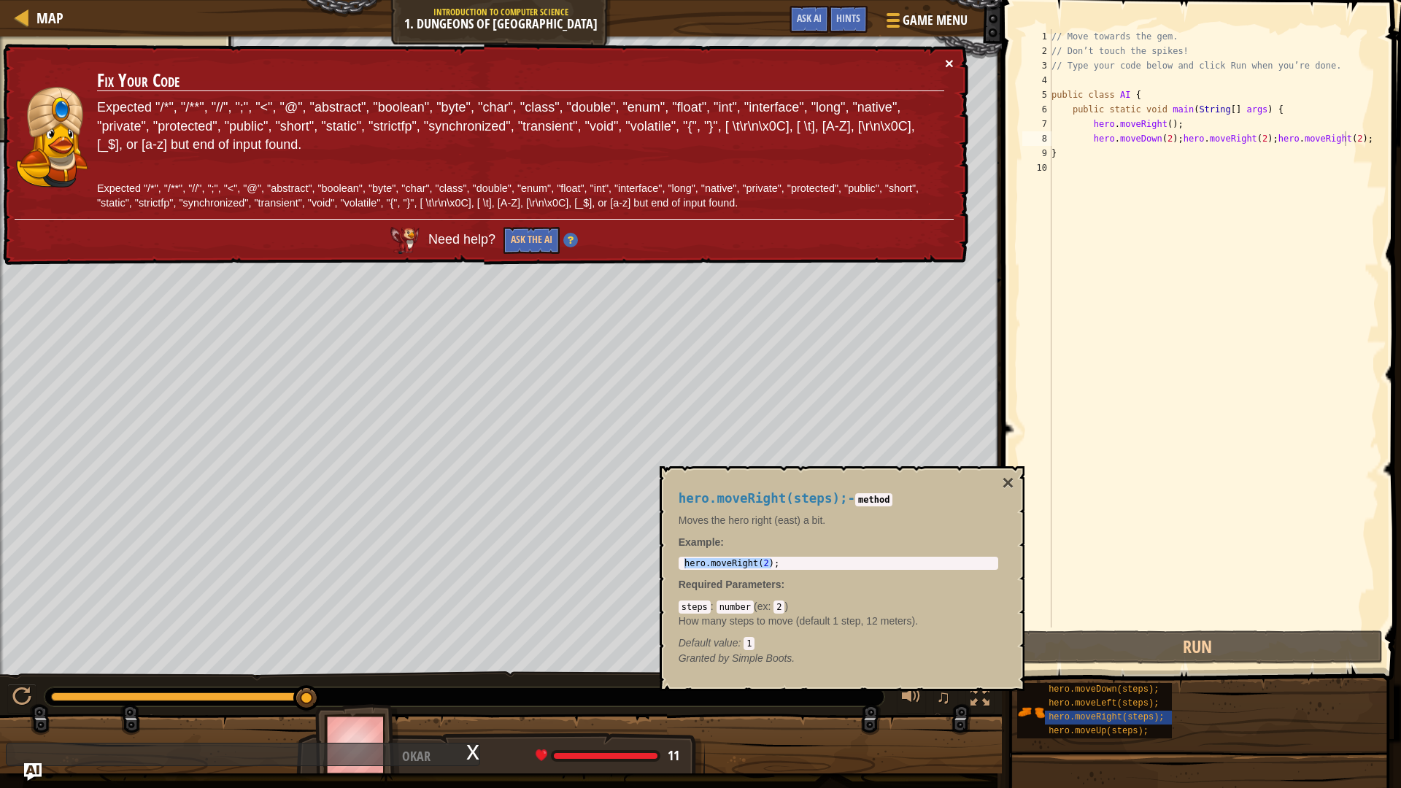
click at [949, 58] on button "×" at bounding box center [949, 62] width 9 height 15
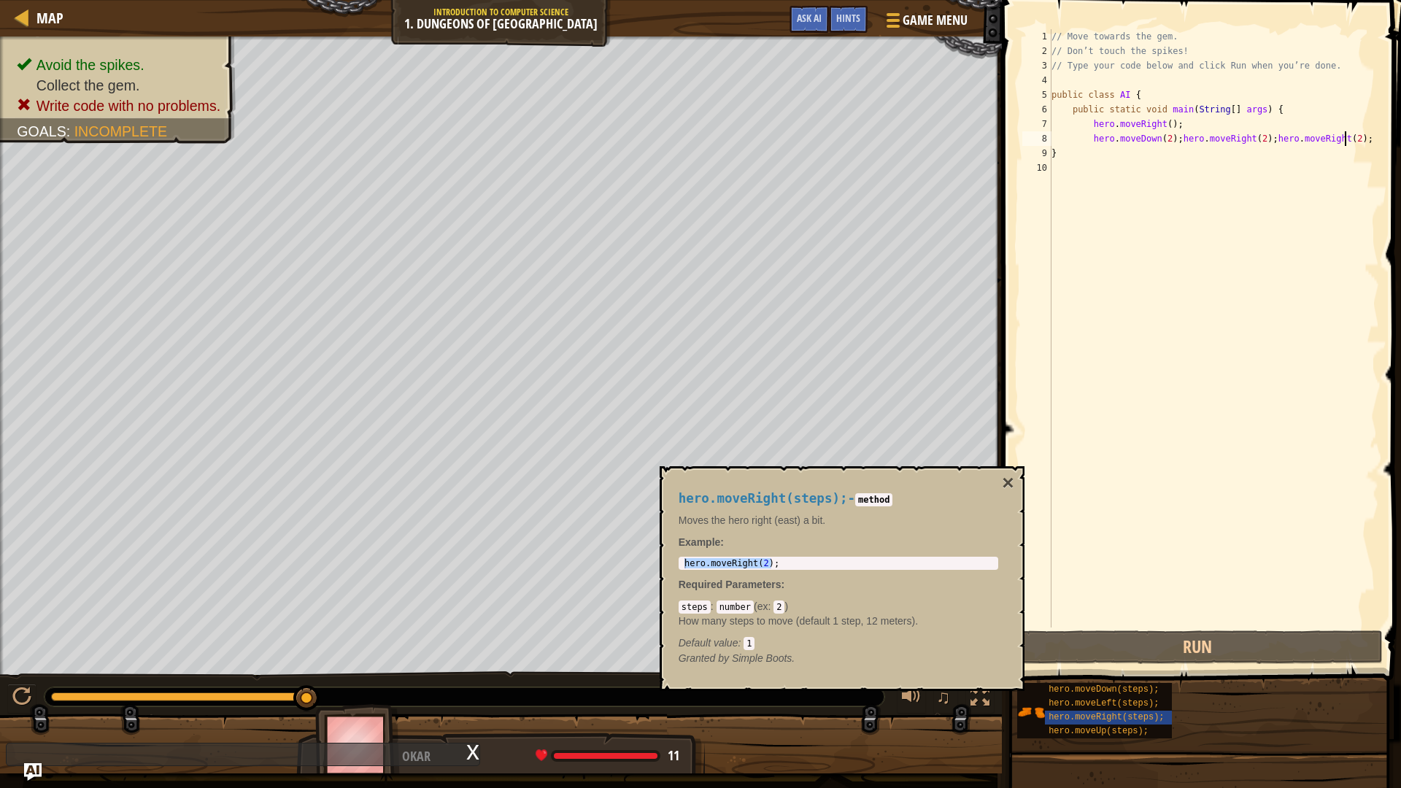
type textarea "}"
click at [922, 13] on span "Game Menu" at bounding box center [935, 20] width 68 height 20
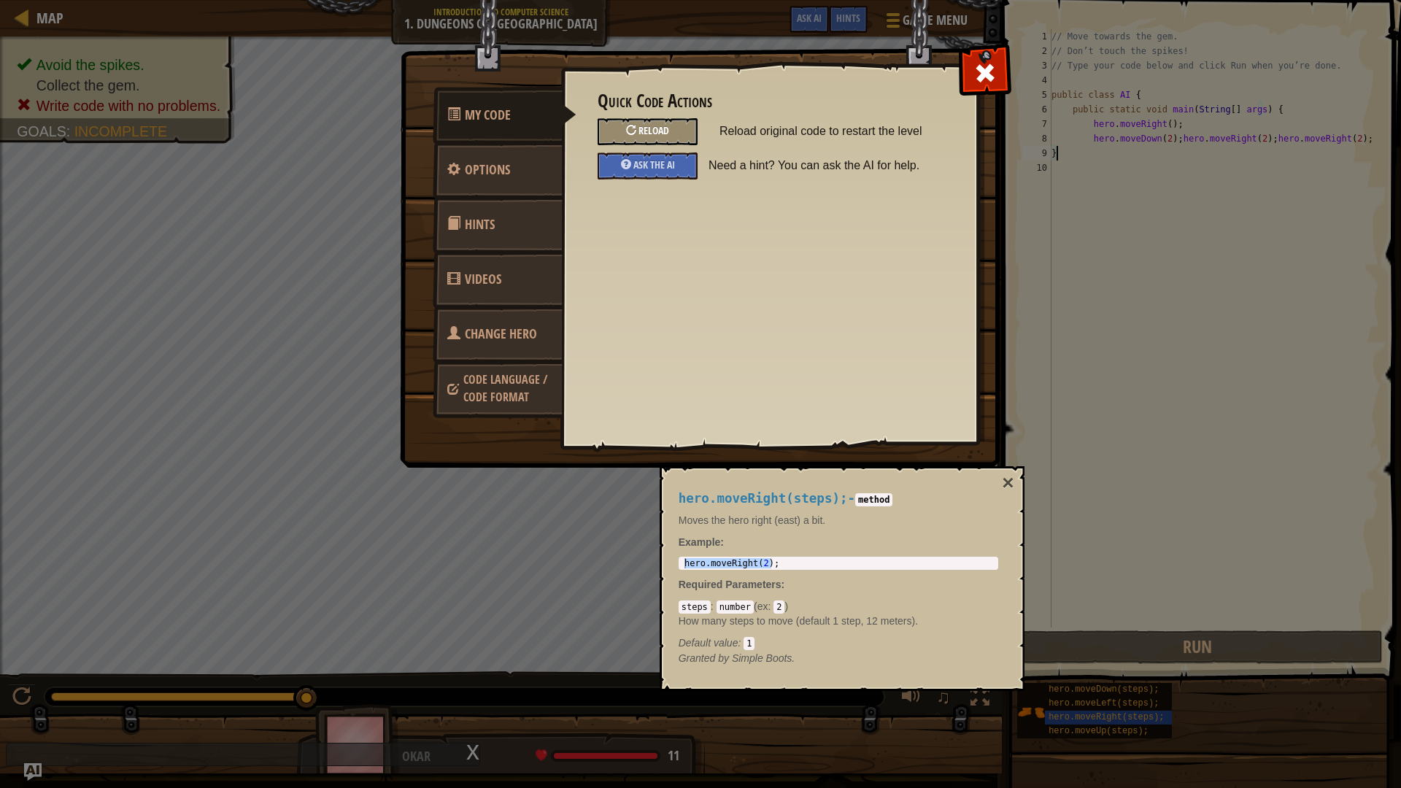
click at [656, 132] on span "Reload" at bounding box center [654, 130] width 31 height 14
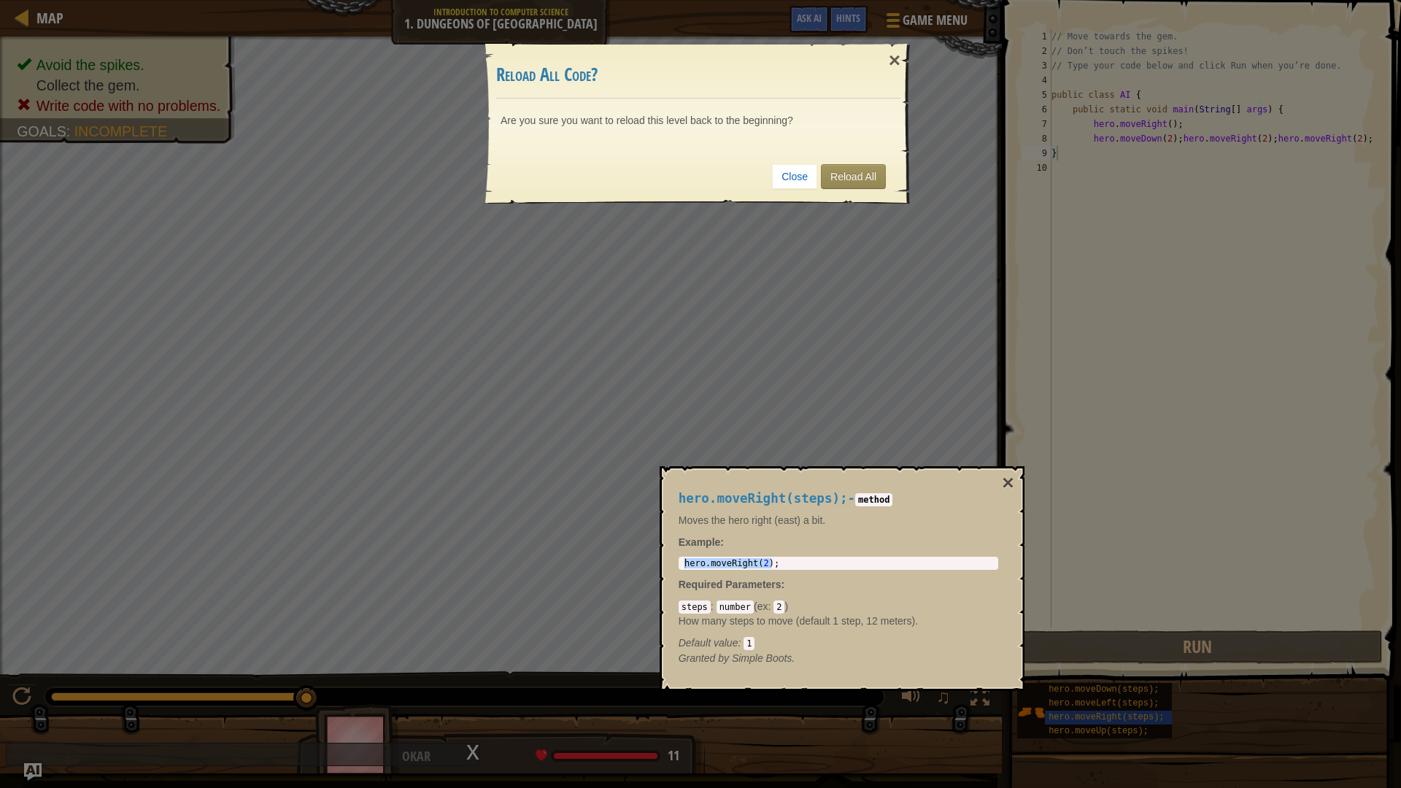
click at [846, 193] on div "Close Reload All" at bounding box center [698, 177] width 404 height 54
click at [846, 186] on link "Reload All" at bounding box center [853, 176] width 65 height 25
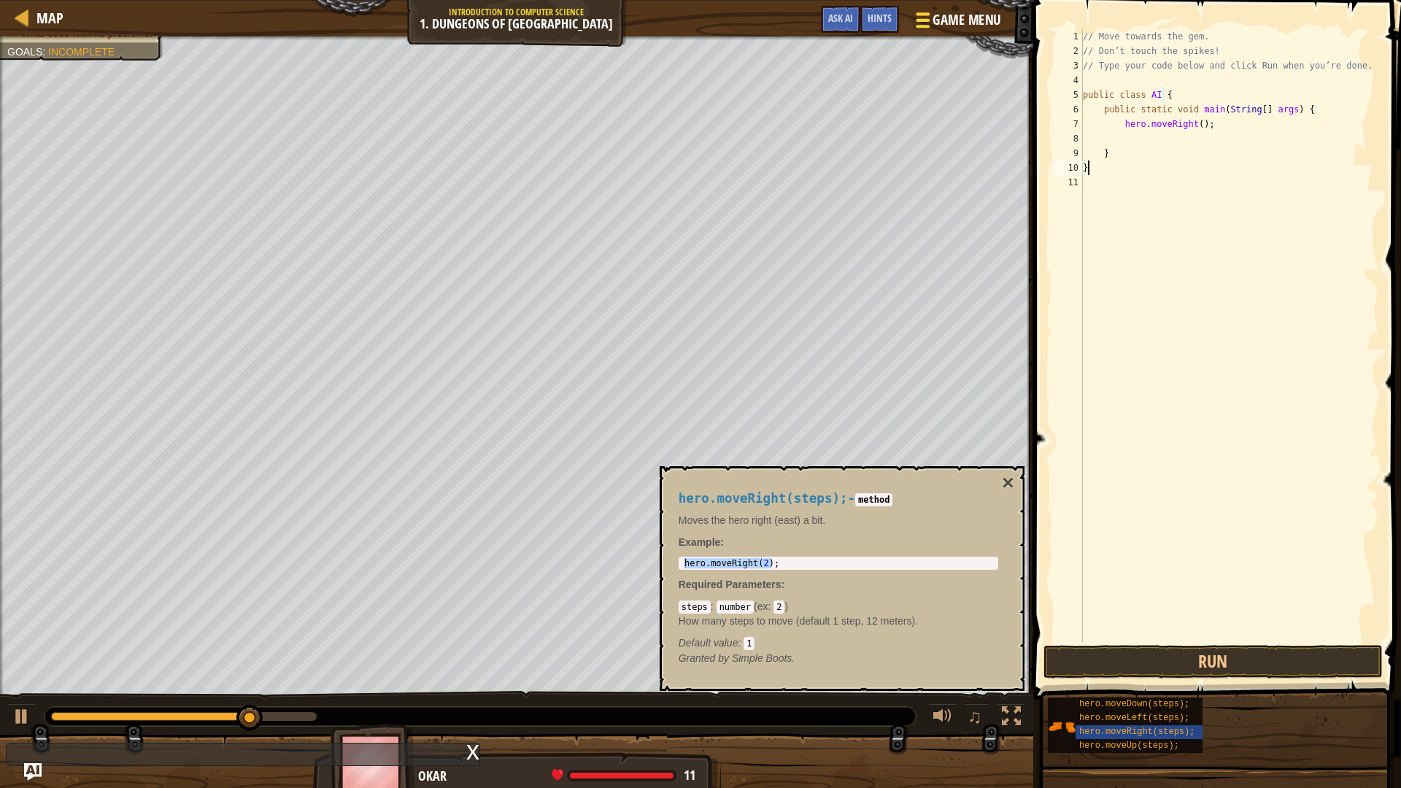
click at [919, 14] on span at bounding box center [923, 13] width 14 height 3
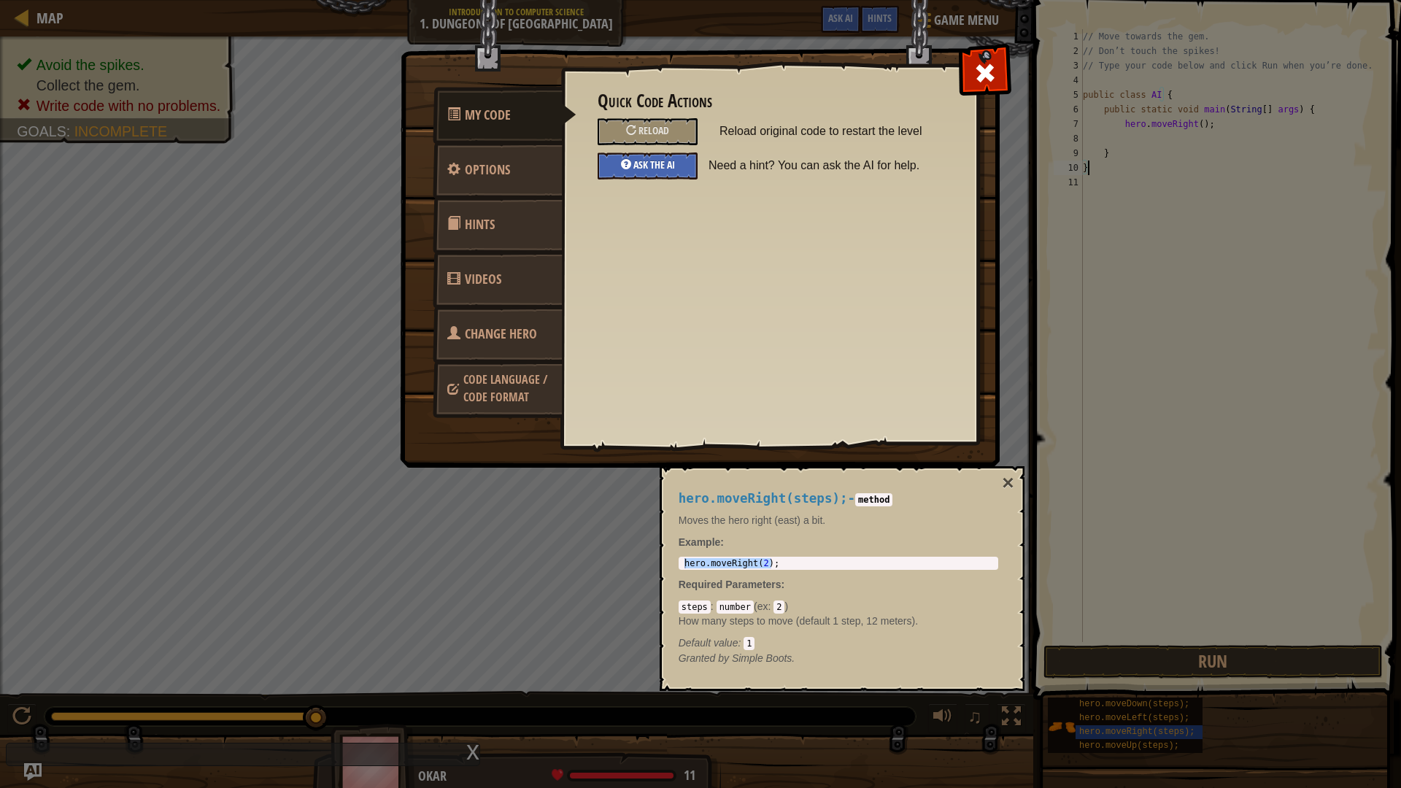
click at [648, 156] on div "Ask the AI" at bounding box center [648, 166] width 100 height 27
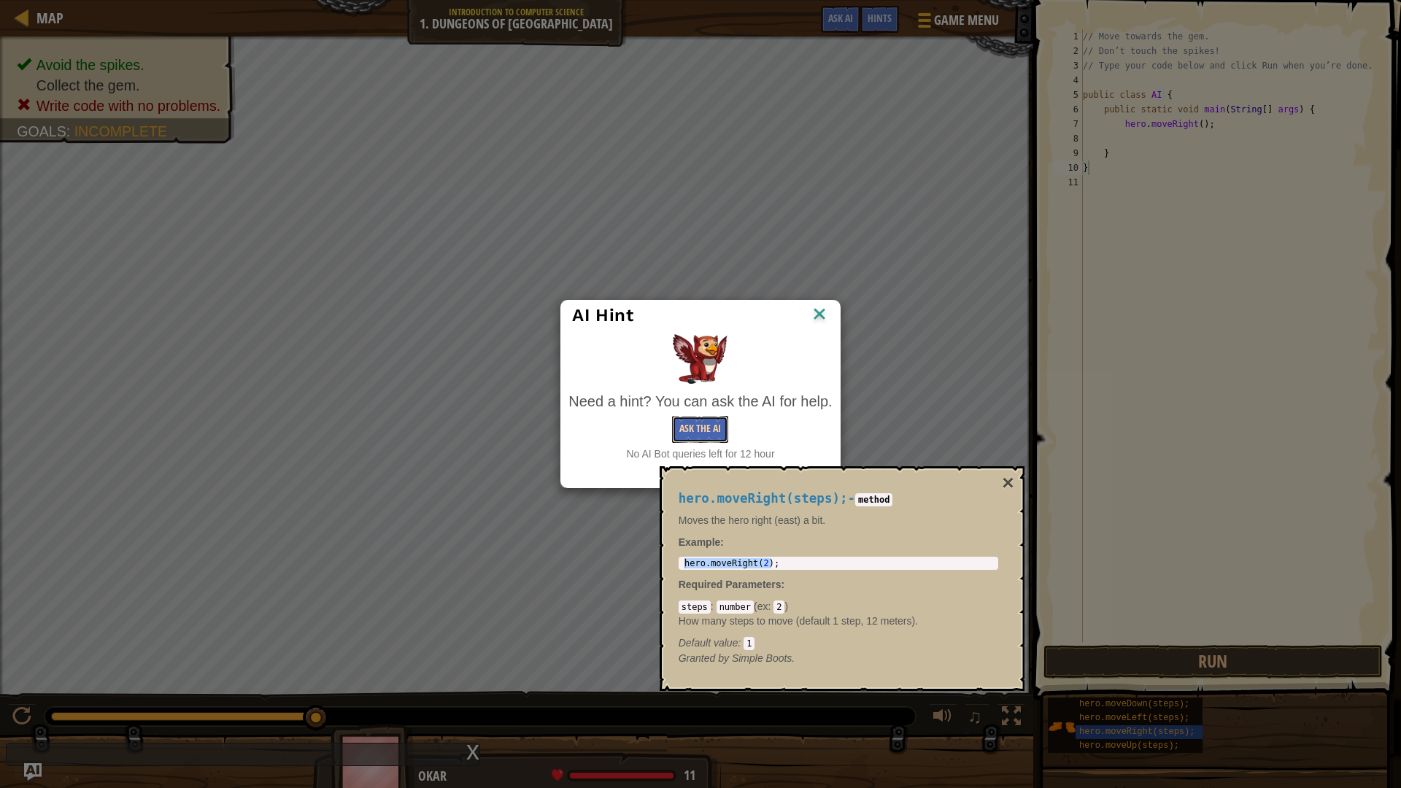
click at [720, 432] on button "Ask the AI" at bounding box center [700, 429] width 56 height 27
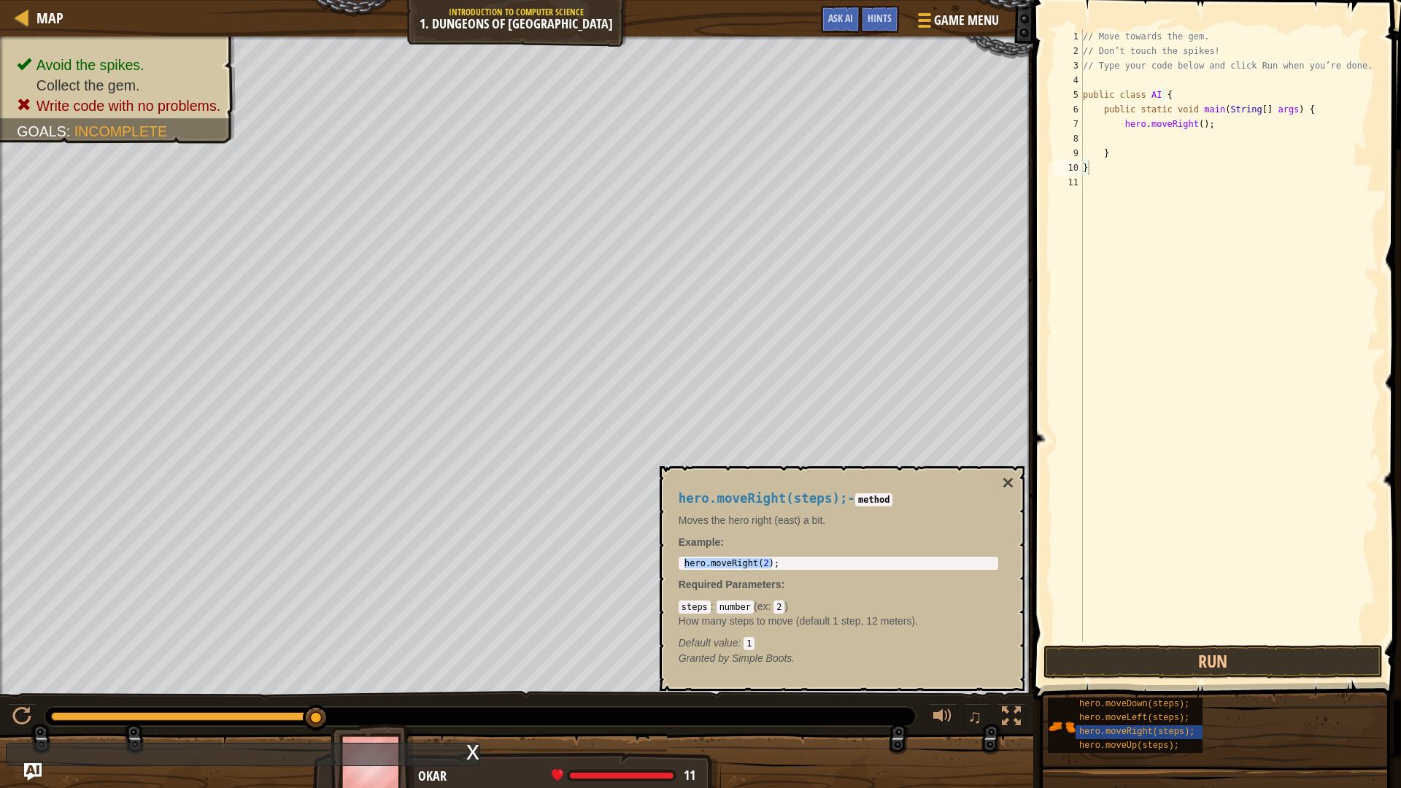
click at [1025, 429] on div "Map Introduction to Computer Science 1. Dungeons of Kithgard Game Menu Done Hin…" at bounding box center [700, 394] width 1401 height 788
click at [1110, 137] on div "// Move towards the gem. // Don’t touch the spikes! // Type your code below and…" at bounding box center [1229, 350] width 299 height 642
type textarea "h"
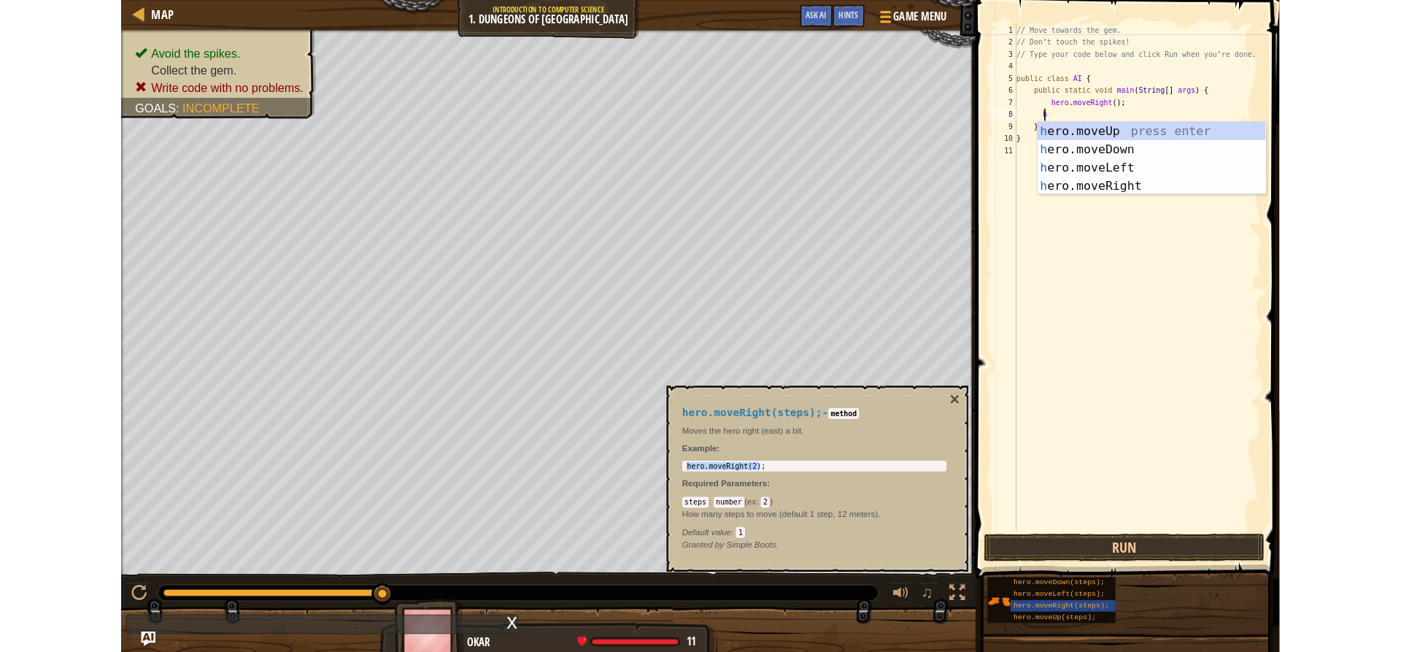
scroll to position [7, 2]
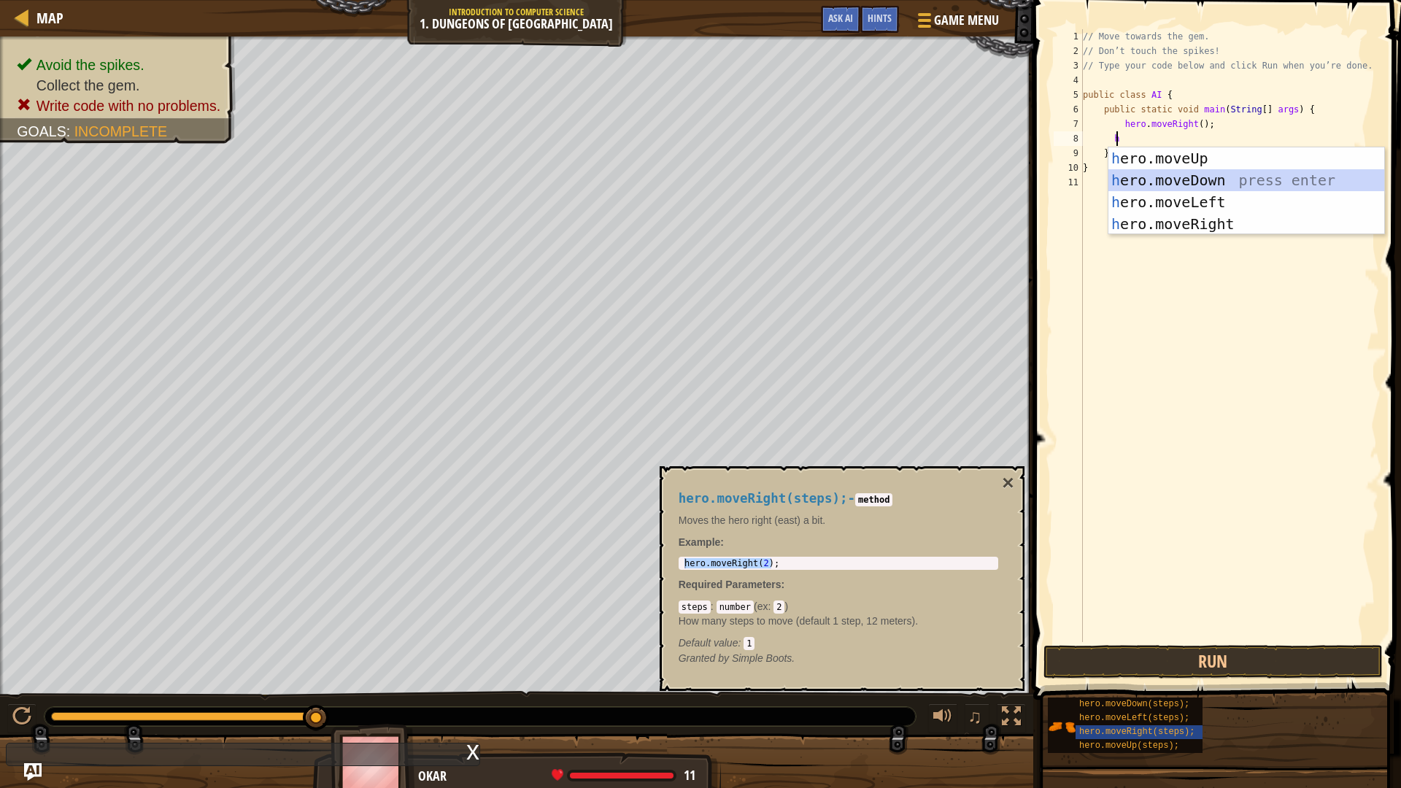
click at [1212, 178] on div "h ero.moveUp press enter h ero.moveDown press enter h ero.moveLeft press enter …" at bounding box center [1246, 212] width 276 height 131
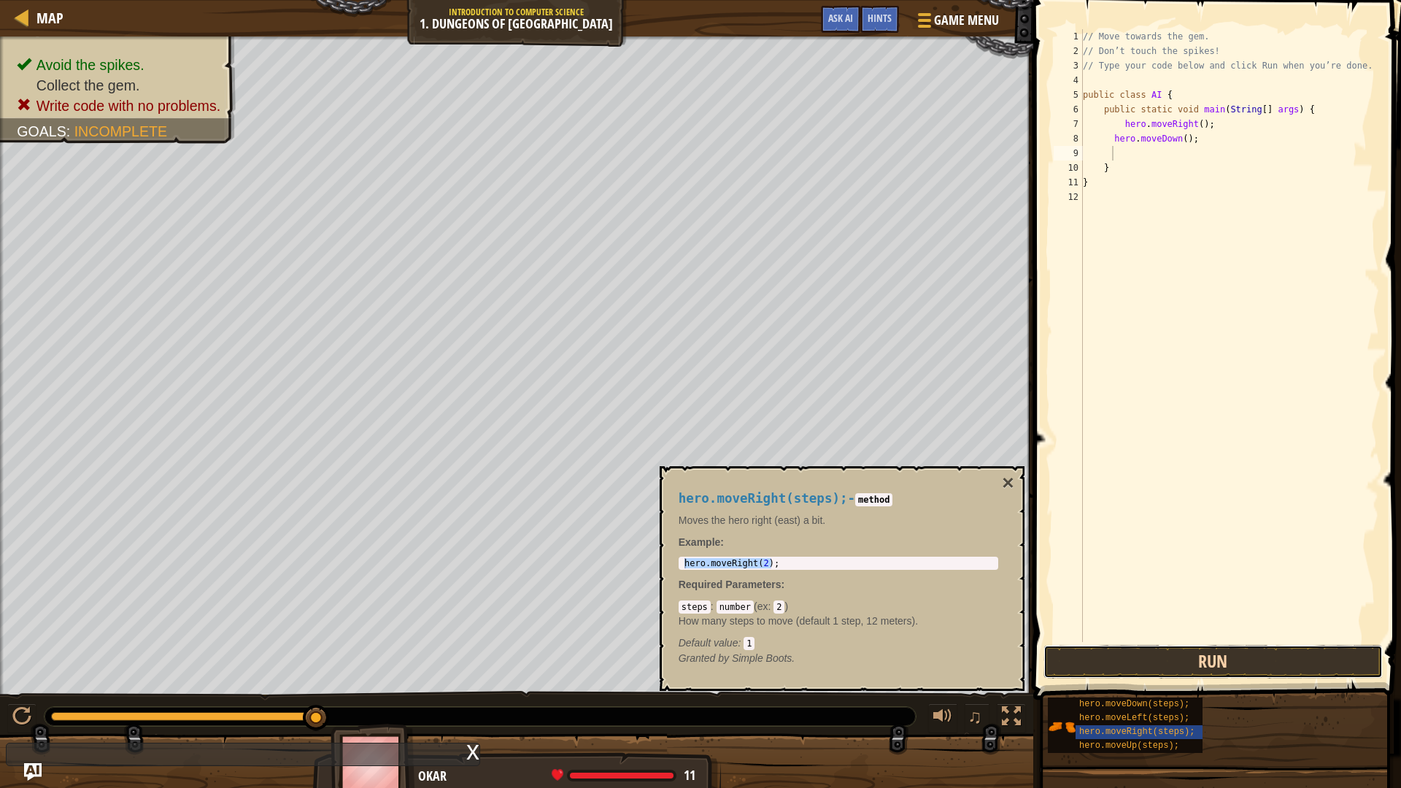
click at [1199, 651] on button "Run" at bounding box center [1214, 662] width 340 height 34
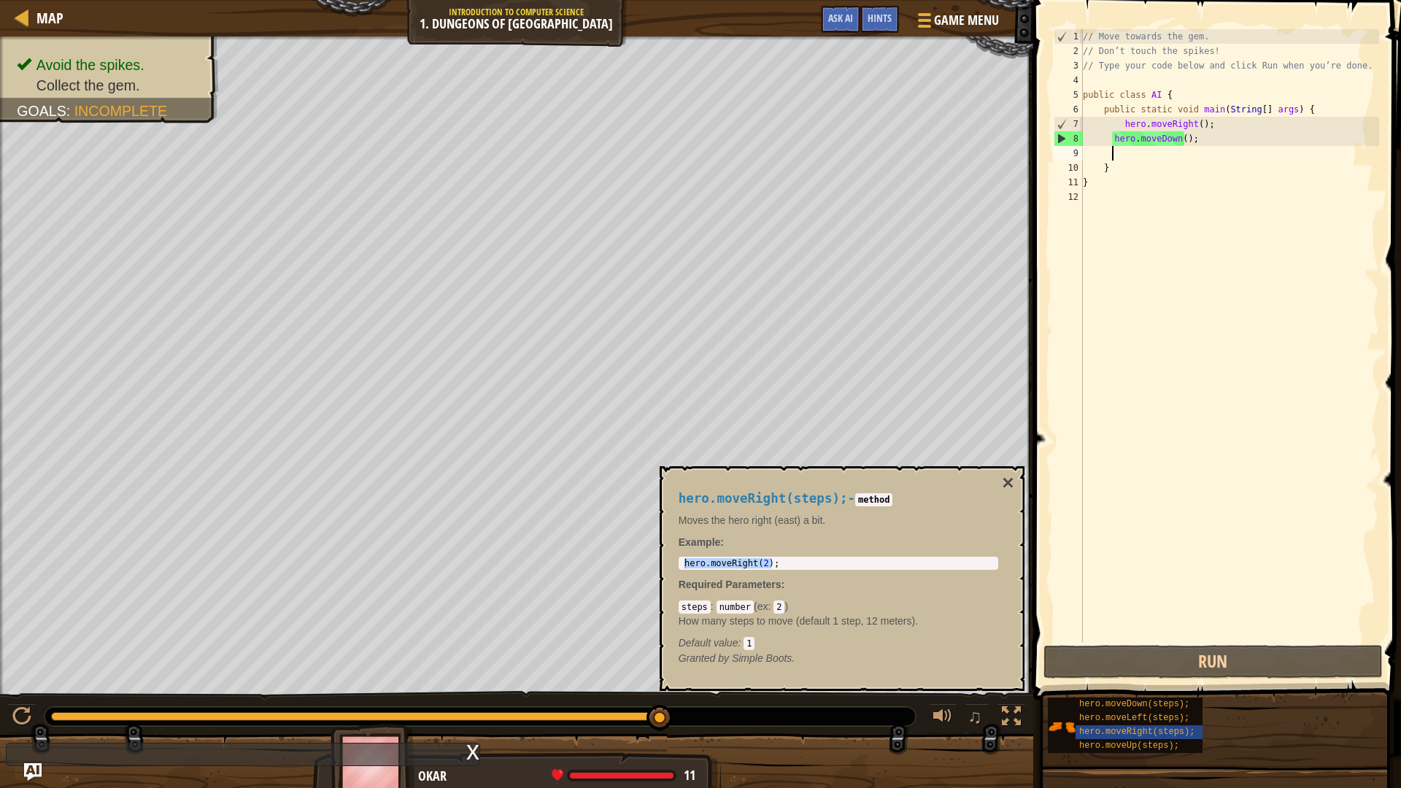
type textarea "h"
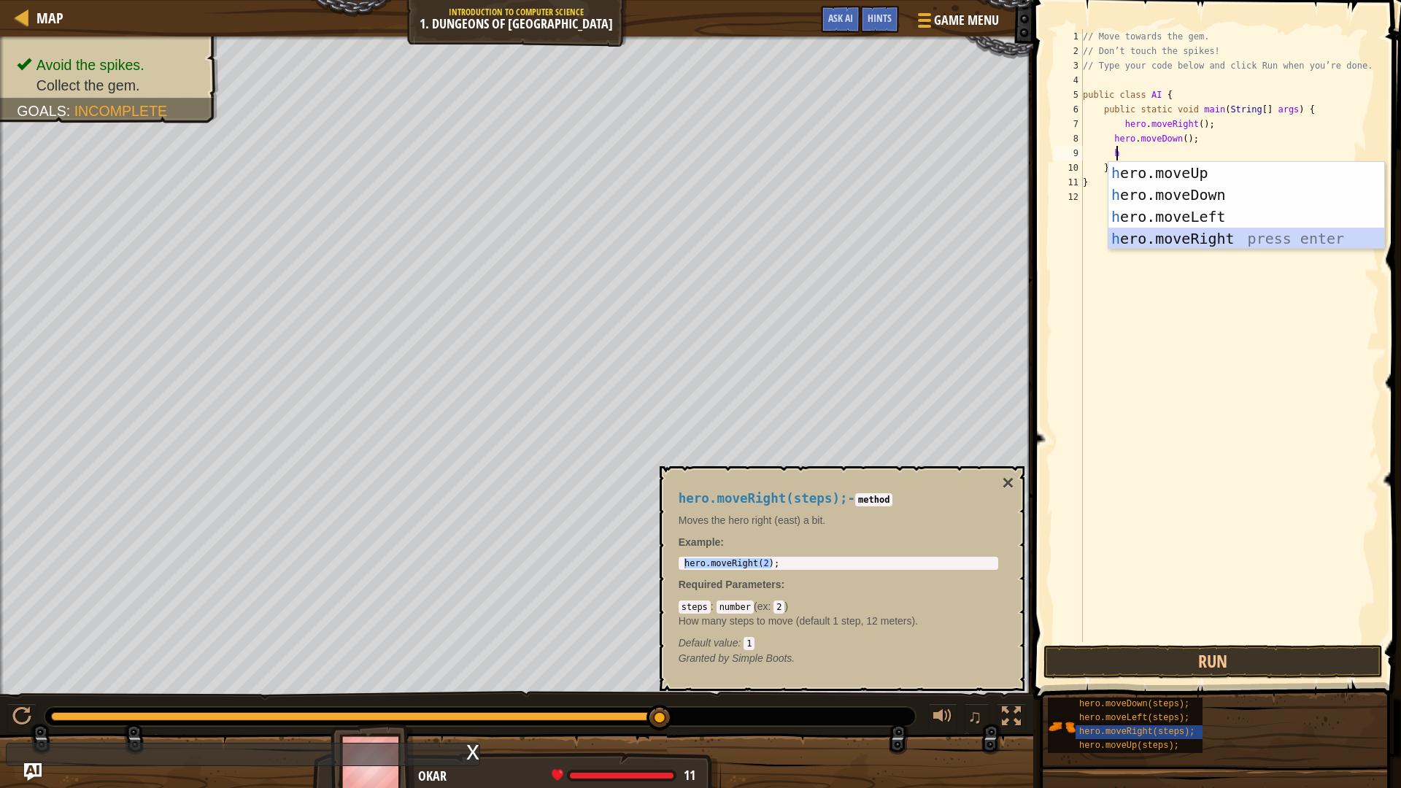
click at [1205, 233] on div "h ero.moveUp press enter h ero.moveDown press enter h ero.moveLeft press enter …" at bounding box center [1246, 227] width 276 height 131
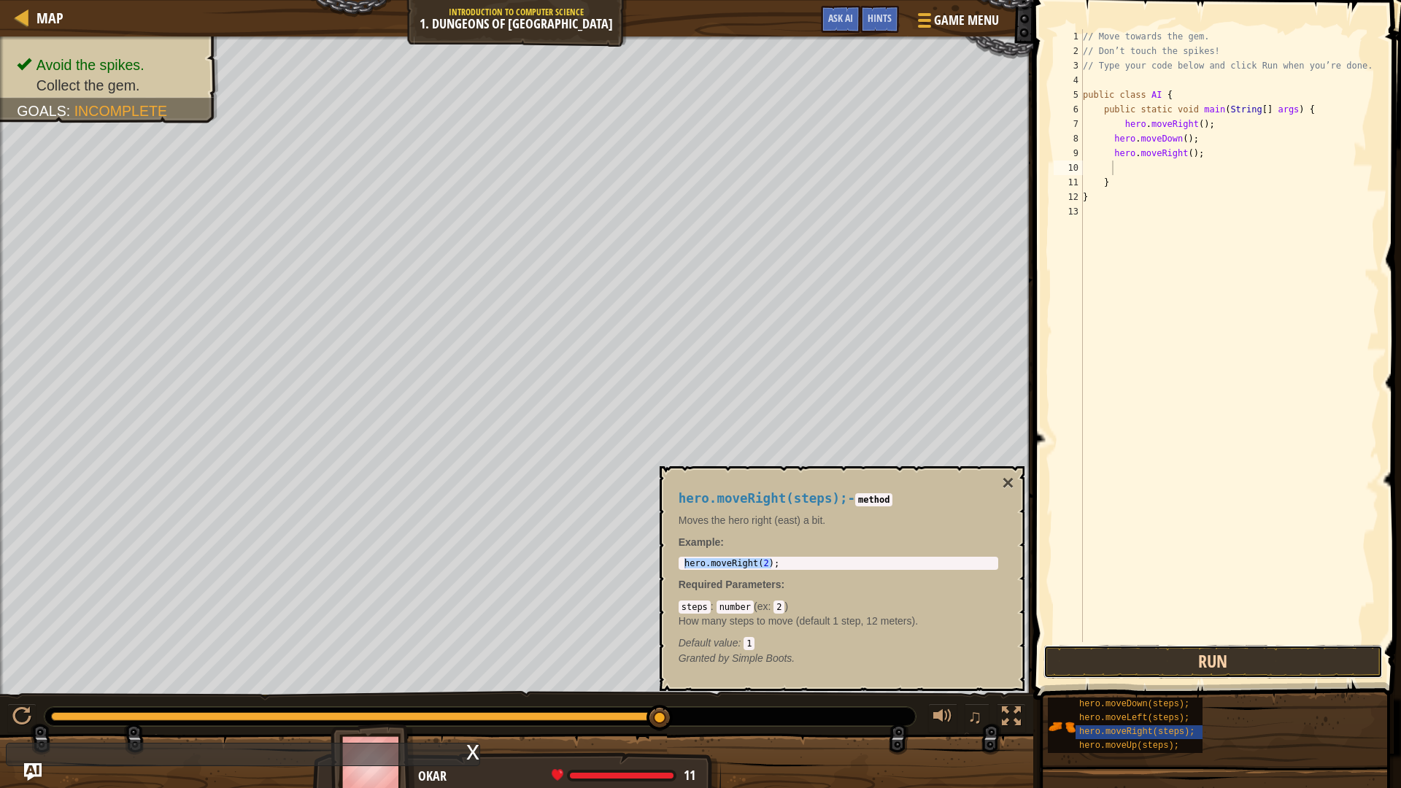
click at [1238, 649] on button "Run" at bounding box center [1214, 662] width 340 height 34
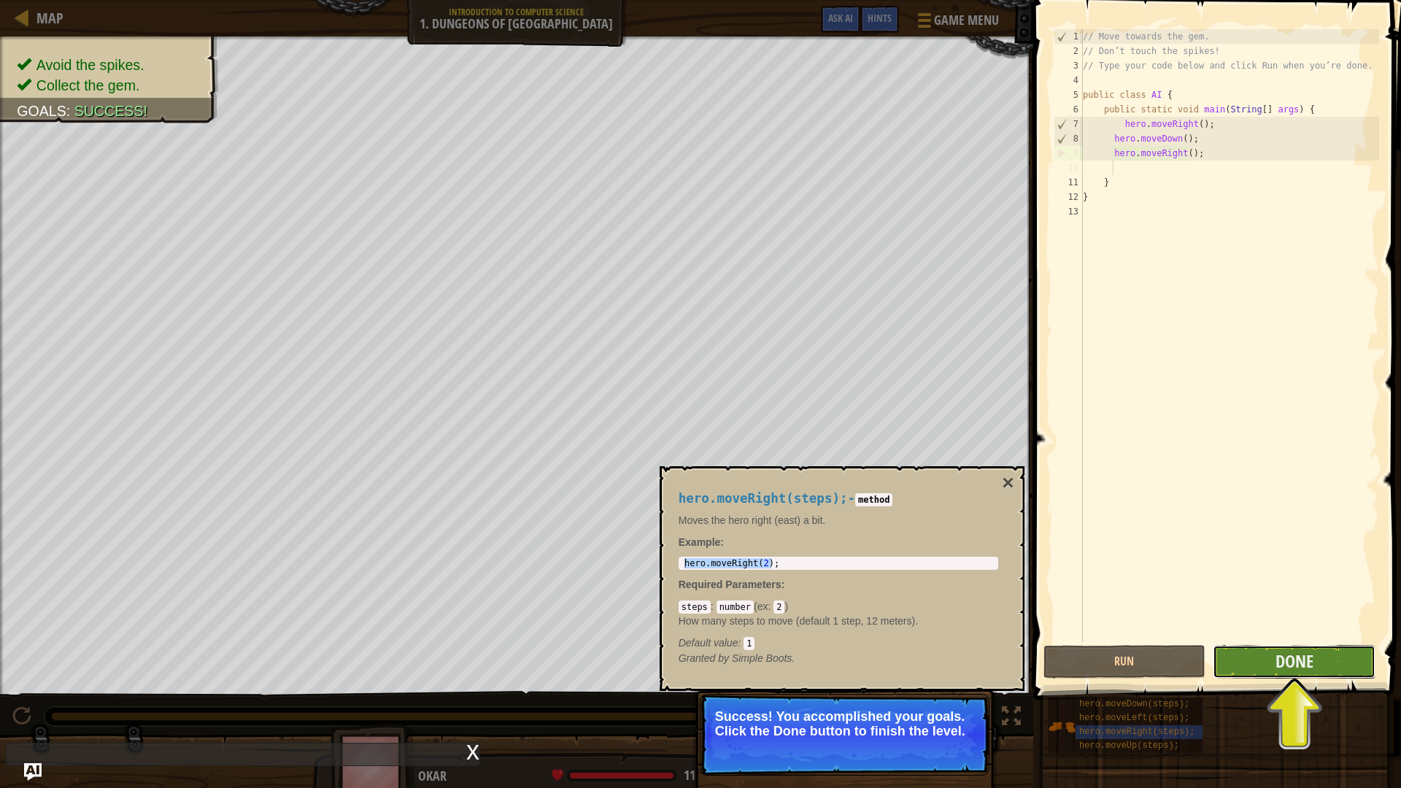
click at [1238, 651] on button "Done" at bounding box center [1294, 662] width 163 height 34
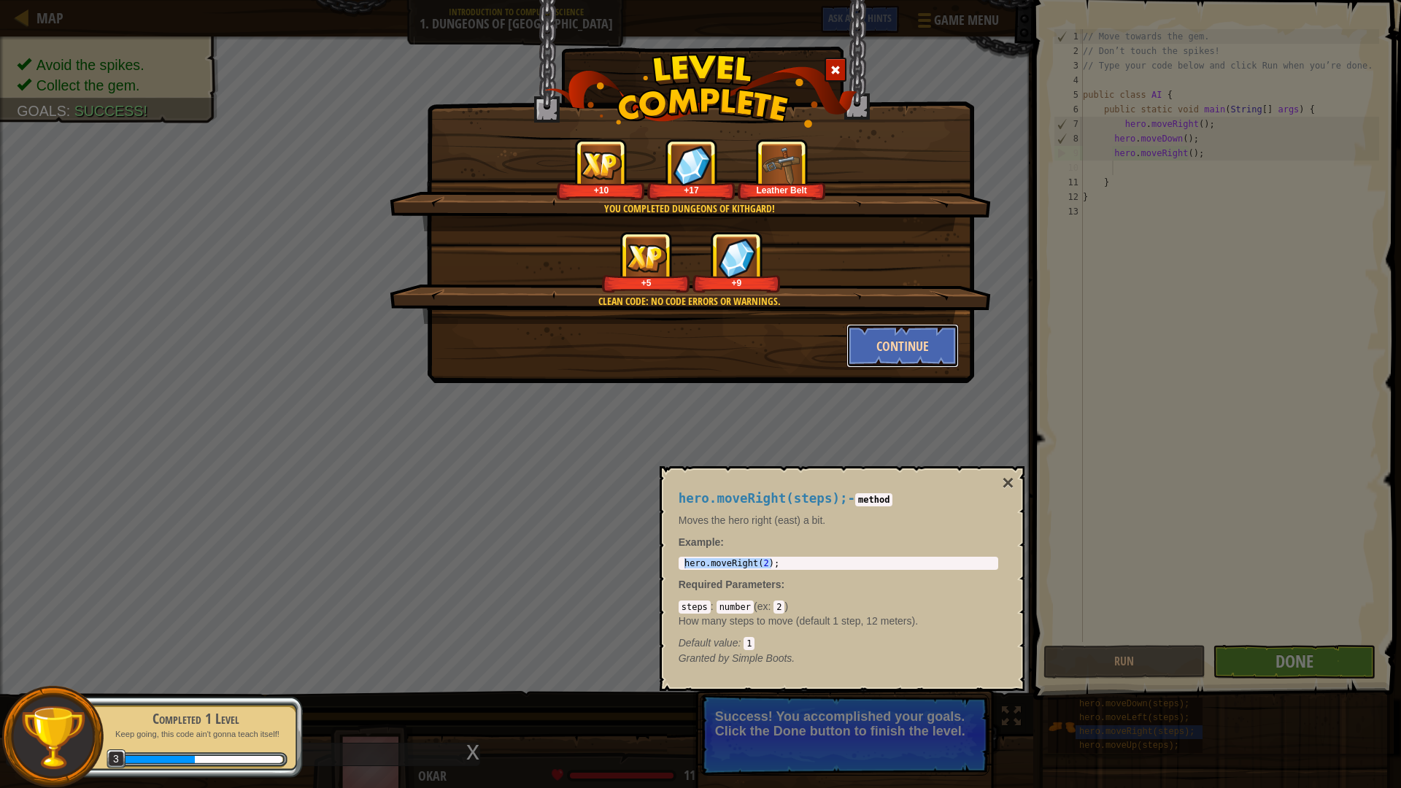
click at [887, 360] on button "Continue" at bounding box center [902, 346] width 113 height 44
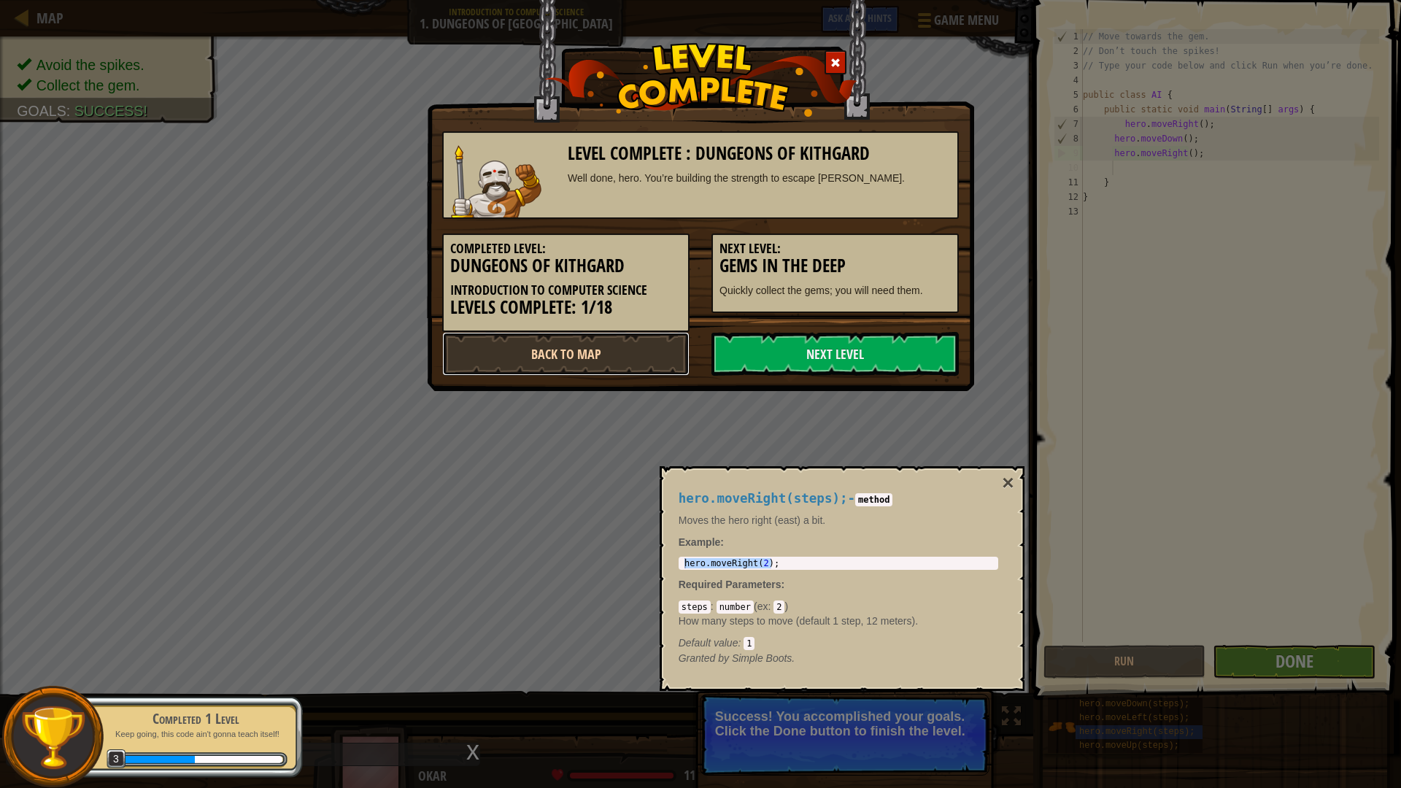
click at [505, 353] on link "Back to Map" at bounding box center [565, 354] width 247 height 44
